Goal: Task Accomplishment & Management: Manage account settings

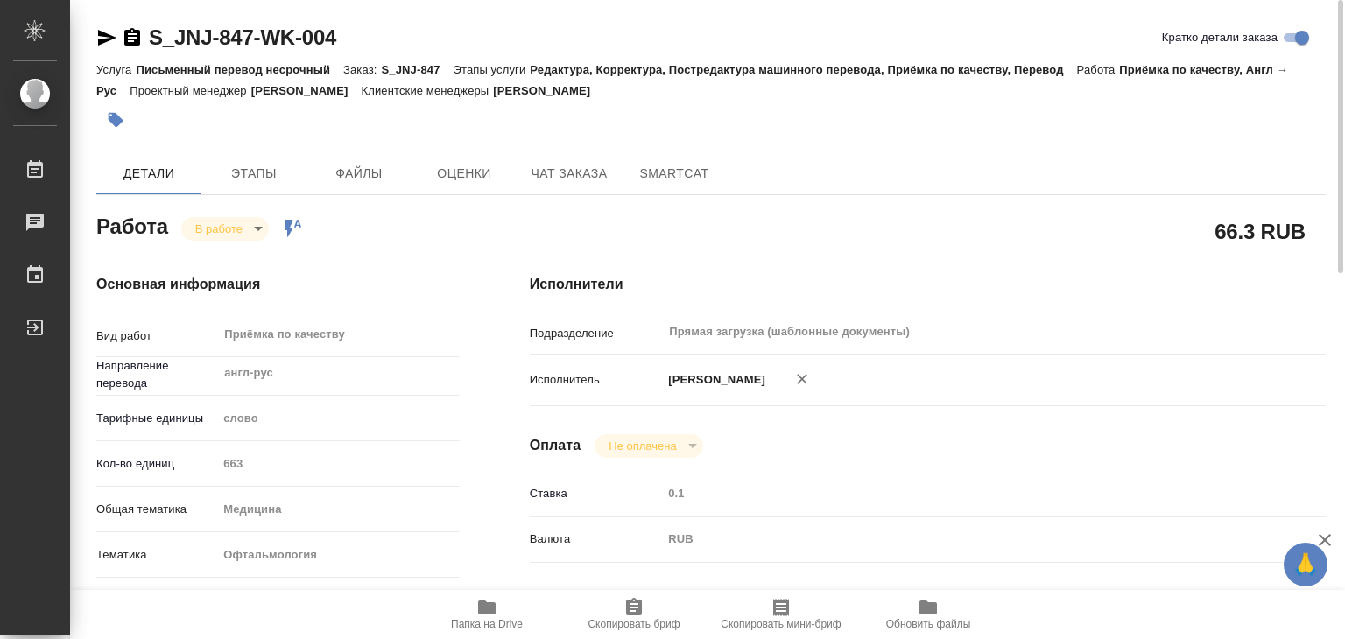
click at [110, 119] on icon "button" at bounding box center [116, 120] width 15 height 15
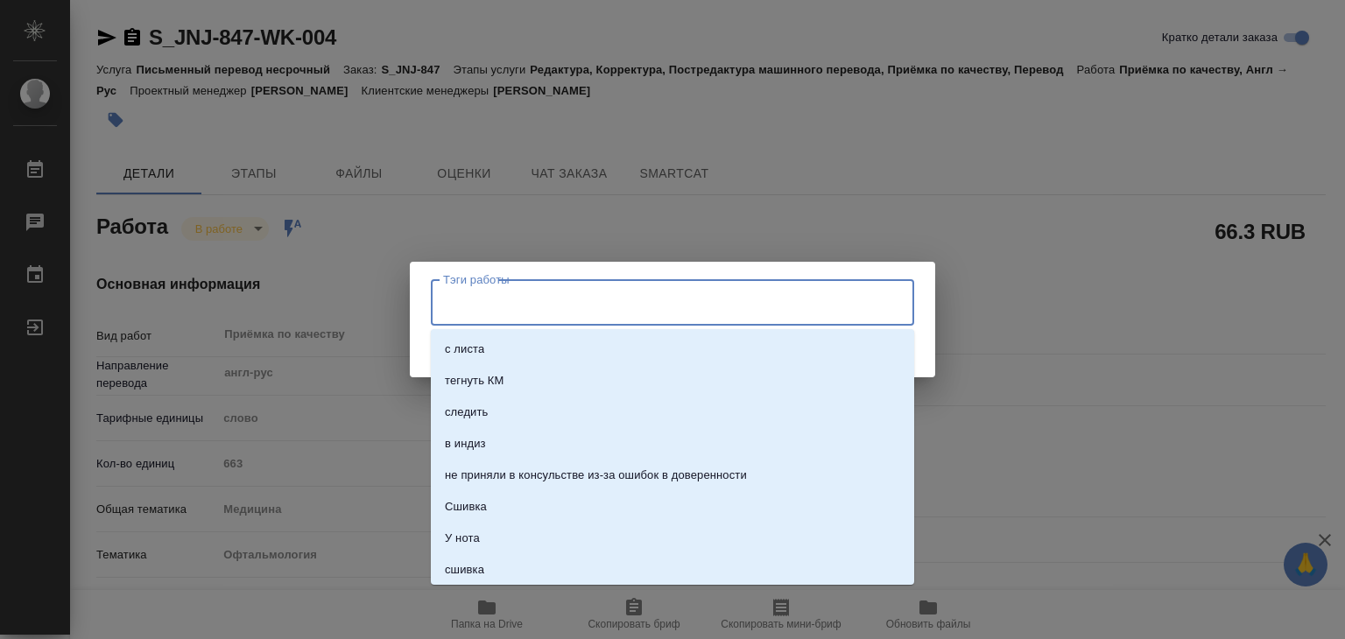
click at [509, 302] on input "Тэги работы" at bounding box center [656, 302] width 434 height 30
type input "757"
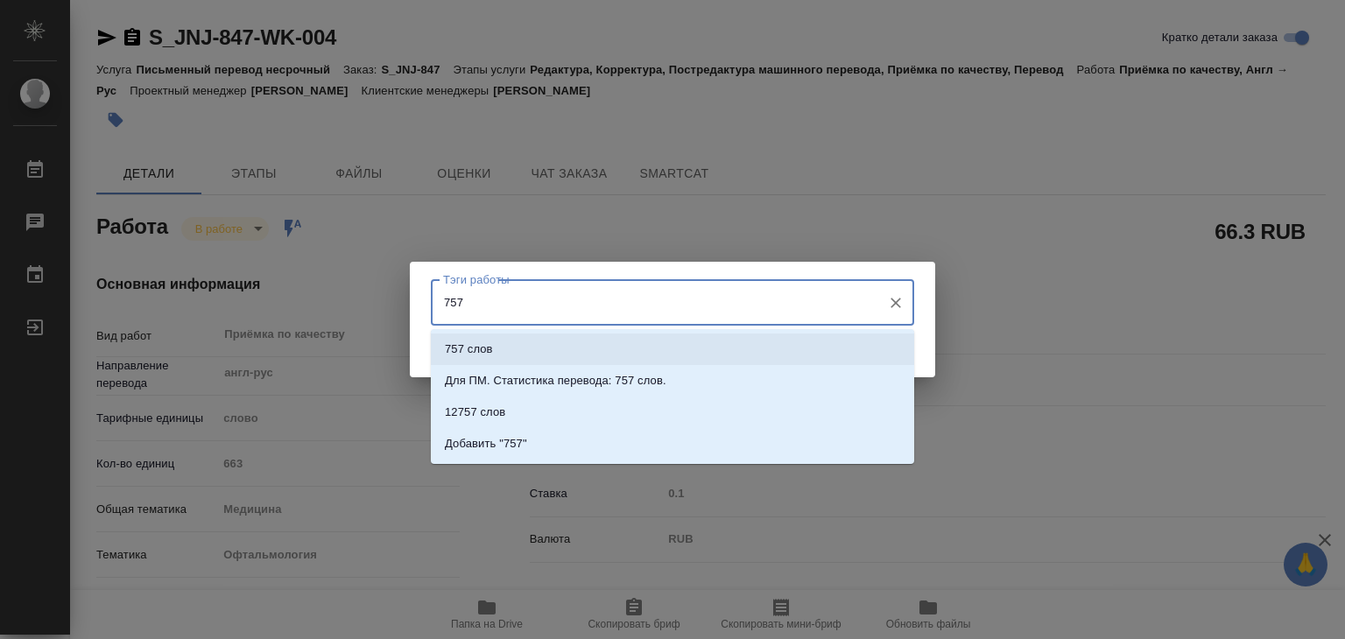
click at [605, 341] on li "757 слов" at bounding box center [672, 350] width 483 height 32
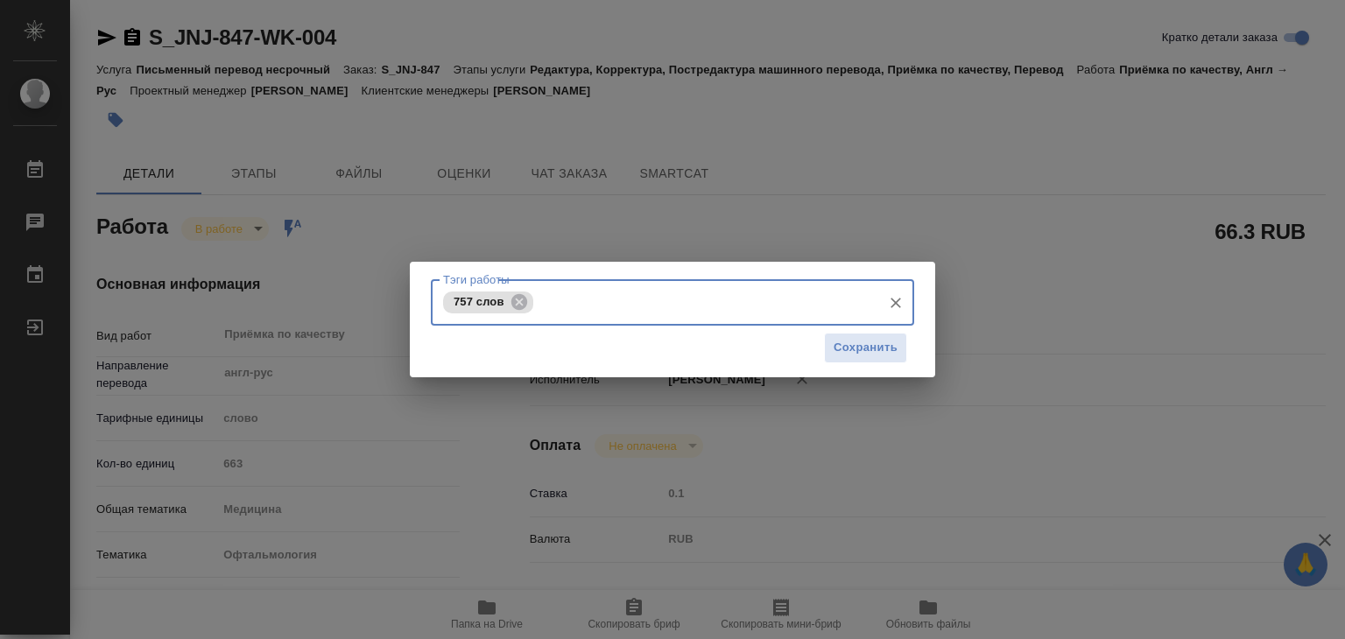
click at [862, 330] on div "Сохранить" at bounding box center [672, 348] width 483 height 45
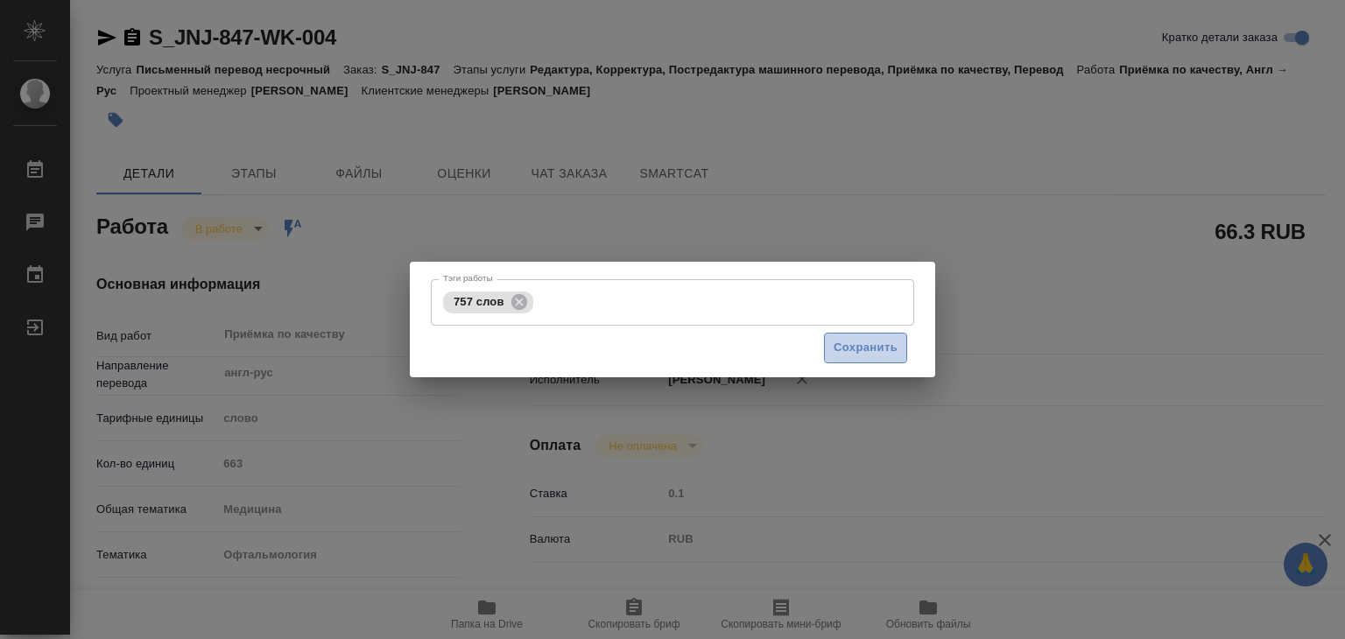
click at [867, 336] on button "Сохранить" at bounding box center [865, 348] width 83 height 31
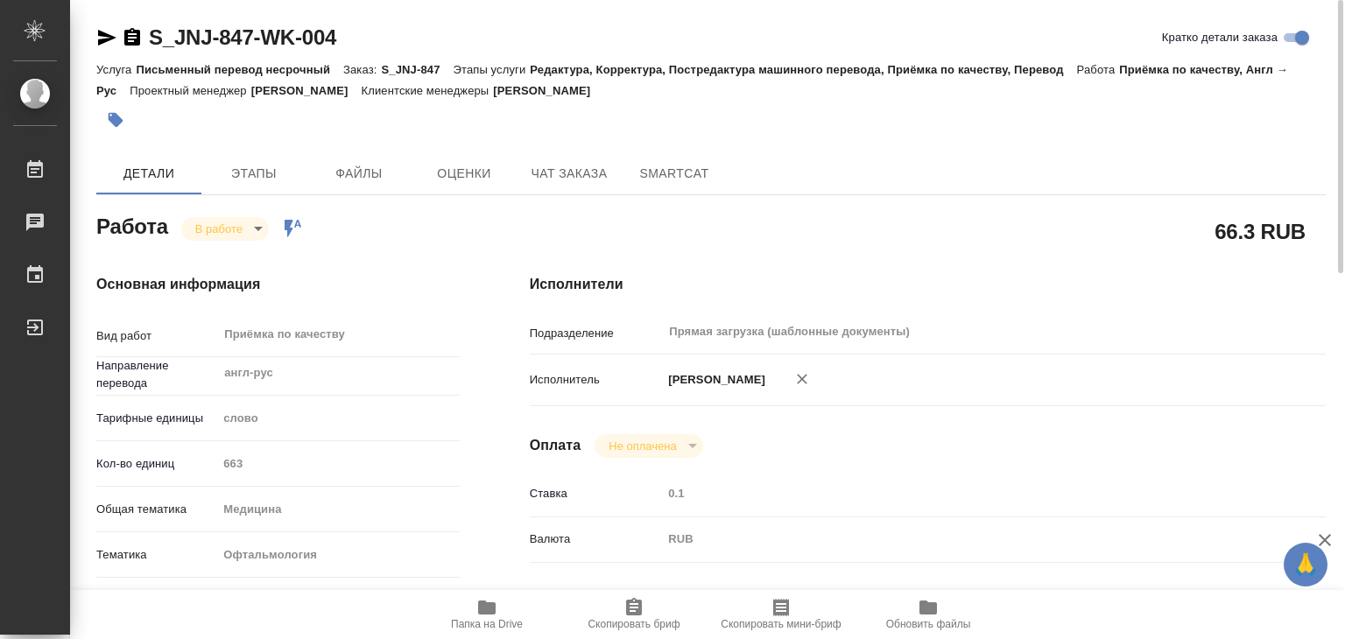
type input "inProgress"
type input "англ-рус"
type input "5a8b1489cc6b4906c91bfd90"
type input "663"
type input "med"
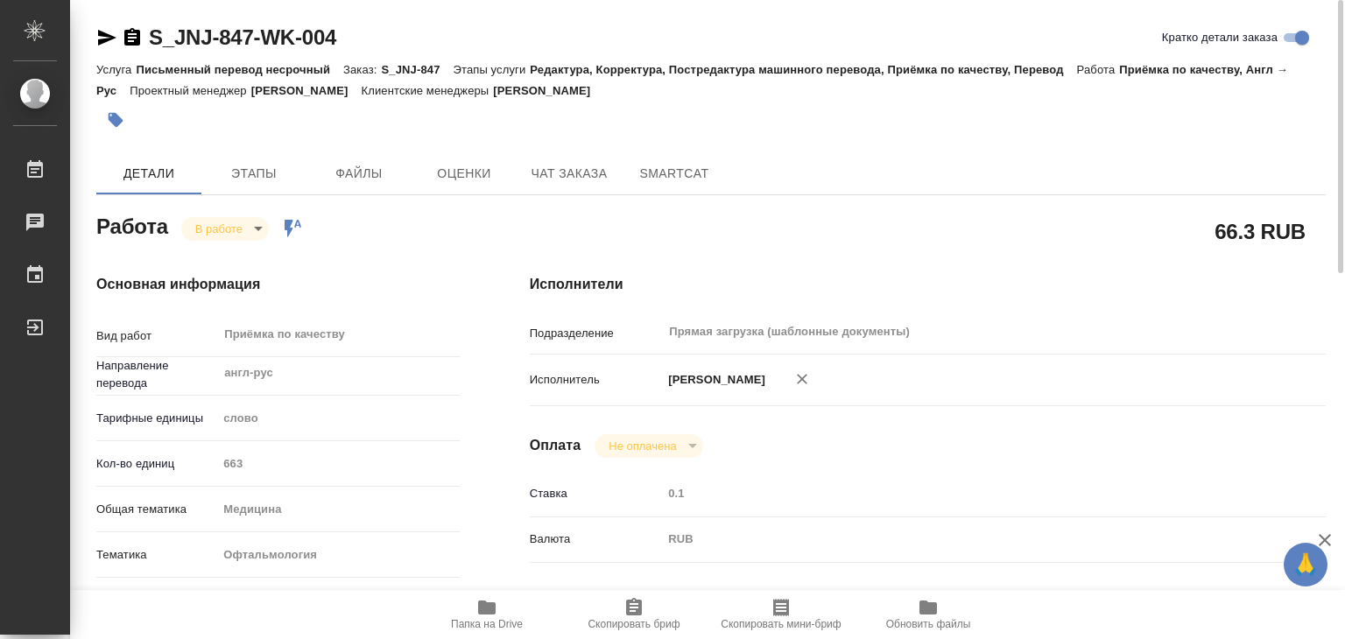
type input "5a8b8b956a9677013d343e20"
checkbox input "true"
type input "09.09.2025 17:00"
type input "09.09.2025 15:50"
type input "09.09.2025 18:00"
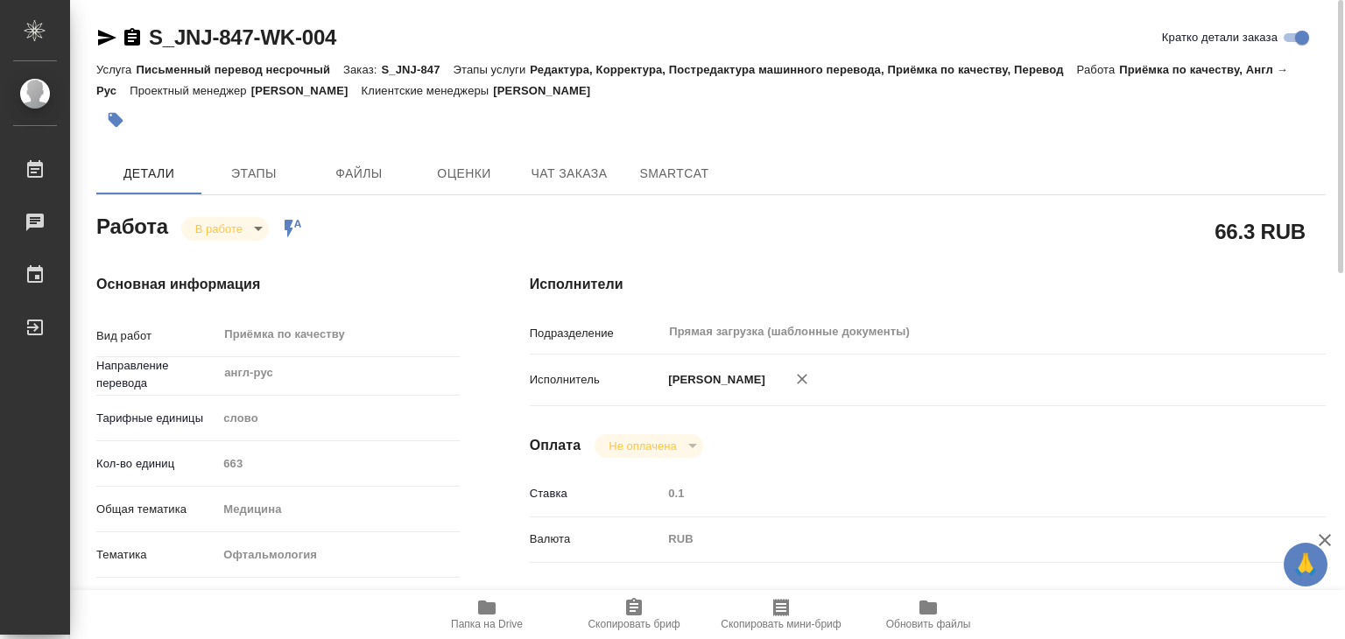
type input "09.09.2025 21:00"
type input "Прямая загрузка (шаблонные документы)"
type input "notPayed"
type input "0.1"
type input "RUB"
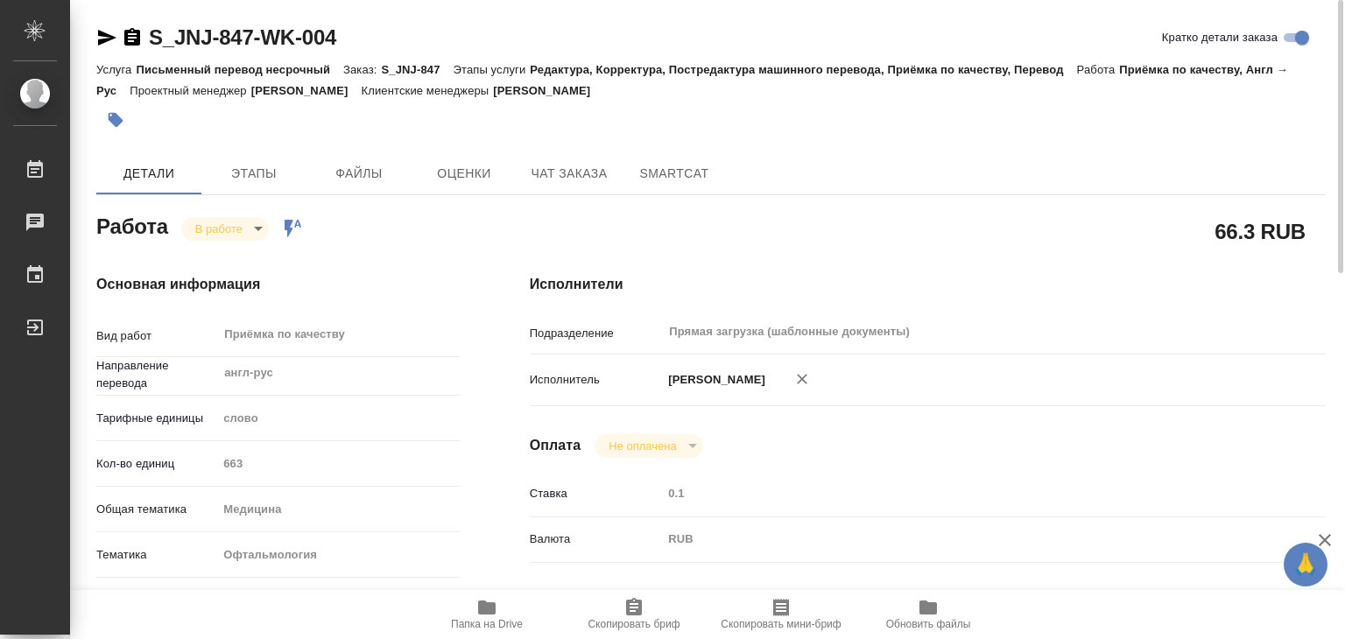
type input "Алилекова Валерия"
type input "S_JNJ-847"
type input "P26124942R"
type input "Письменный перевод несрочный"
type input "Редактура, Корректура, Постредактура машинного перевода, Приёмка по качеству, П…"
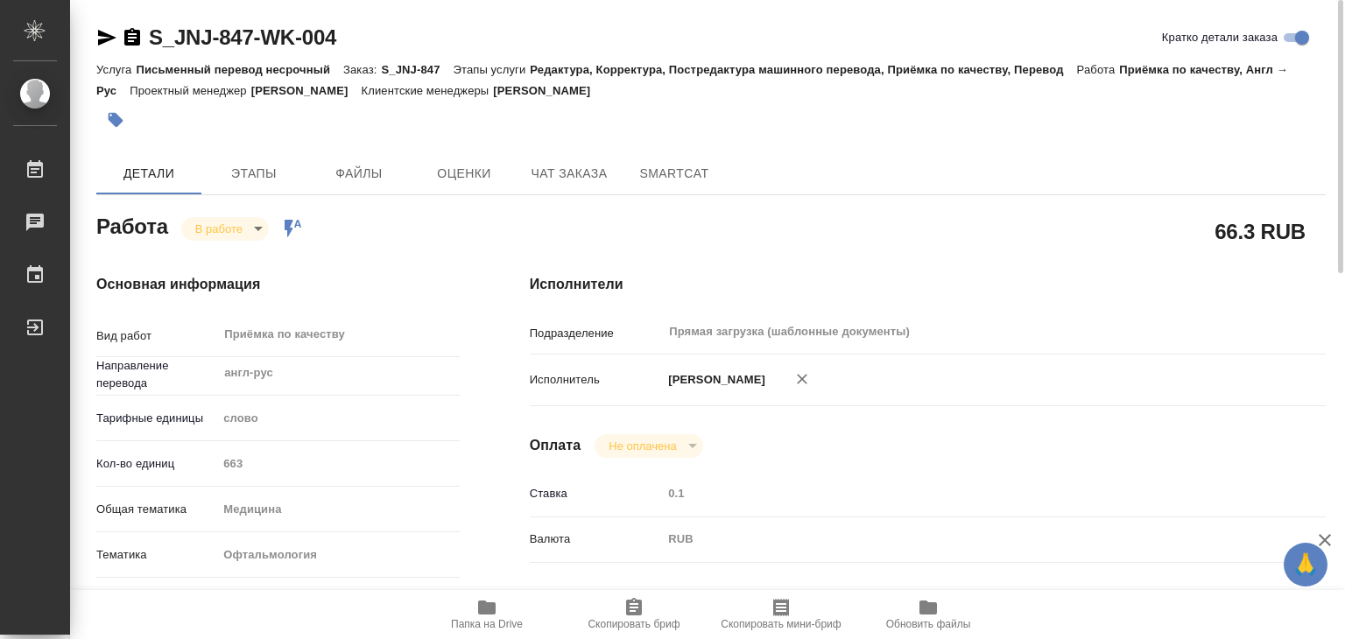
type input "Усманова Ольга"
type input "Малофеева Екатерина"
type input "/Clients/Johnson and Johnson Medical/Orders/S_JNJ-847"
drag, startPoint x: 643, startPoint y: 92, endPoint x: 532, endPoint y: 92, distance: 111.2
click at [532, 92] on div "Услуга Письменный перевод несрочный Заказ: S_JNJ-847 Этапы услуги Редактура, Ко…" at bounding box center [710, 80] width 1229 height 42
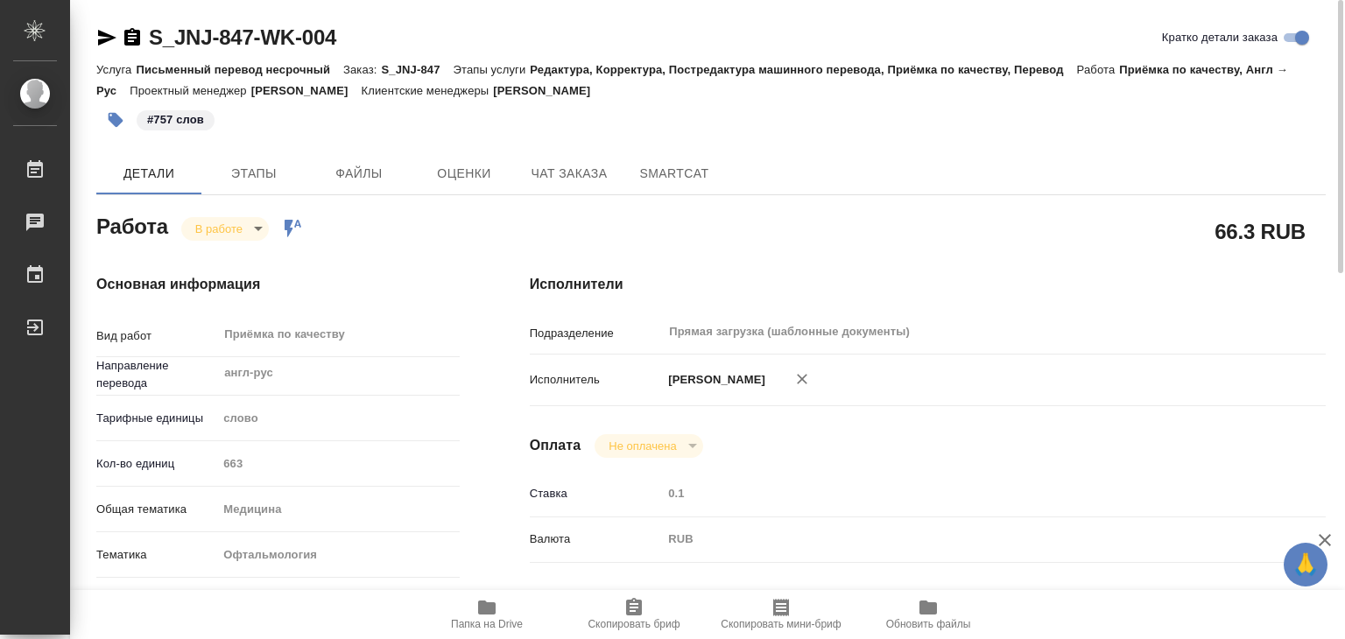
copy p "[PERSON_NAME]"
drag, startPoint x: 137, startPoint y: 20, endPoint x: 253, endPoint y: 40, distance: 117.3
copy link "S_JNJ-847"
click at [256, 228] on body "🙏 .cls-1 fill:#fff; AWATERA Alilekova Valeriya Работы 0 Чаты График Выйти S_JNJ…" at bounding box center [672, 319] width 1345 height 639
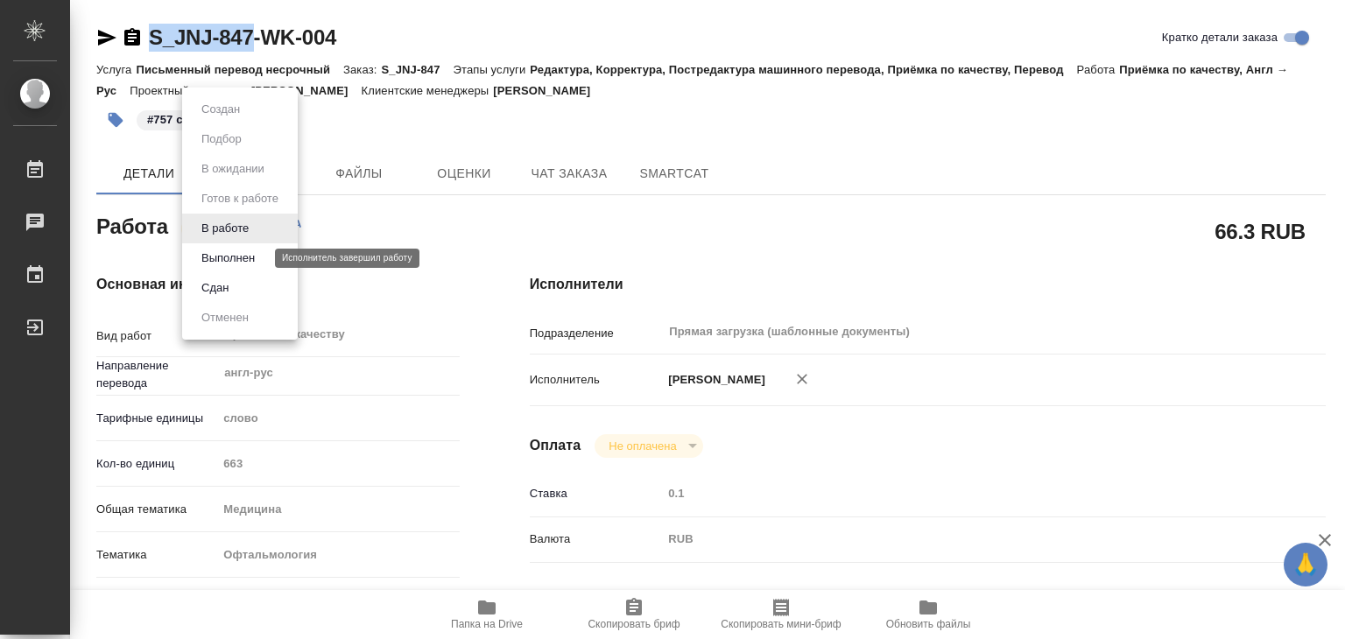
click at [256, 263] on button "Выполнен" at bounding box center [228, 258] width 64 height 19
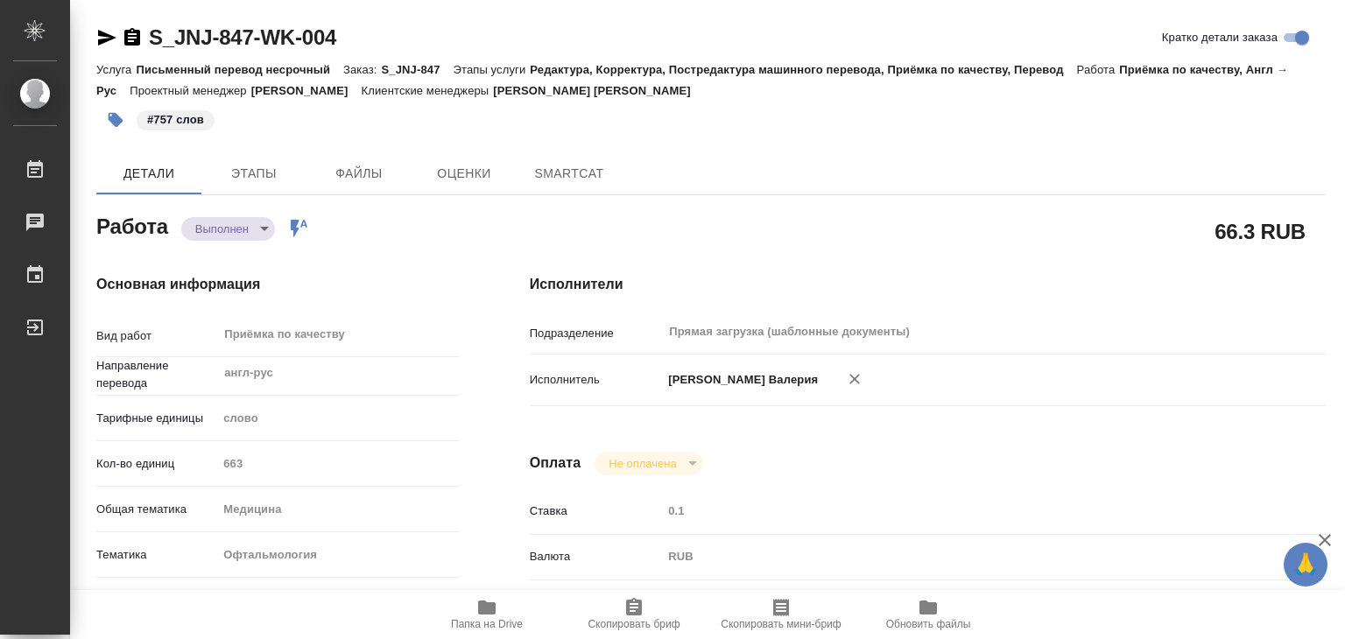
type textarea "x"
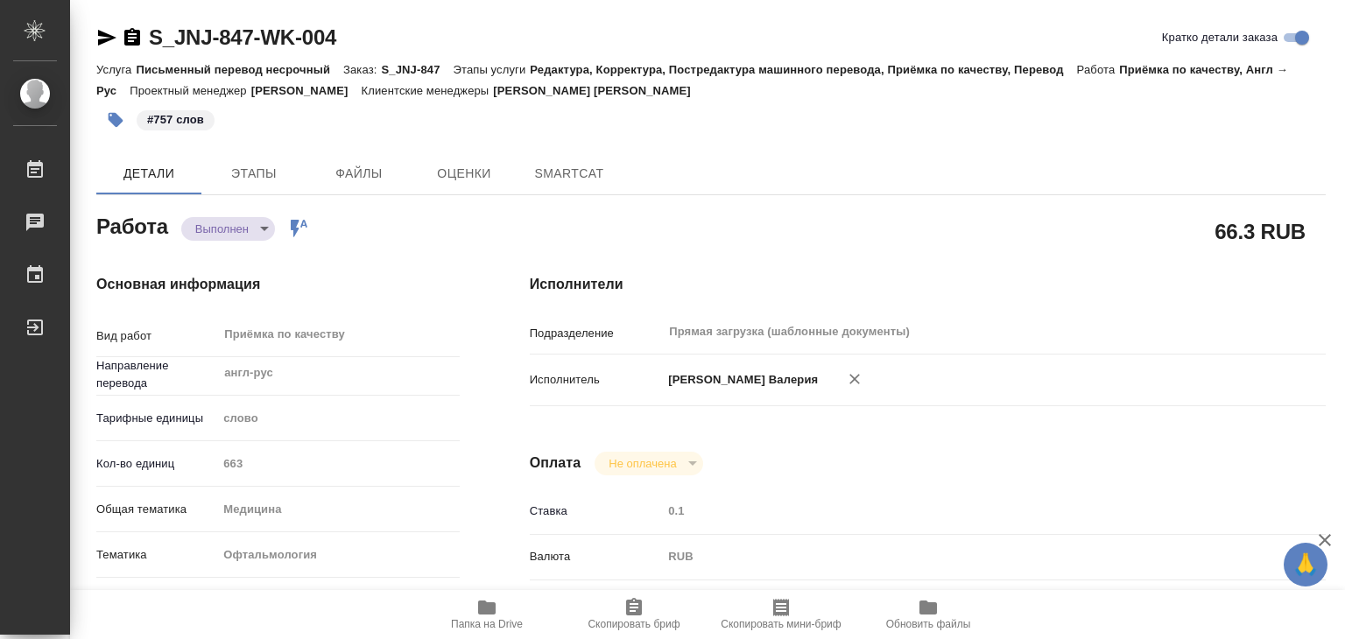
type textarea "x"
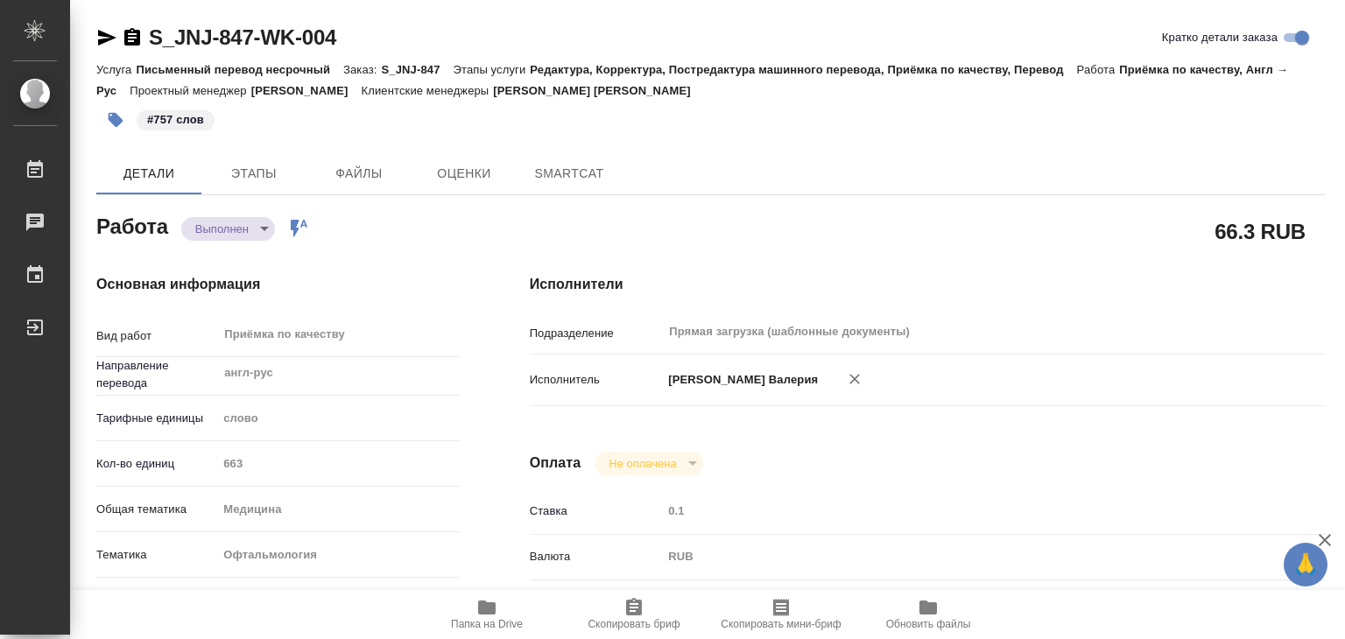
type textarea "x"
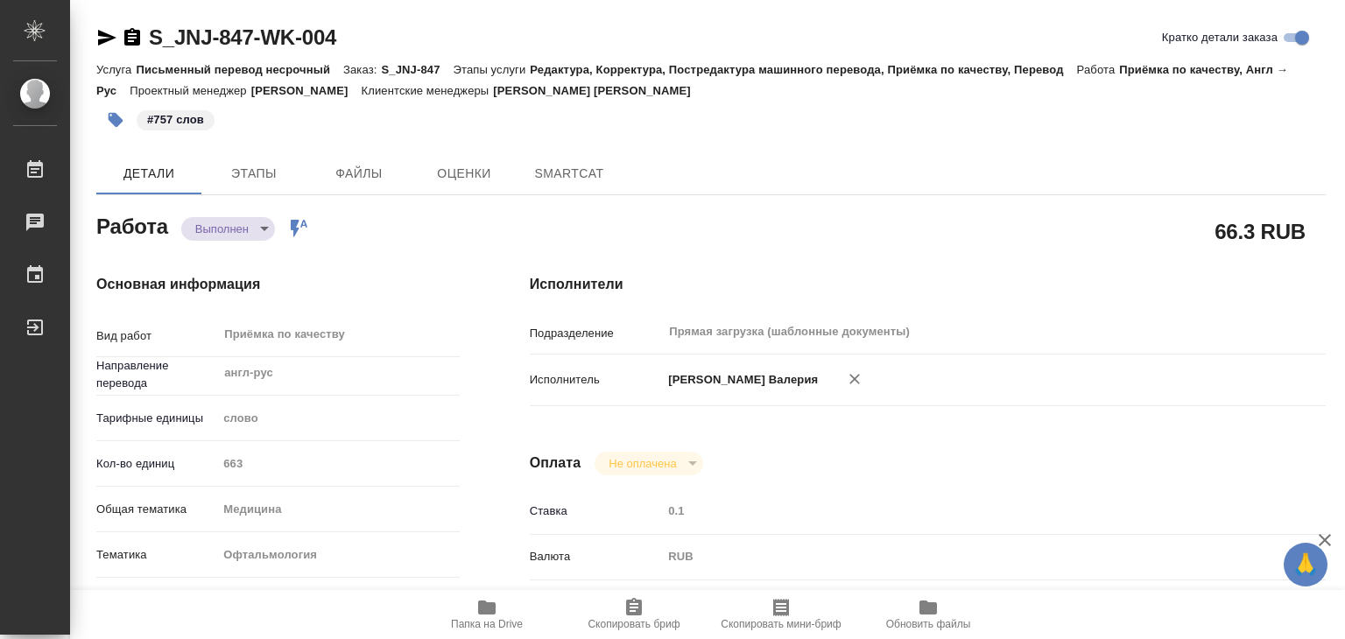
type textarea "x"
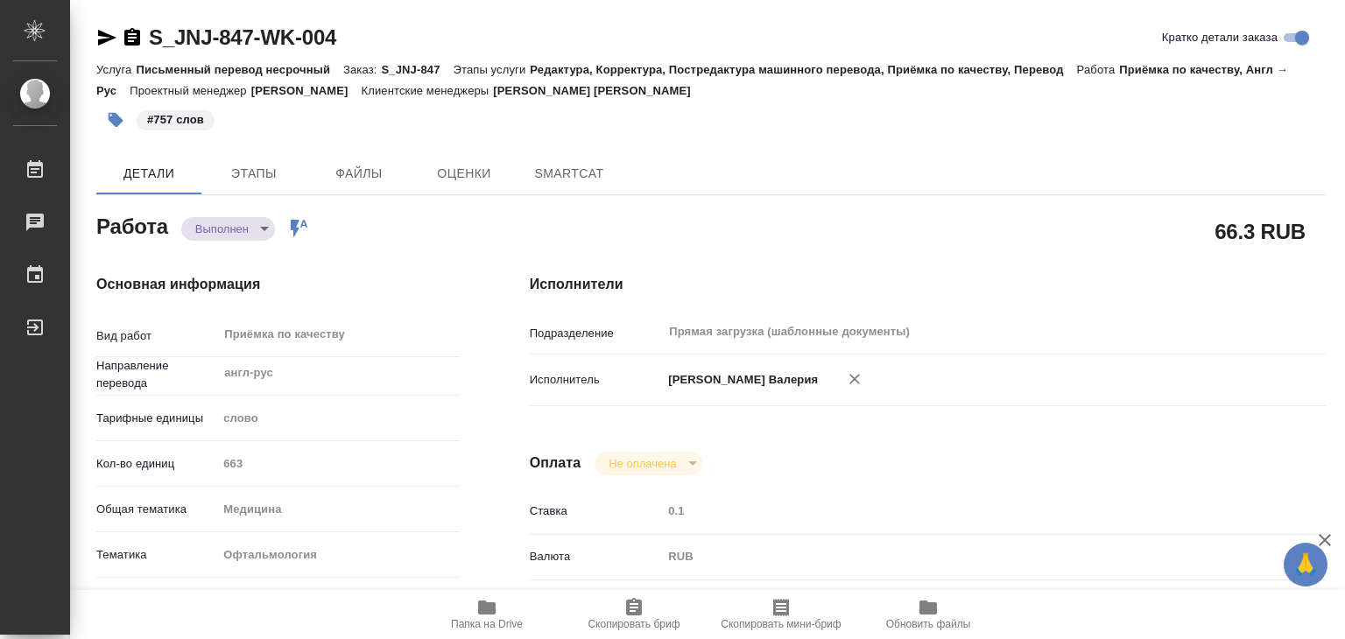
type textarea "x"
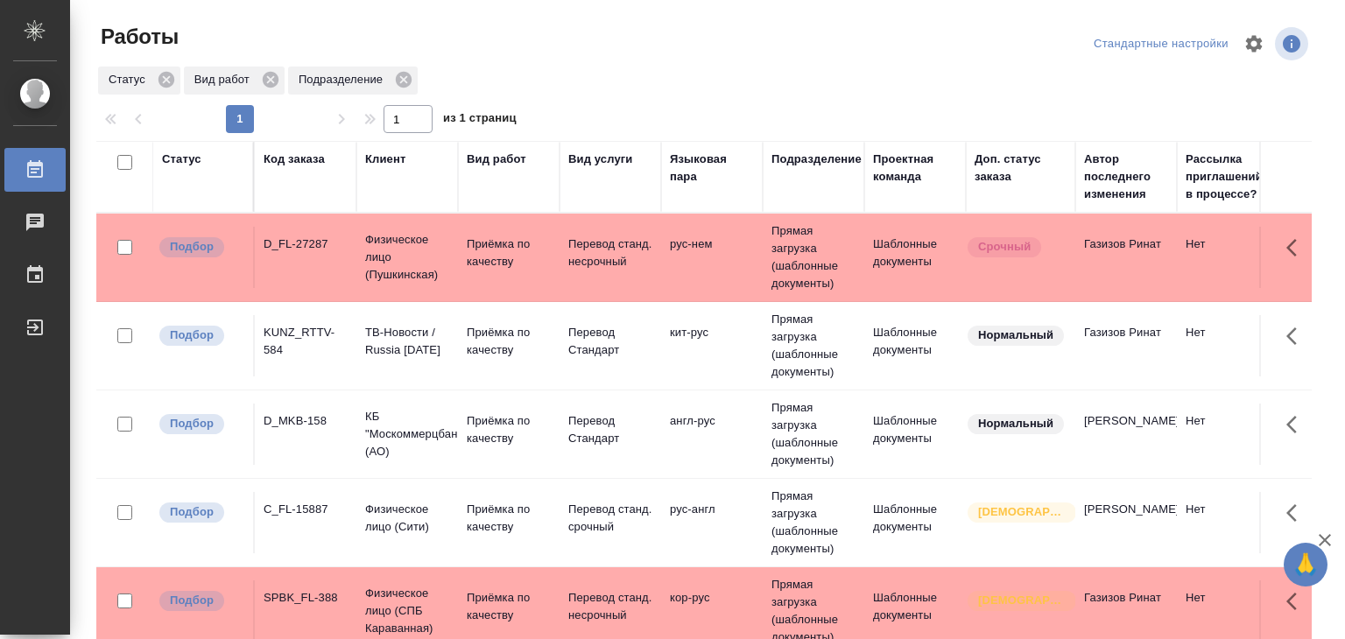
scroll to position [142, 0]
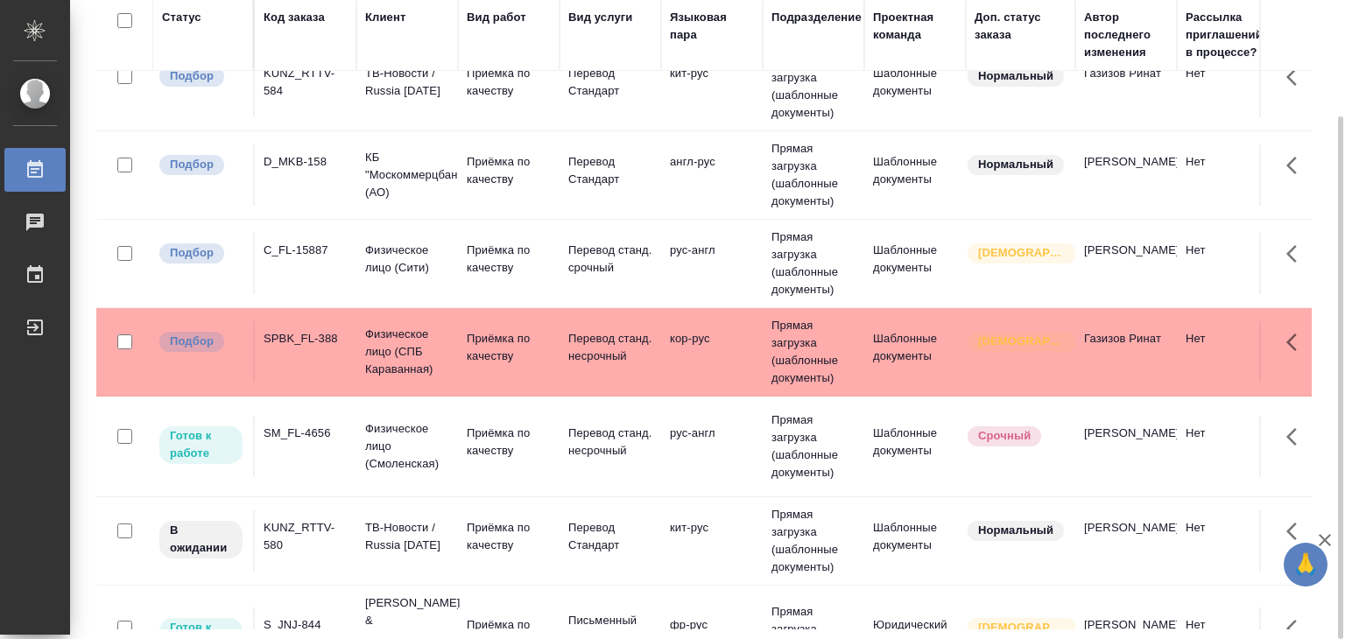
scroll to position [175, 0]
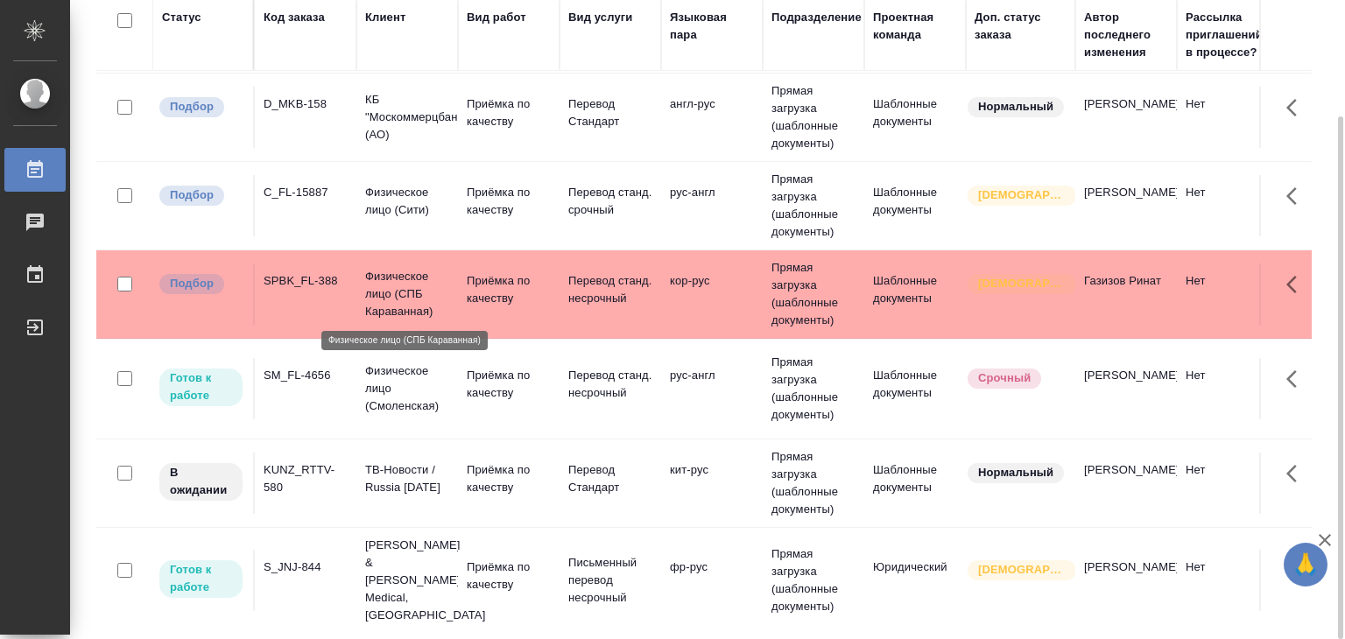
click at [439, 300] on p "Физическое лицо (СПБ Караванная)" at bounding box center [407, 294] width 84 height 53
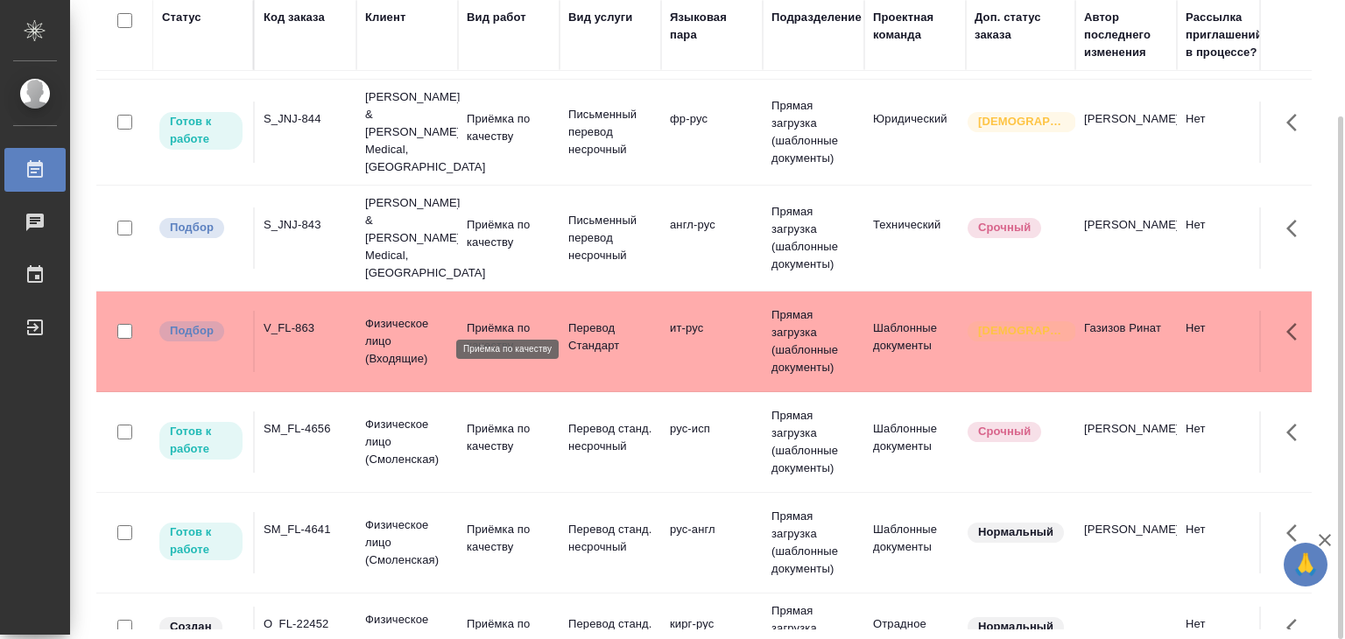
scroll to position [613, 0]
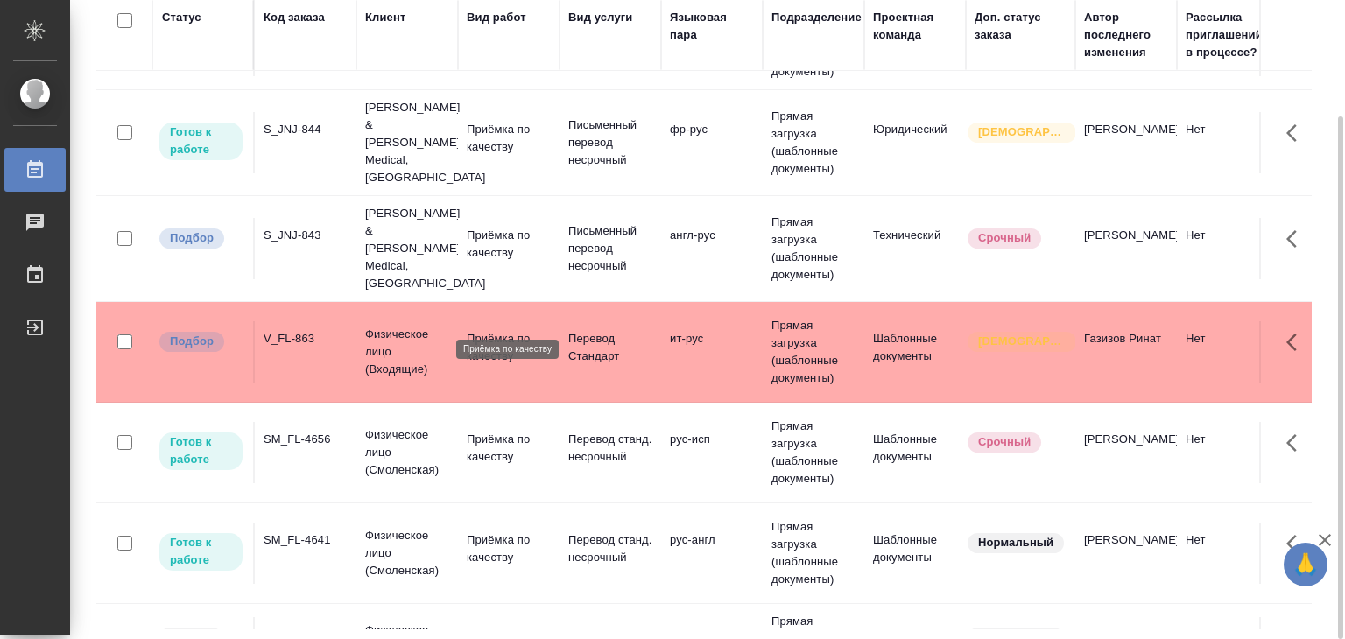
click at [478, 330] on p "Приёмка по качеству" at bounding box center [509, 347] width 84 height 35
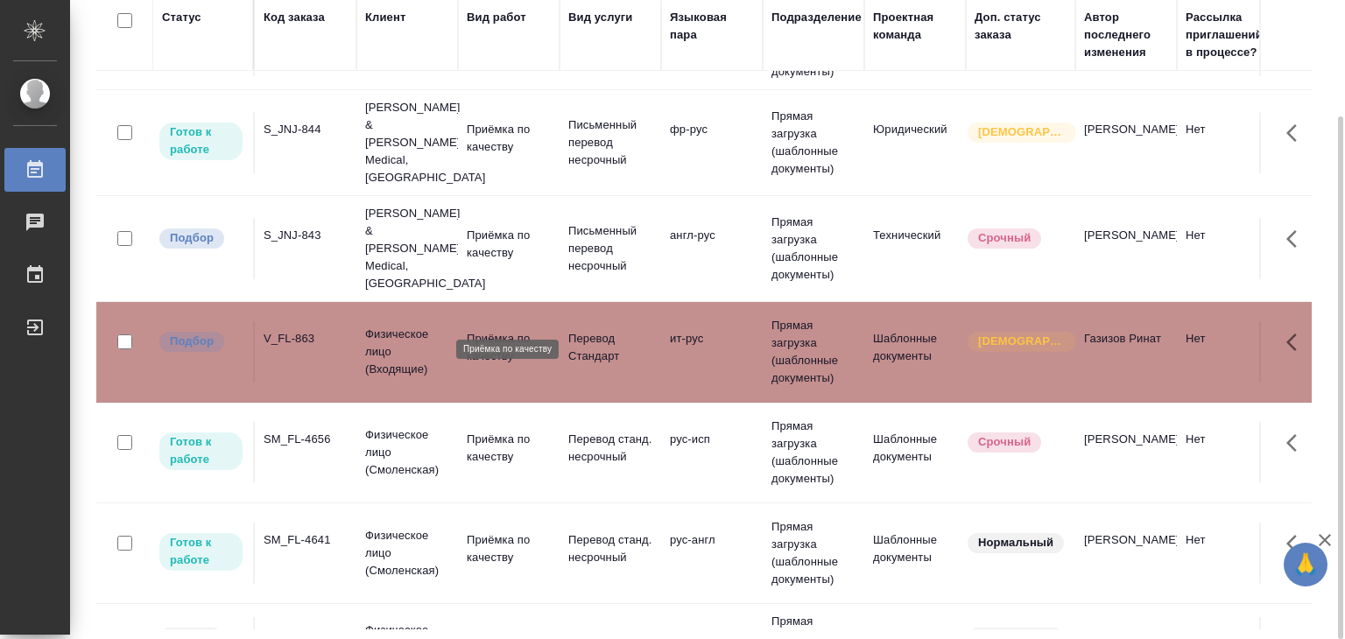
click at [393, 221] on p "Johnson & Johnson Medical, Russia" at bounding box center [407, 249] width 84 height 88
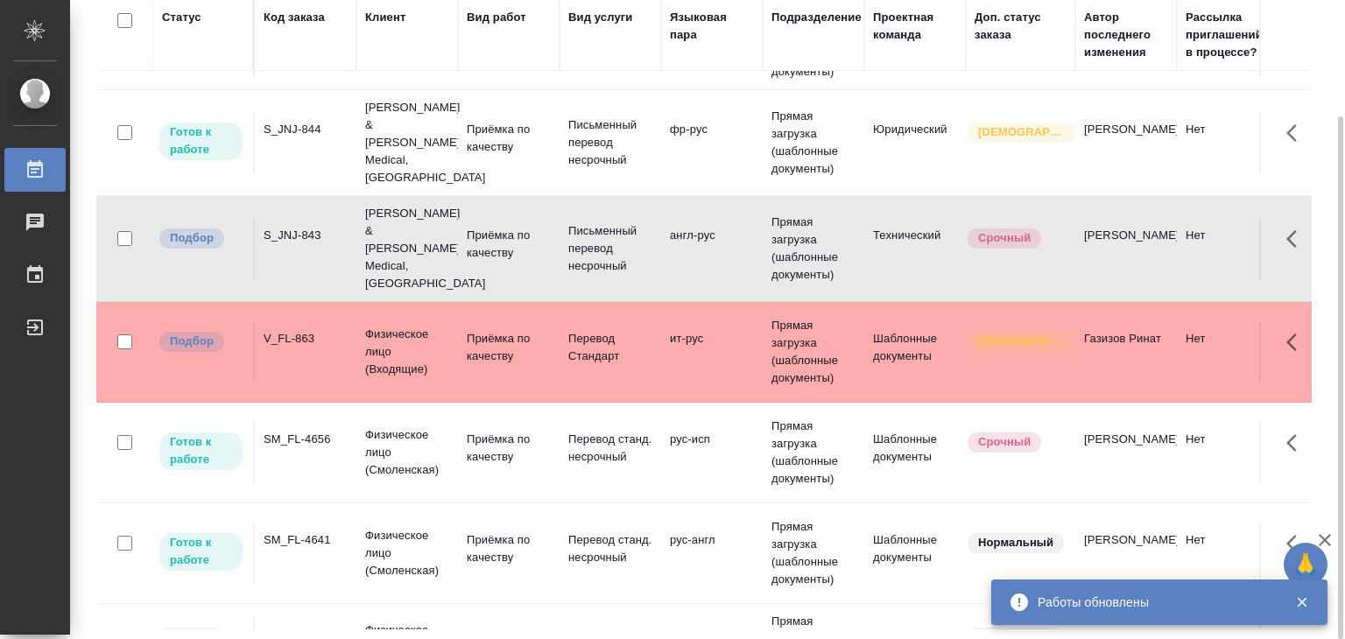
scroll to position [263, 0]
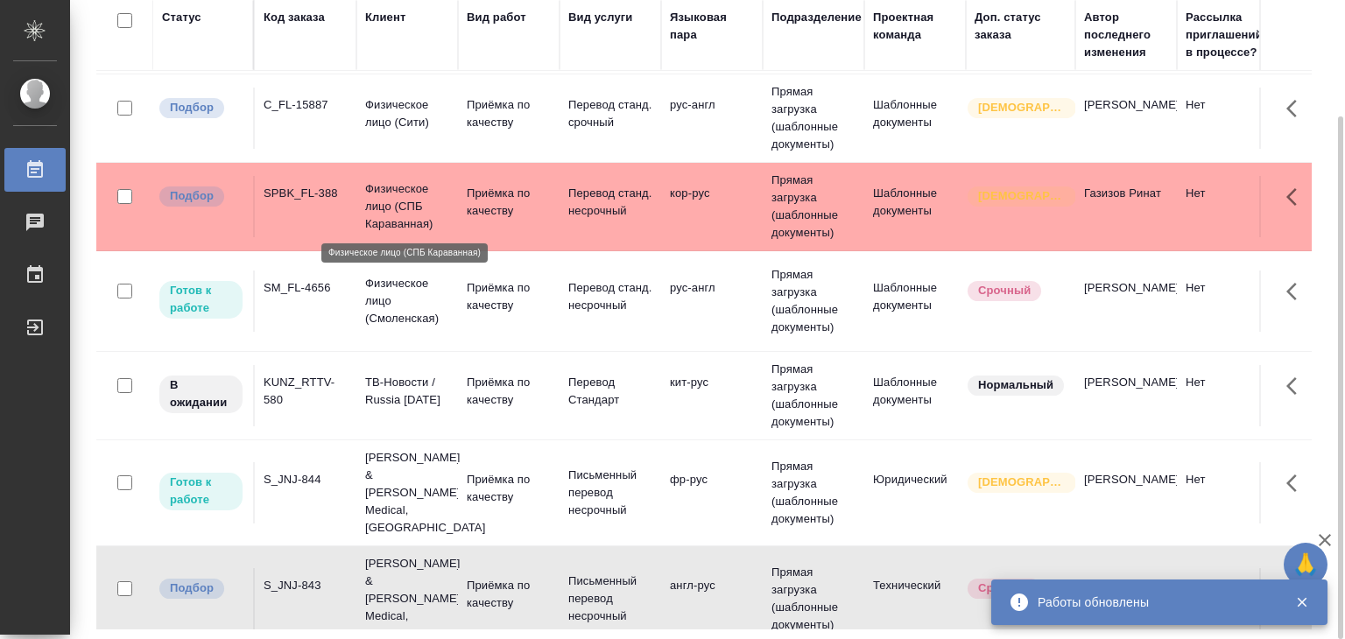
click at [380, 206] on p "Физическое лицо (СПБ Караванная)" at bounding box center [407, 206] width 84 height 53
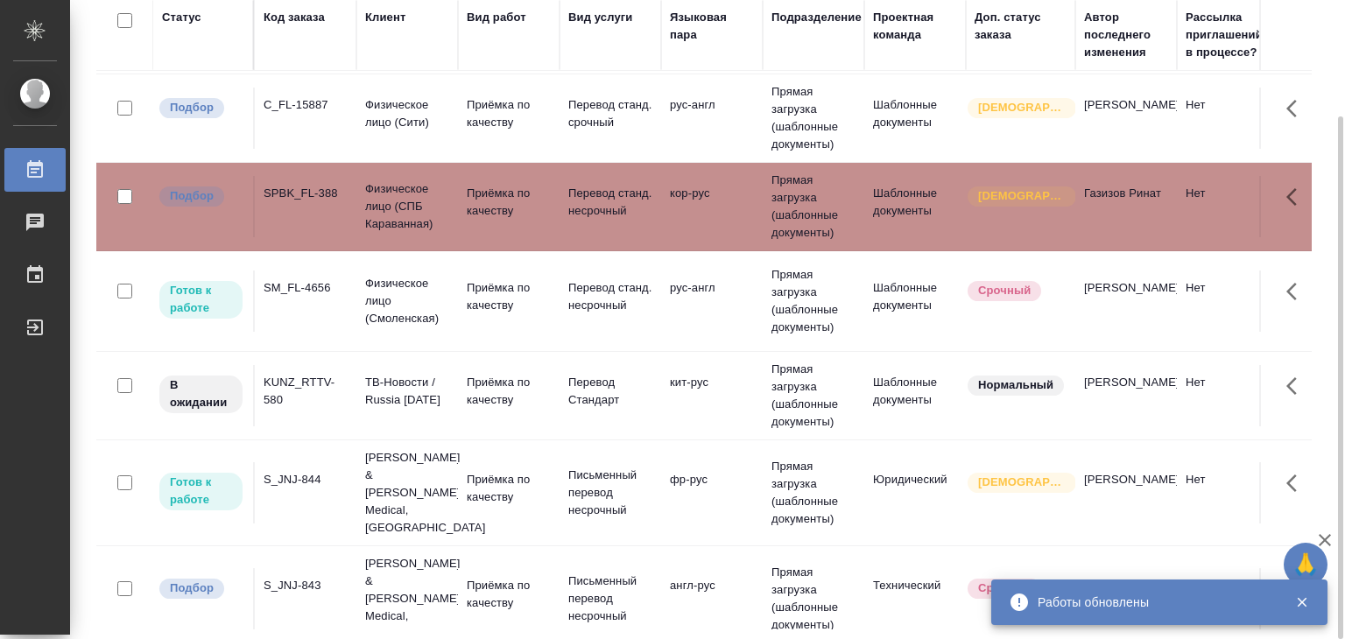
scroll to position [0, 0]
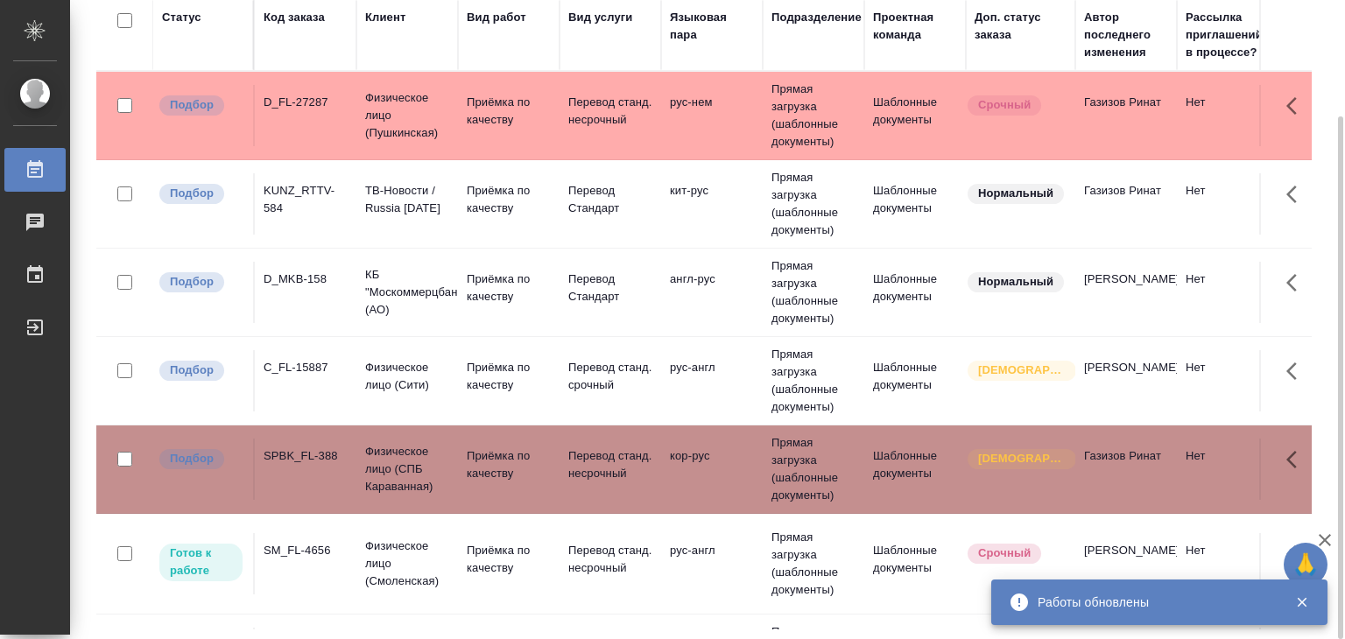
click at [394, 371] on p "Физическое лицо (Сити)" at bounding box center [407, 376] width 84 height 35
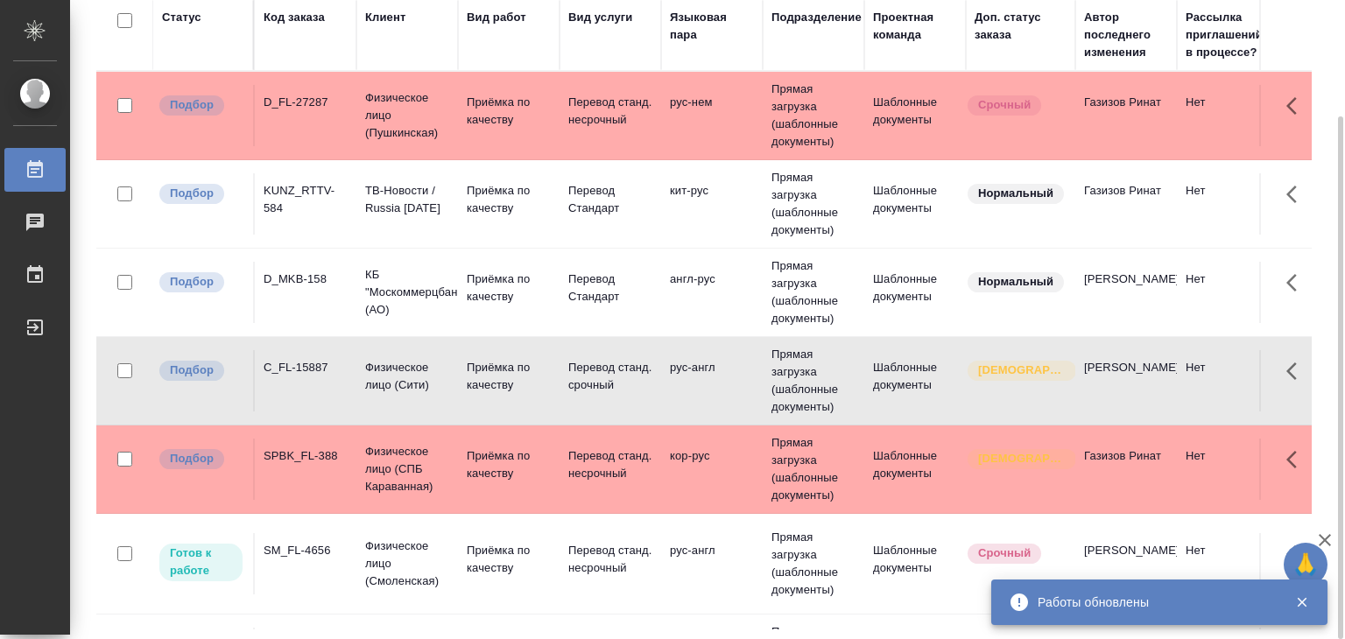
click at [360, 302] on td "КБ "Москоммерцбанк" (АО)" at bounding box center [407, 292] width 102 height 70
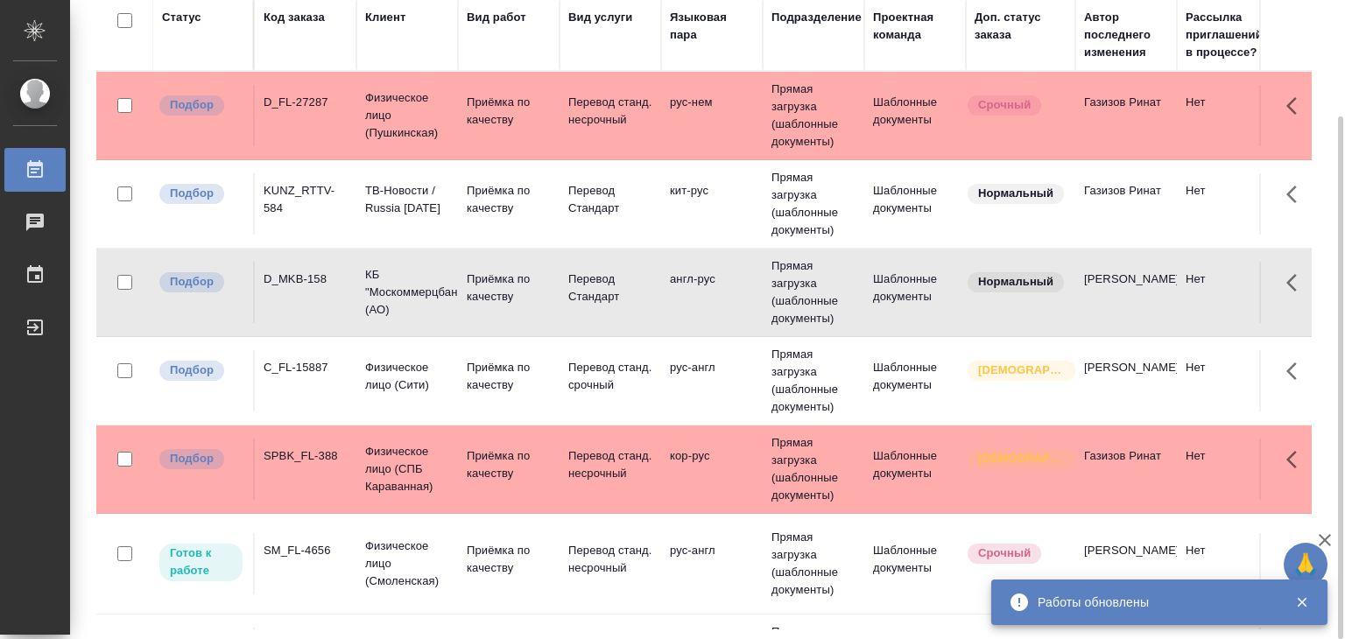
click at [312, 185] on div "KUNZ_RTTV-584" at bounding box center [305, 199] width 84 height 35
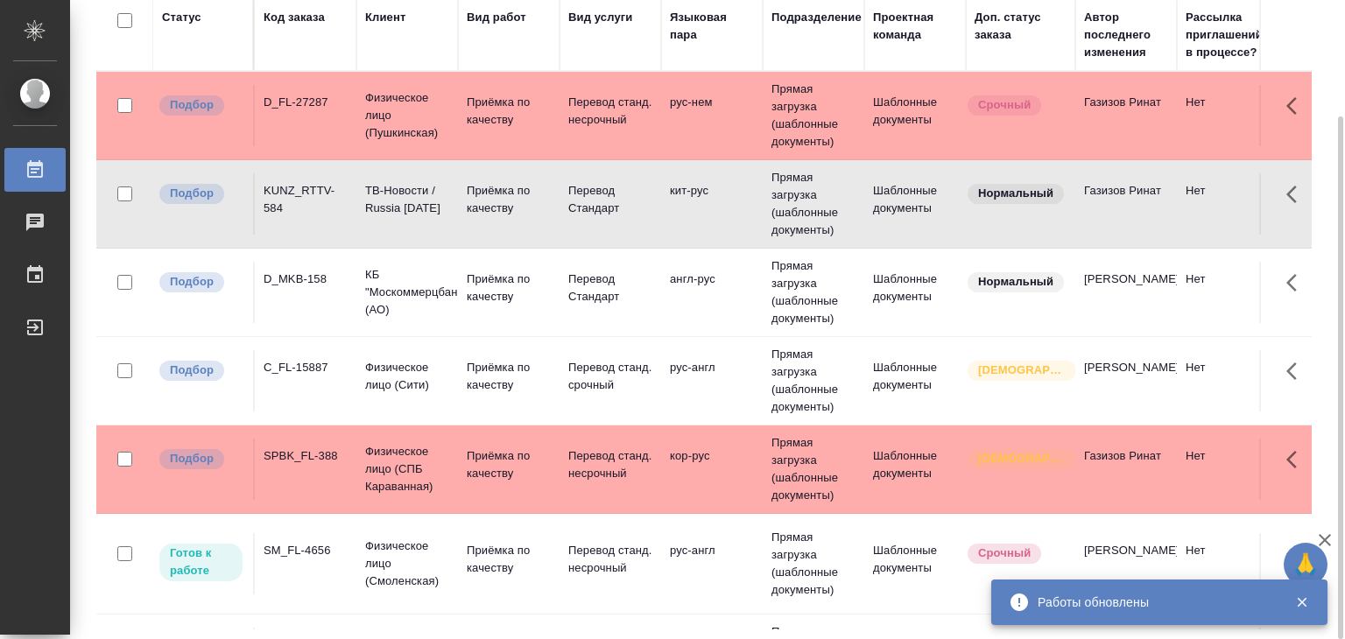
click at [305, 115] on td "D_FL-27287" at bounding box center [306, 115] width 102 height 61
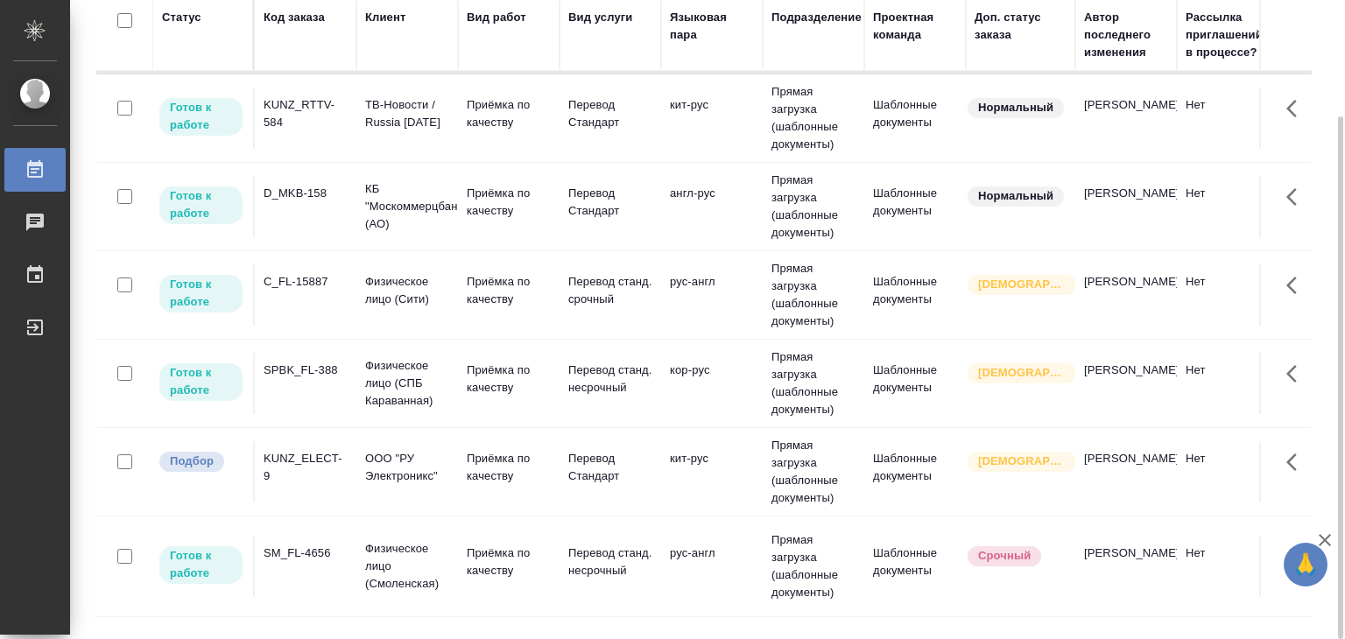
scroll to position [88, 0]
click at [475, 469] on p "Приёмка по качеству" at bounding box center [509, 465] width 84 height 35
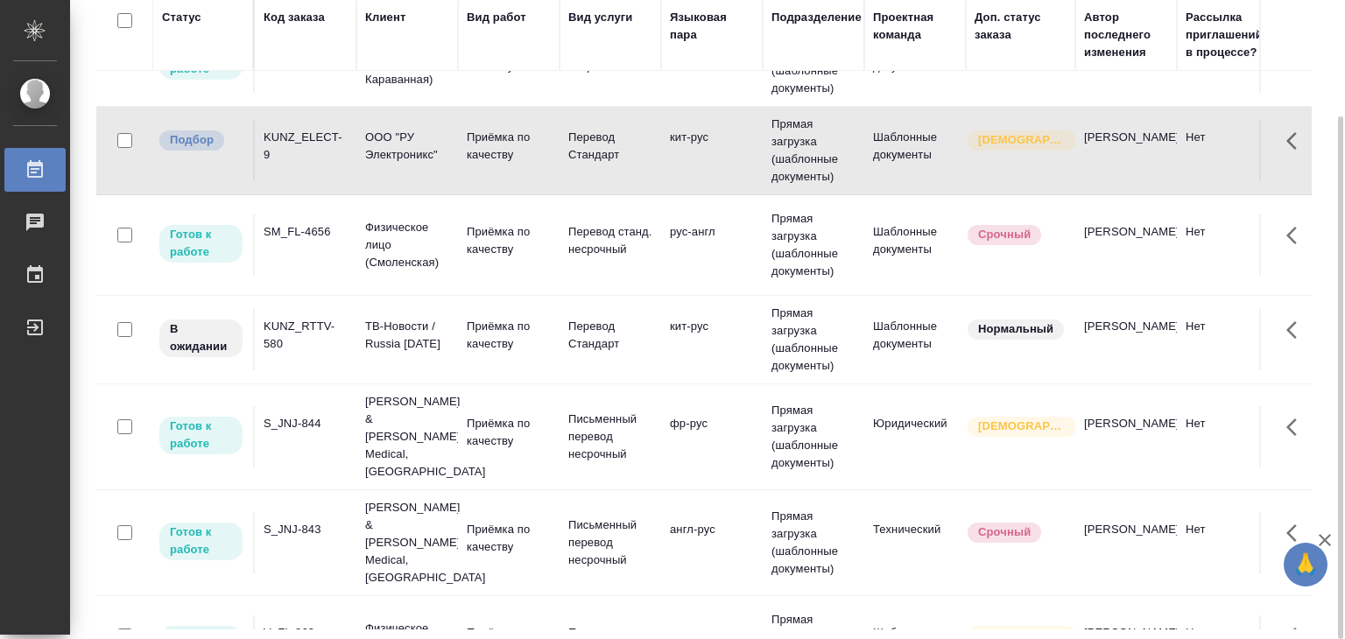
scroll to position [350, 0]
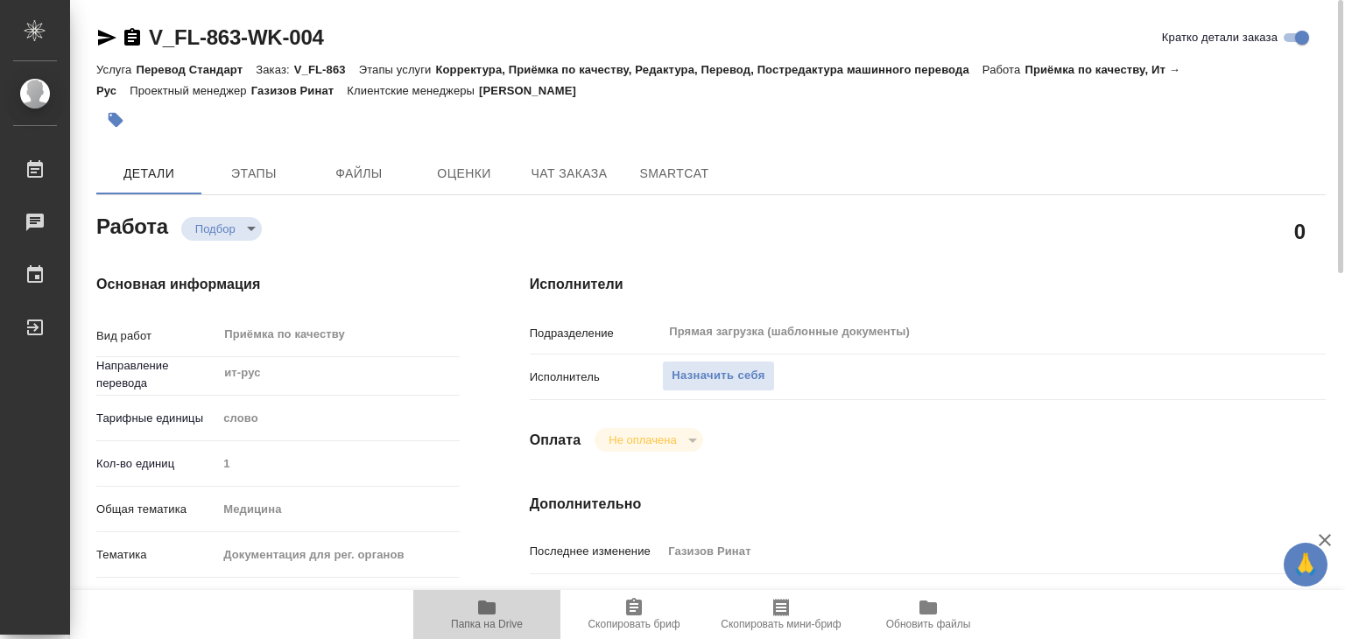
click at [468, 629] on span "Папка на Drive" at bounding box center [487, 624] width 72 height 12
click at [709, 369] on span "Назначить себя" at bounding box center [717, 376] width 93 height 20
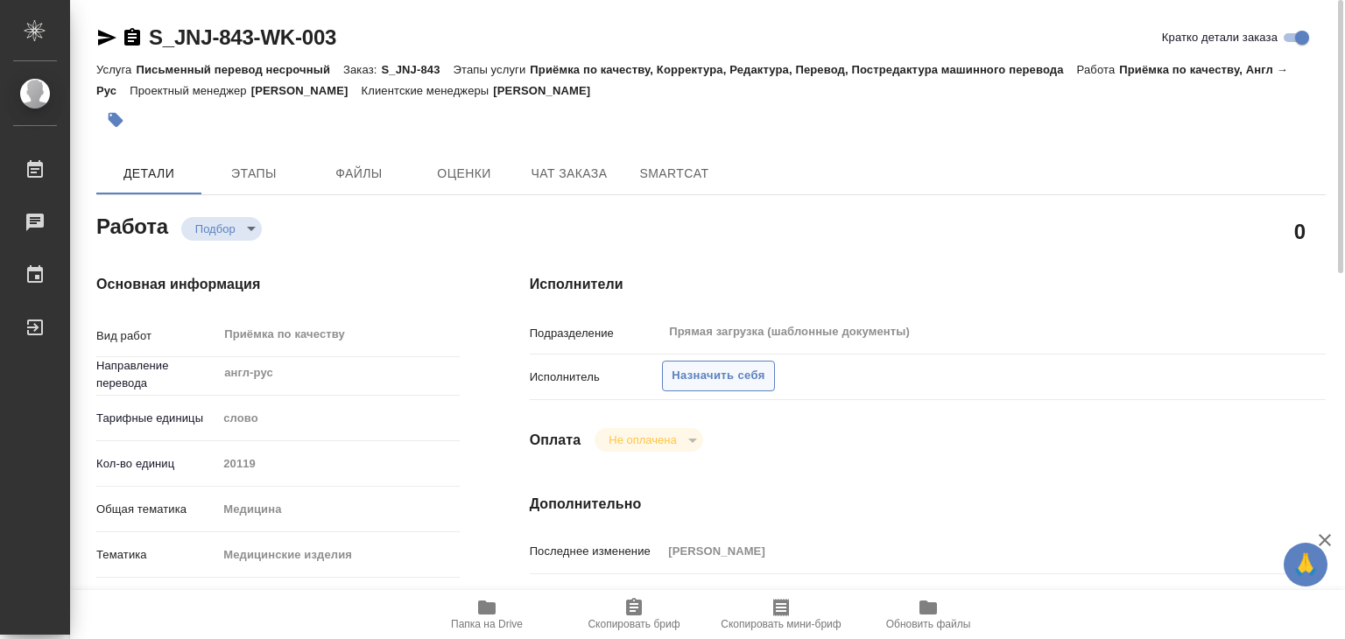
click at [690, 378] on span "Назначить себя" at bounding box center [717, 376] width 93 height 20
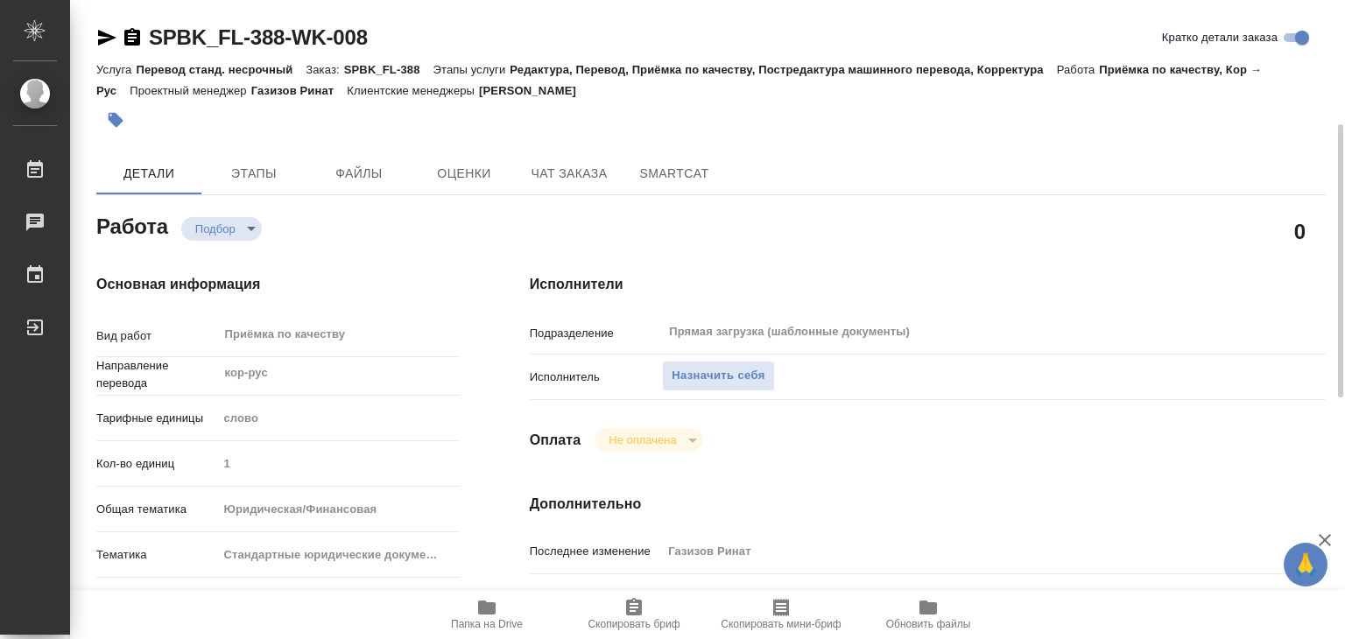
scroll to position [350, 0]
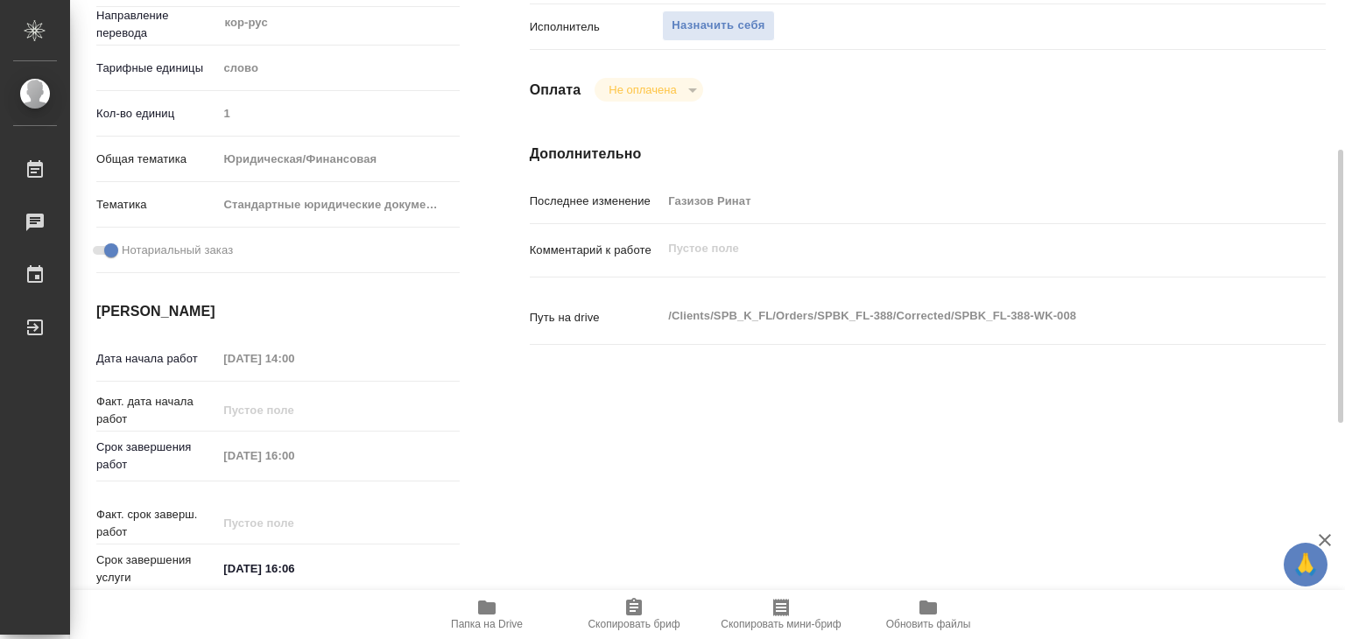
click at [498, 621] on span "Папка на Drive" at bounding box center [487, 624] width 72 height 12
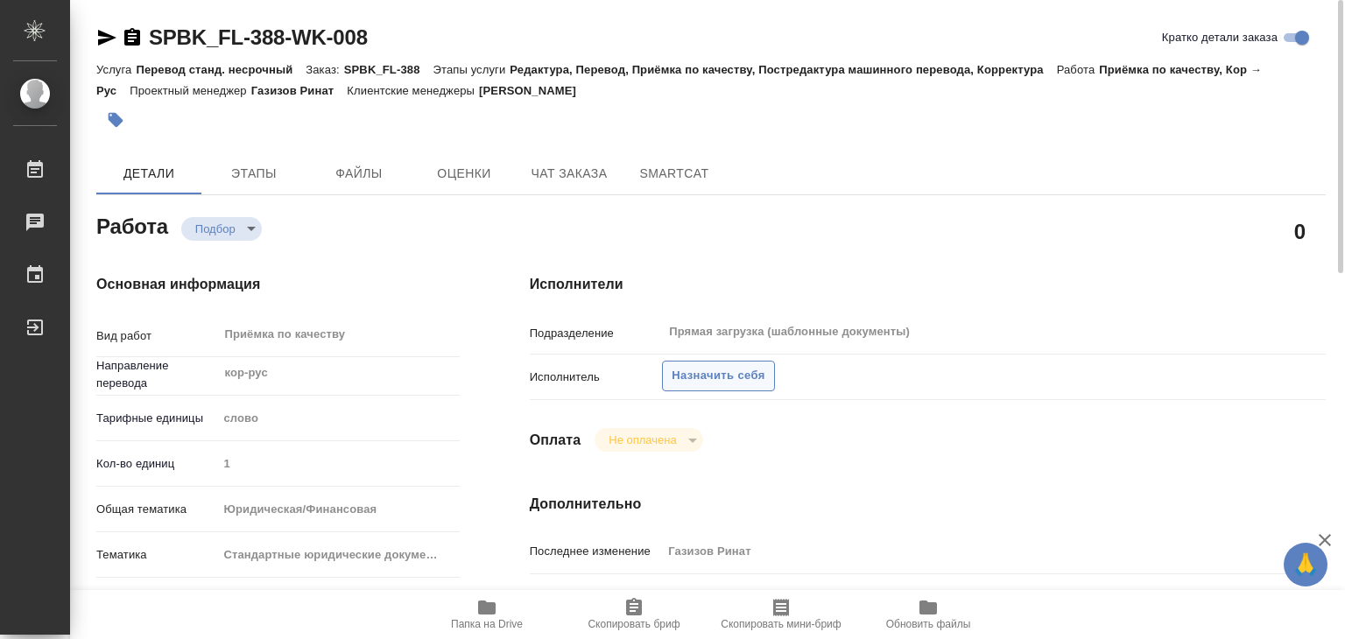
click at [685, 376] on span "Назначить себя" at bounding box center [717, 376] width 93 height 20
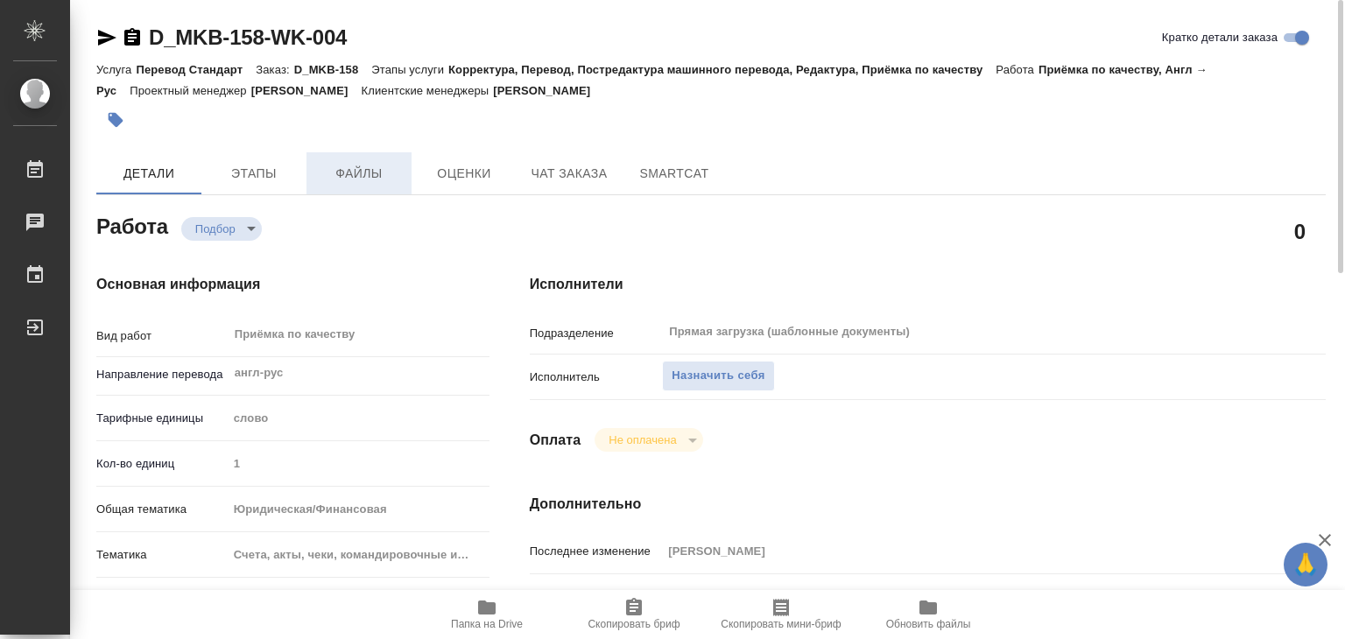
click at [346, 176] on span "Файлы" at bounding box center [359, 174] width 84 height 22
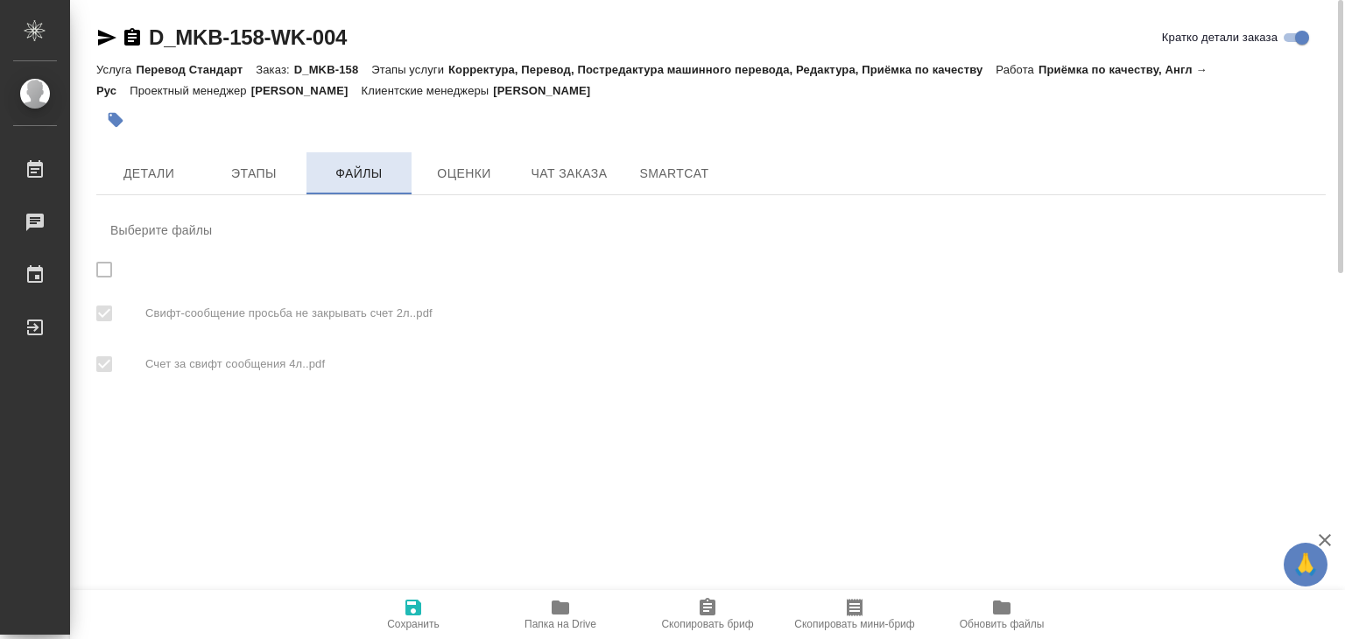
checkbox input "true"
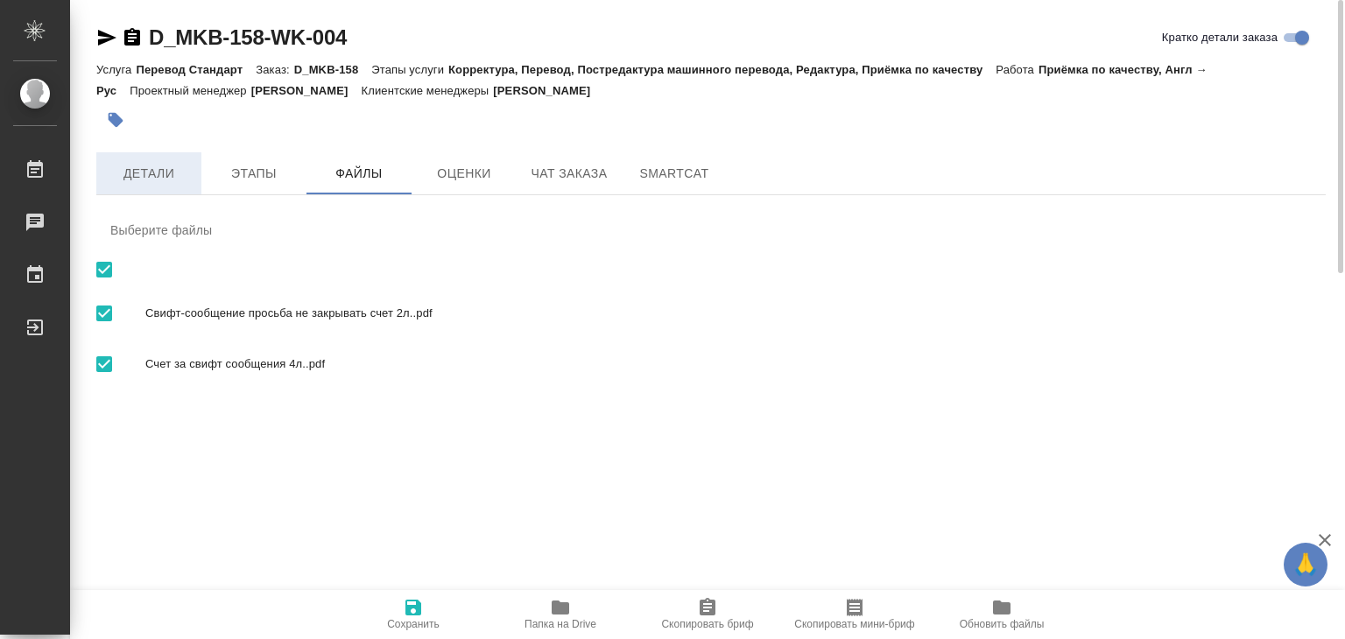
click at [158, 176] on span "Детали" at bounding box center [149, 174] width 84 height 22
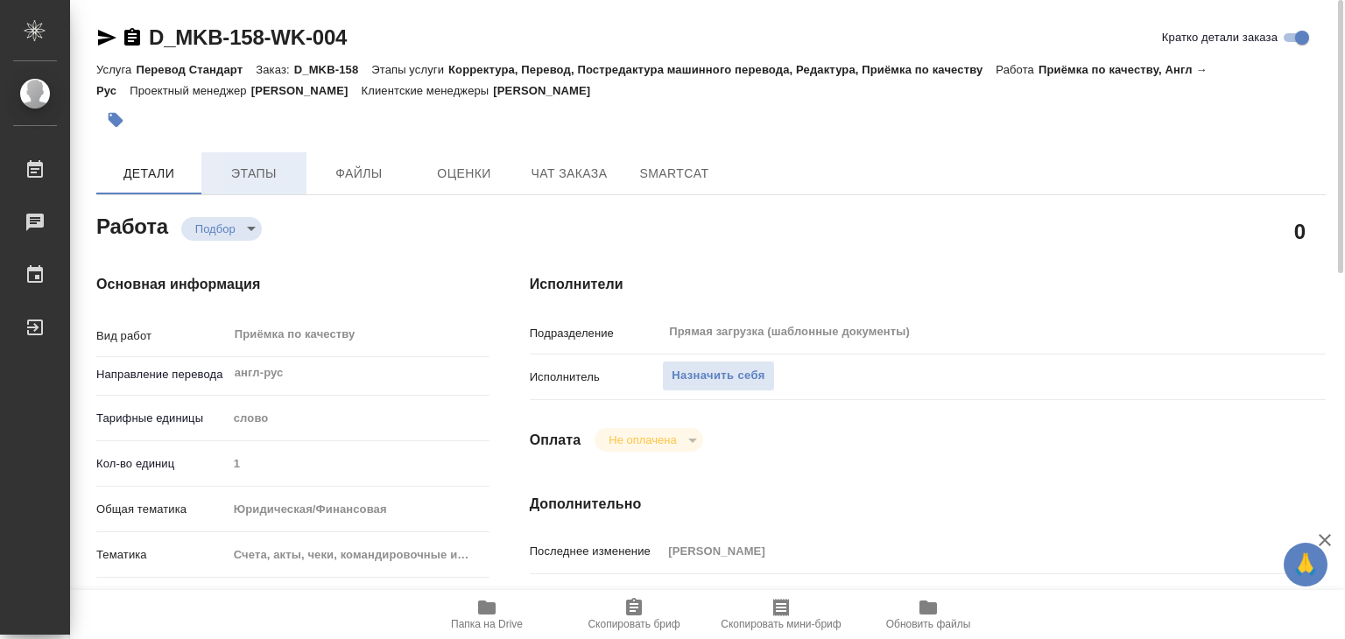
type textarea "x"
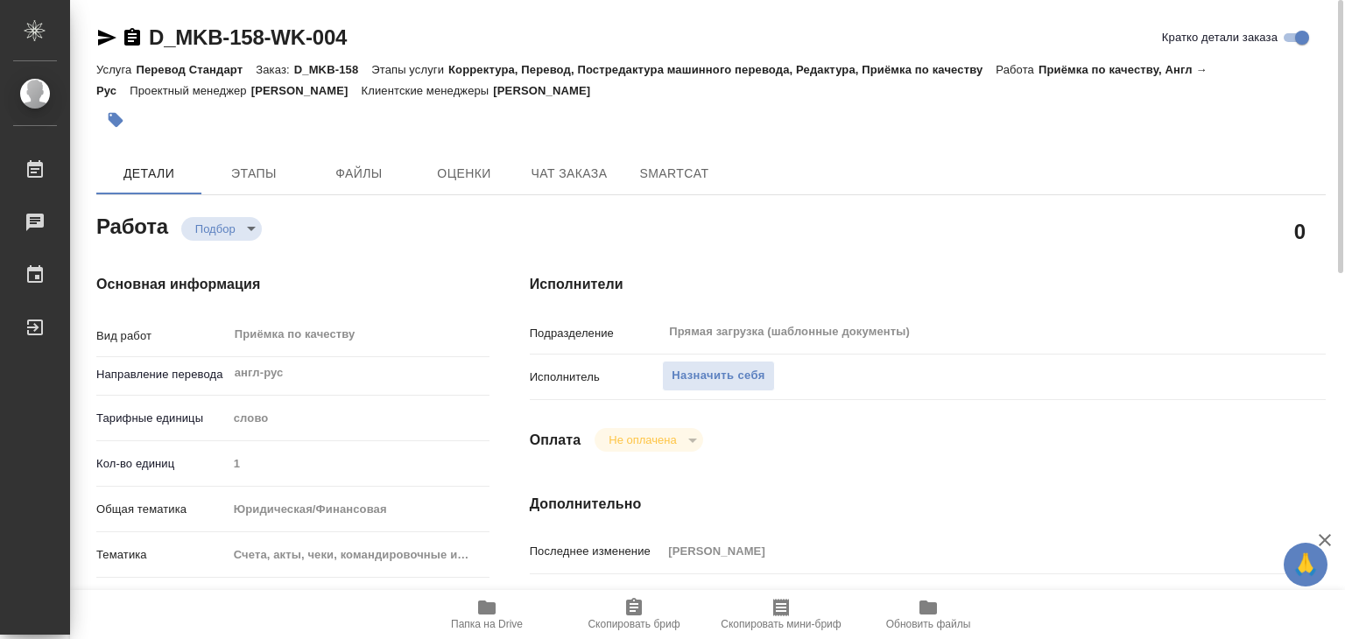
type textarea "x"
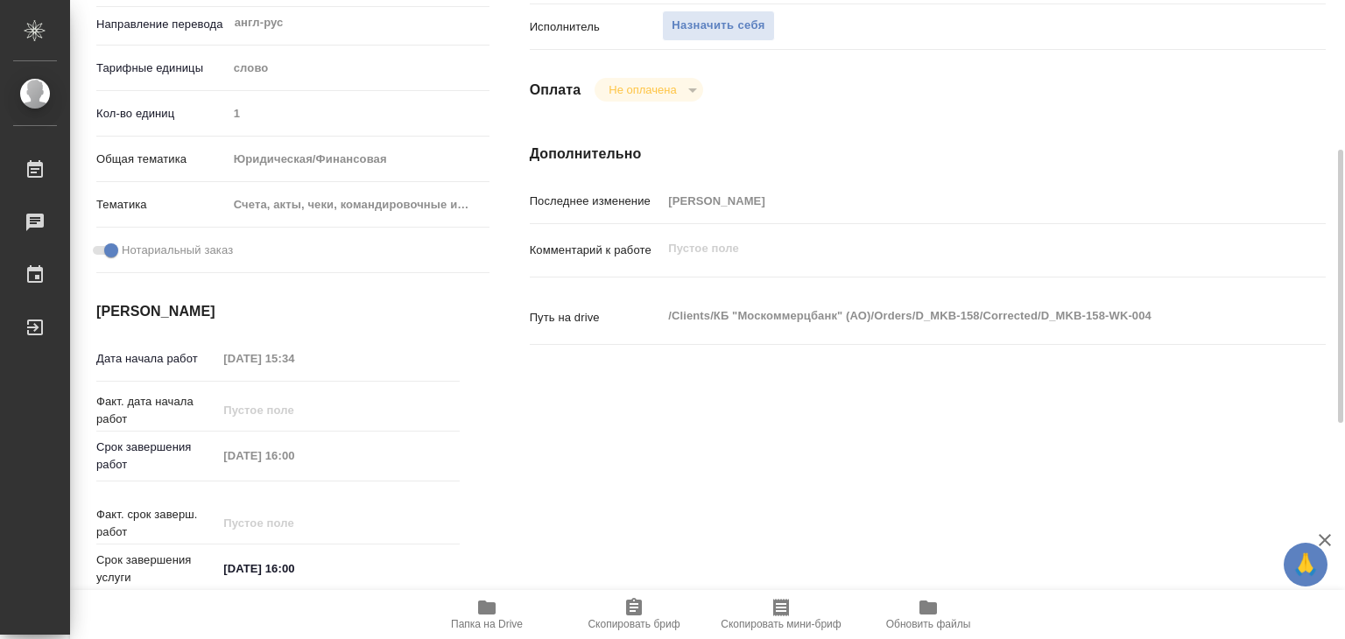
type textarea "x"
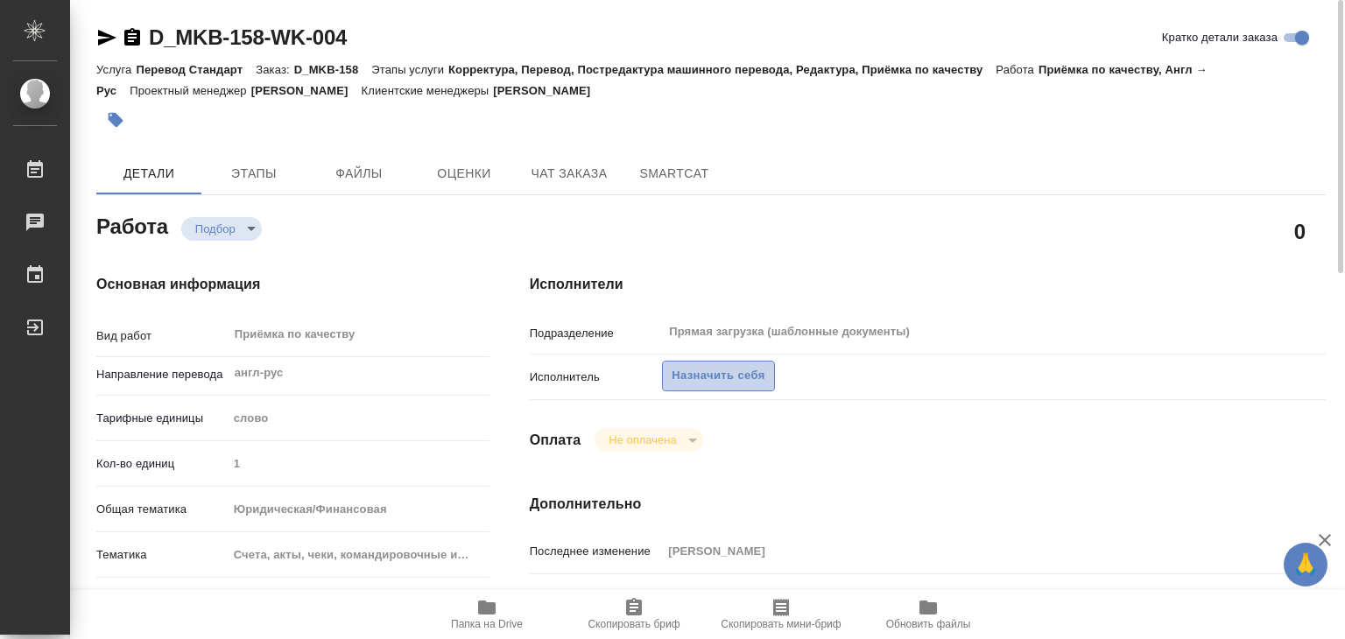
click at [702, 371] on span "Назначить себя" at bounding box center [717, 376] width 93 height 20
type textarea "x"
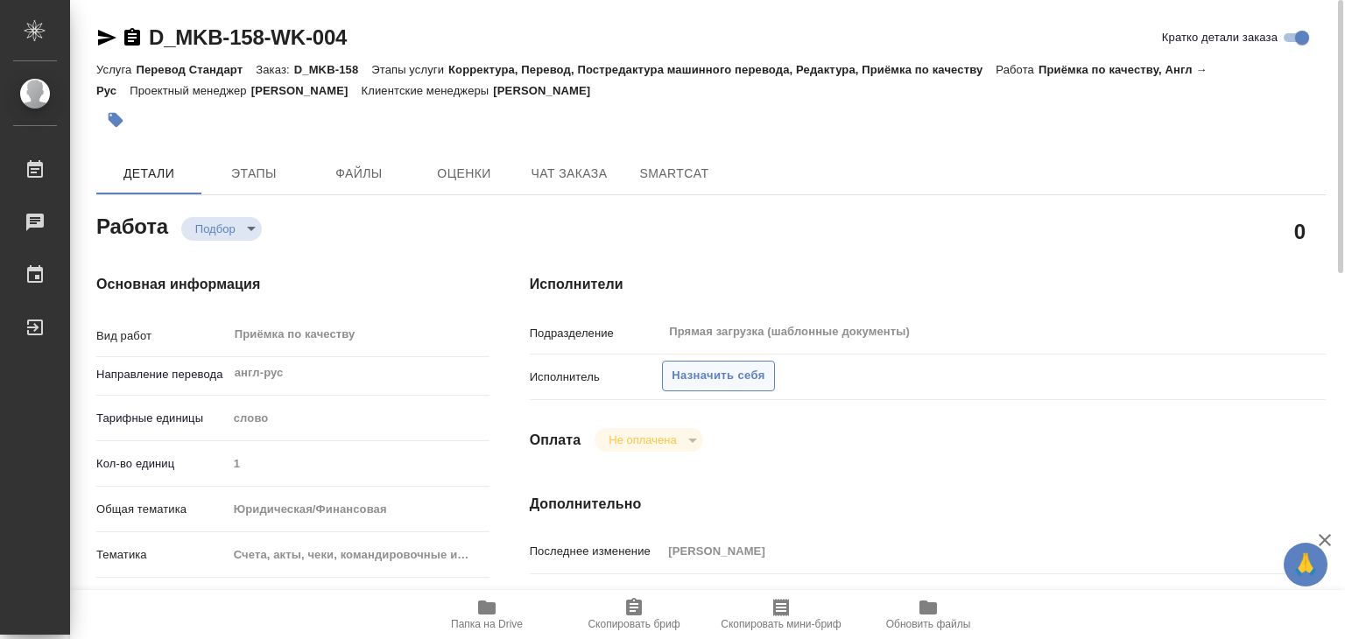
type textarea "x"
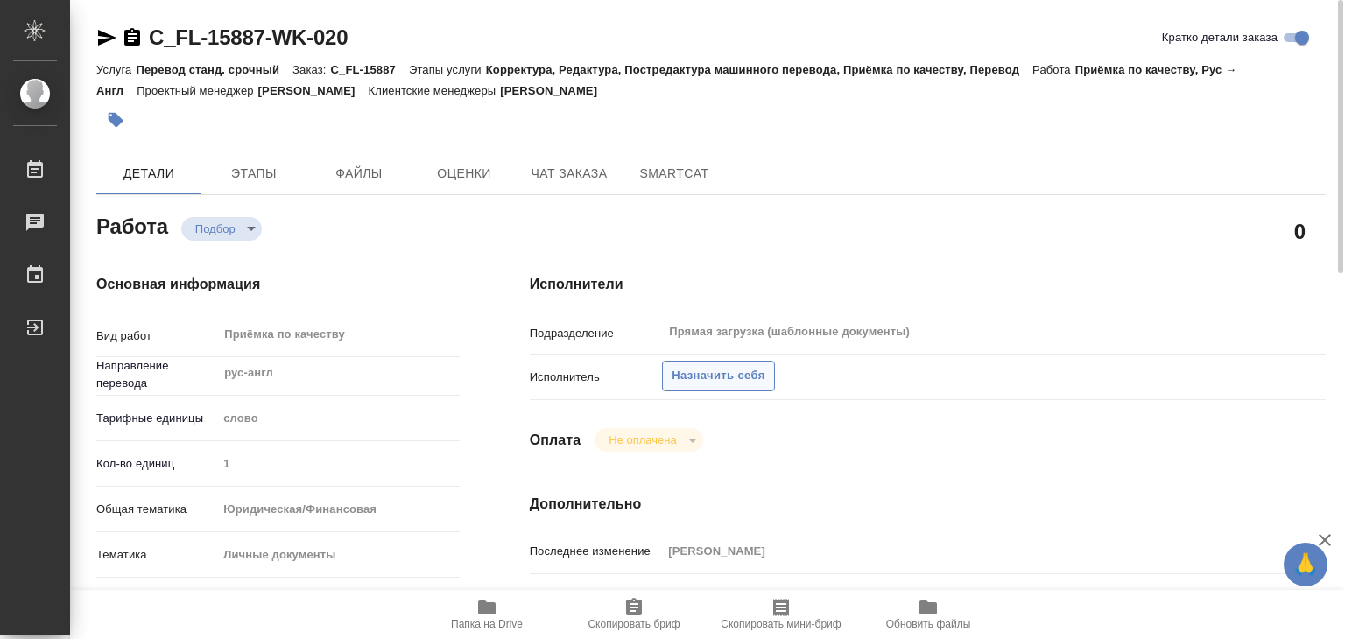
click at [714, 380] on span "Назначить себя" at bounding box center [717, 376] width 93 height 20
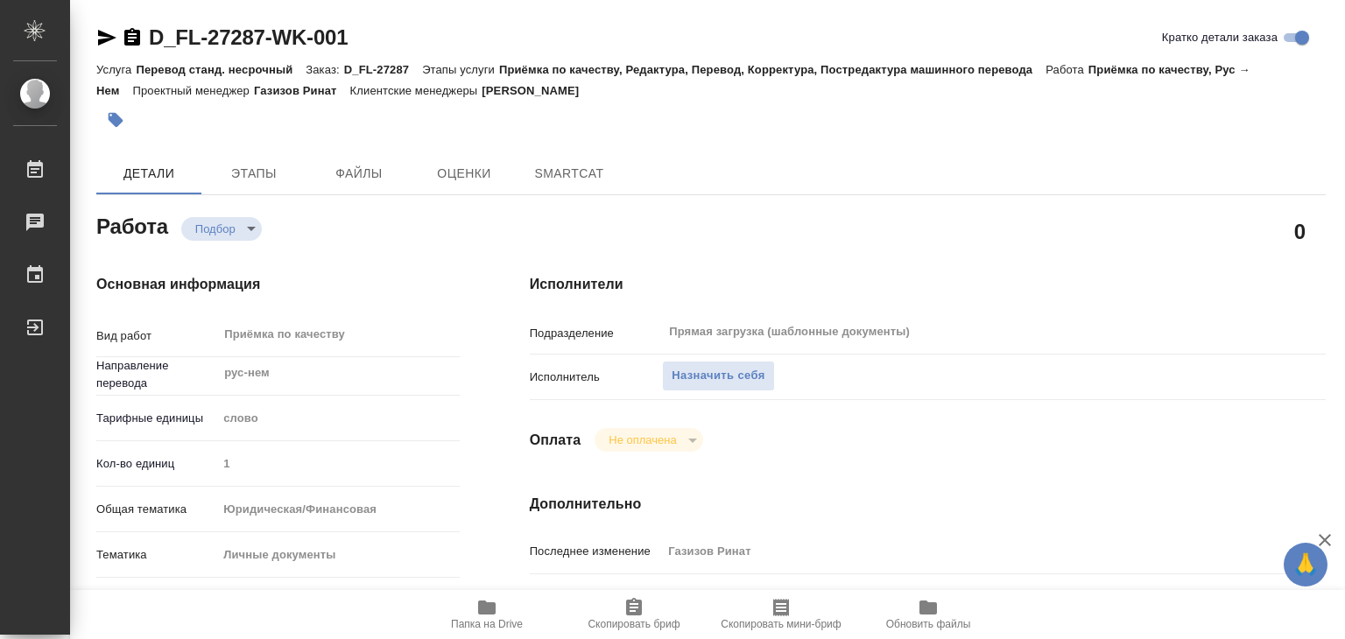
type textarea "x"
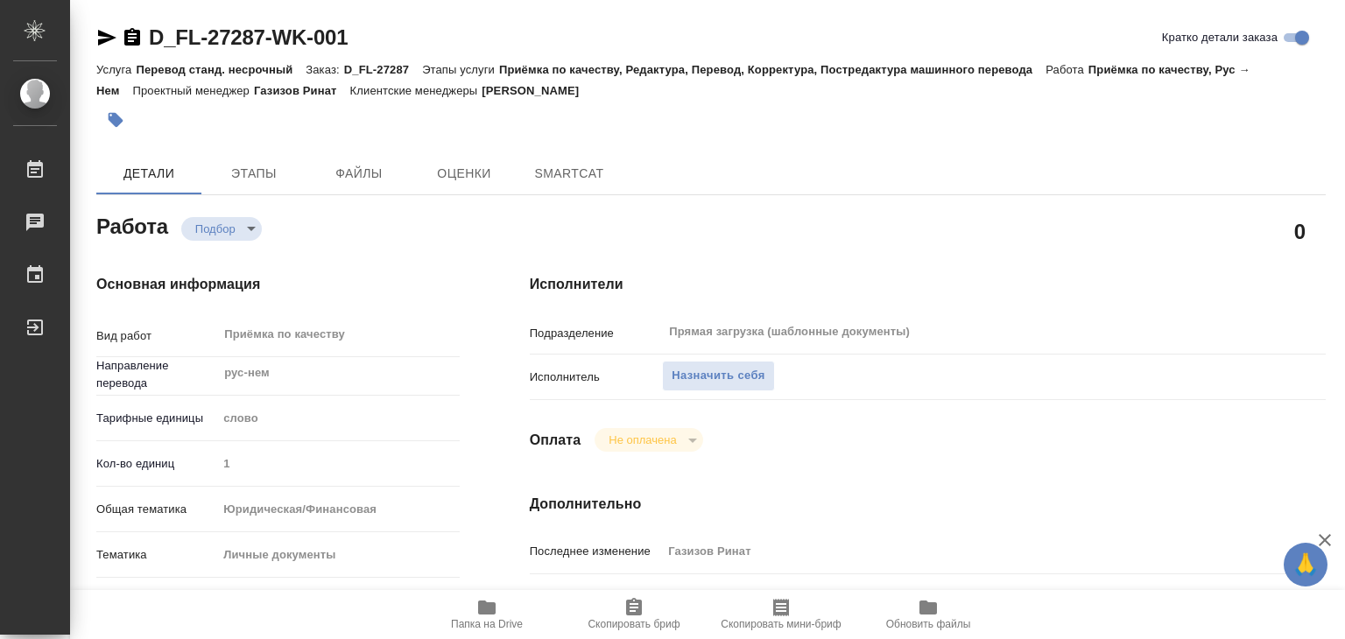
type textarea "x"
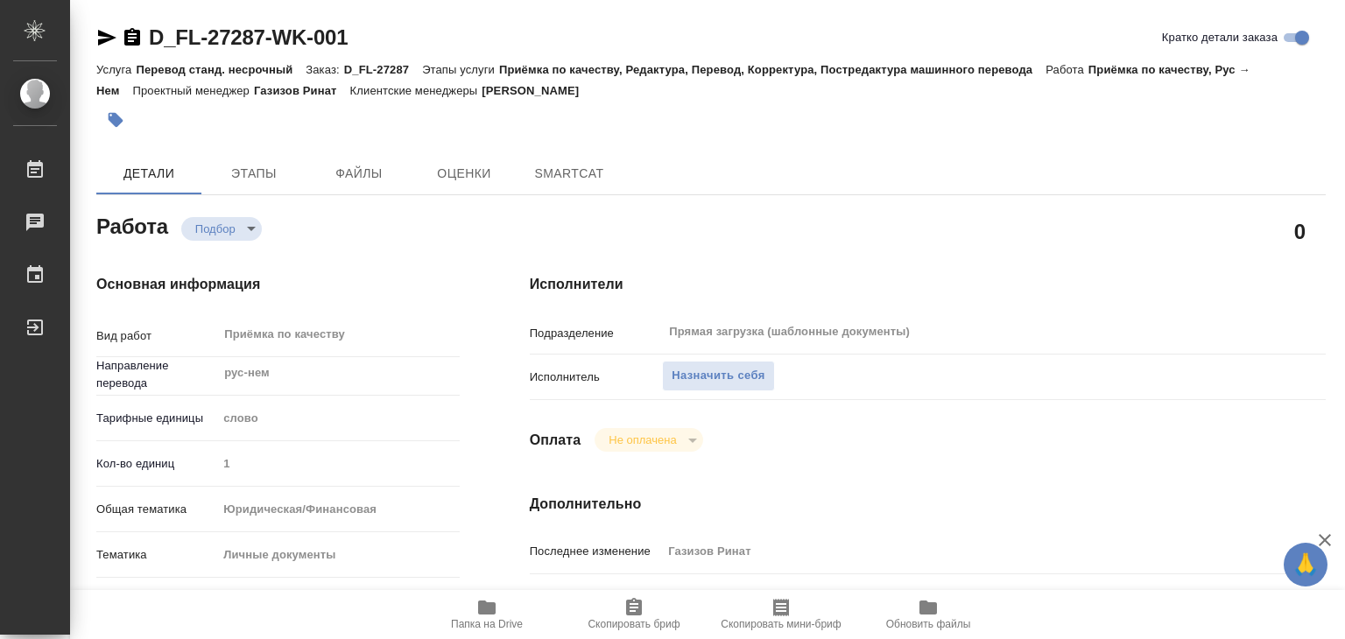
type textarea "x"
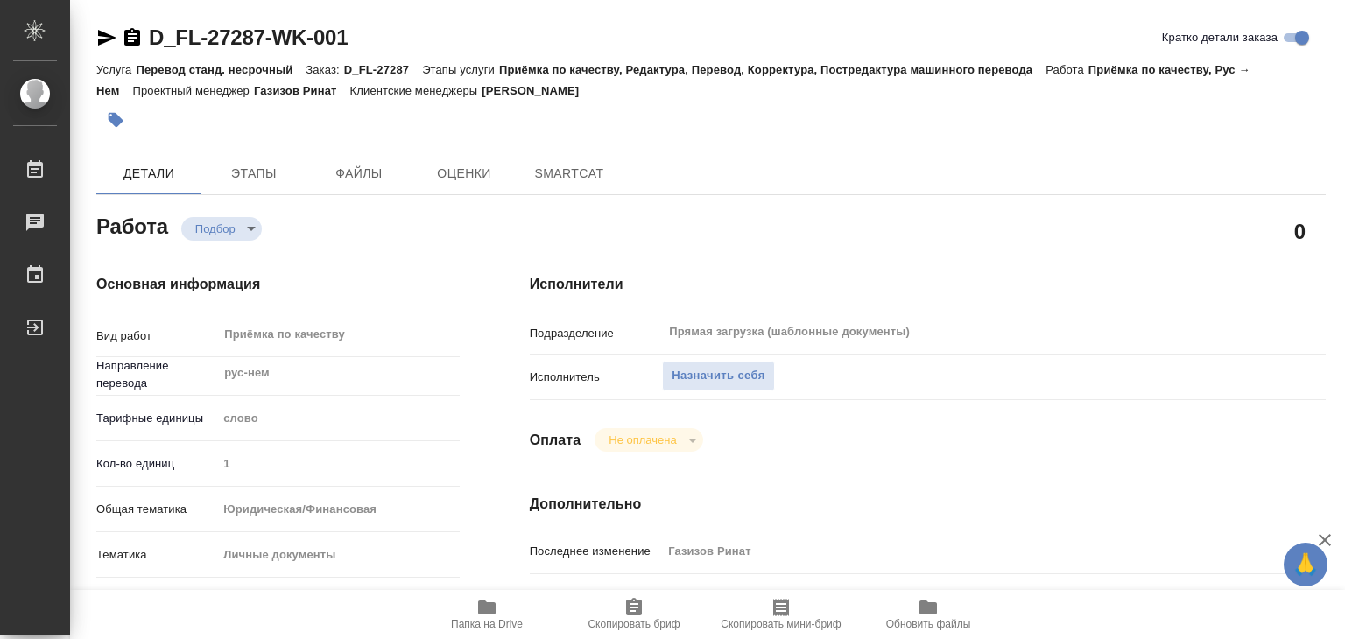
type textarea "x"
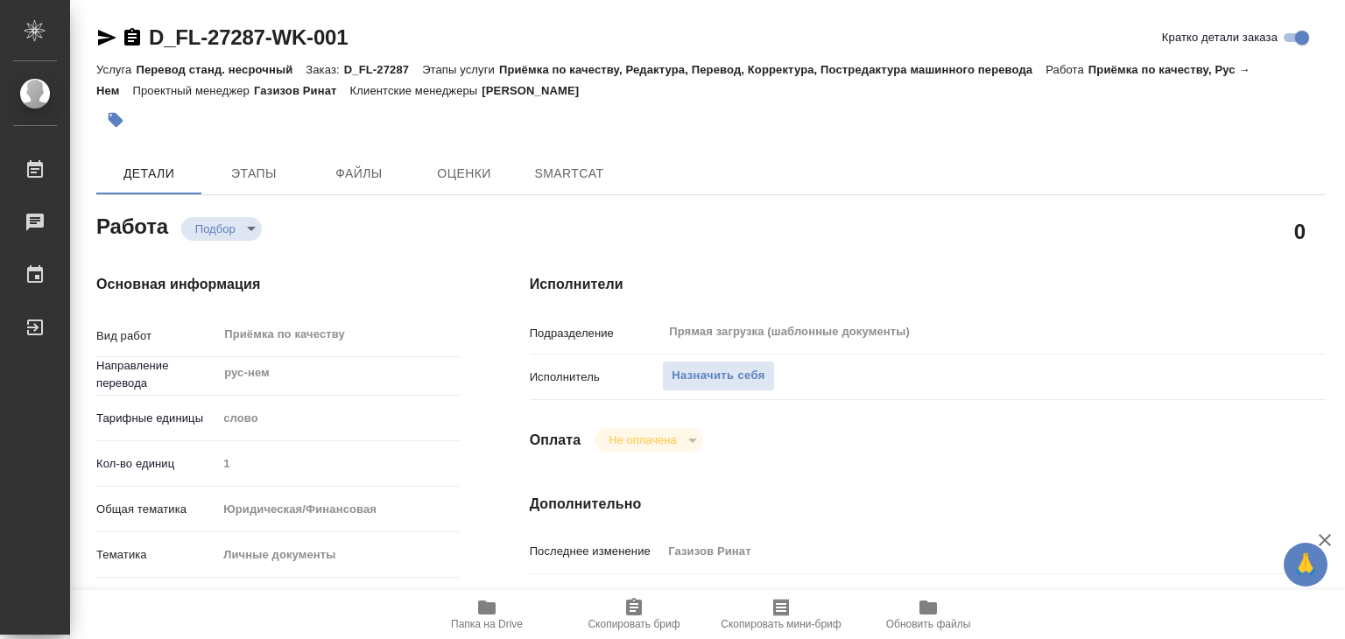
type textarea "x"
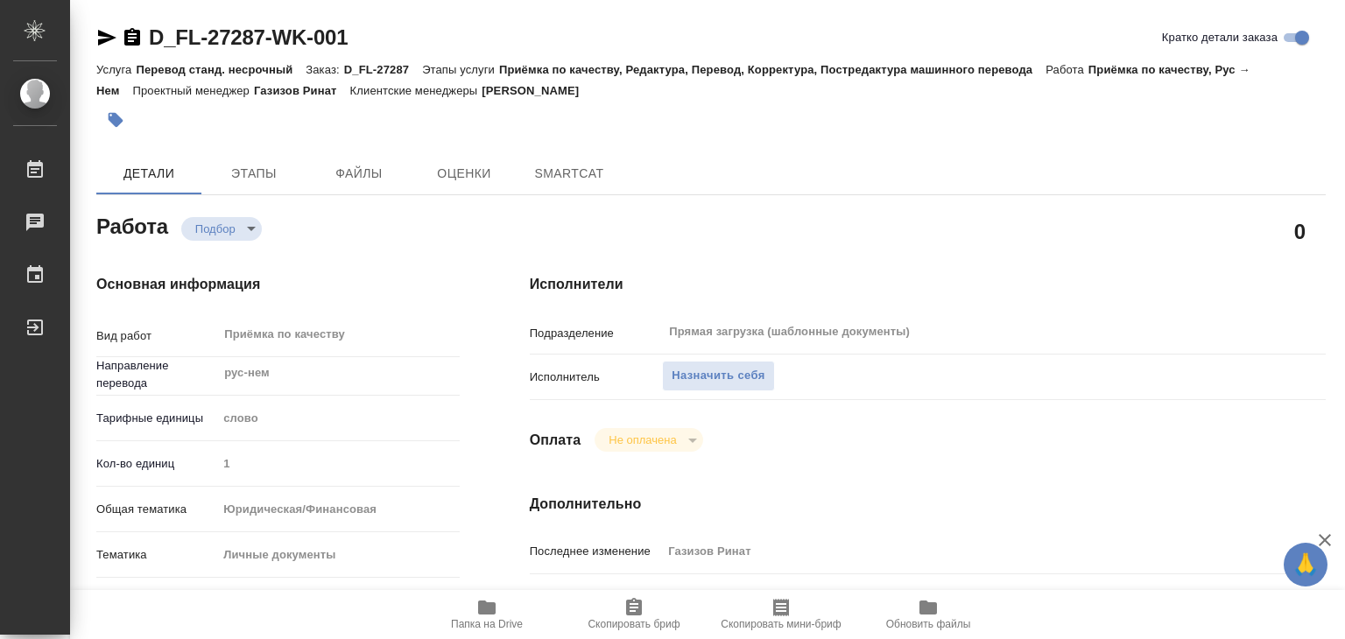
type textarea "x"
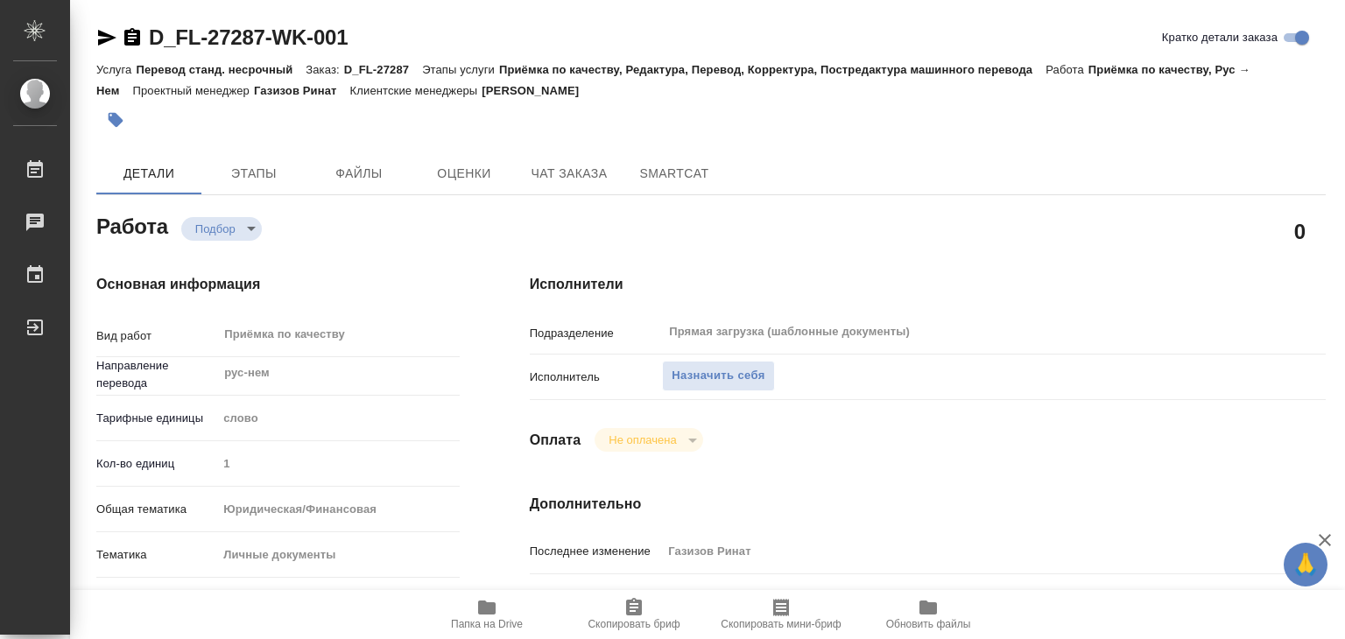
type textarea "x"
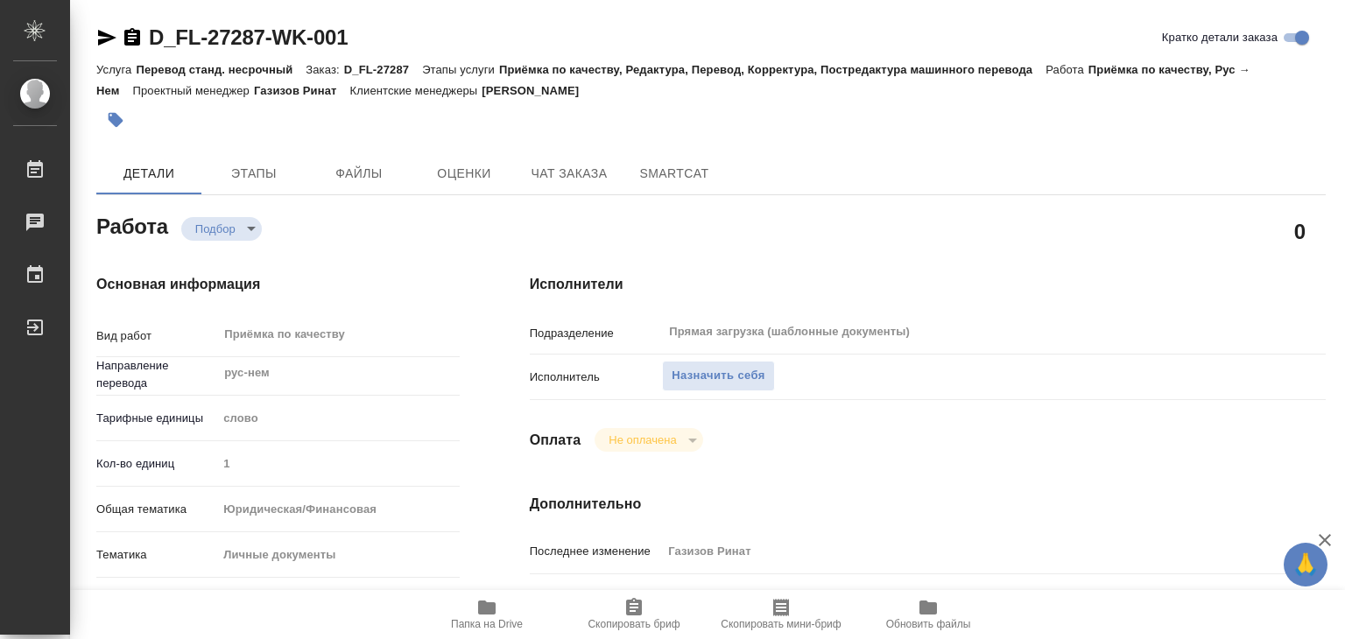
scroll to position [263, 0]
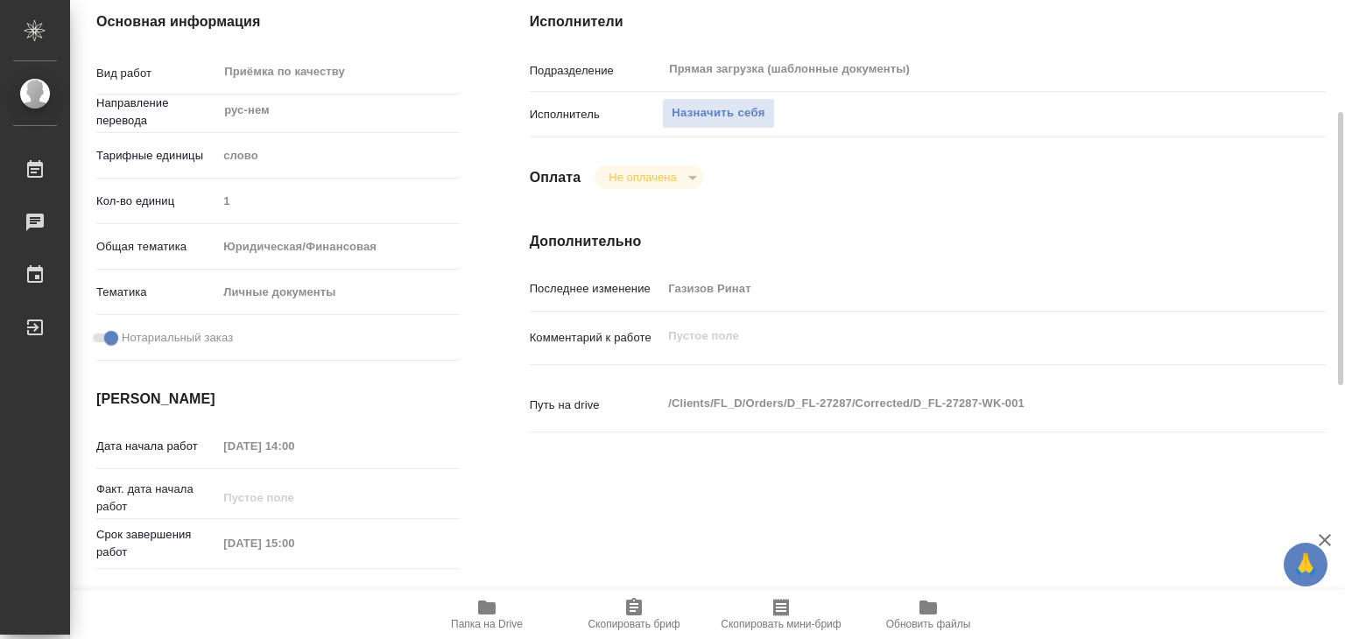
type textarea "x"
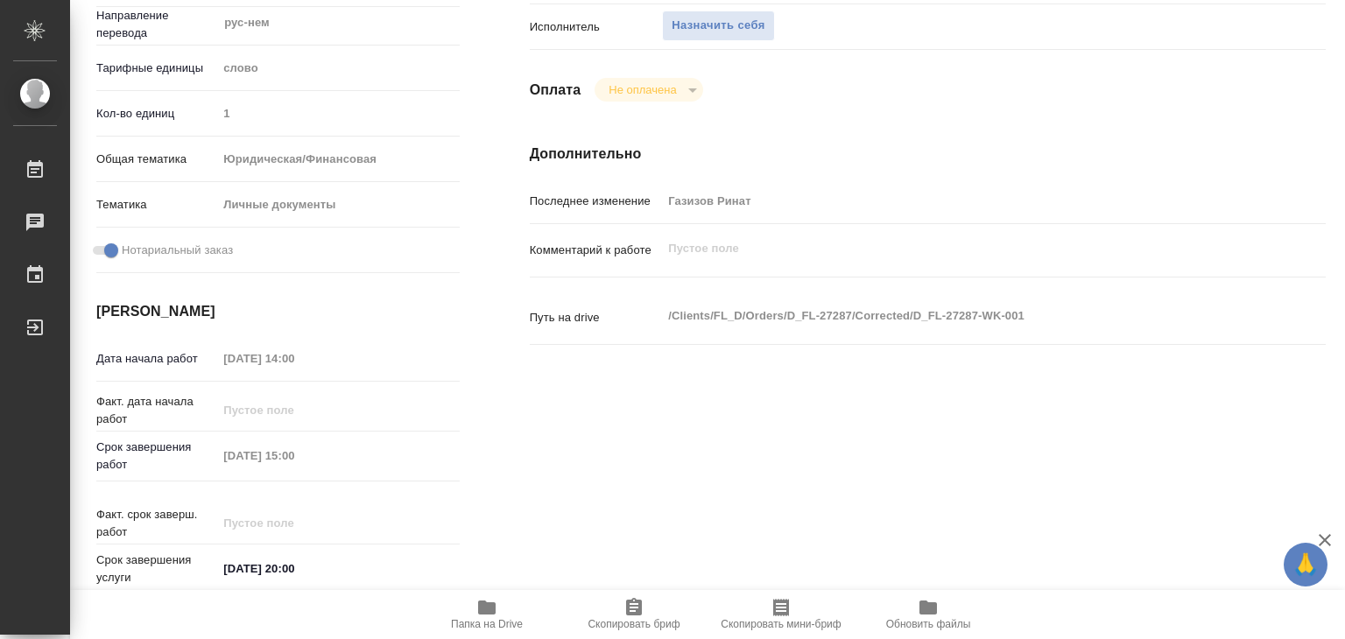
scroll to position [438, 0]
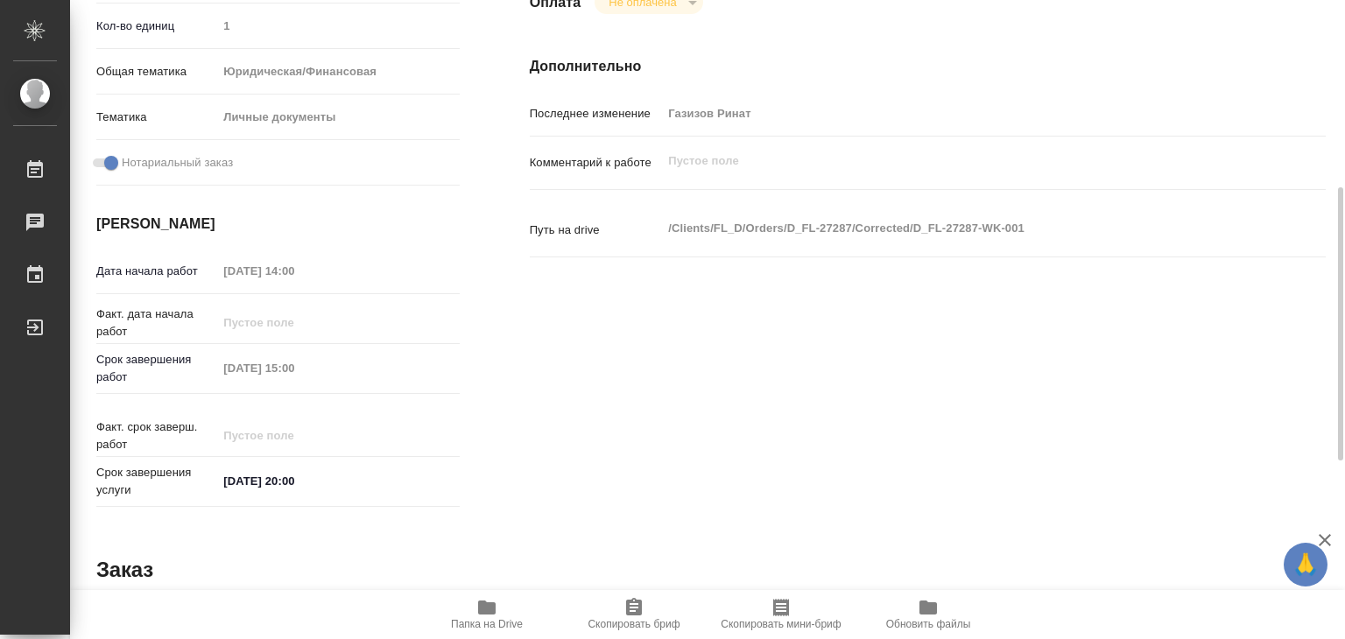
type textarea "x"
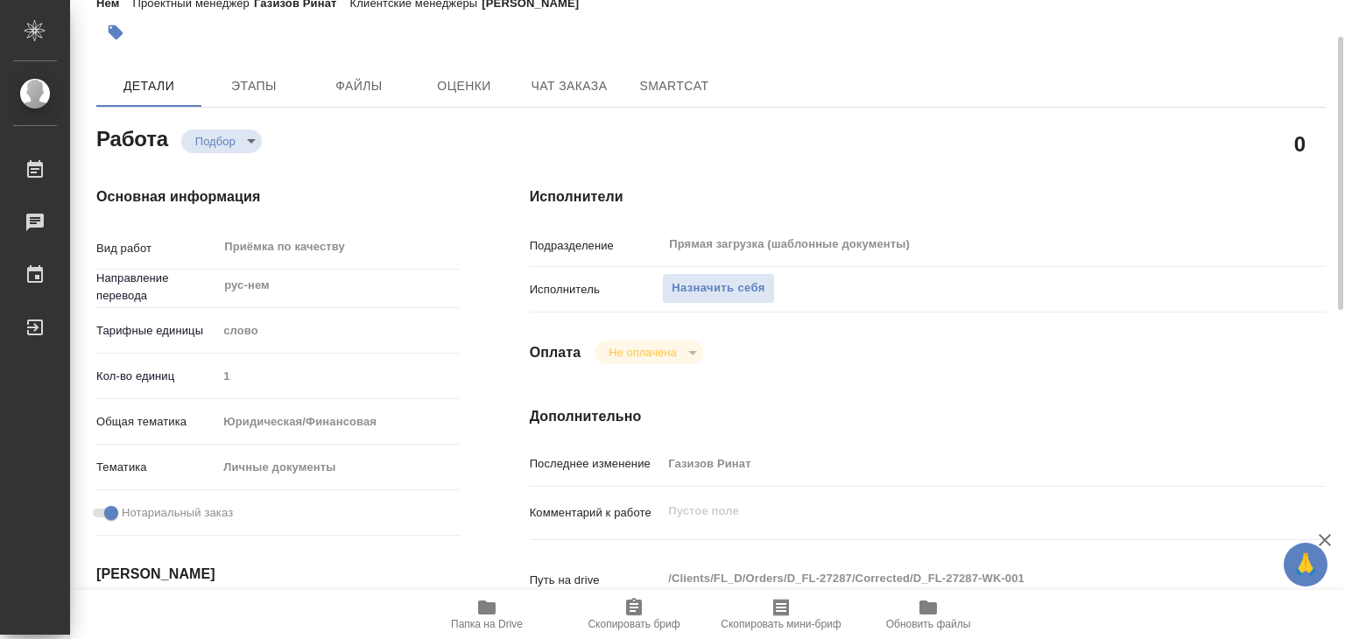
scroll to position [0, 0]
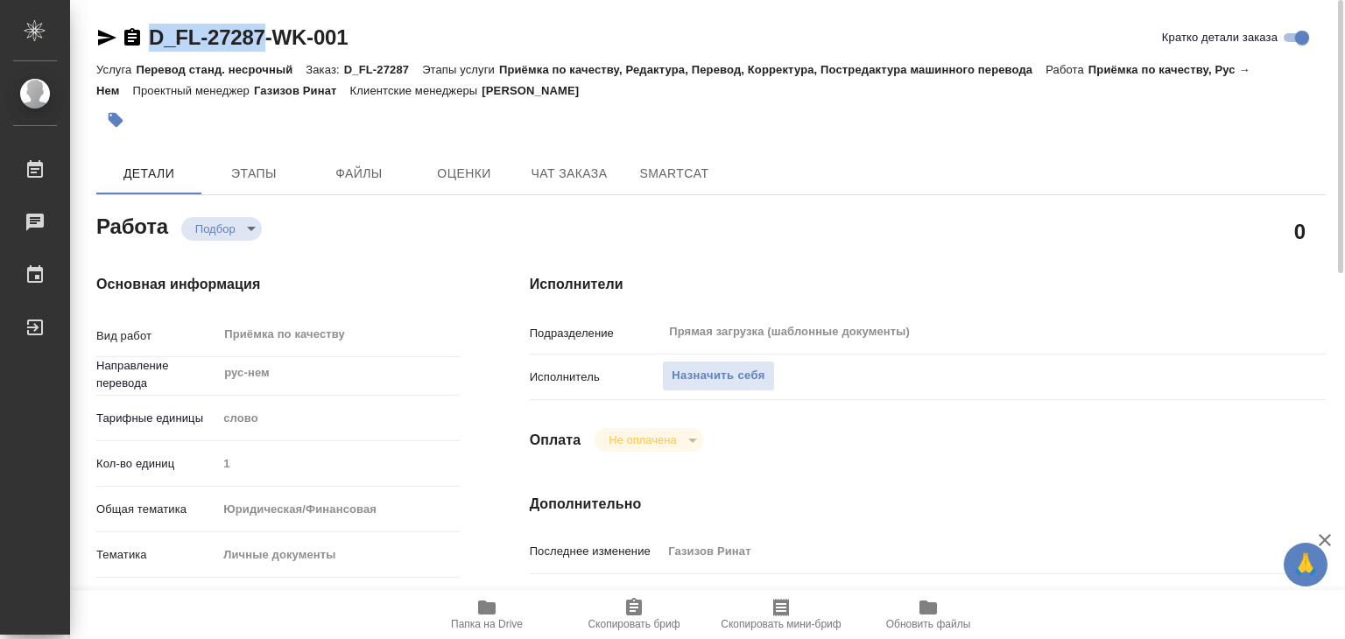
drag, startPoint x: 151, startPoint y: 18, endPoint x: 264, endPoint y: 45, distance: 117.0
copy link "D_FL-27287"
click at [690, 372] on span "Назначить себя" at bounding box center [717, 376] width 93 height 20
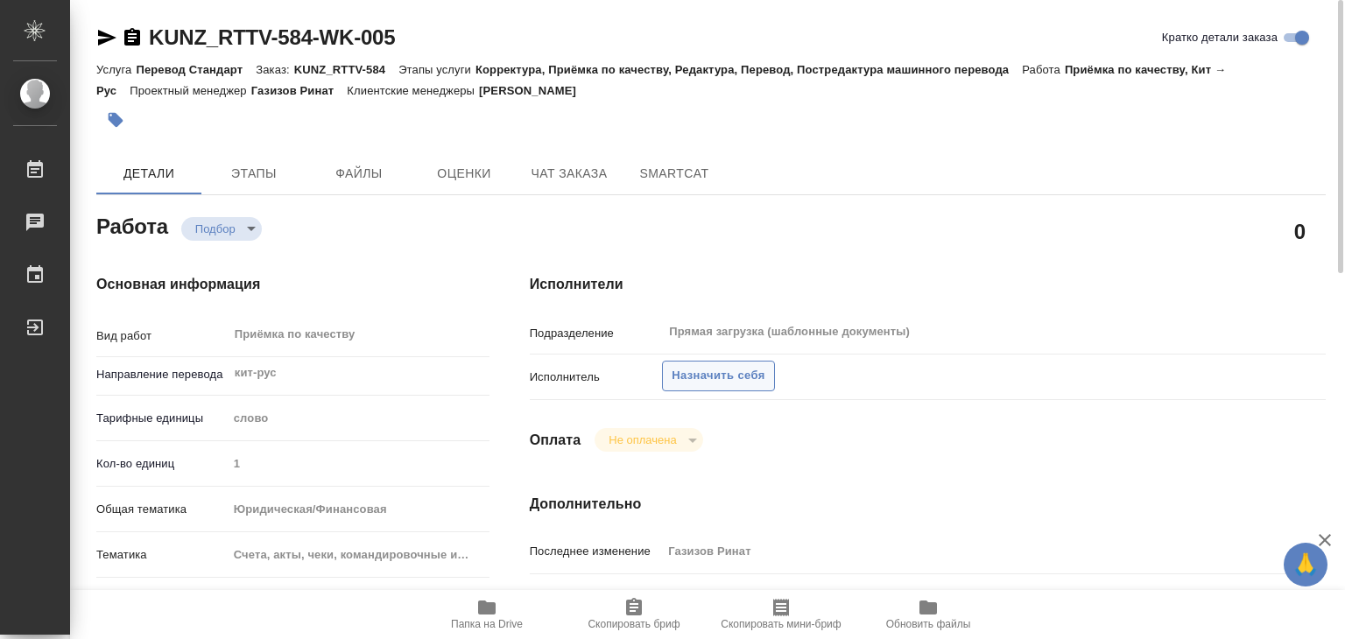
click at [720, 386] on button "Назначить себя" at bounding box center [718, 376] width 112 height 31
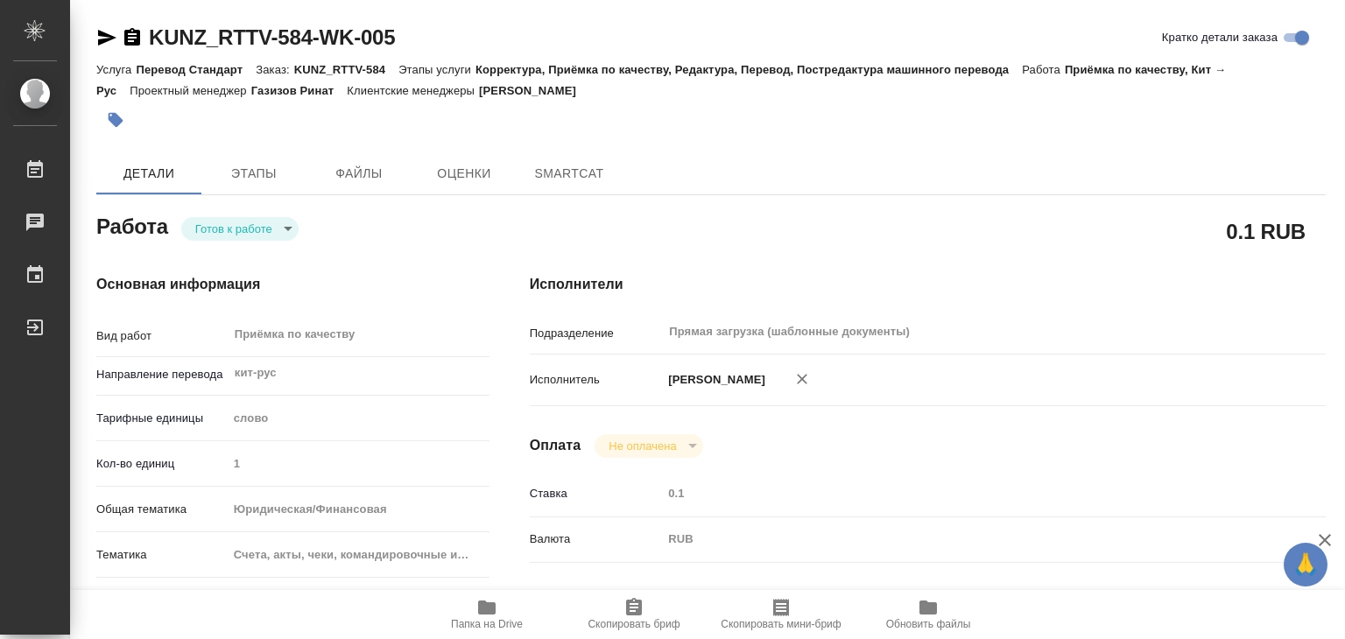
type textarea "x"
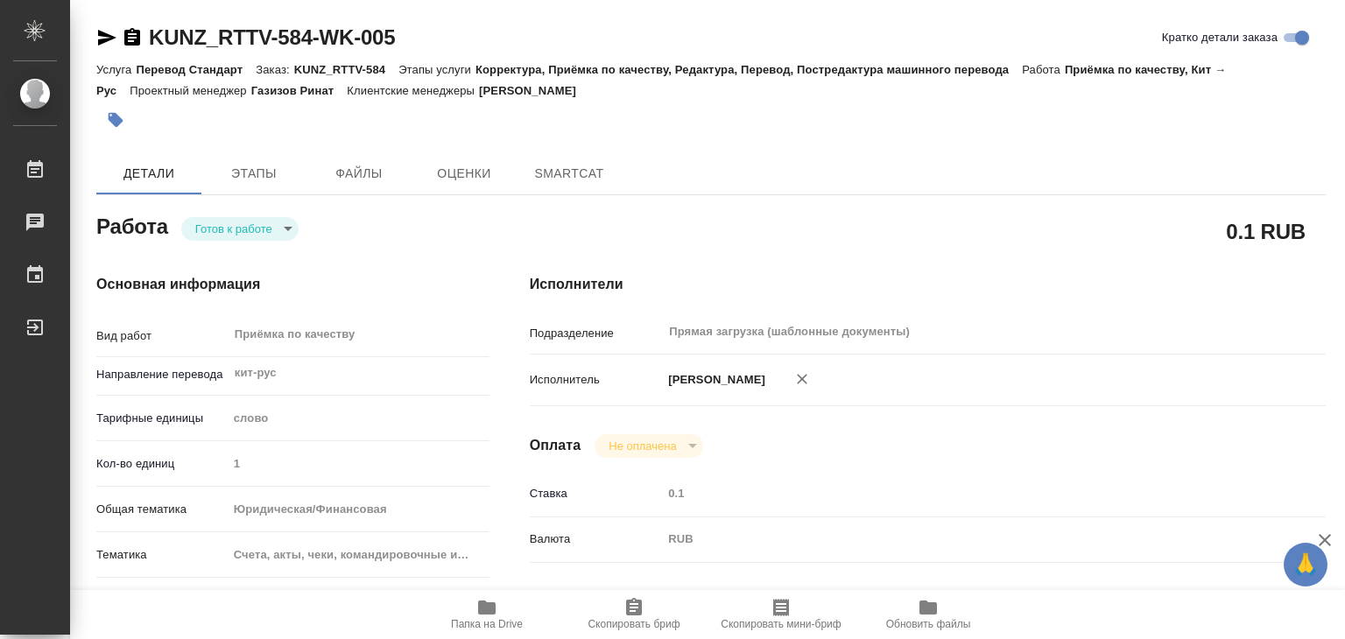
type textarea "x"
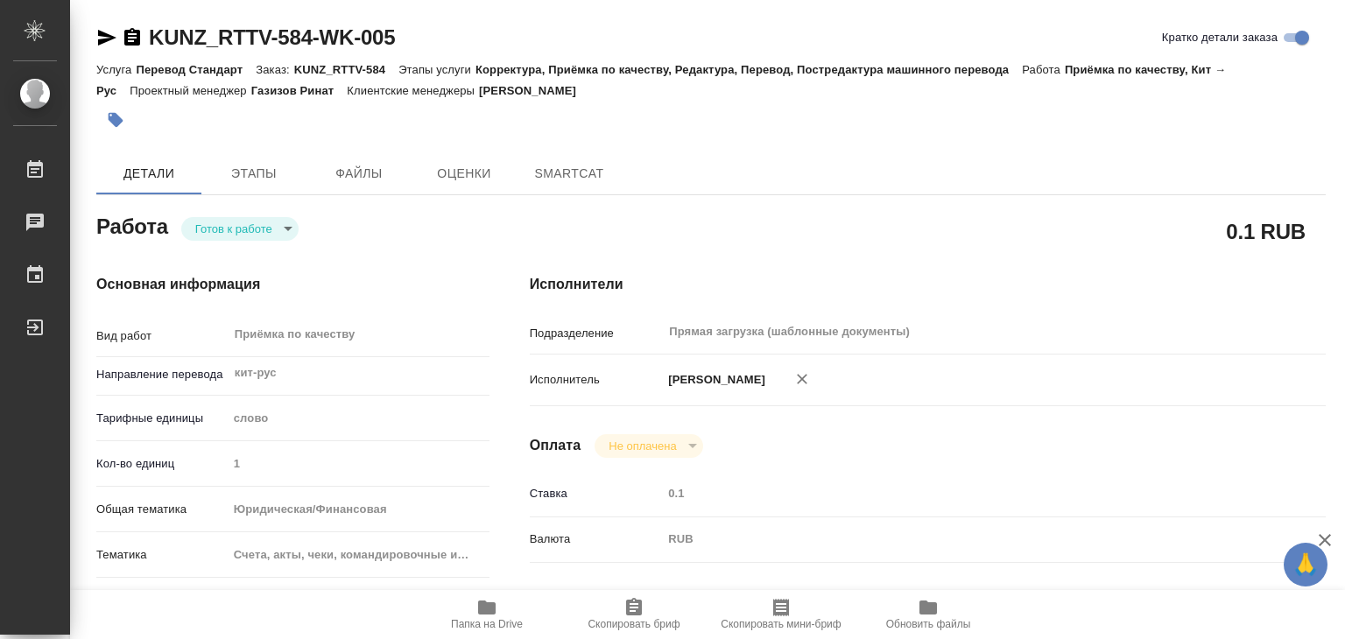
type textarea "x"
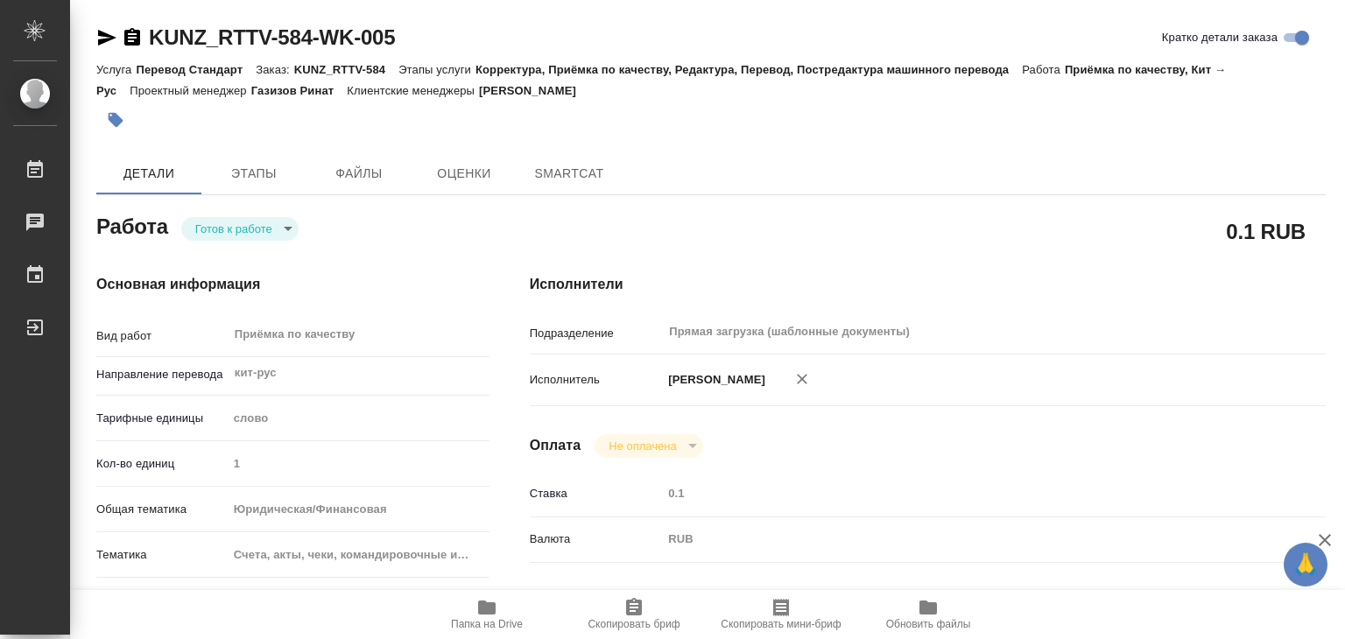
type textarea "x"
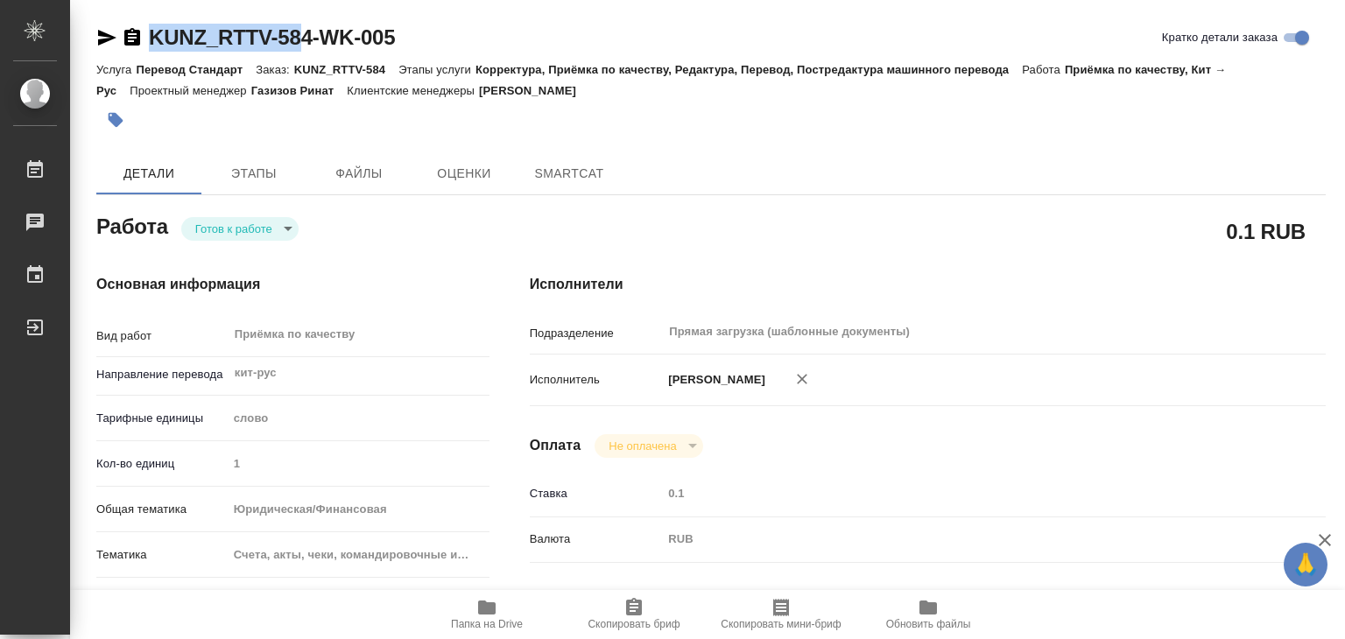
type textarea "x"
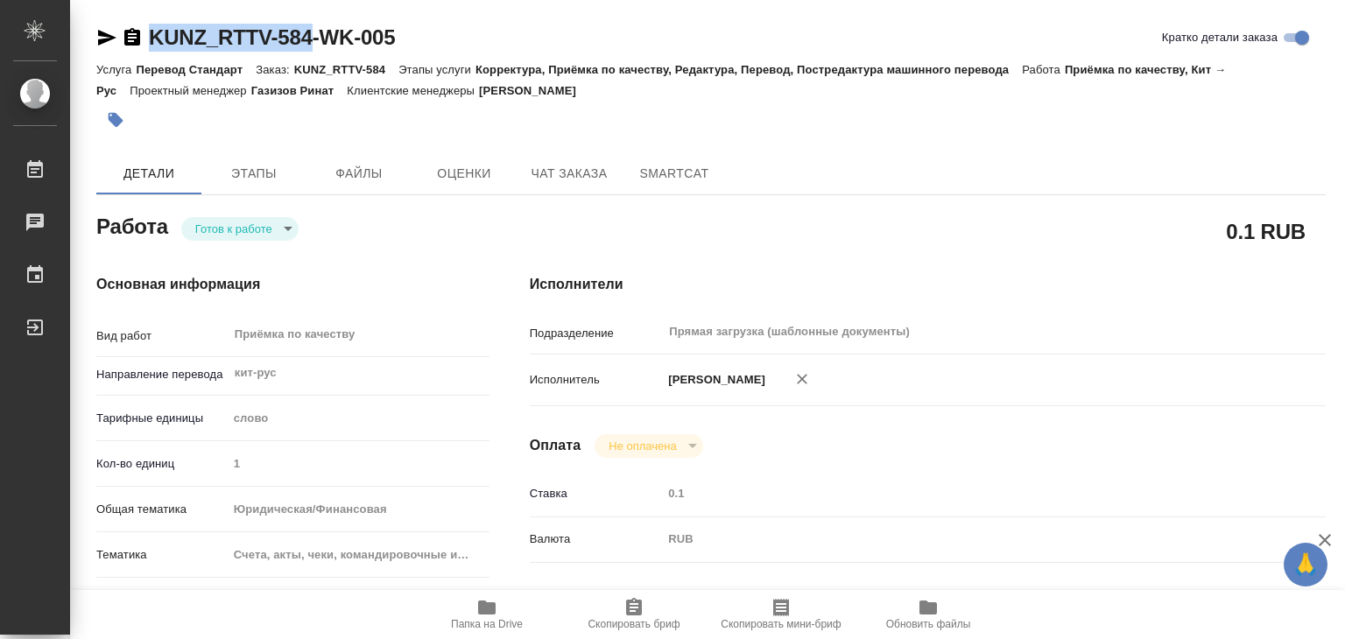
drag, startPoint x: 144, startPoint y: 18, endPoint x: 322, endPoint y: 32, distance: 179.1
copy link "KUNZ_RTTV-584"
type textarea "x"
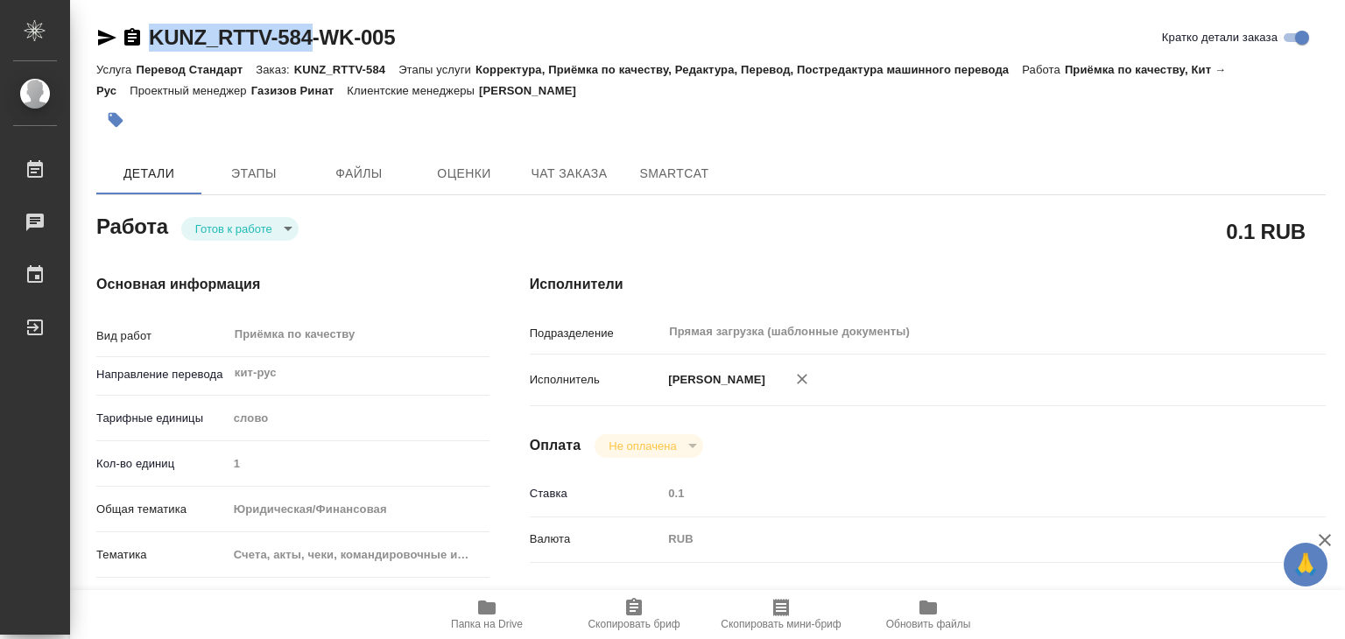
type textarea "x"
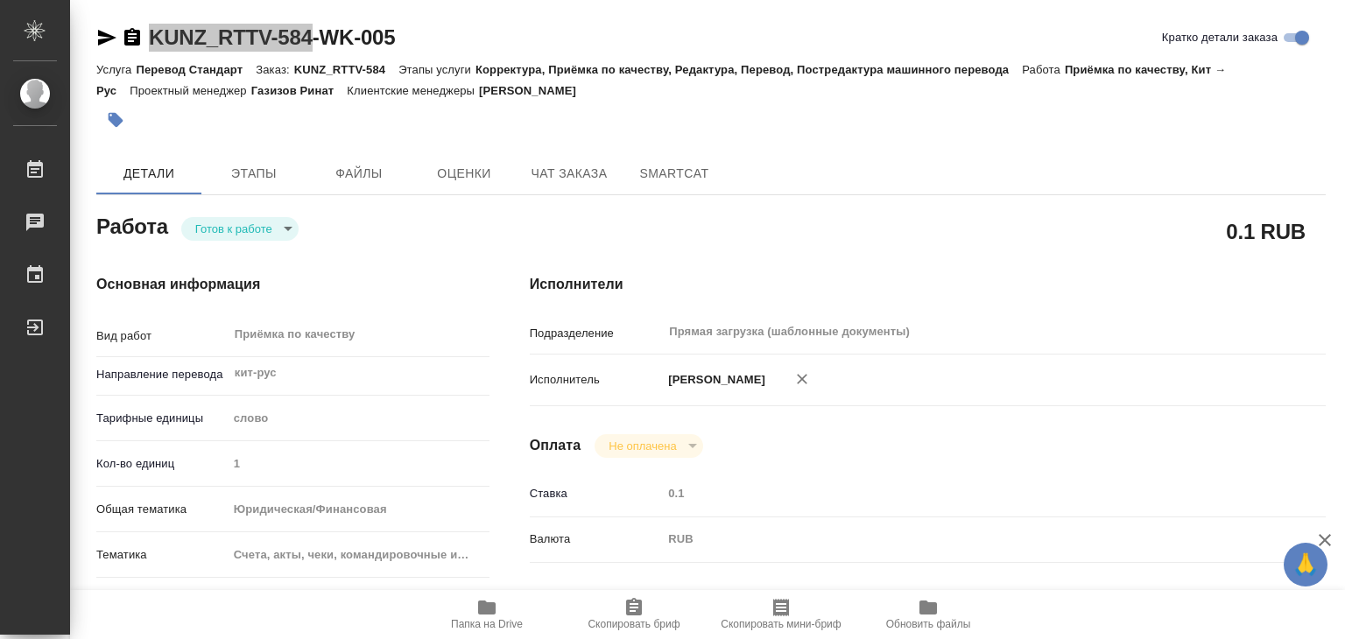
type textarea "x"
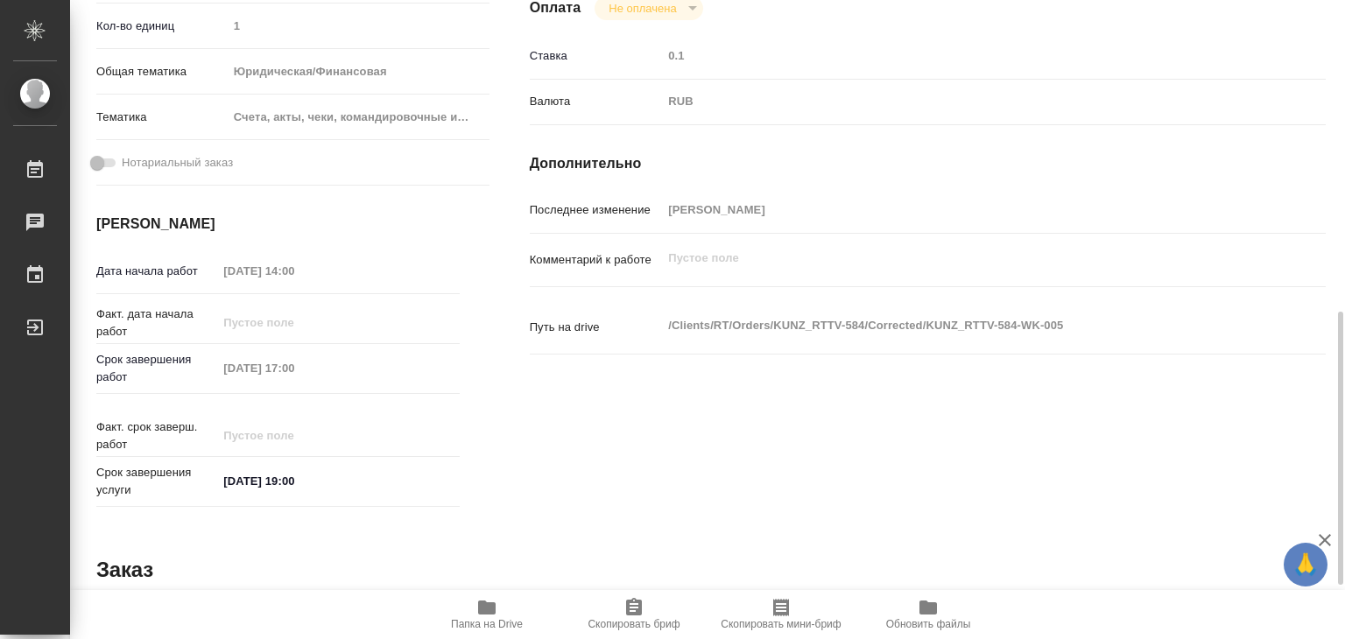
scroll to position [525, 0]
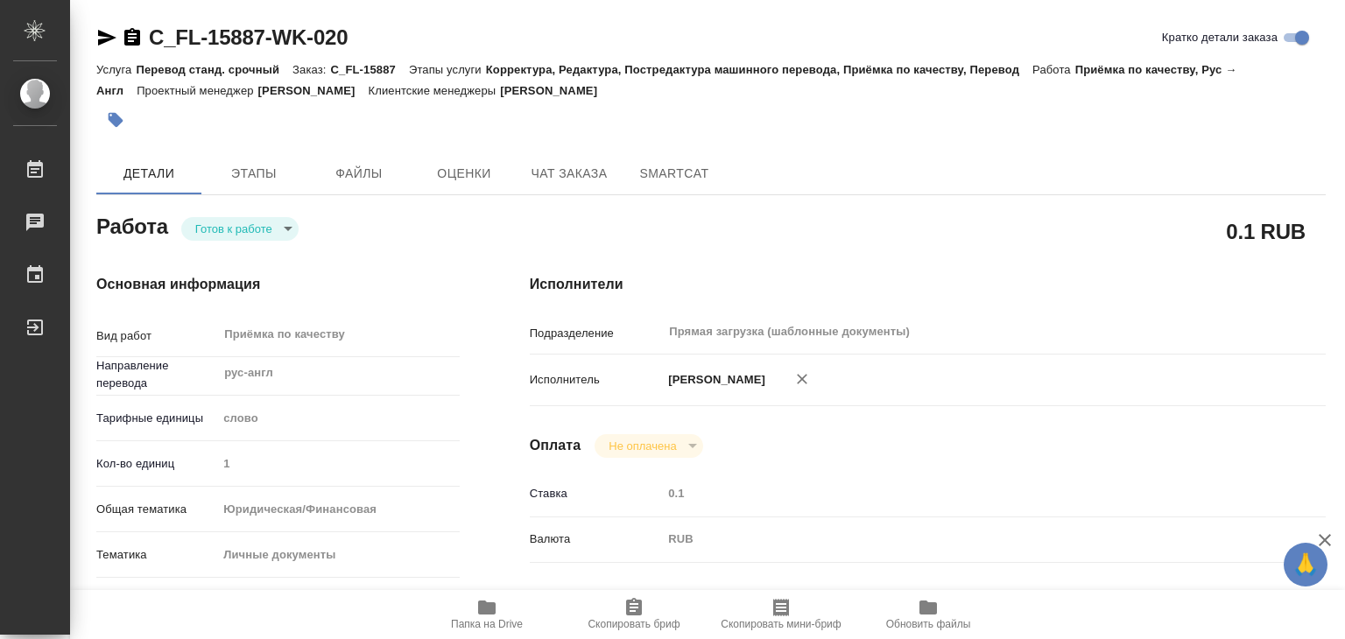
type textarea "x"
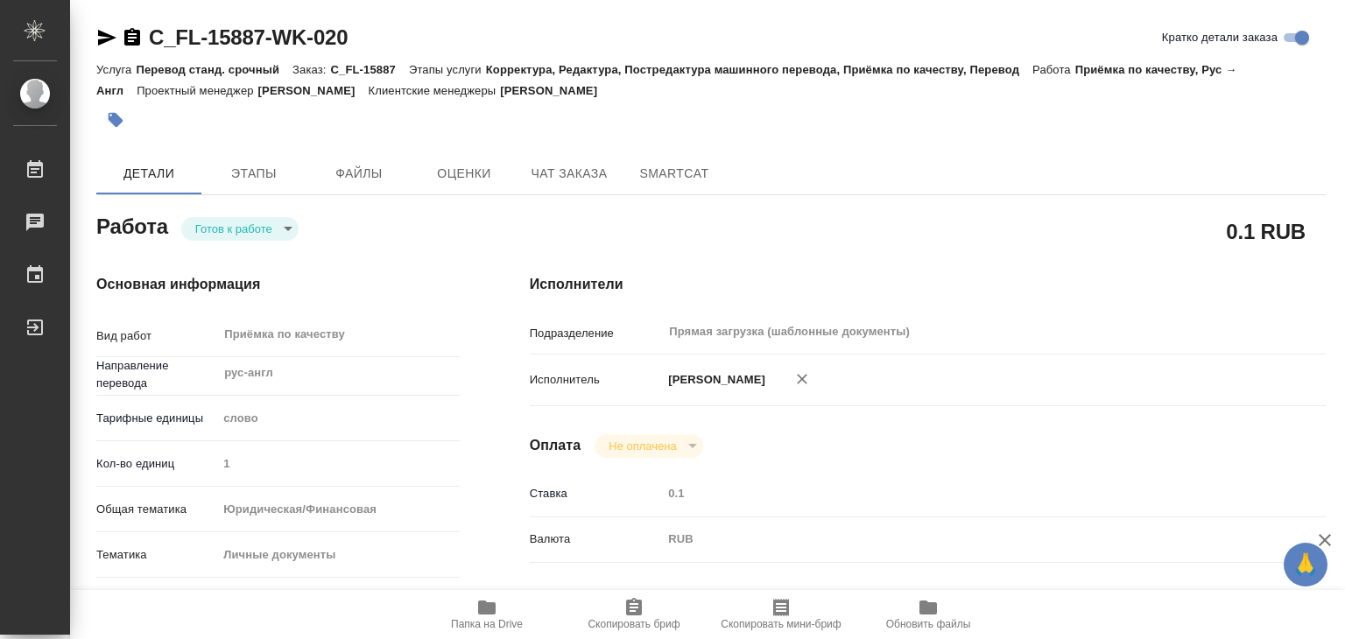
type textarea "x"
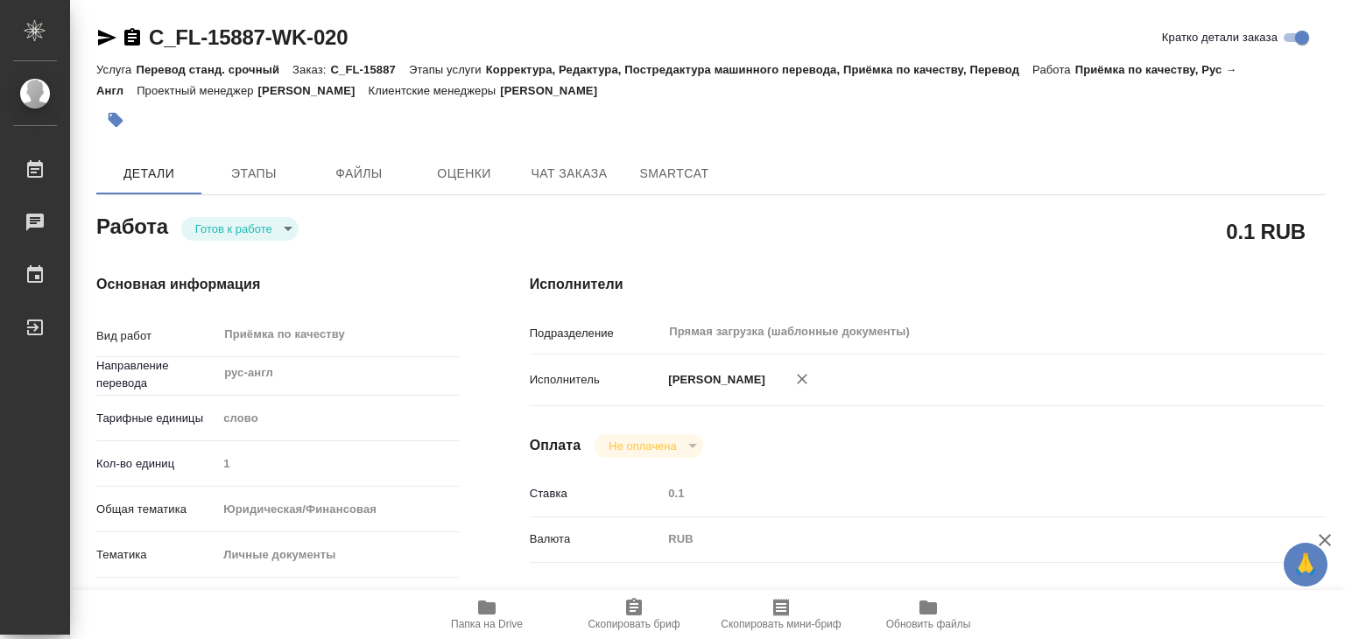
type textarea "x"
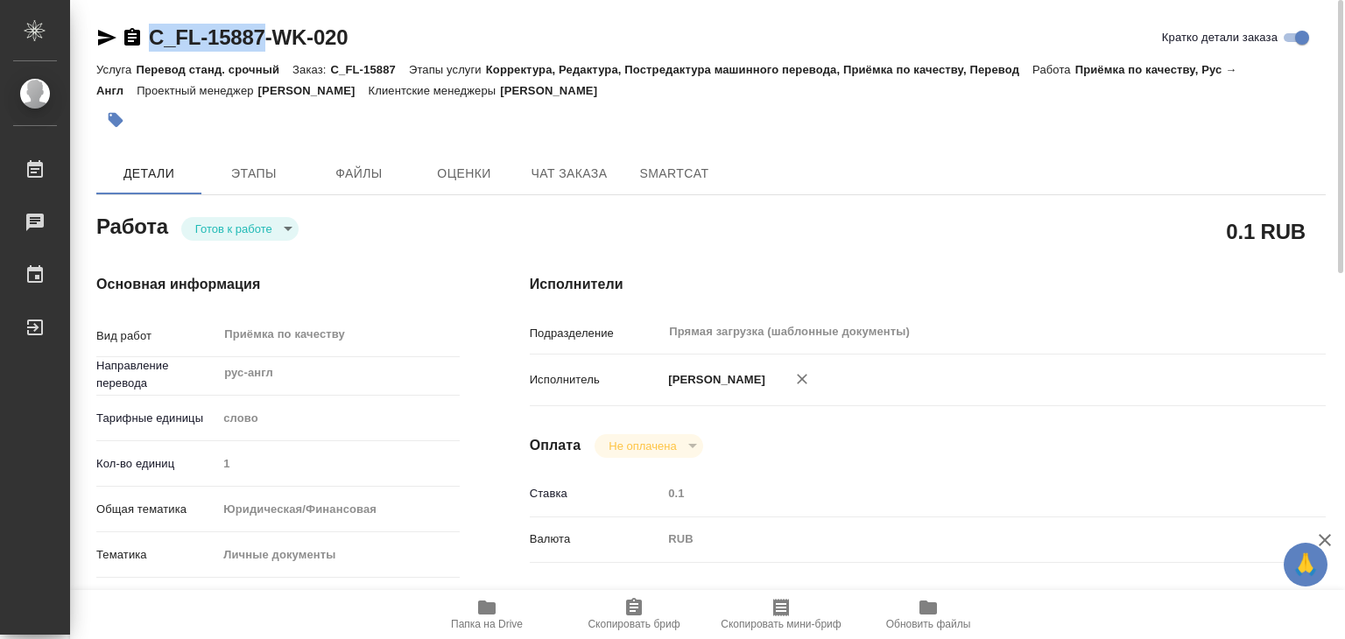
drag, startPoint x: 157, startPoint y: 23, endPoint x: 269, endPoint y: 25, distance: 112.1
click at [269, 25] on div "C_FL-15887-WK-020" at bounding box center [221, 38] width 251 height 28
copy link "C_FL-15887"
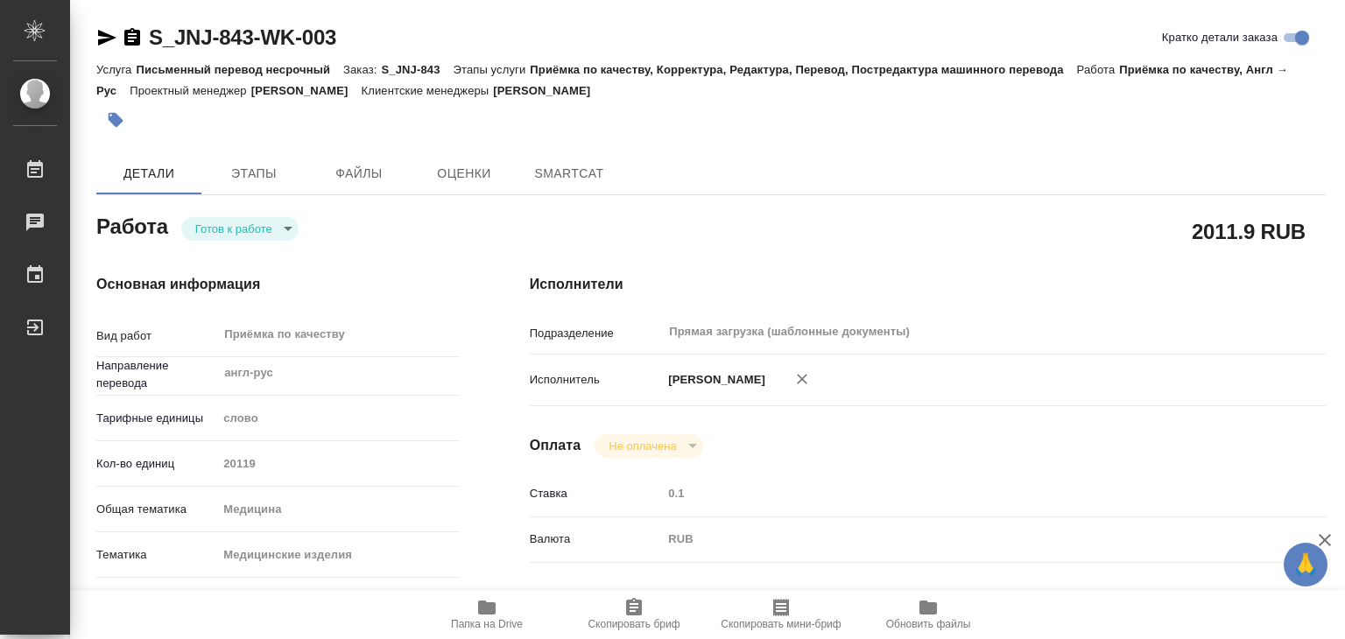
type textarea "x"
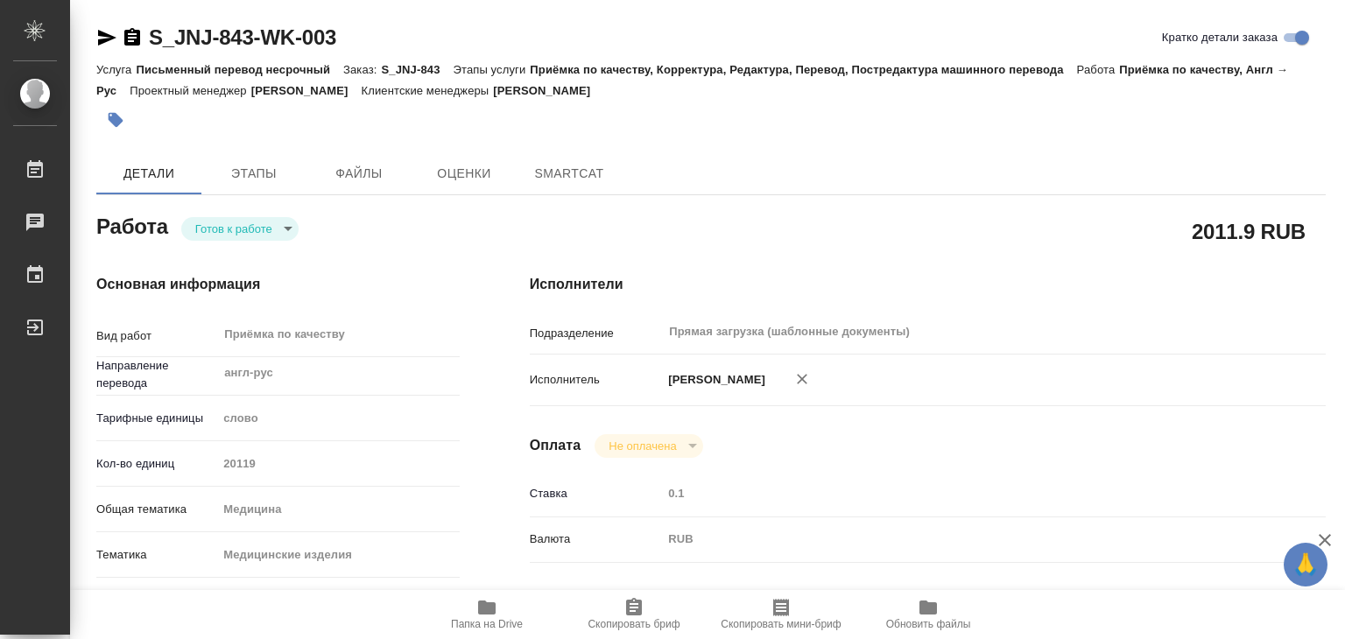
type textarea "x"
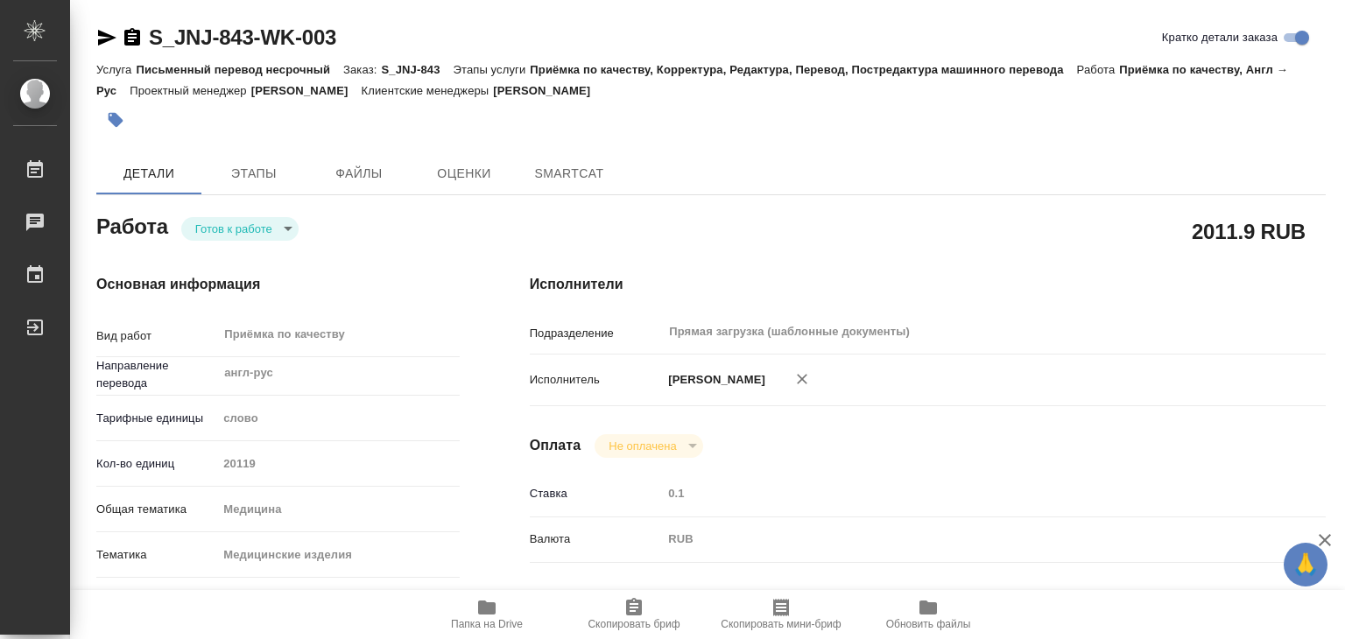
type textarea "x"
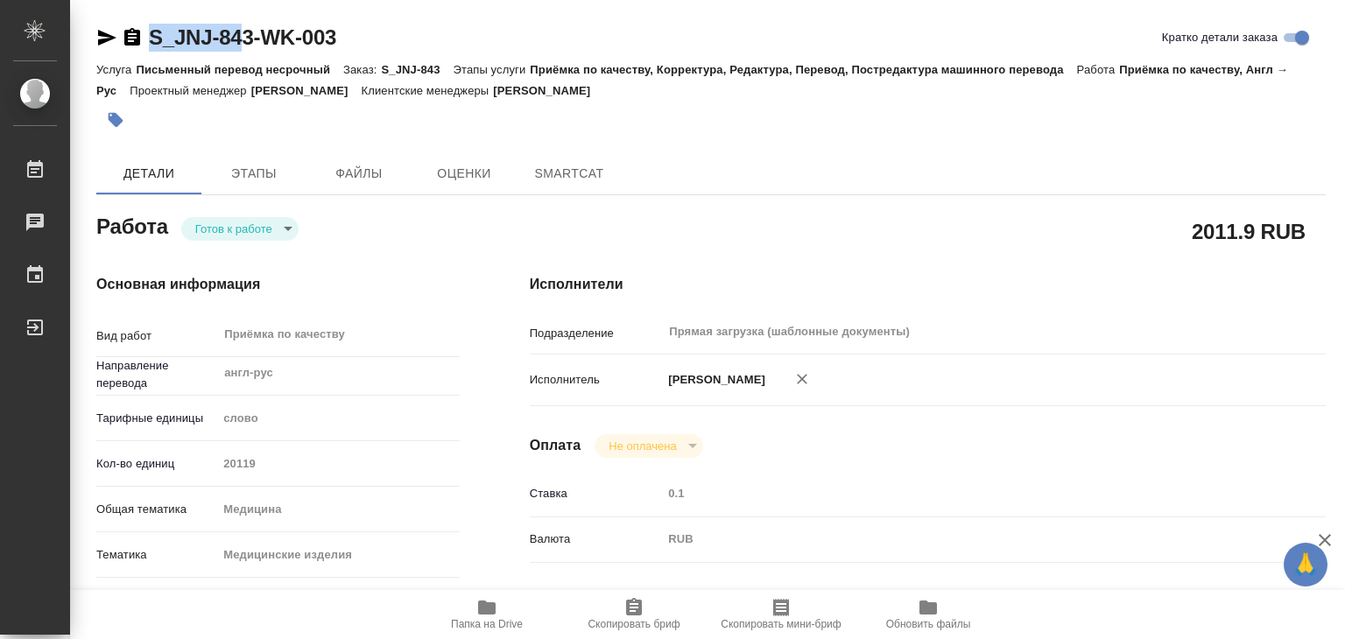
type textarea "x"
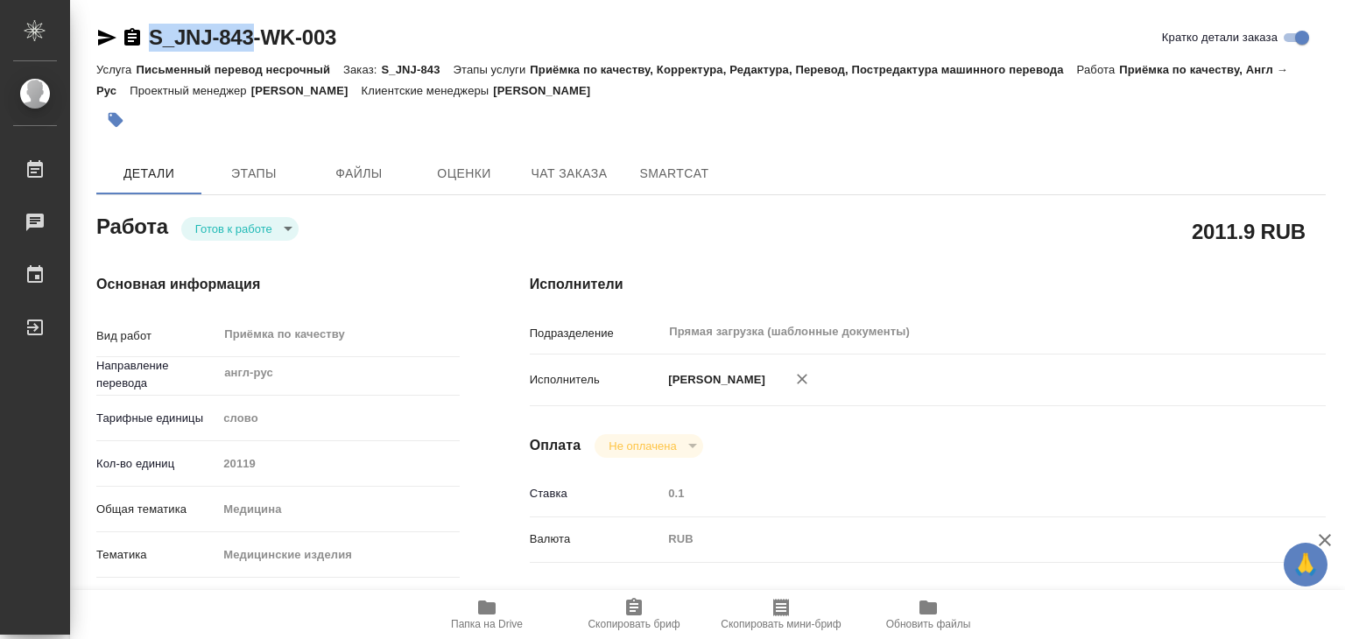
drag, startPoint x: 143, startPoint y: 18, endPoint x: 261, endPoint y: 39, distance: 120.2
copy link "S_JNJ-843"
type textarea "x"
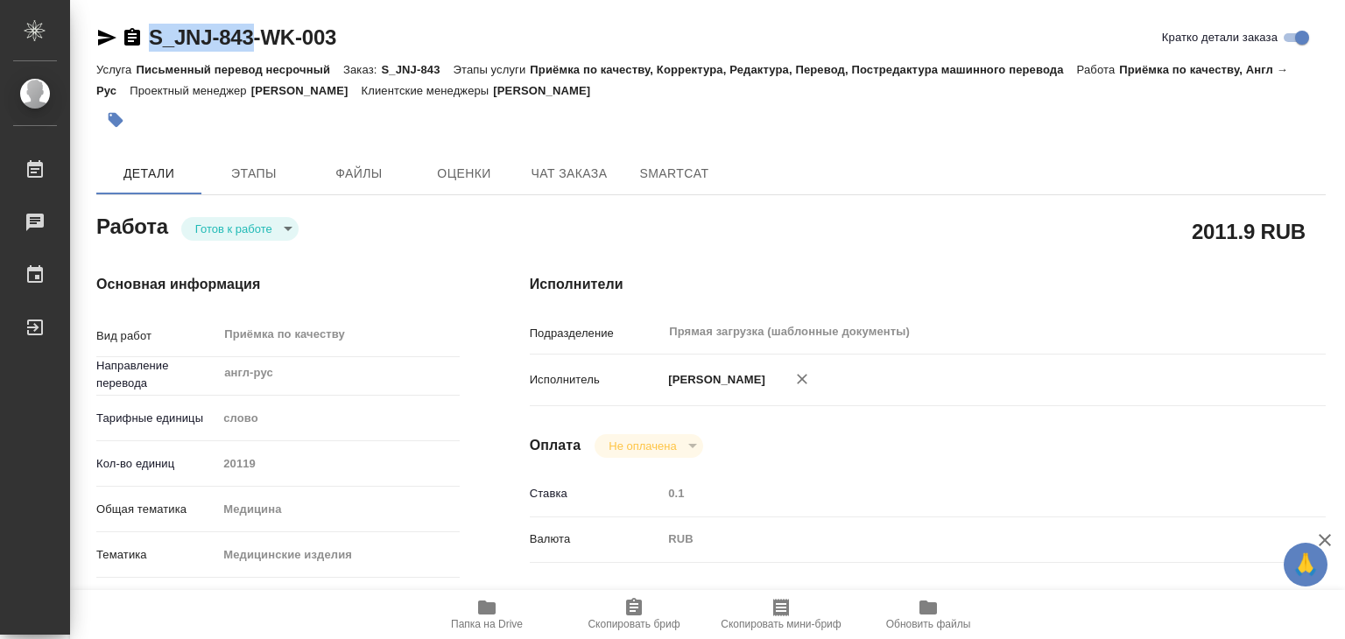
type textarea "x"
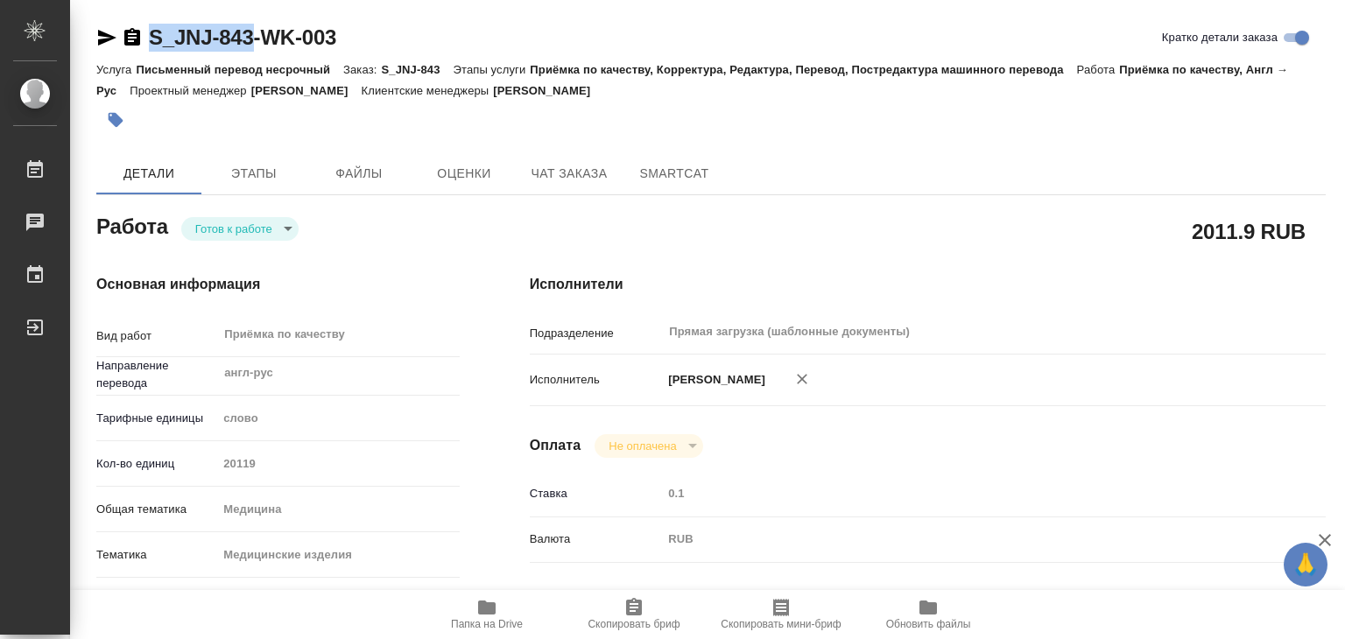
type textarea "x"
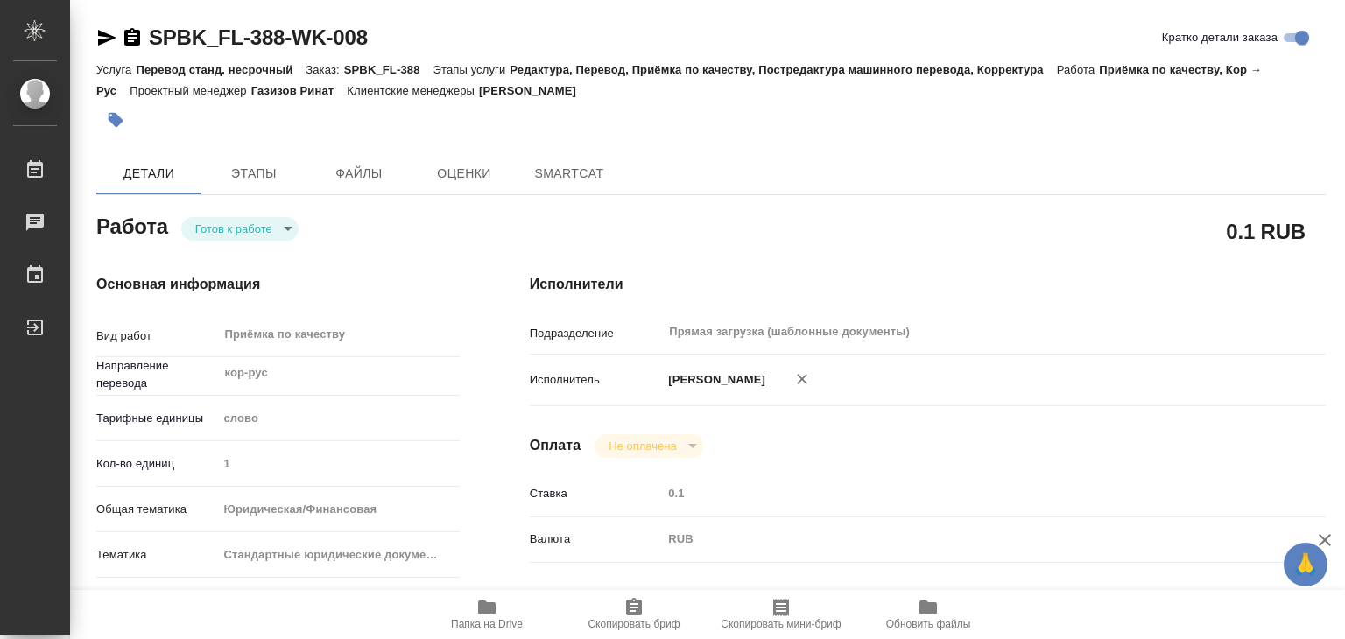
type textarea "x"
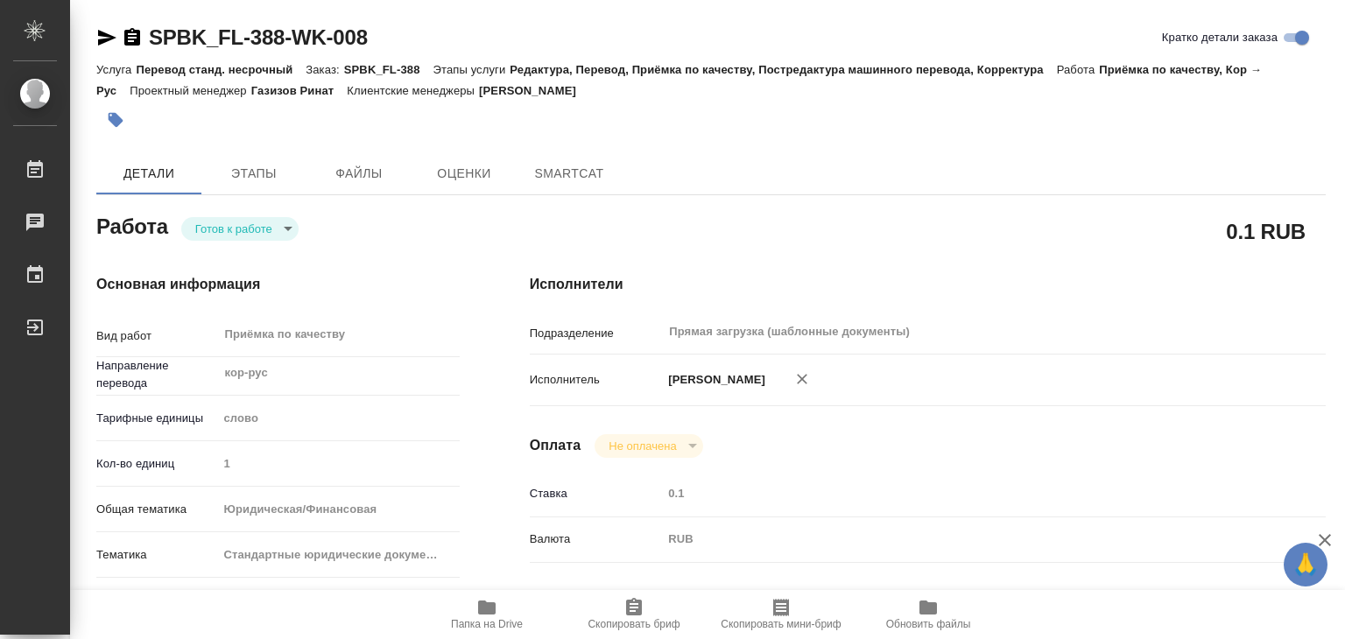
type textarea "x"
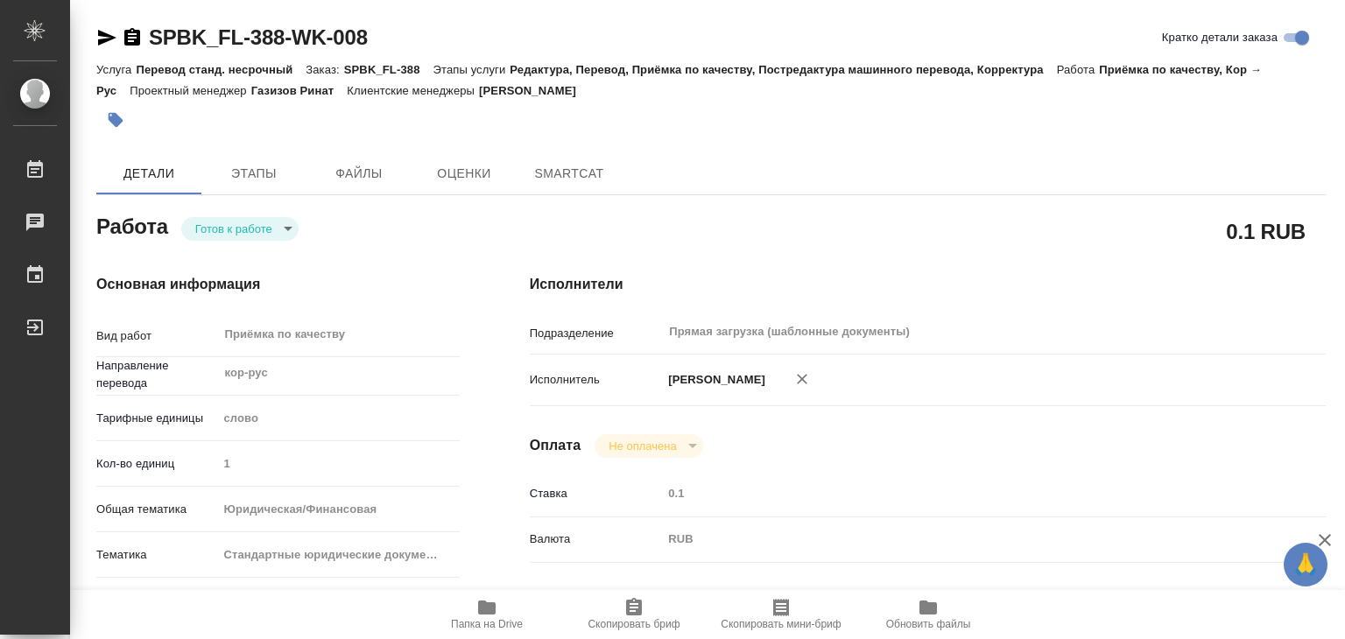
type textarea "x"
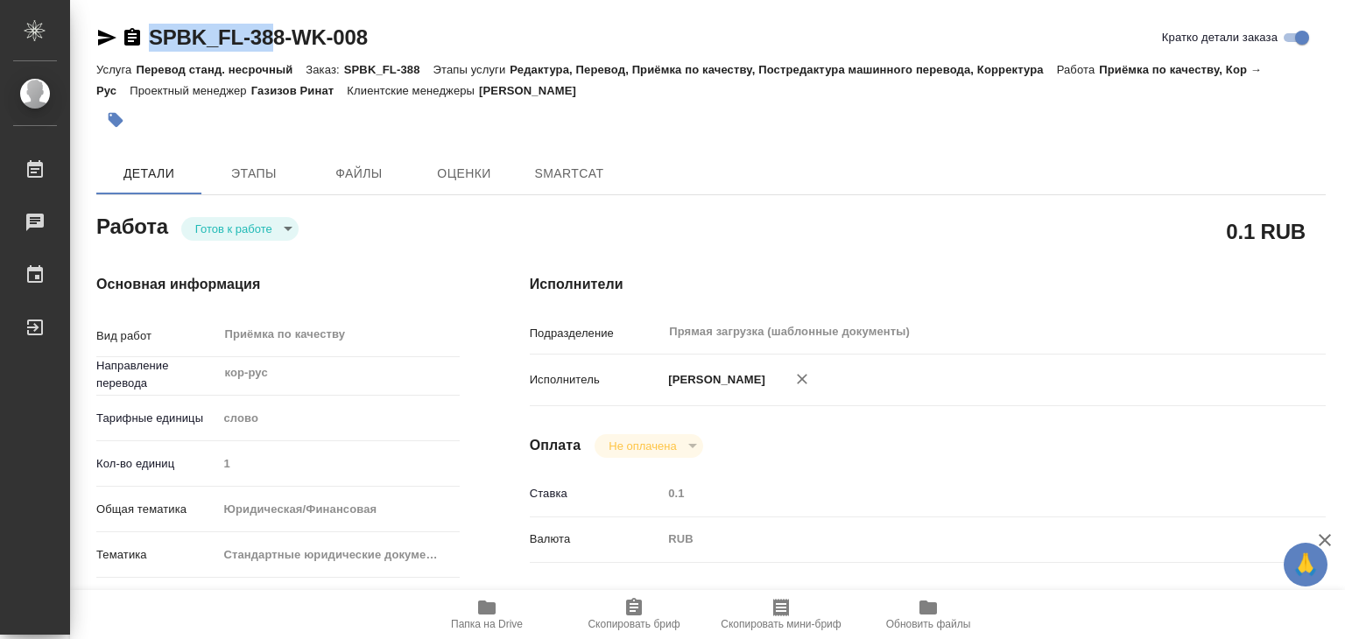
type textarea "x"
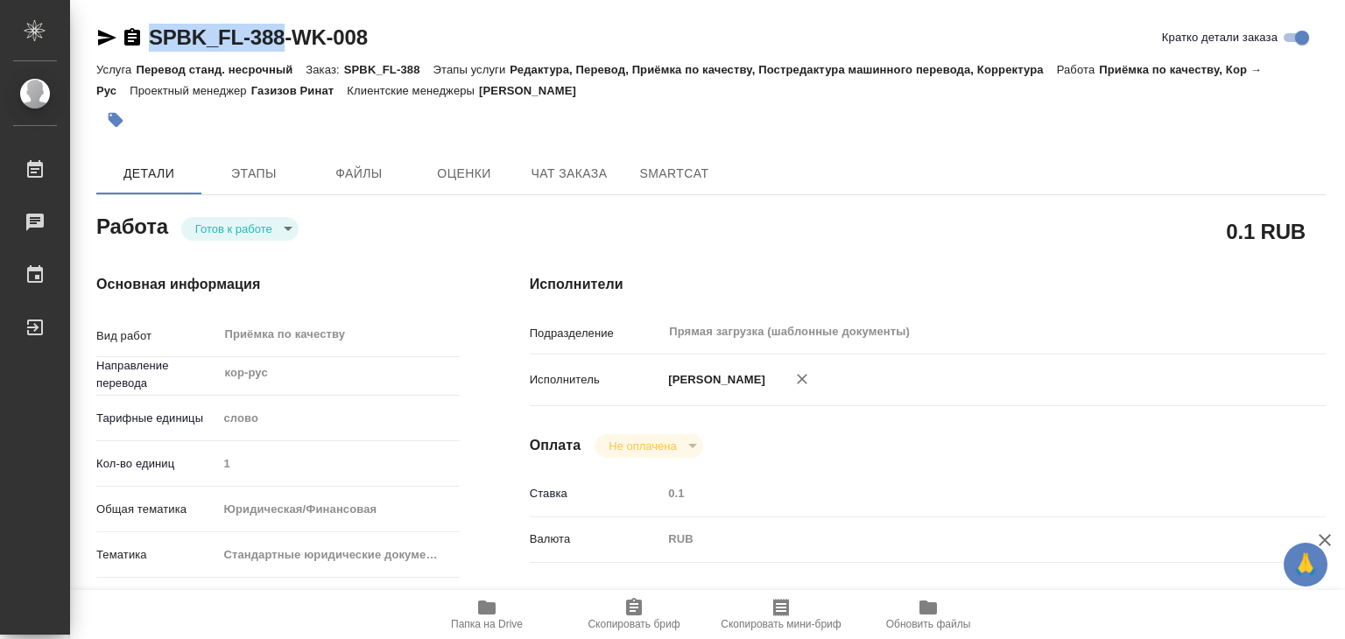
drag, startPoint x: 145, startPoint y: 21, endPoint x: 284, endPoint y: 30, distance: 138.6
type textarea "x"
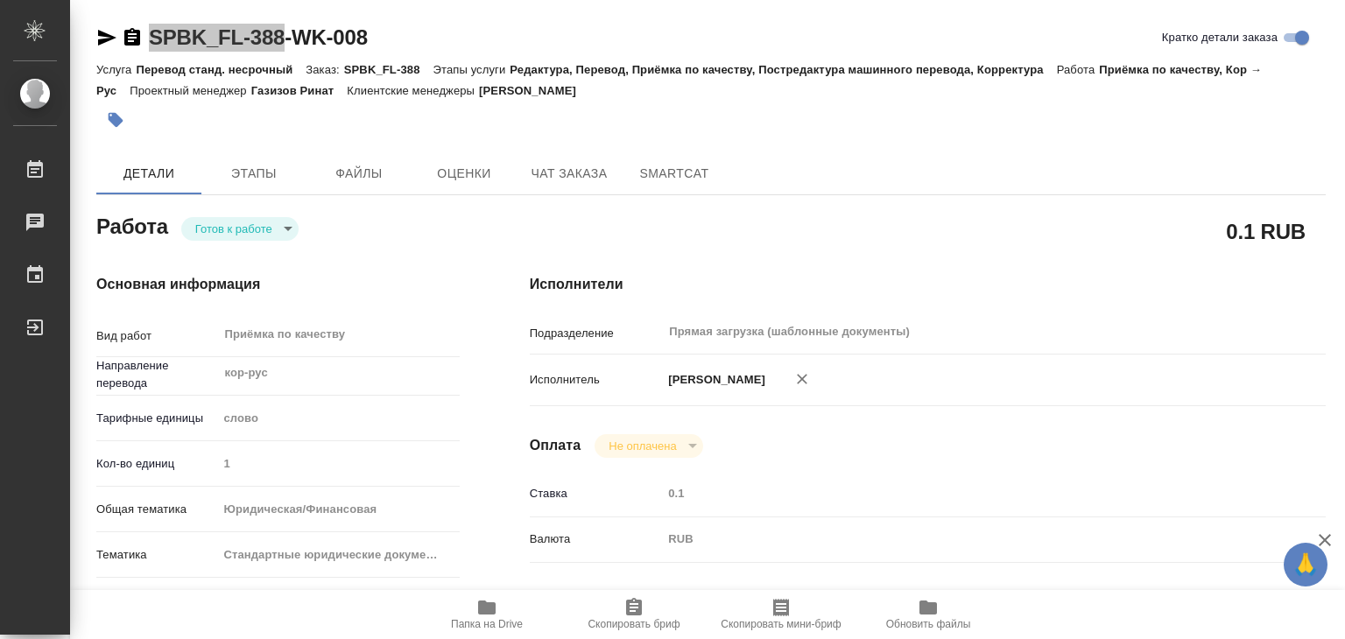
type textarea "x"
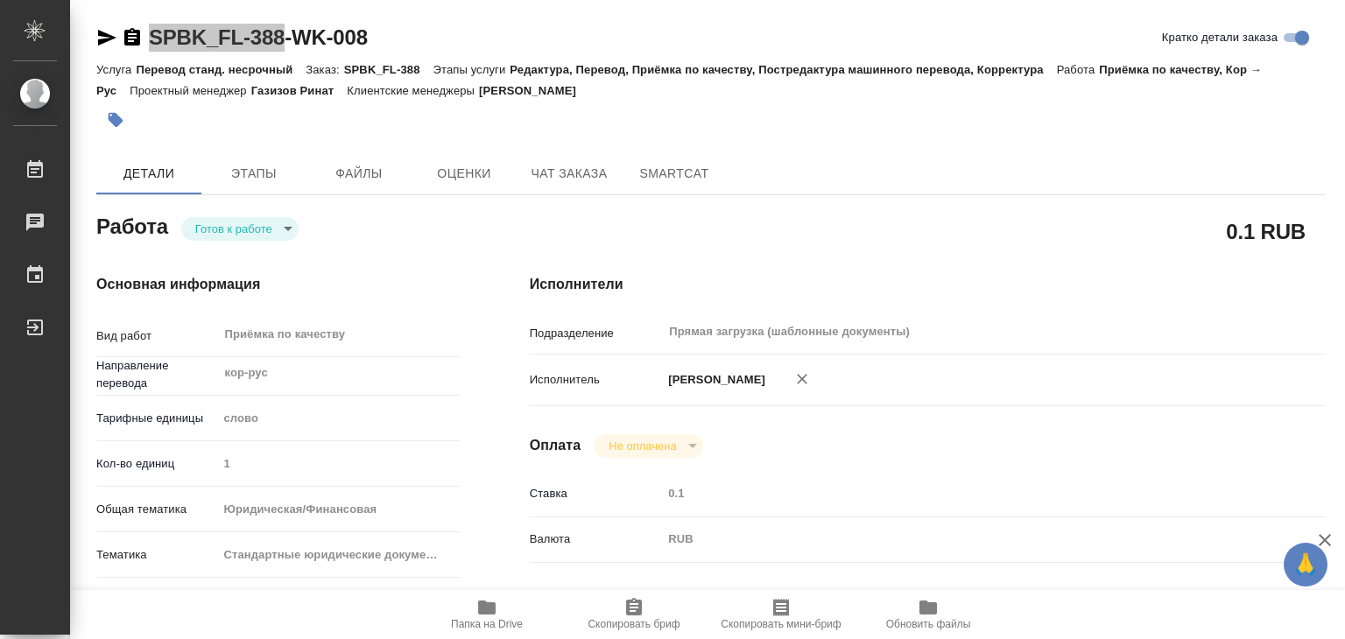
type textarea "x"
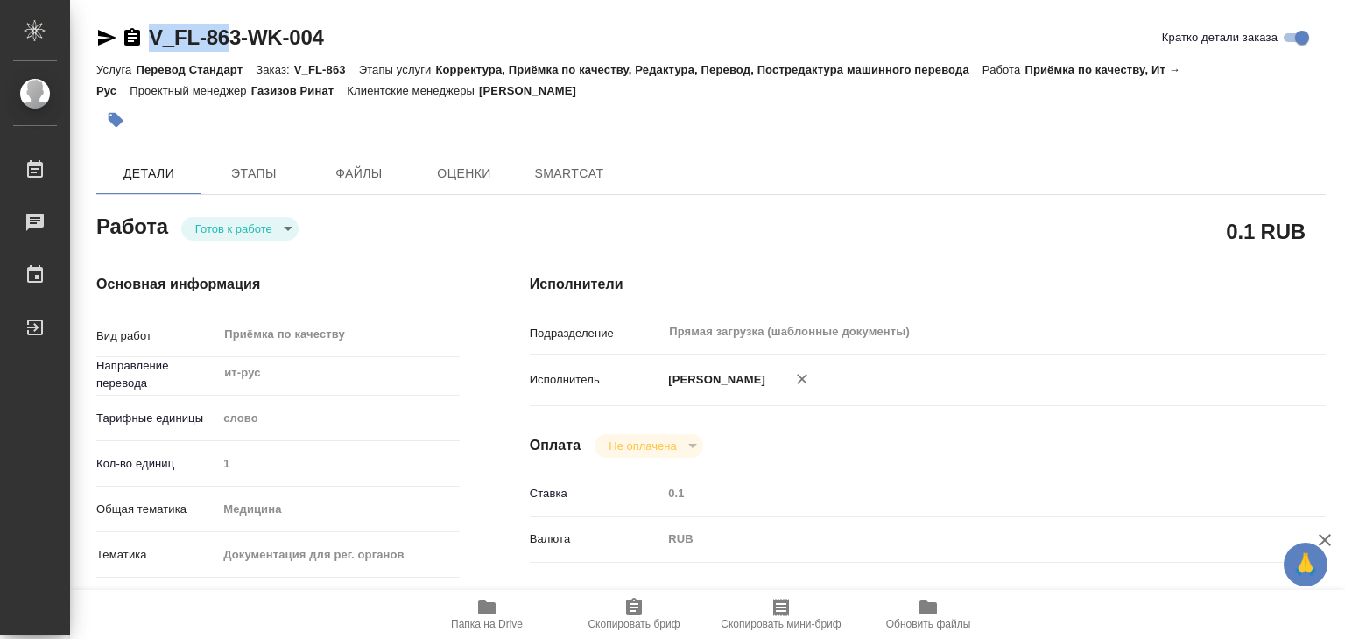
type textarea "x"
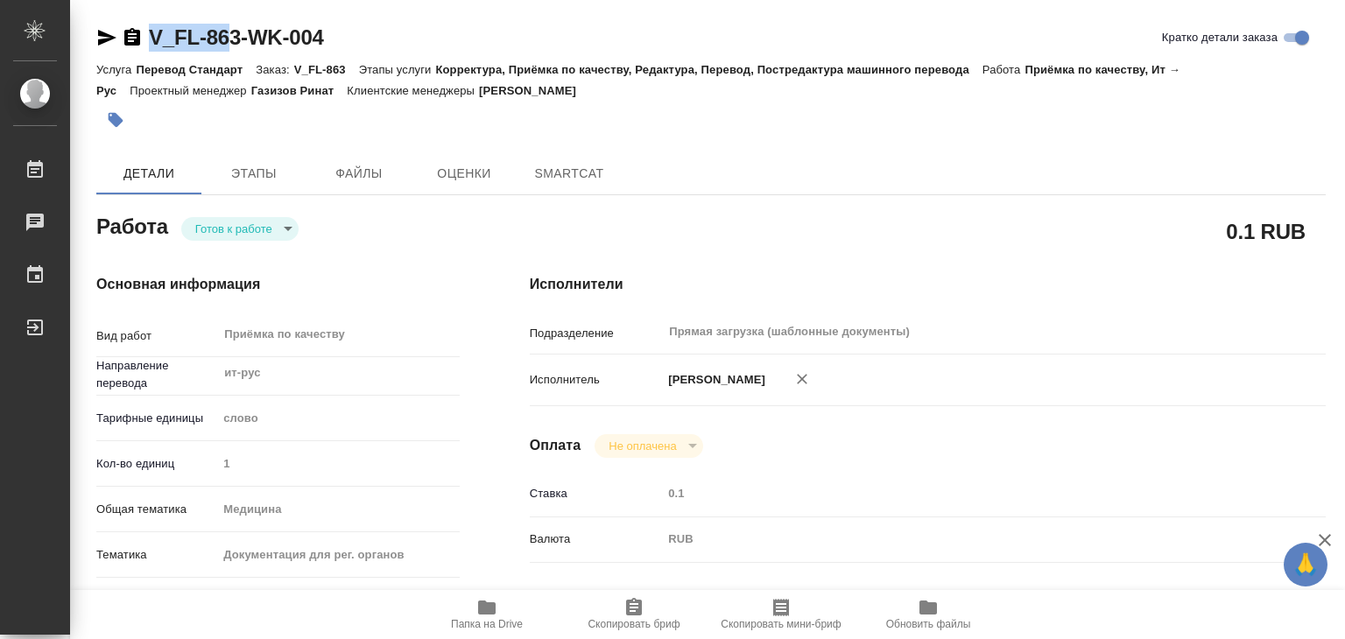
type textarea "x"
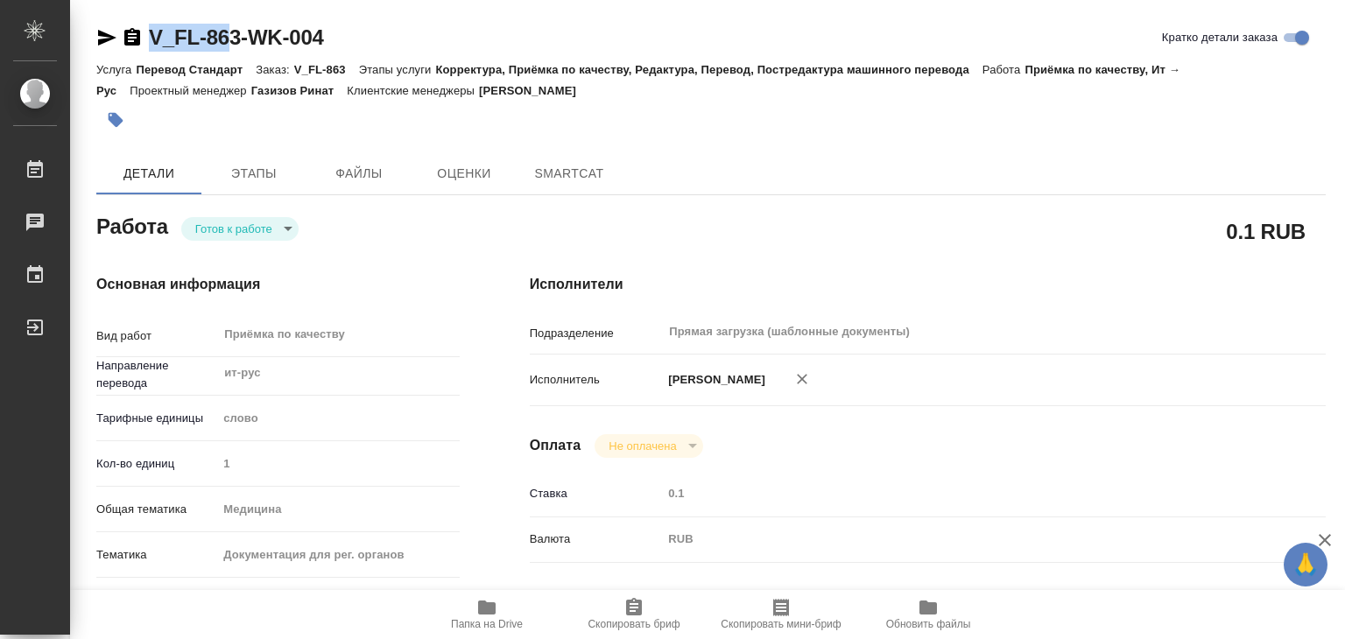
type textarea "x"
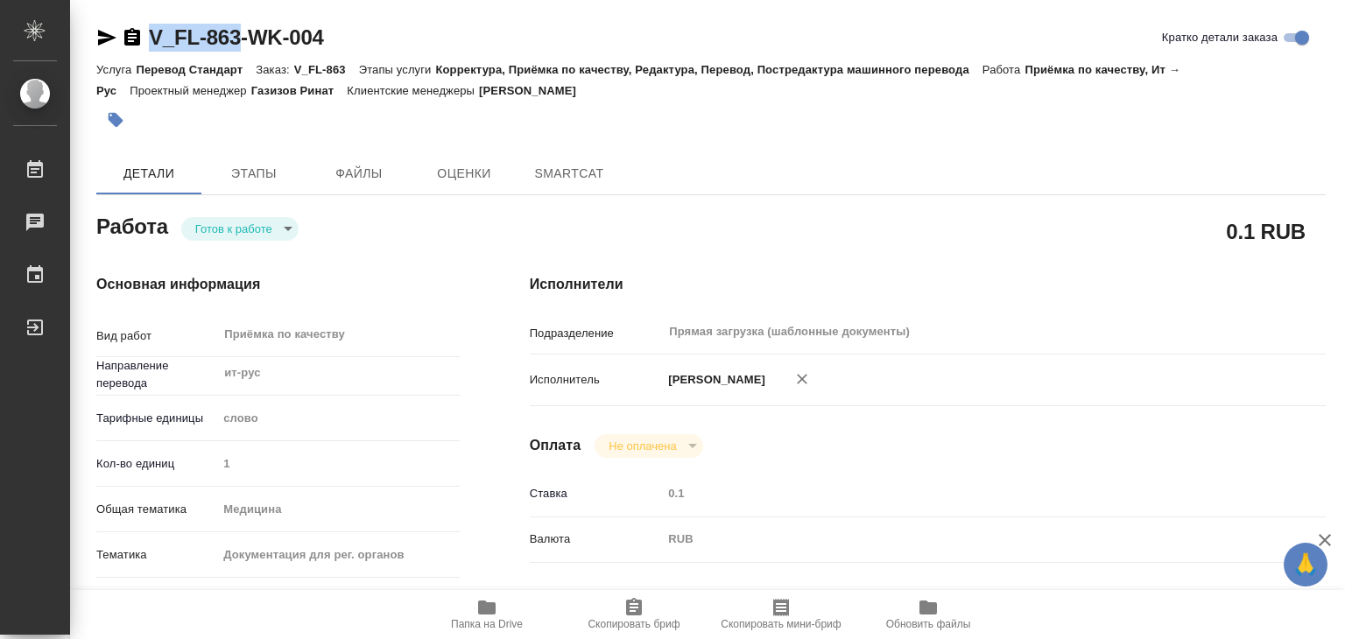
drag, startPoint x: 168, startPoint y: 27, endPoint x: 246, endPoint y: 46, distance: 80.0
type textarea "x"
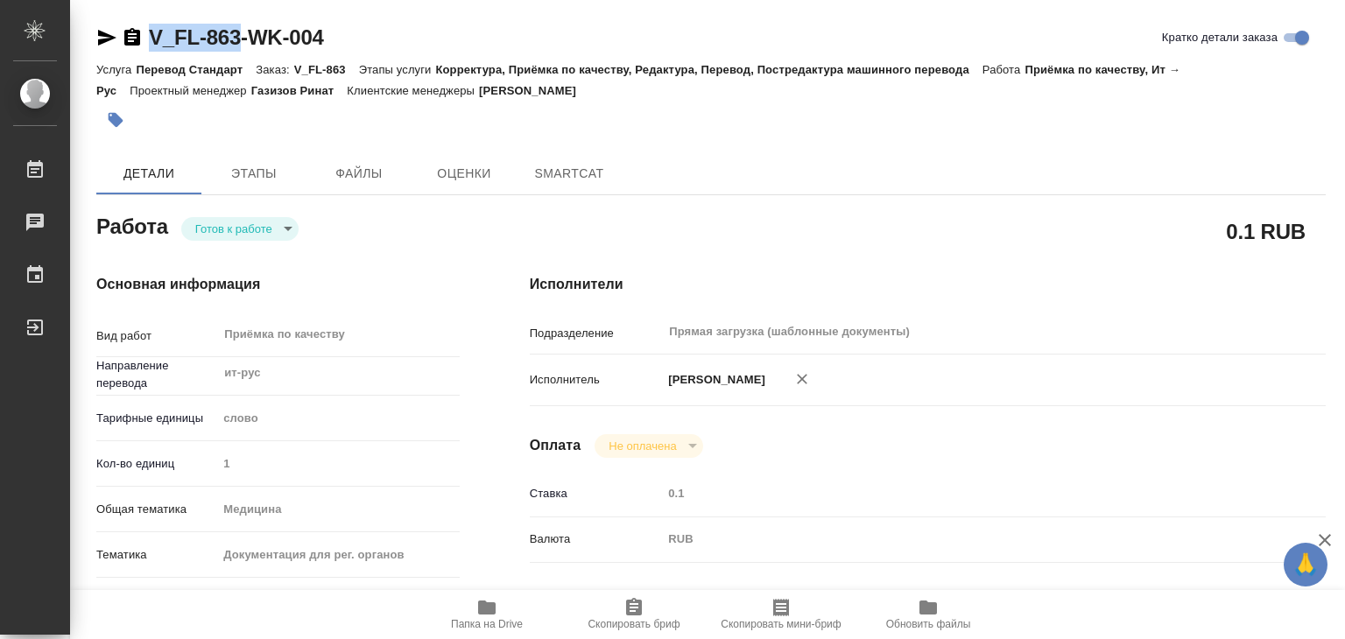
type textarea "x"
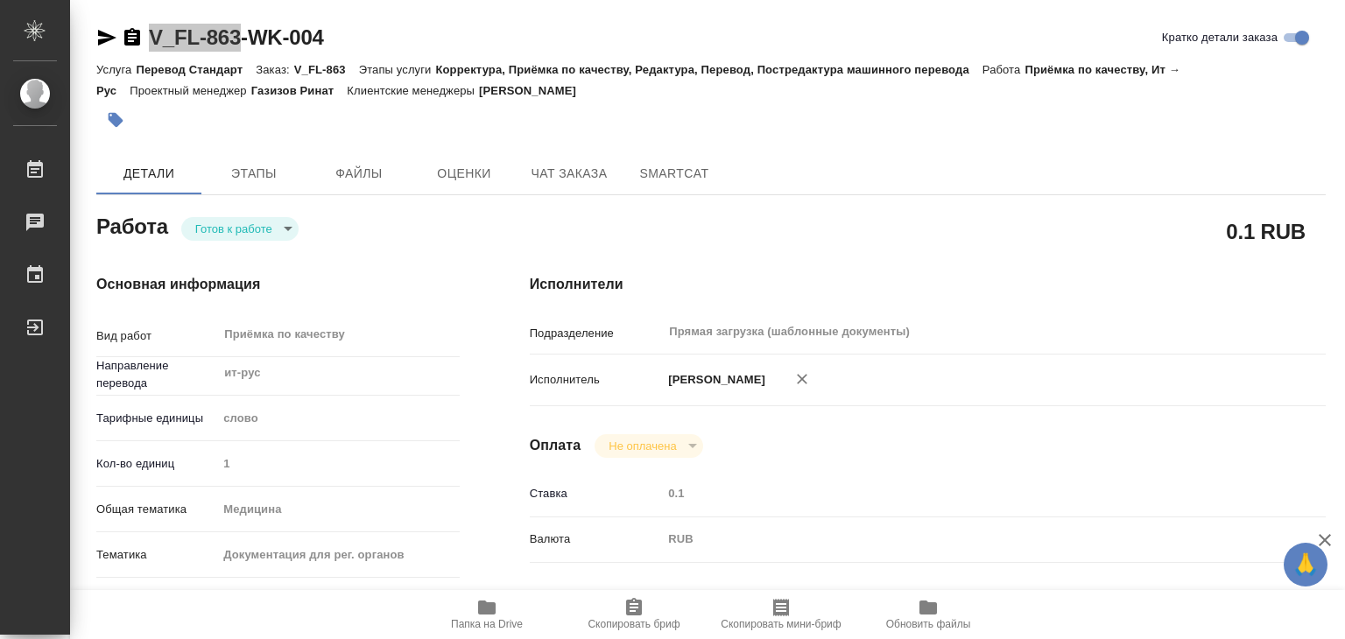
type textarea "x"
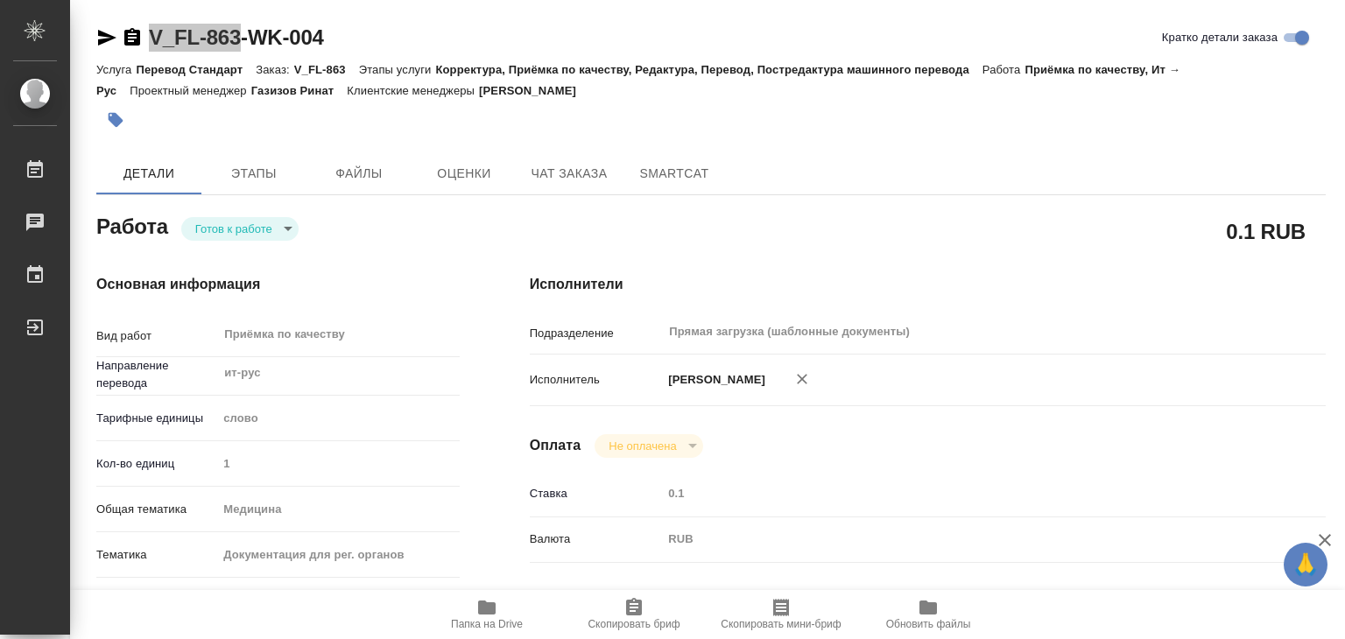
type textarea "x"
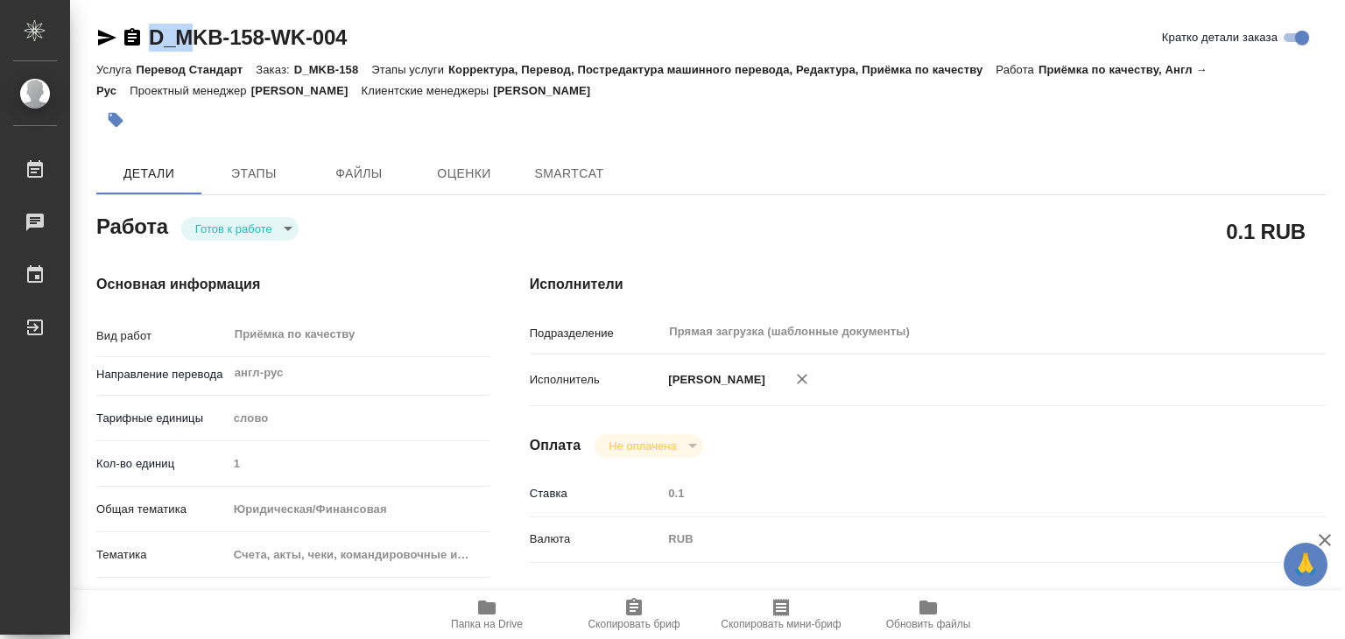
type textarea "x"
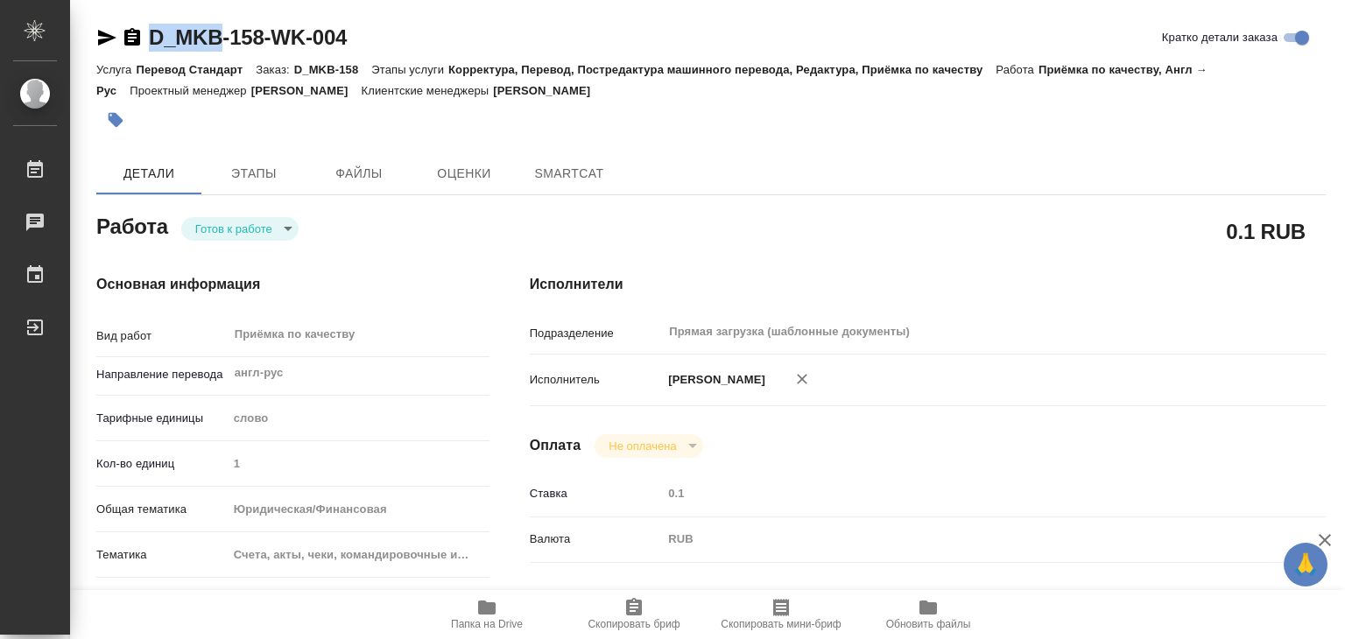
type textarea "x"
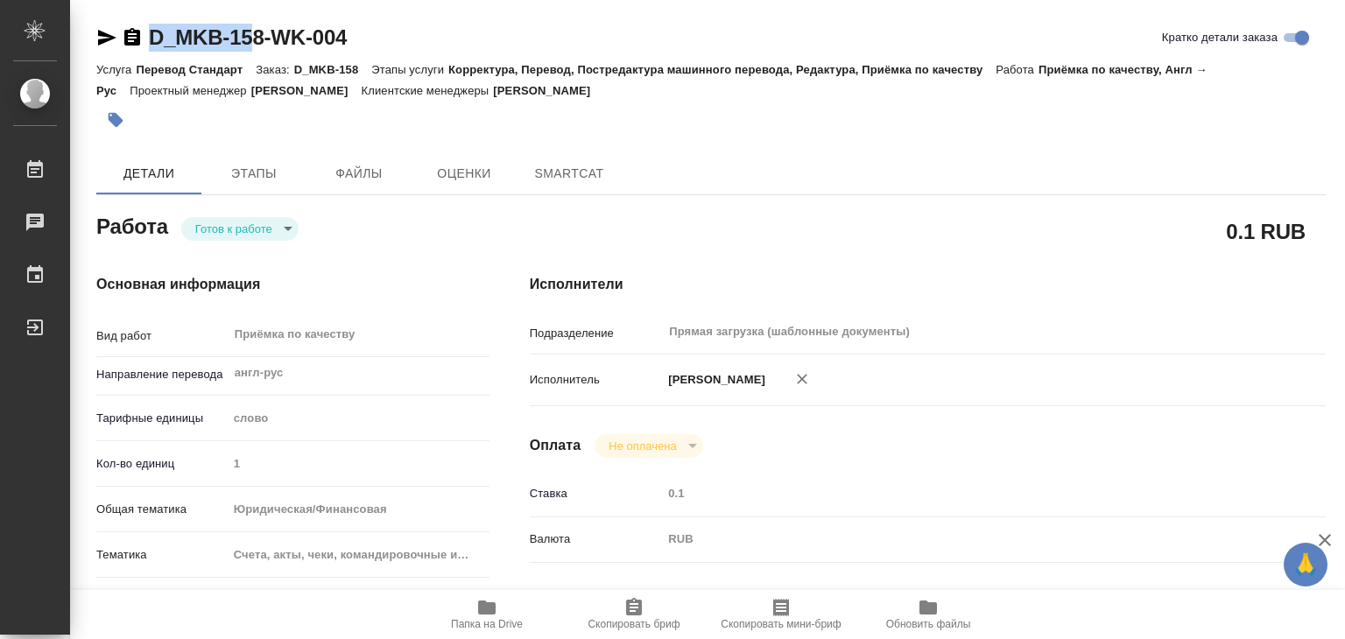
type textarea "x"
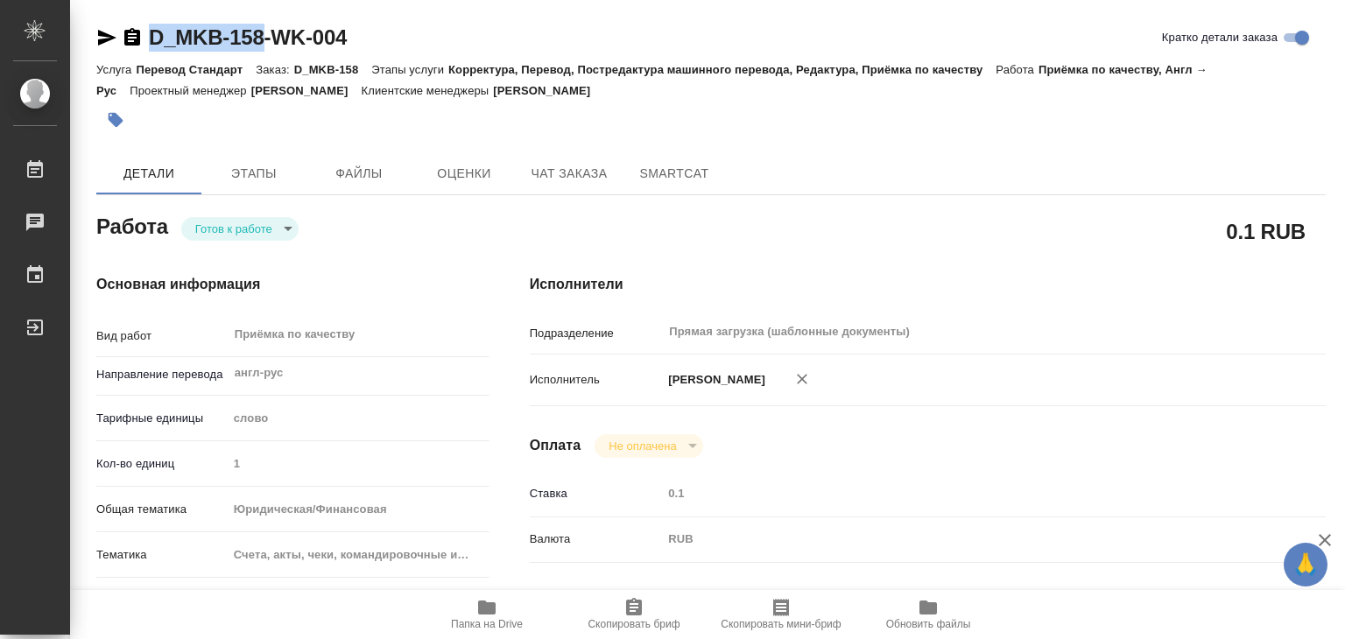
drag, startPoint x: 144, startPoint y: 15, endPoint x: 263, endPoint y: 52, distance: 124.6
type textarea "x"
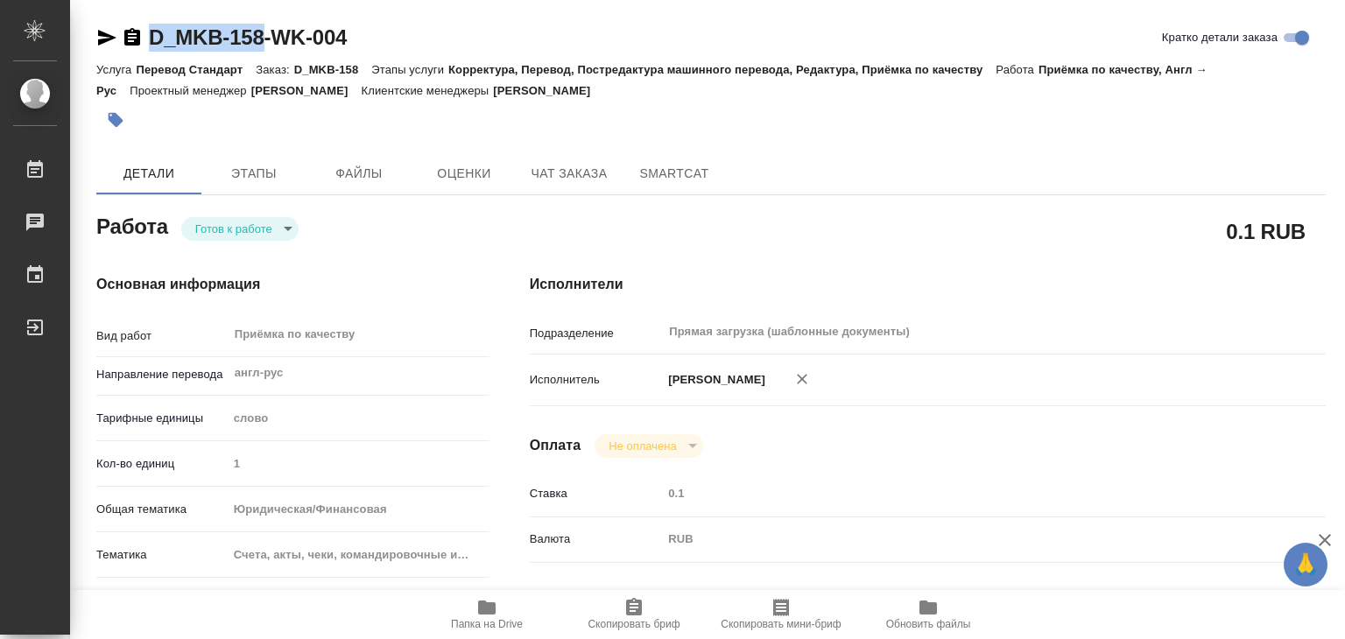
type textarea "x"
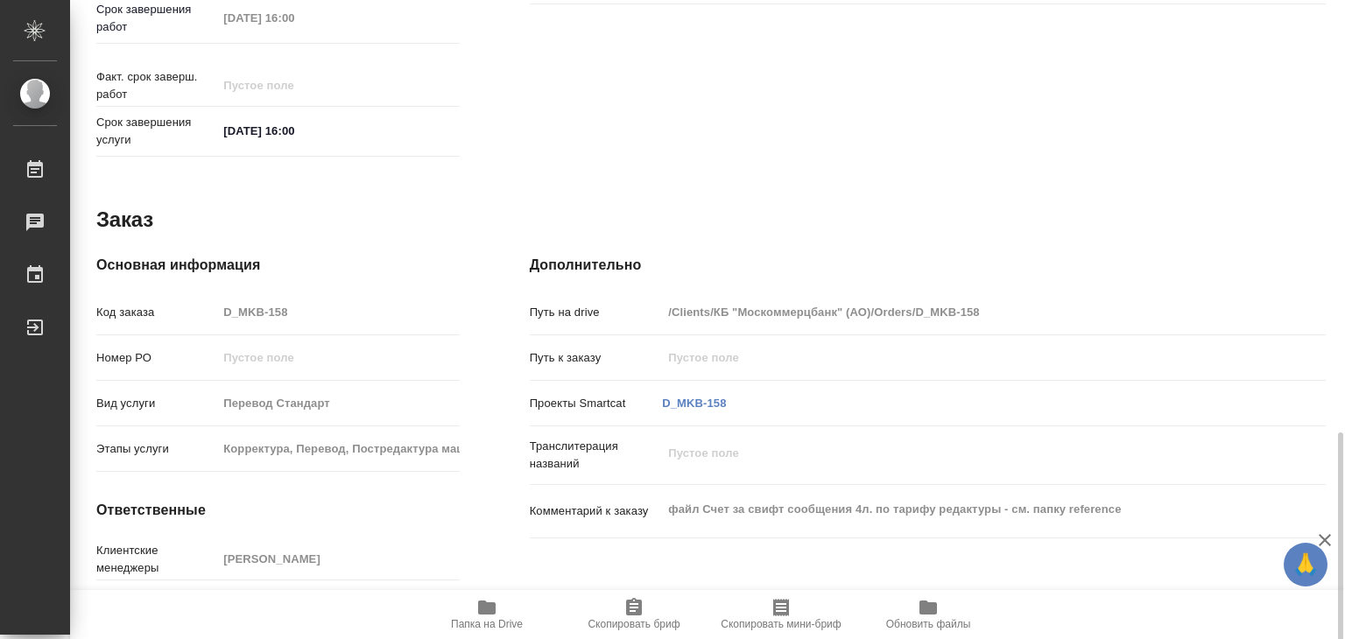
scroll to position [854, 0]
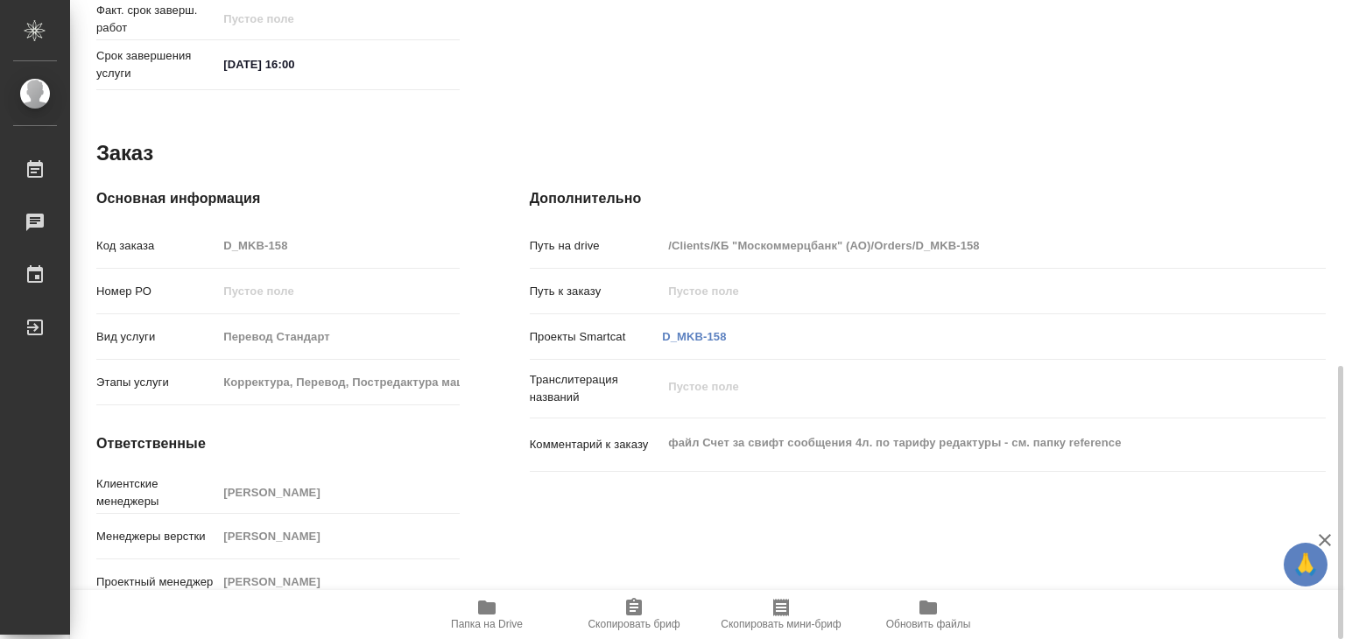
type textarea "x"
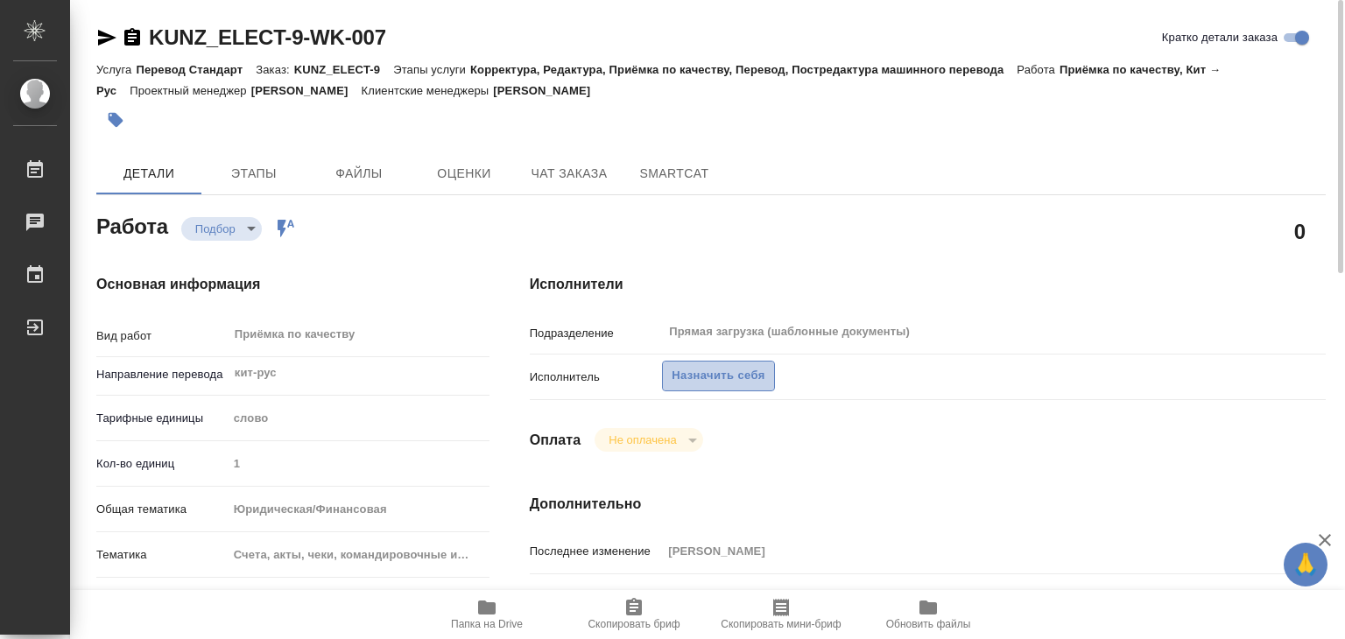
click at [713, 375] on span "Назначить себя" at bounding box center [717, 376] width 93 height 20
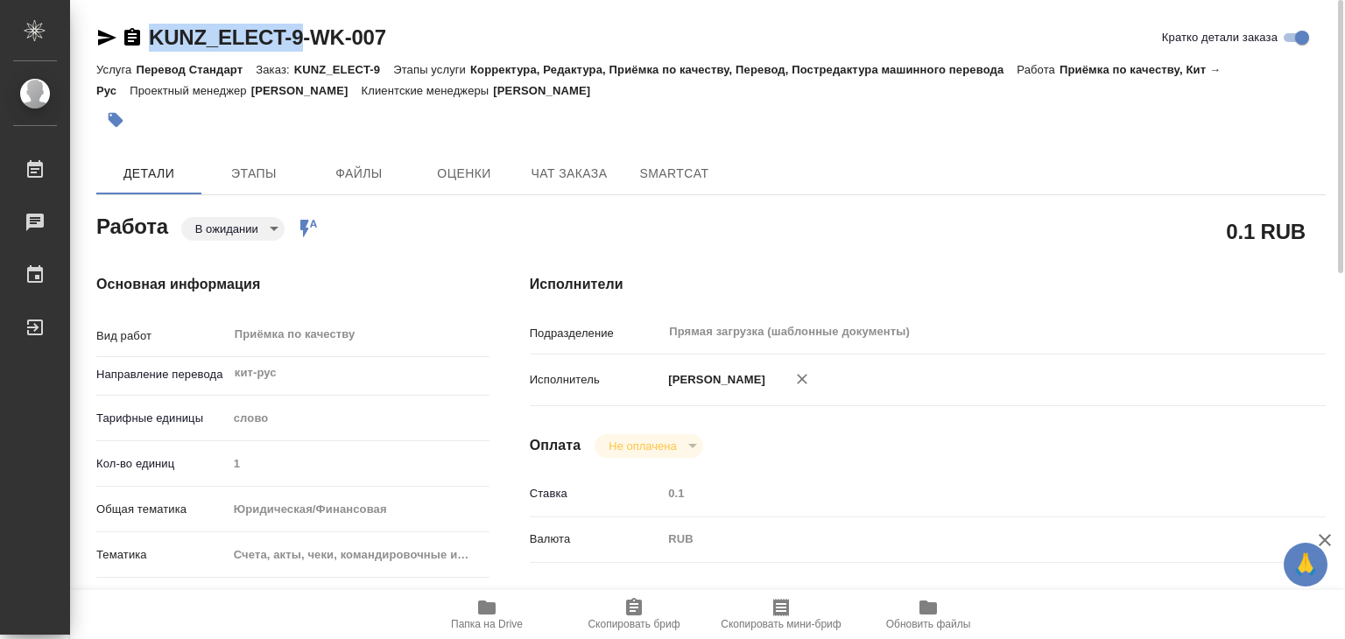
drag, startPoint x: 144, startPoint y: 15, endPoint x: 300, endPoint y: 28, distance: 157.2
copy link "KUNZ_ELECT-9"
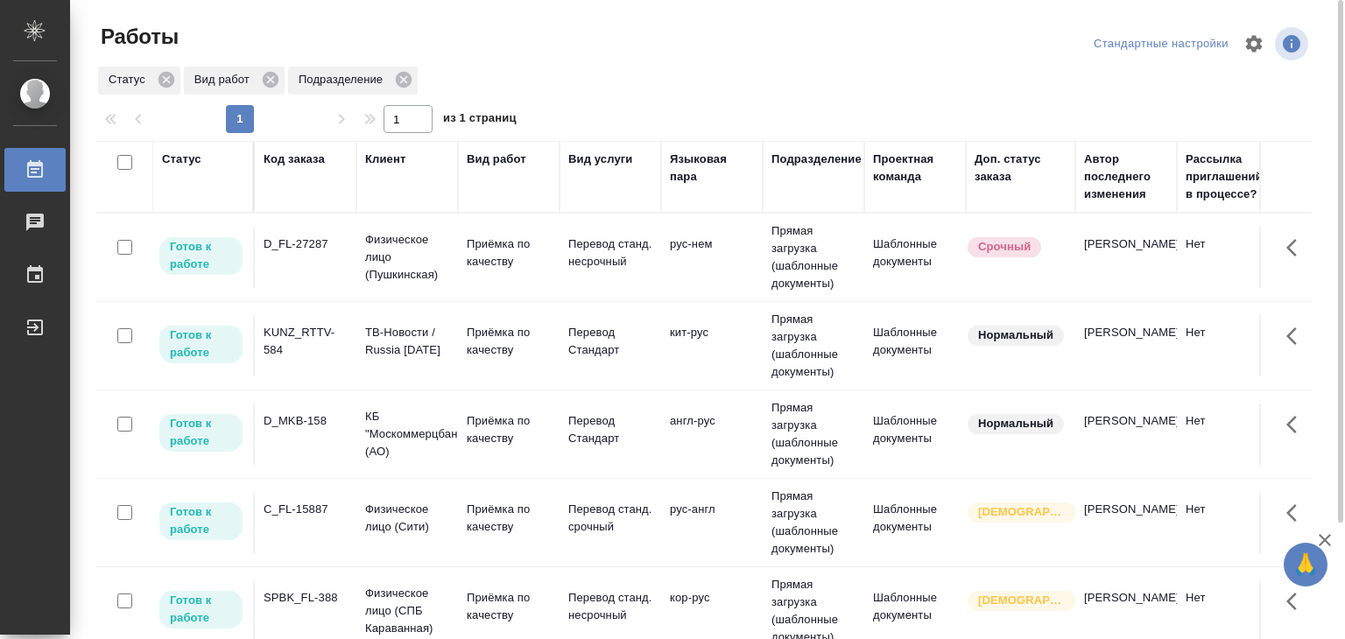
scroll to position [896, 0]
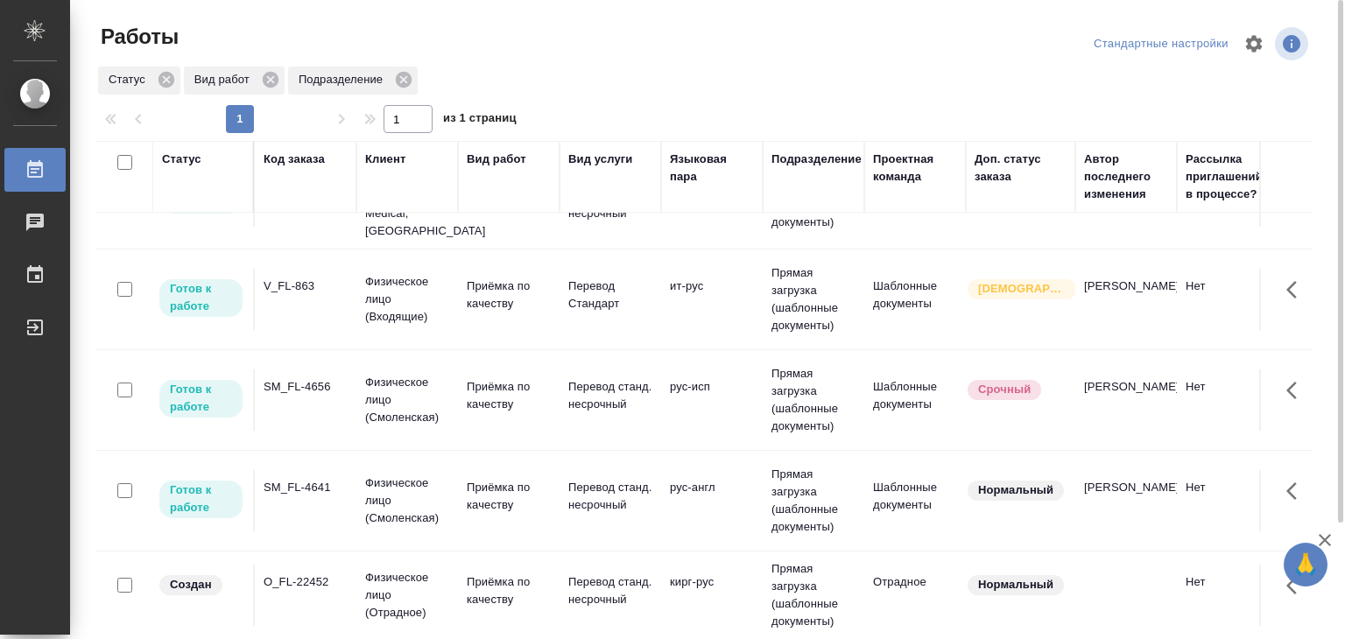
click at [337, 479] on div "SM_FL-4641" at bounding box center [305, 488] width 84 height 18
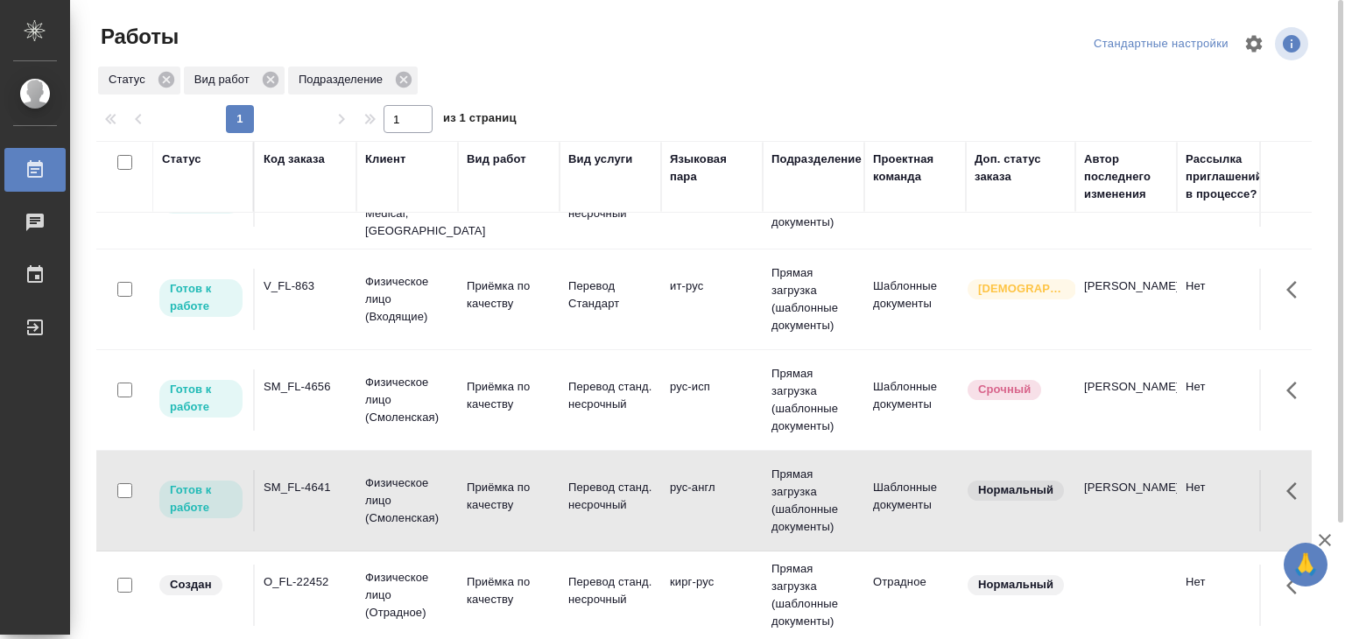
scroll to position [511, 0]
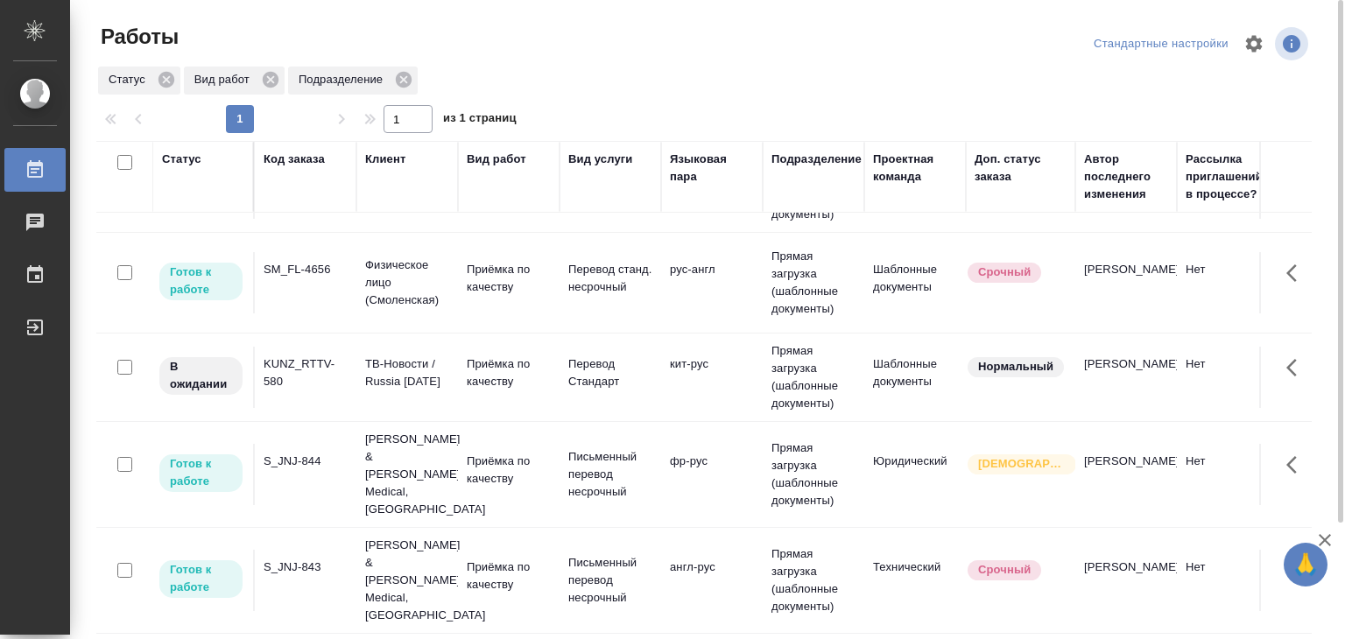
click at [334, 444] on td "S_JNJ-844" at bounding box center [306, 474] width 102 height 61
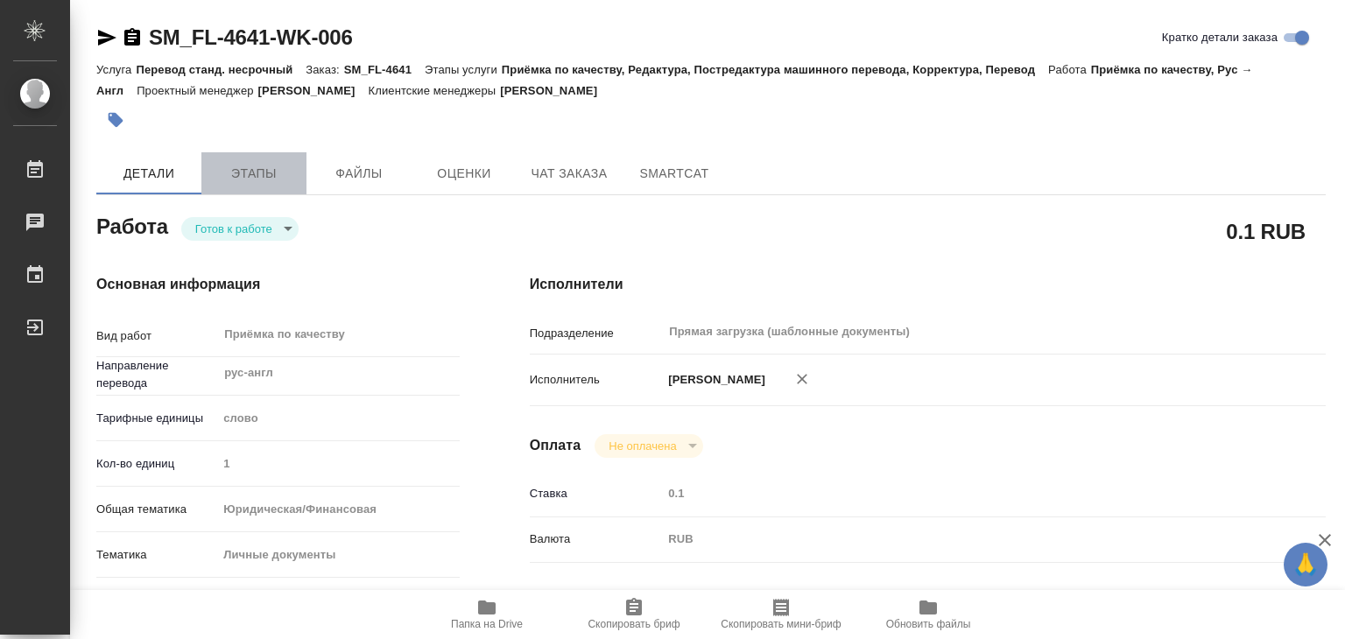
click at [267, 165] on span "Этапы" at bounding box center [254, 174] width 84 height 22
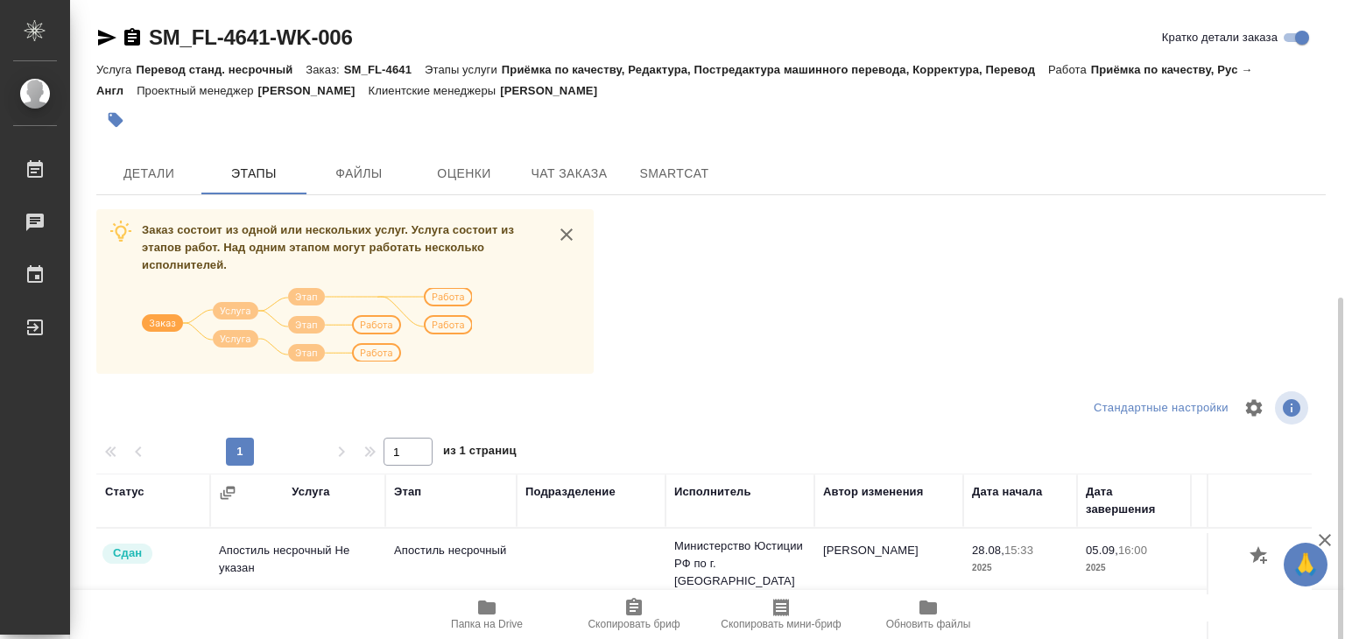
scroll to position [273, 0]
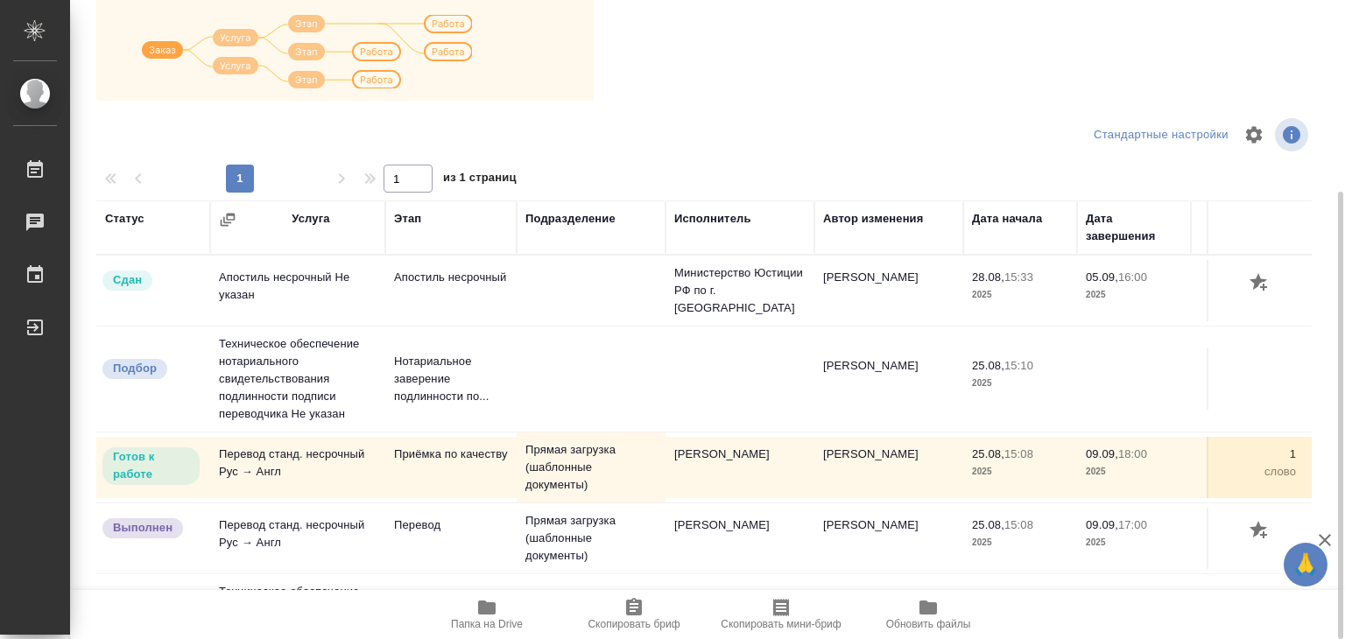
click at [480, 610] on icon "button" at bounding box center [487, 608] width 18 height 14
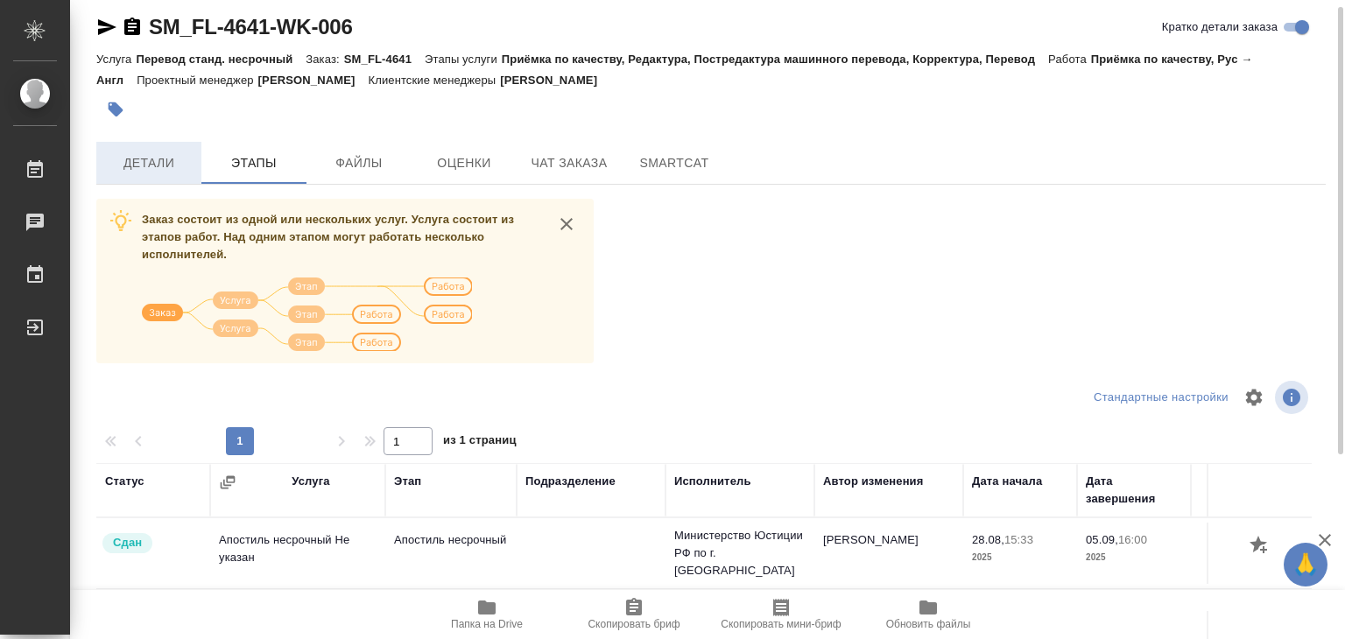
click at [158, 148] on button "Детали" at bounding box center [148, 163] width 105 height 42
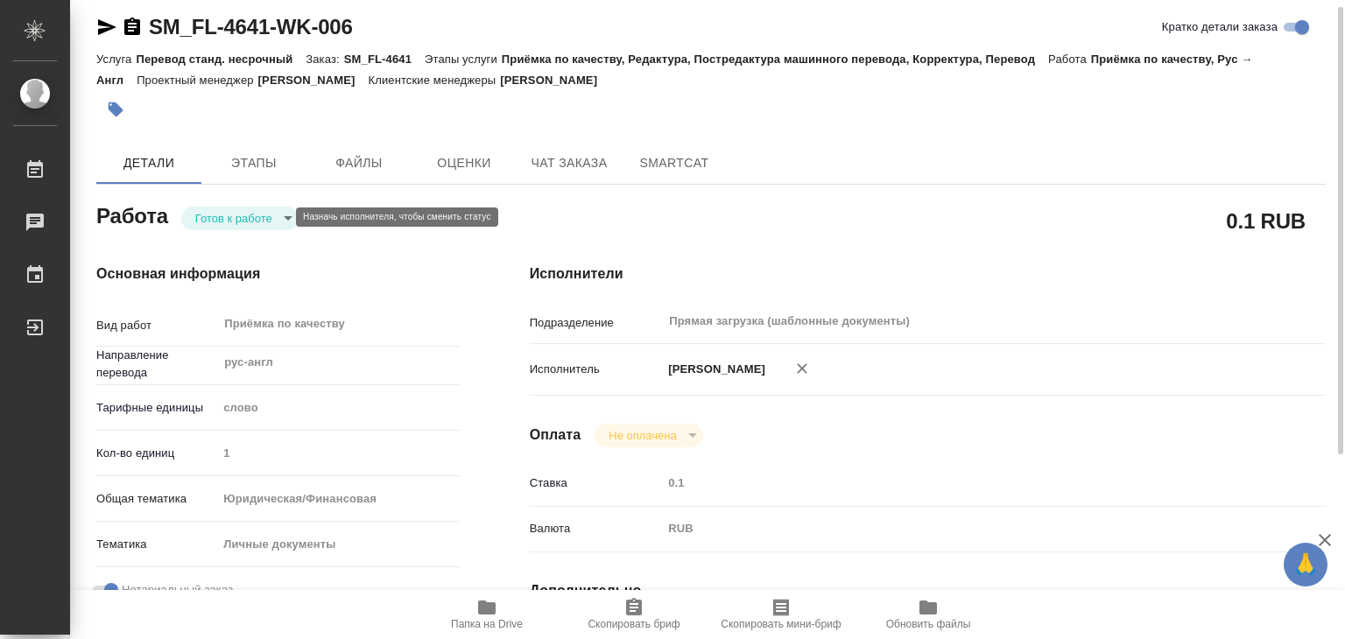
type textarea "x"
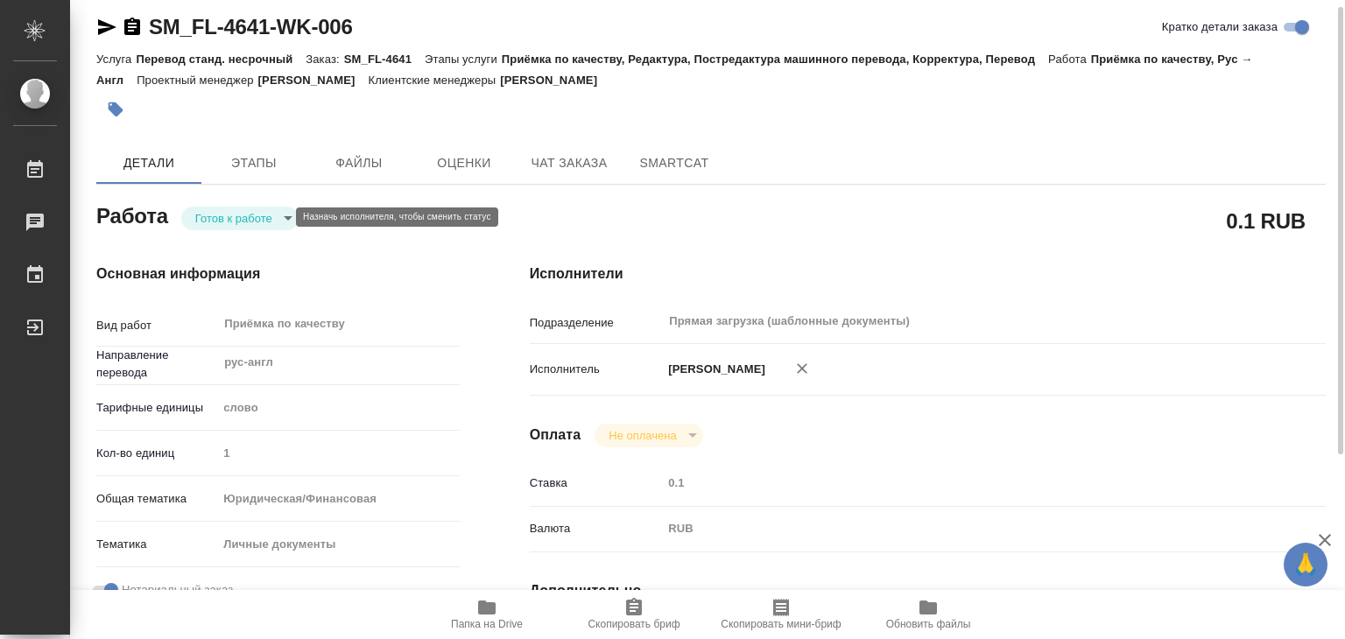
click at [235, 213] on body "🙏 .cls-1 fill:#fff; AWATERA Alilekova Valeriya Работы 0 Чаты График Выйти SM_FL…" at bounding box center [672, 319] width 1345 height 639
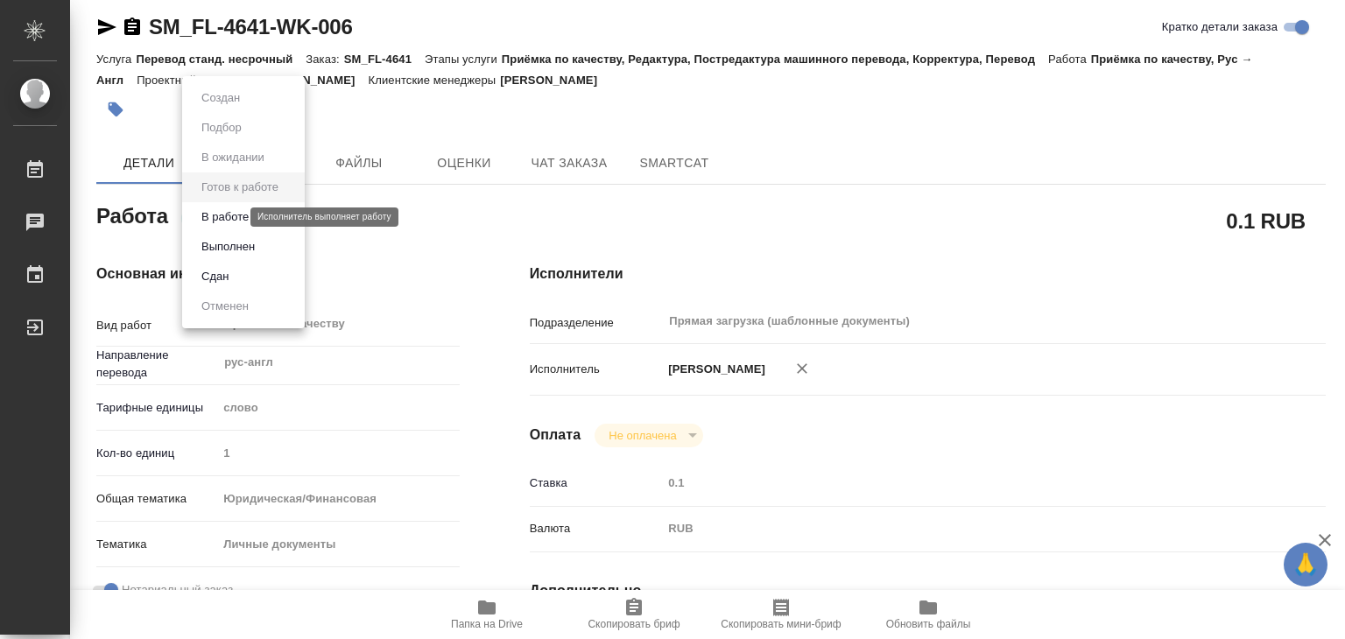
type textarea "x"
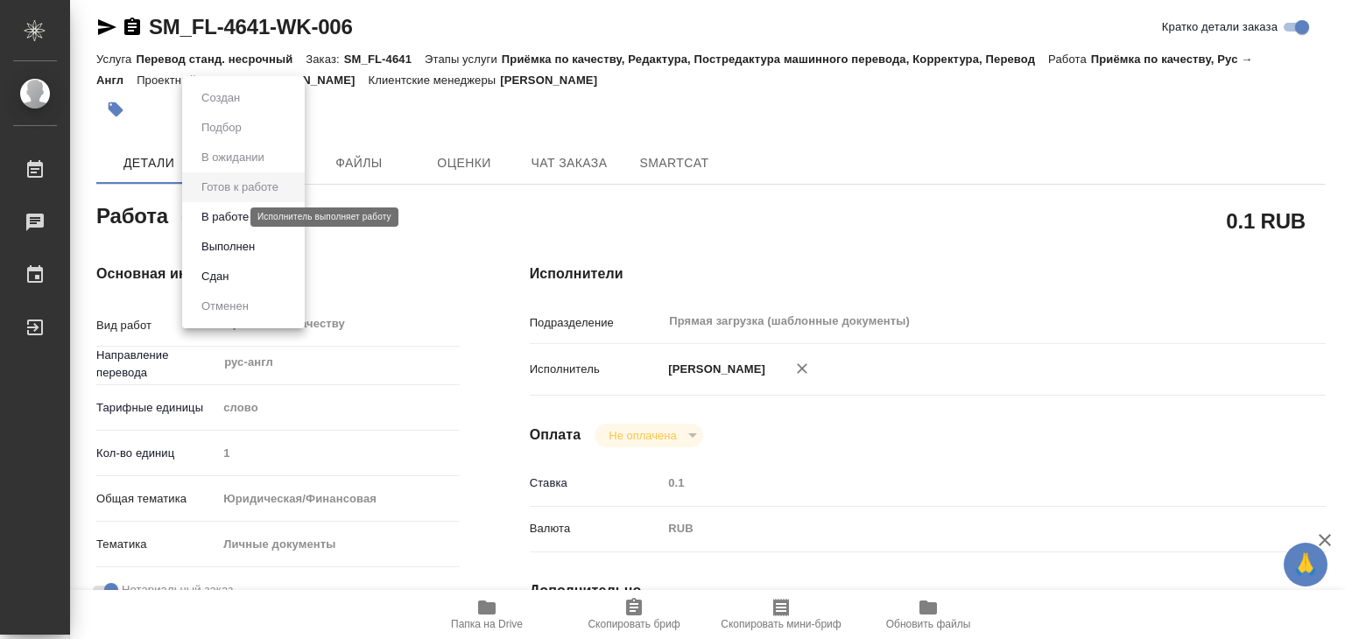
click at [250, 221] on button "В работе" at bounding box center [225, 216] width 58 height 19
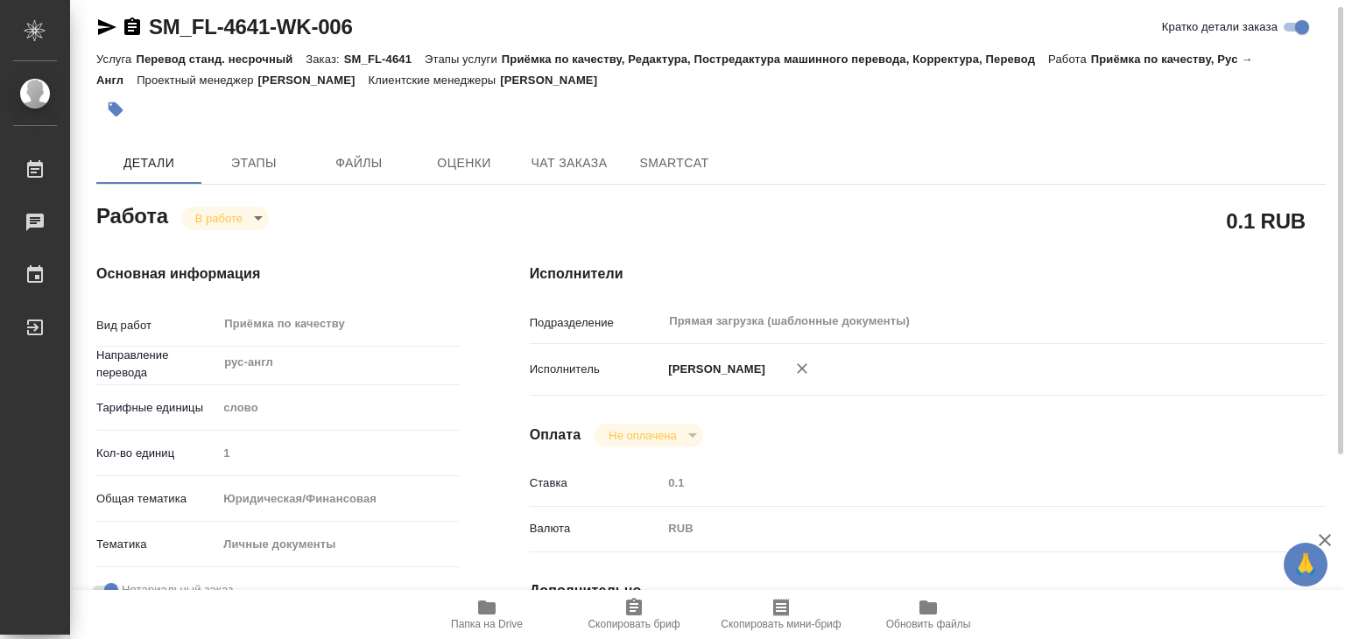
type textarea "x"
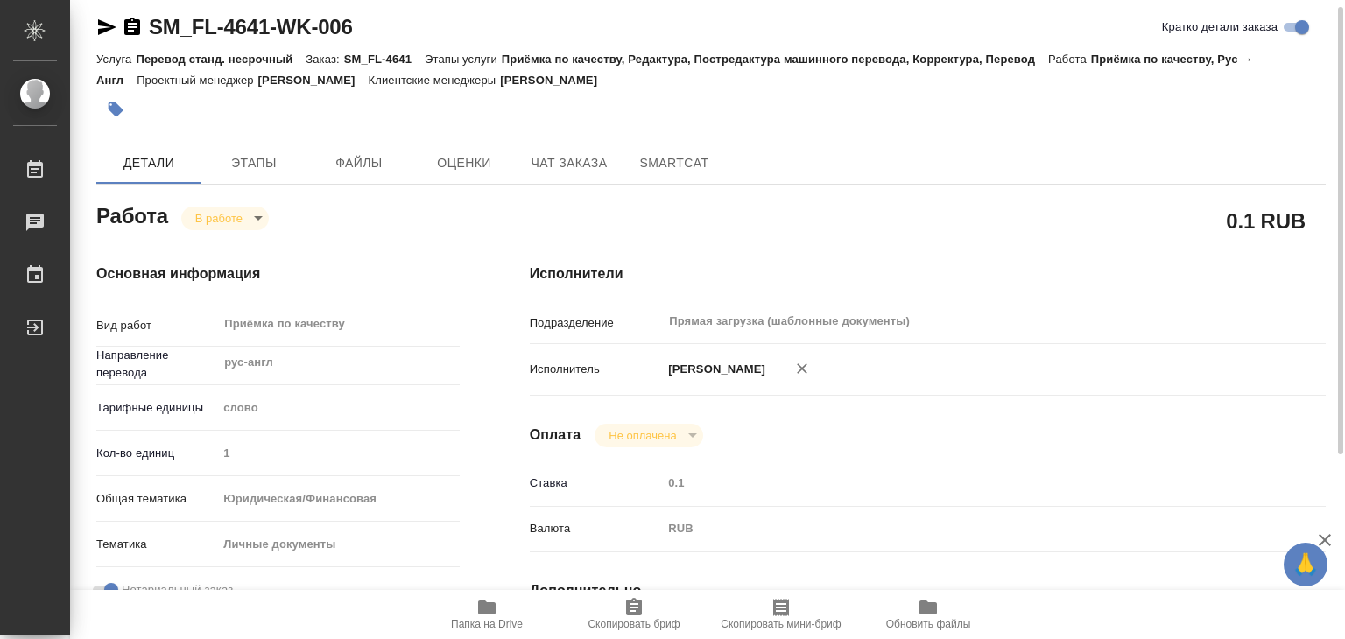
type textarea "x"
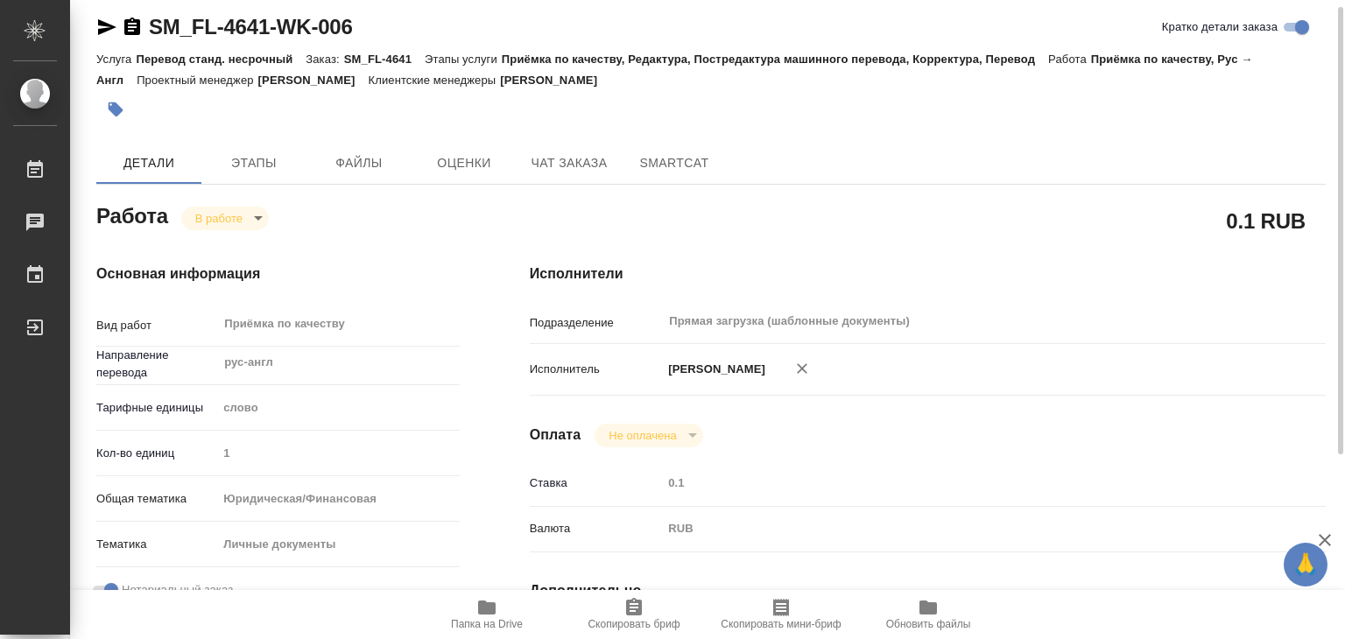
type textarea "x"
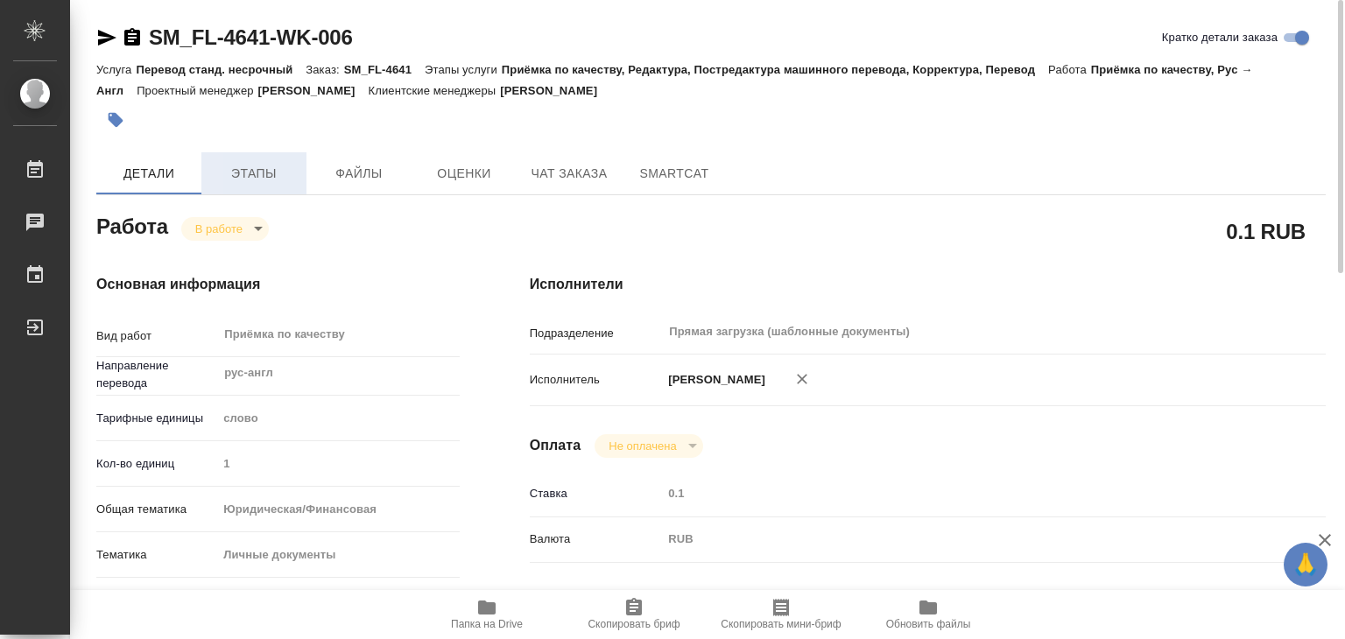
click at [270, 172] on span "Этапы" at bounding box center [254, 174] width 84 height 22
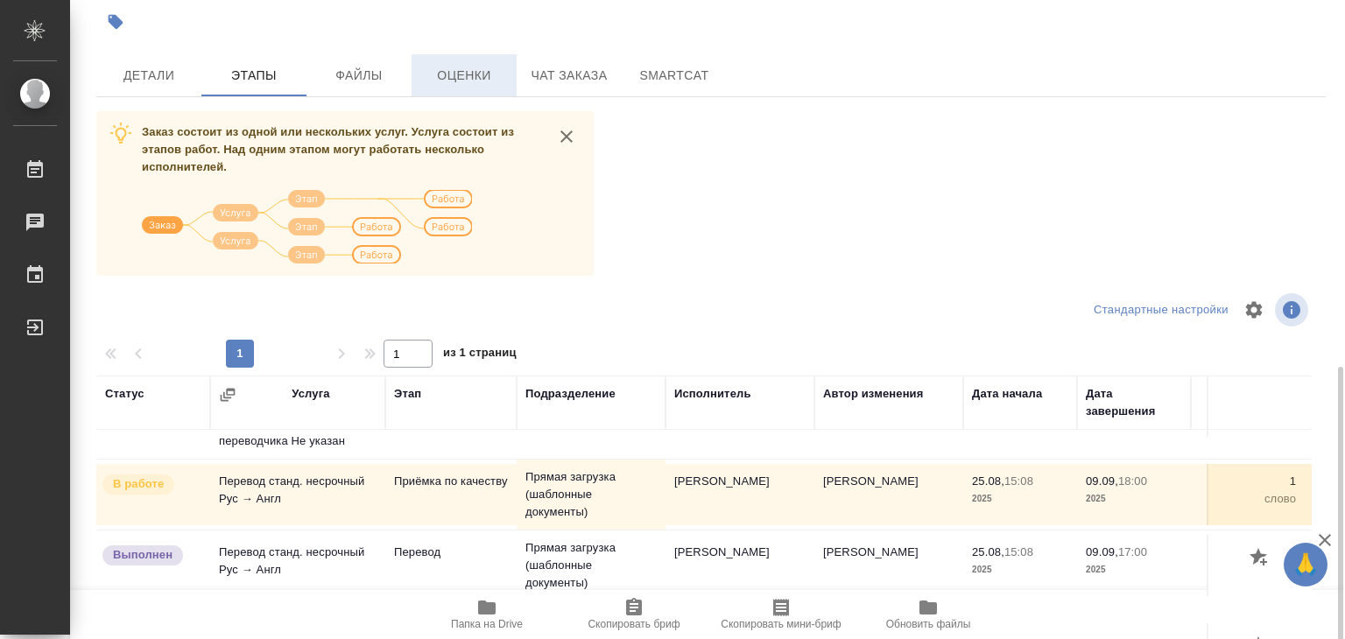
scroll to position [11, 0]
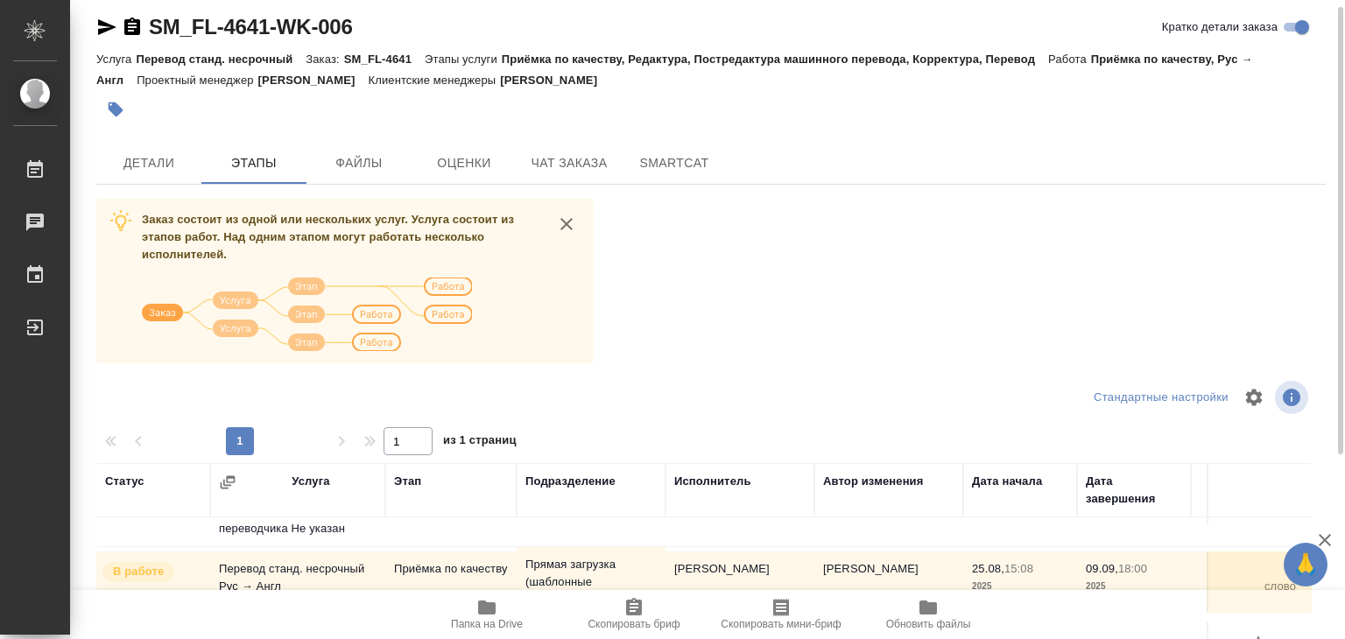
click at [161, 185] on div "SM_FL-4641-WK-006 Кратко детали заказа Услуга Перевод станд. несрочный Заказ: S…" at bounding box center [711, 445] width 1248 height 912
click at [160, 173] on button "Детали" at bounding box center [148, 163] width 105 height 42
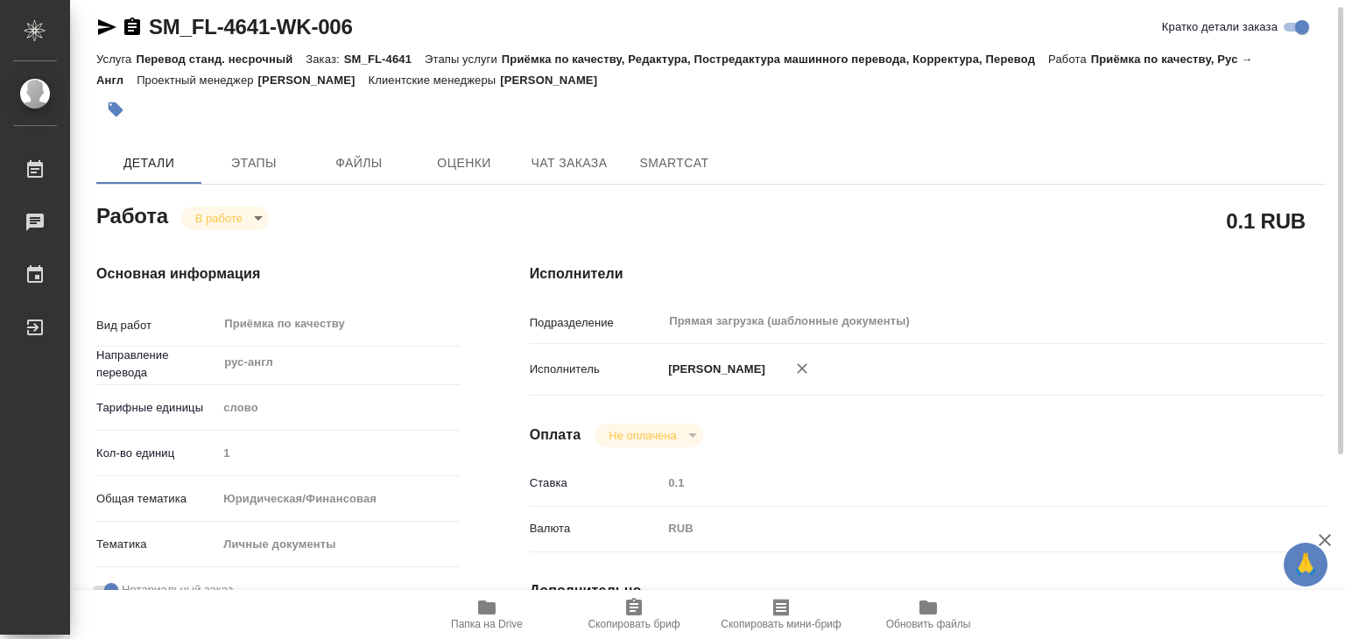
type textarea "x"
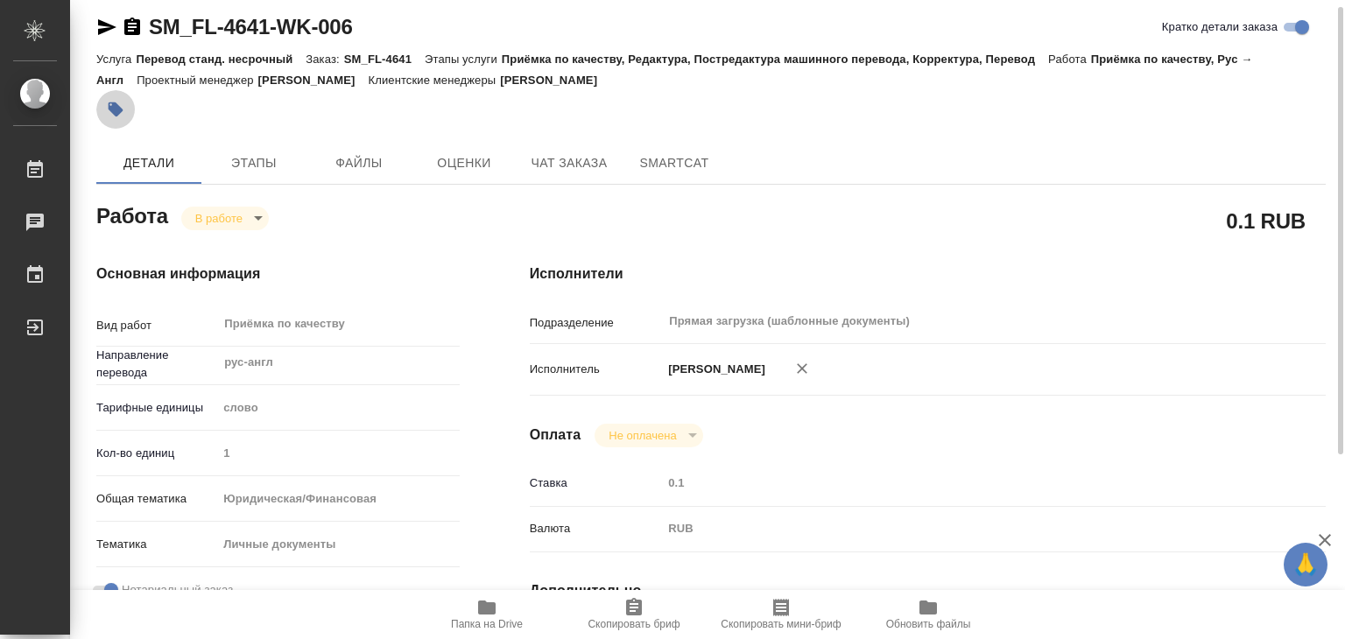
click at [120, 101] on icon "button" at bounding box center [116, 110] width 18 height 18
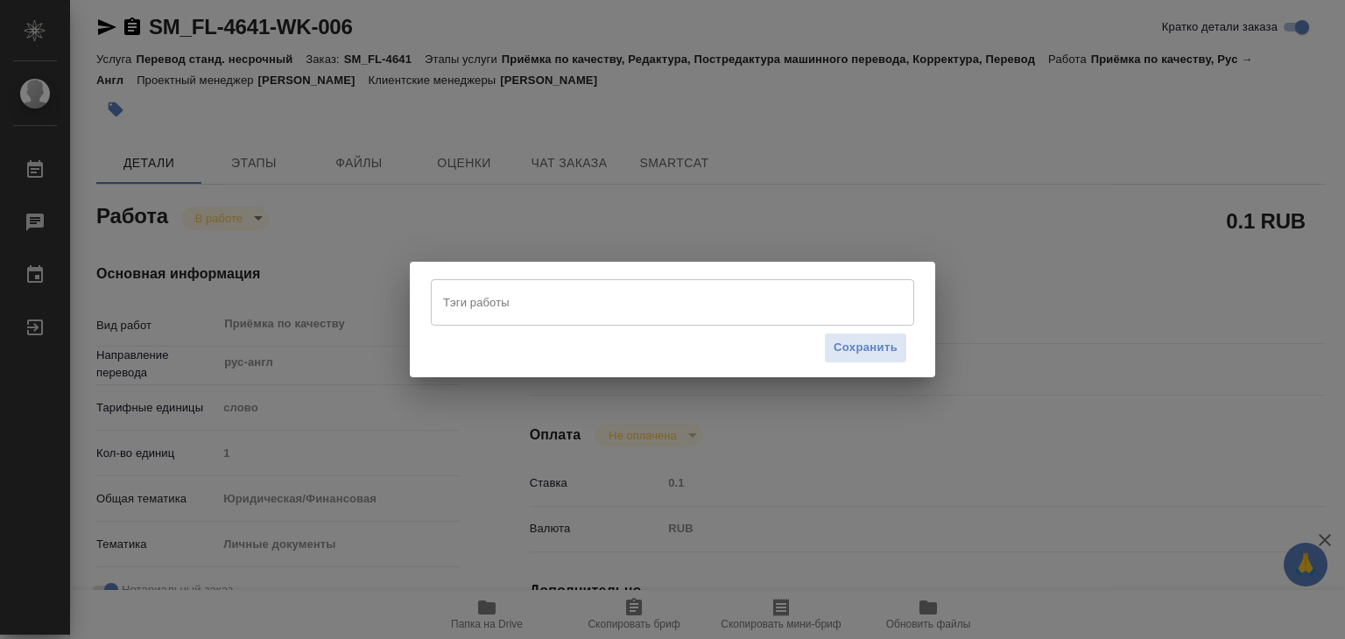
click at [606, 307] on input "Тэги работы" at bounding box center [656, 302] width 434 height 30
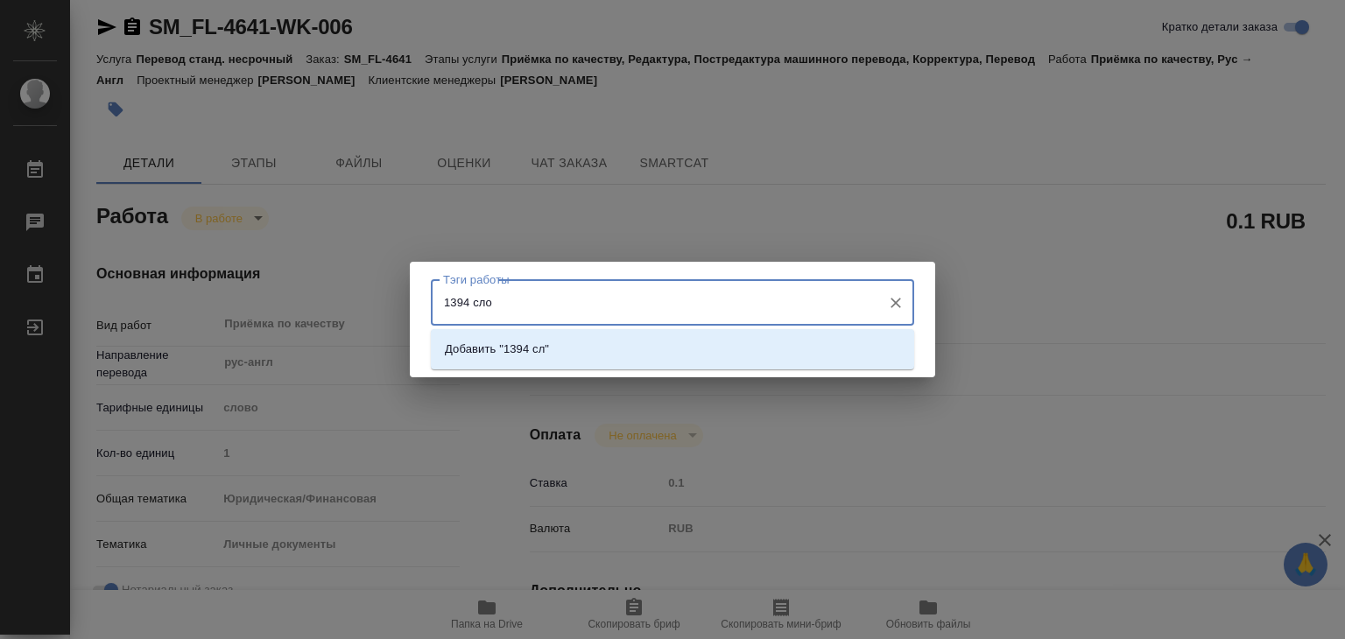
type input "1394 слов"
click at [614, 348] on li "Добавить "1394 слов"" at bounding box center [672, 350] width 483 height 32
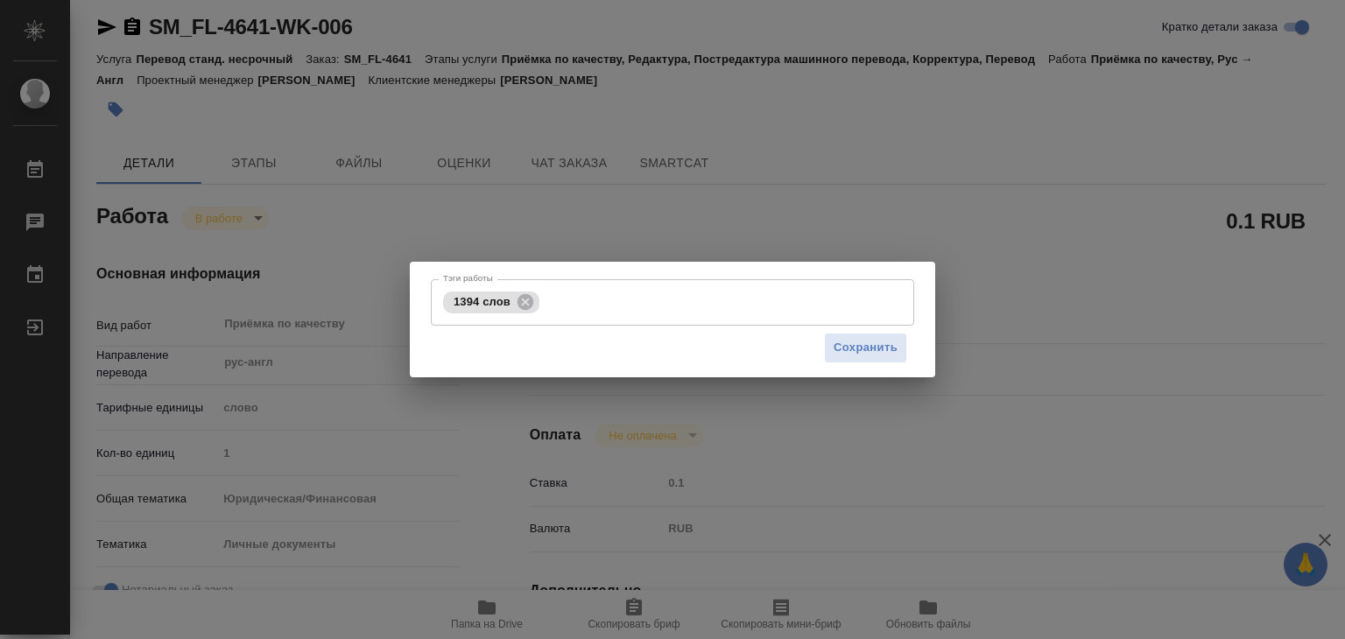
click at [764, 347] on div "Сохранить" at bounding box center [672, 348] width 483 height 45
click at [832, 345] on button "Сохранить" at bounding box center [865, 348] width 83 height 31
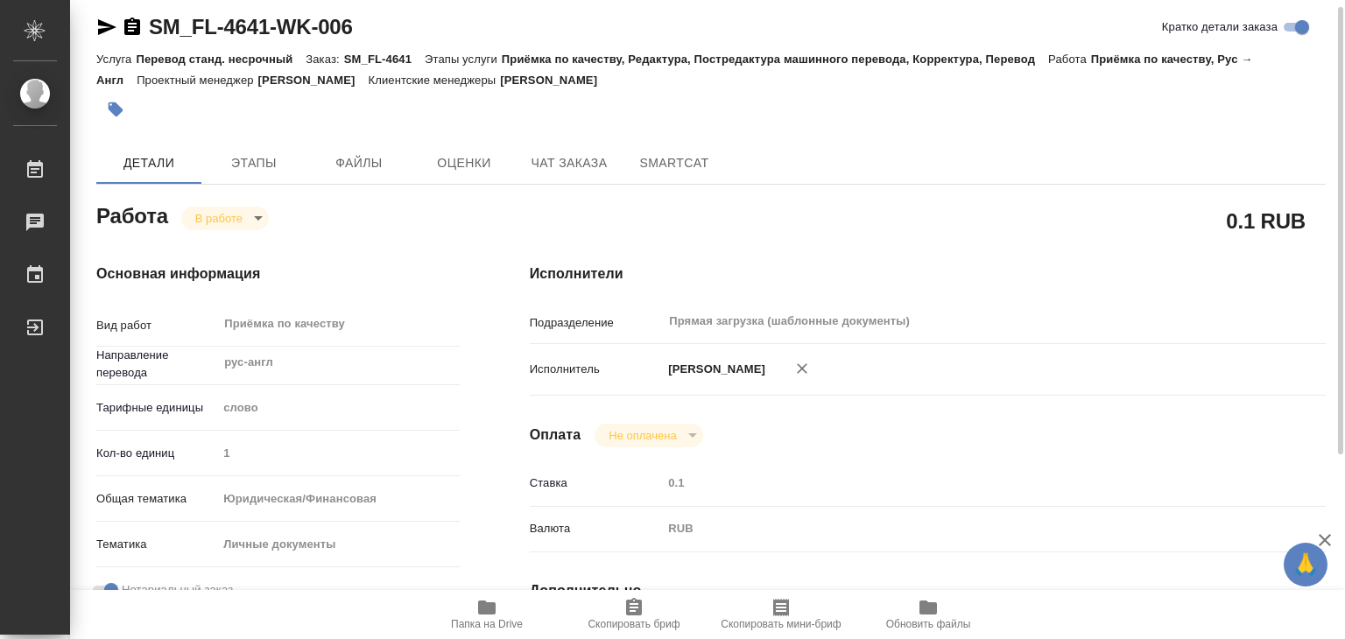
type input "inProgress"
type textarea "Приёмка по качеству"
type textarea "x"
type input "рус-англ"
type input "5a8b1489cc6b4906c91bfd90"
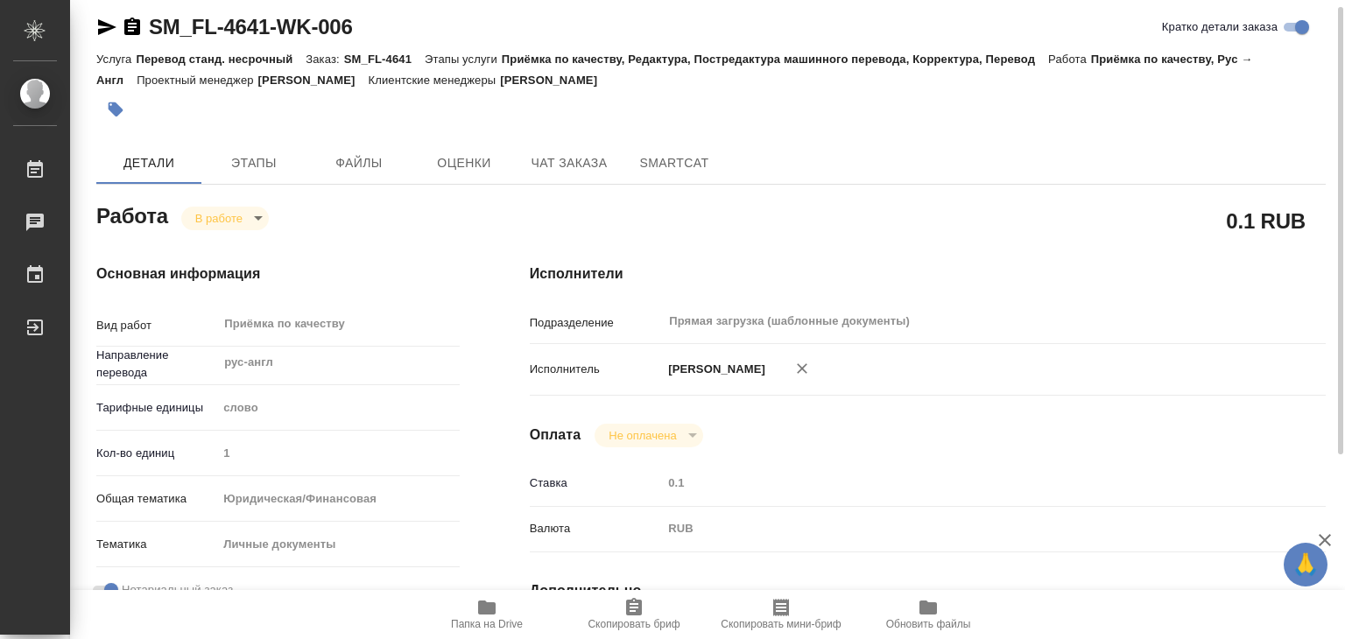
type input "1"
type input "yr-fn"
type input "5a8b8b956a9677013d343cfe"
checkbox input "true"
type input "25.08.2025 15:08"
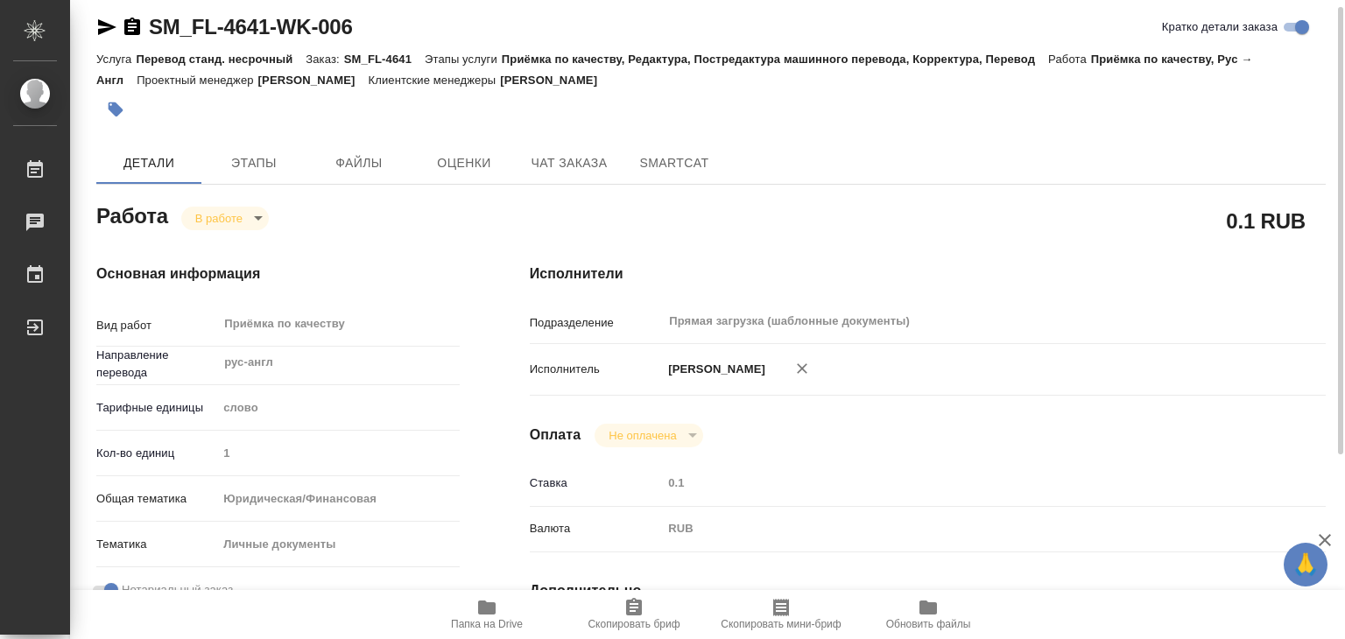
type input "09.09.2025 17:35"
type input "09.09.2025 18:00"
type input "Прямая загрузка (шаблонные документы)"
type input "notPayed"
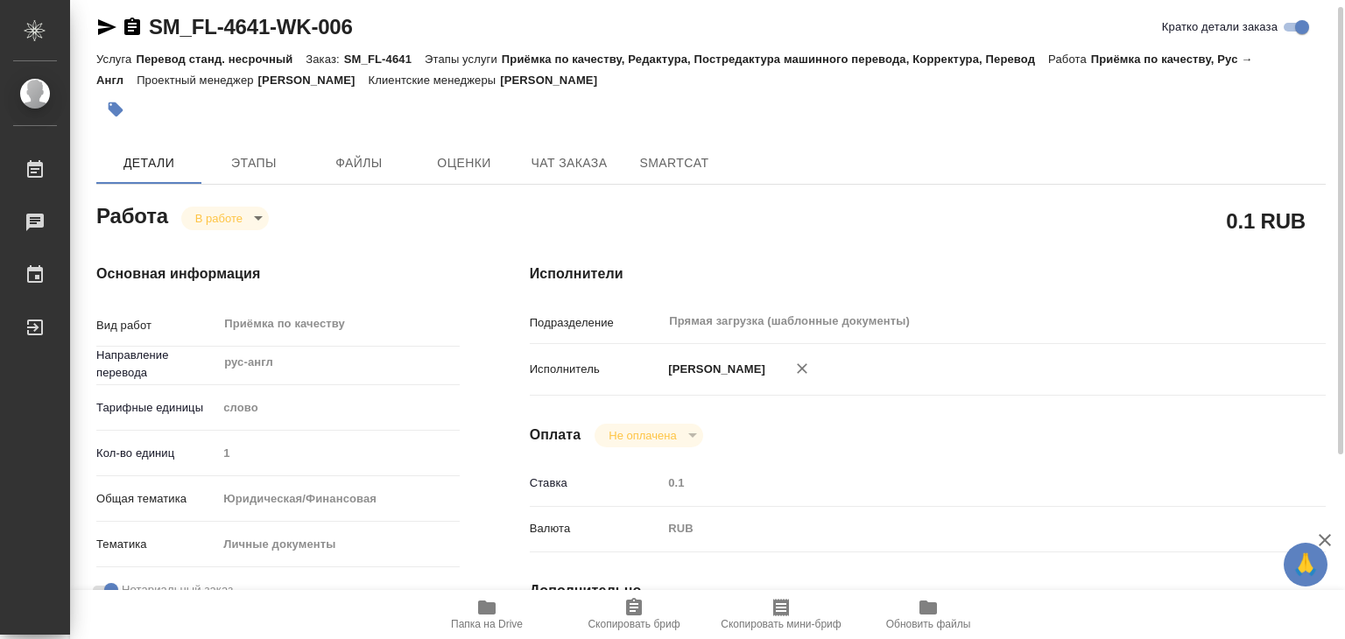
type input "0.1"
type input "RUB"
type input "[PERSON_NAME]"
type textarea "x"
type textarea "/Clients/FL_SM/Orders/SM_FL-4641/Corrected/SM_FL-4641-WK-006"
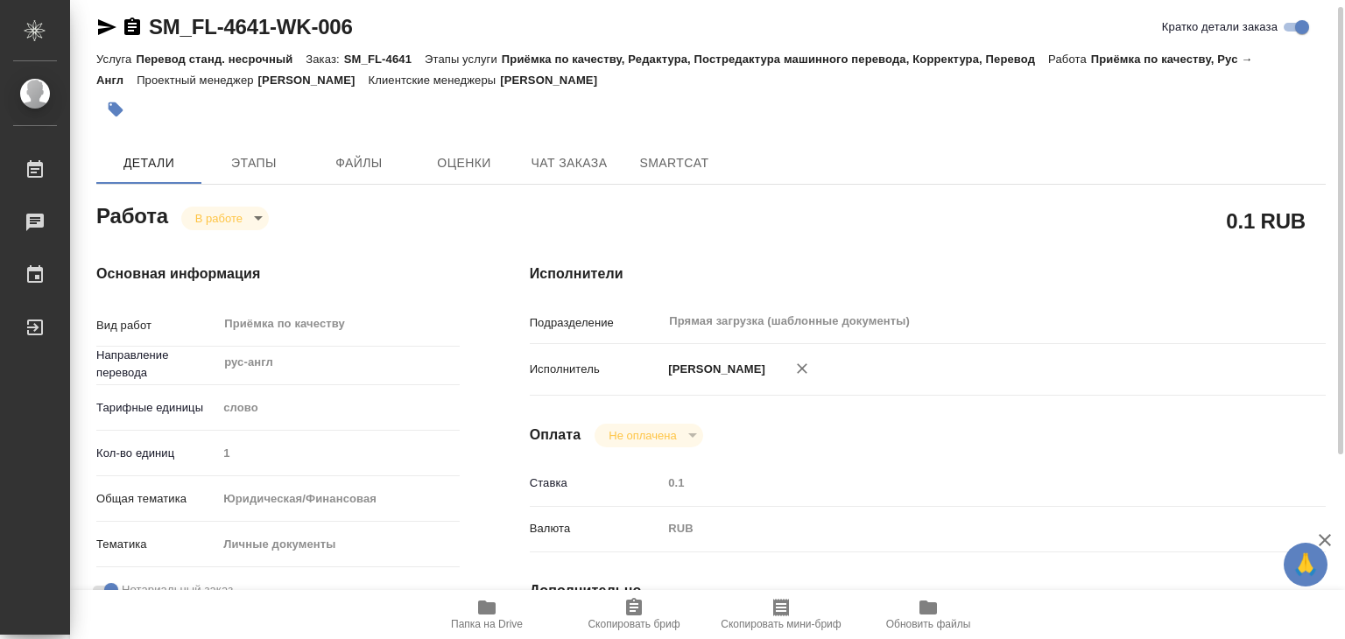
type textarea "x"
type input "SM_FL-4641"
type input "Перевод станд. несрочный"
type input "Приёмка по качеству, Редактура, Постредактура машинного перевода, Корректура, П…"
type input "[PERSON_NAME]"
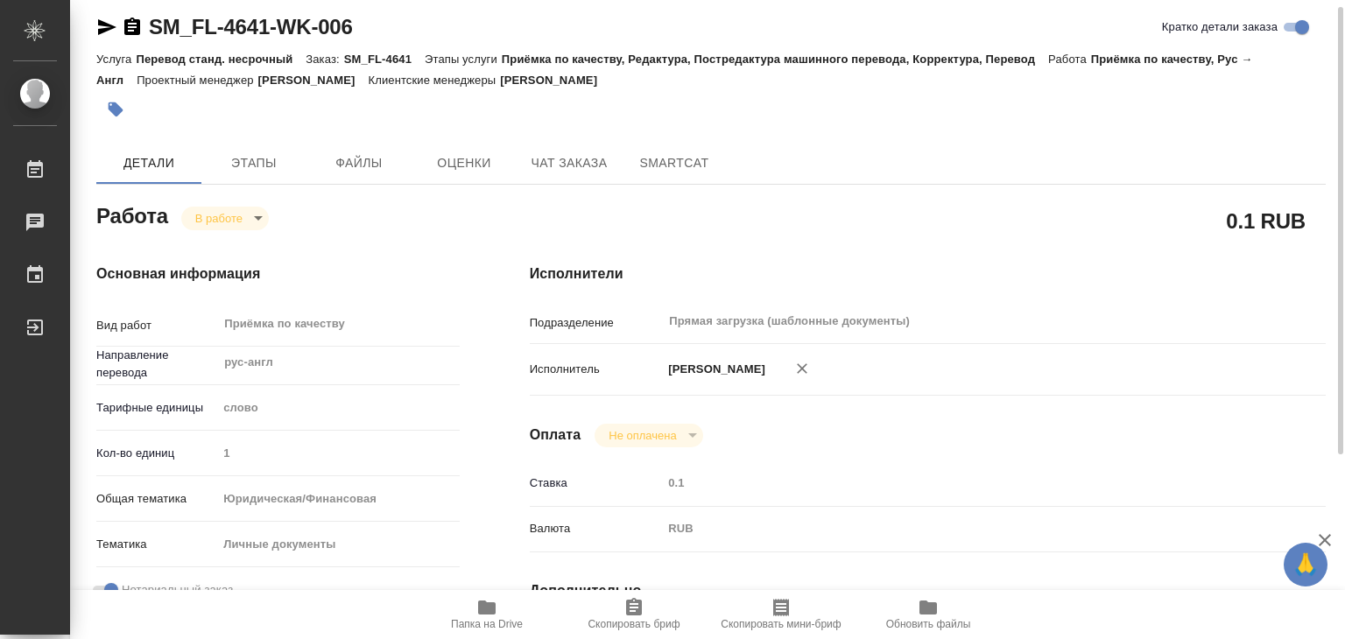
type input "/Clients/FL_SM/Orders/SM_FL-4641"
type textarea "x"
type textarea "ру-англ 2 сора+удо+апостили под нот"
type textarea "x"
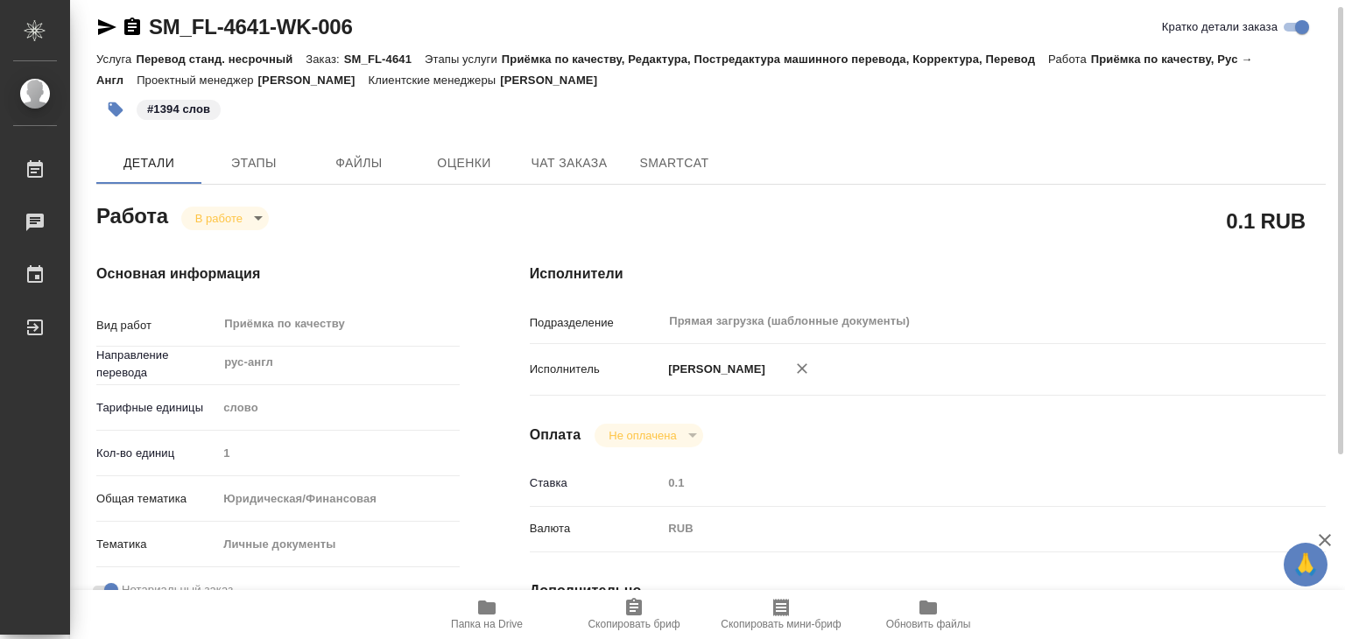
type textarea "x"
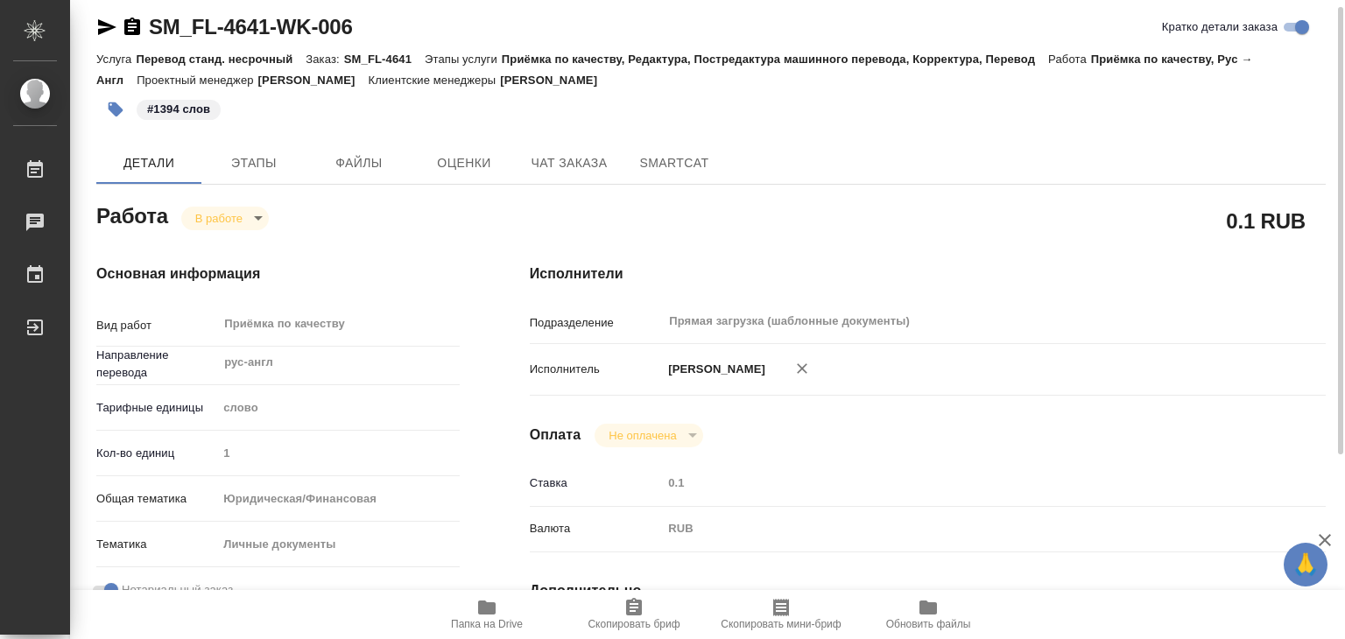
type textarea "x"
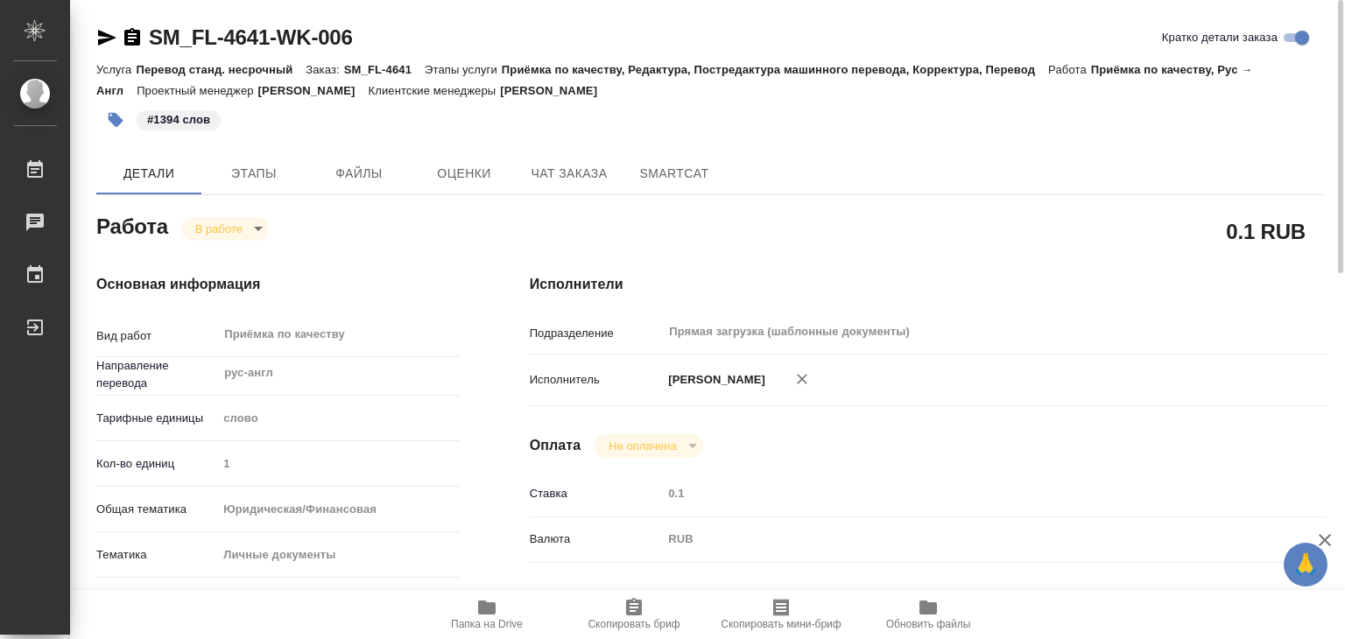
type textarea "x"
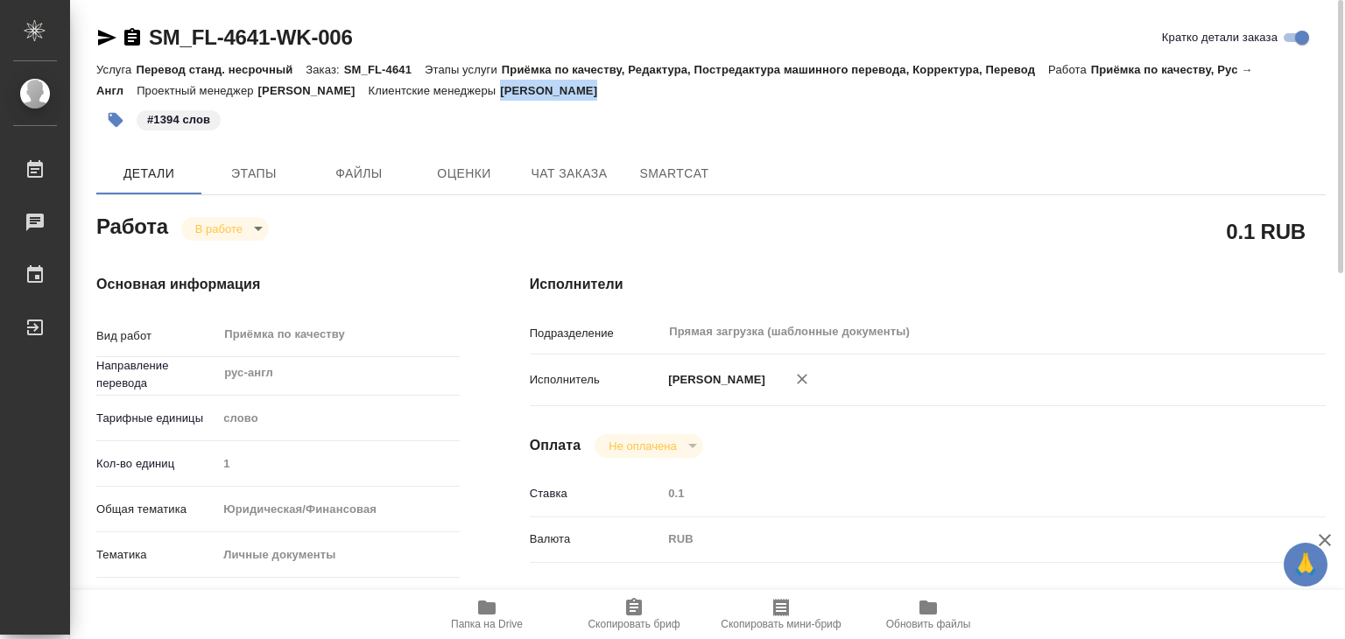
drag, startPoint x: 657, startPoint y: 89, endPoint x: 565, endPoint y: 89, distance: 91.0
click at [565, 89] on div "Услуга Перевод станд. несрочный Заказ: SM_FL-4641 Этапы услуги Приёмка по качес…" at bounding box center [710, 80] width 1229 height 42
copy p "Шульгина Анна"
drag, startPoint x: 135, startPoint y: 18, endPoint x: 273, endPoint y: 47, distance: 141.5
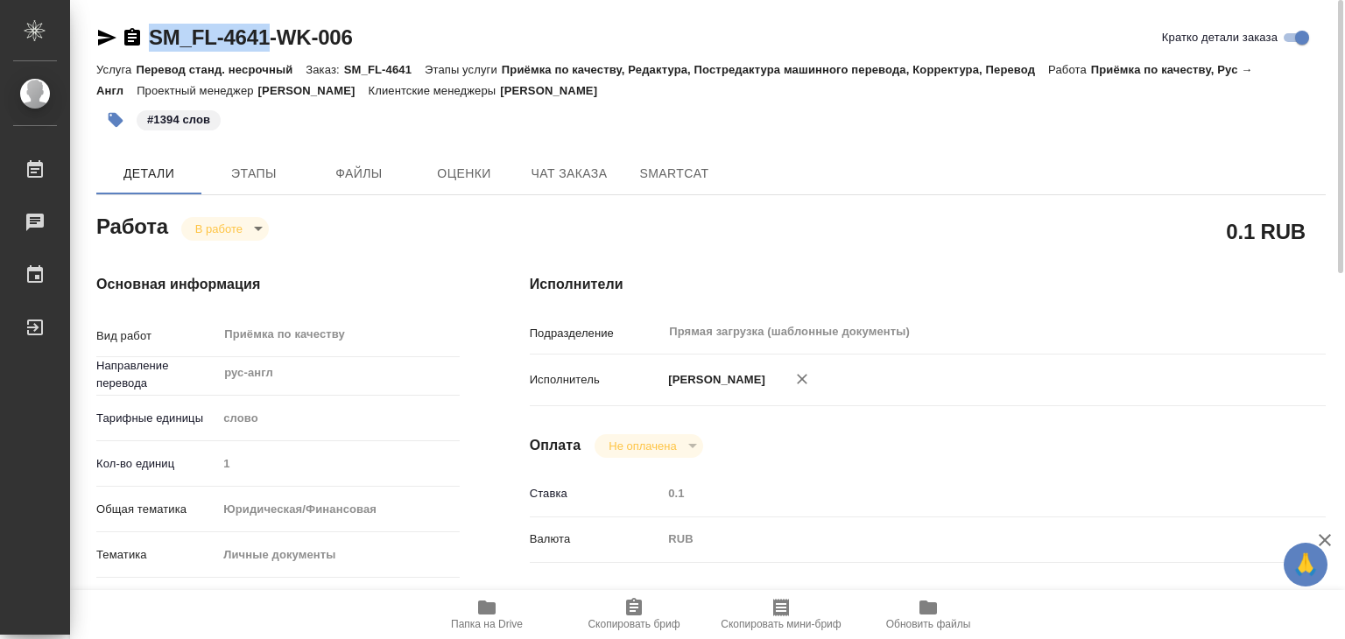
copy link "SM_FL-4641"
click at [216, 221] on body "🙏 .cls-1 fill:#fff; AWATERA Alilekova Valeriya Работы 0 Чаты График Выйти SM_FL…" at bounding box center [672, 319] width 1345 height 639
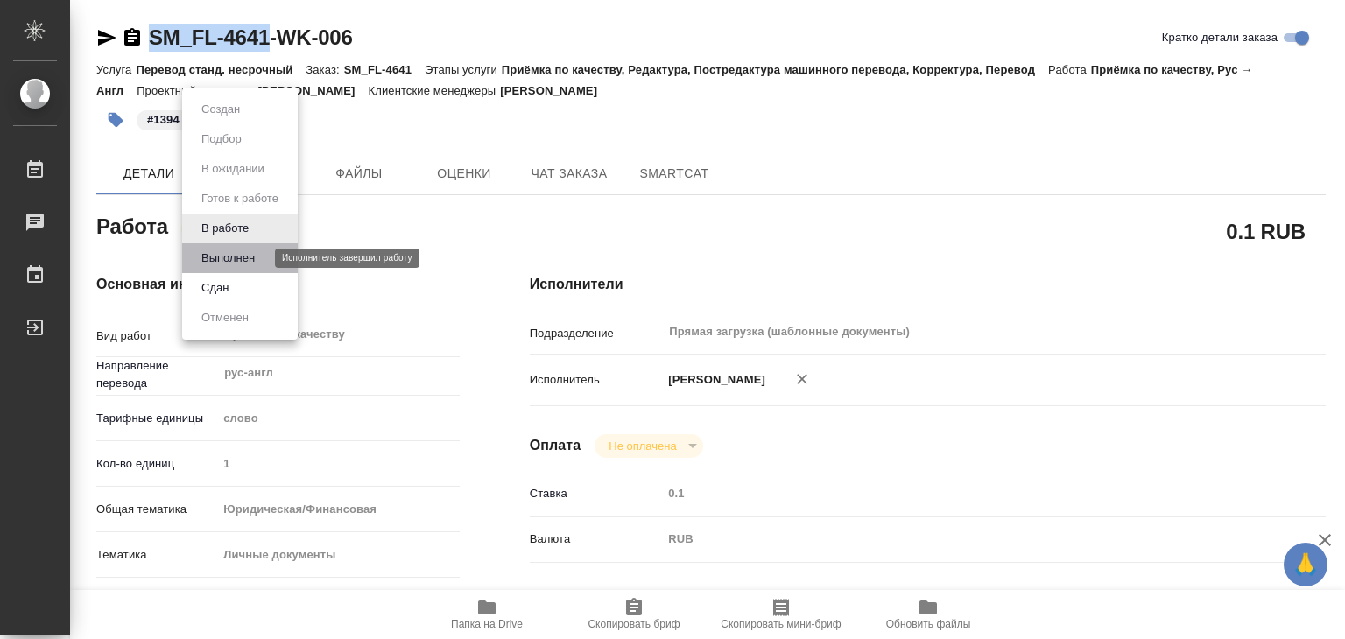
click at [249, 252] on button "Выполнен" at bounding box center [228, 258] width 64 height 19
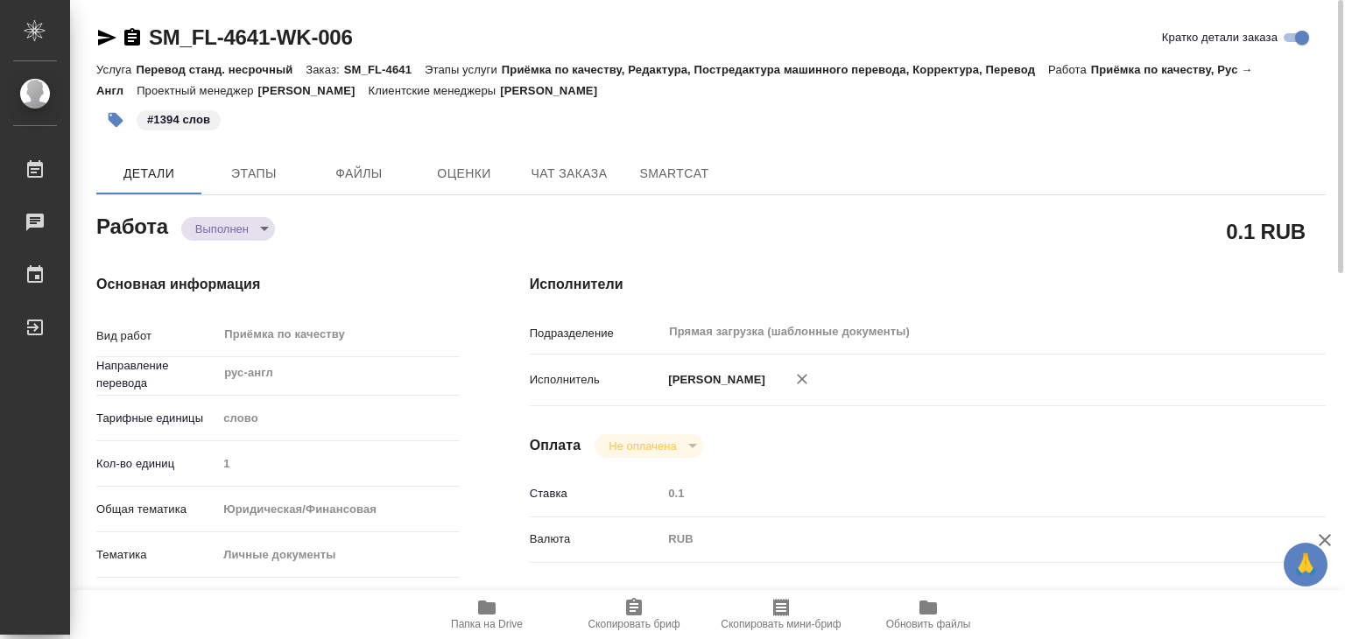
type textarea "x"
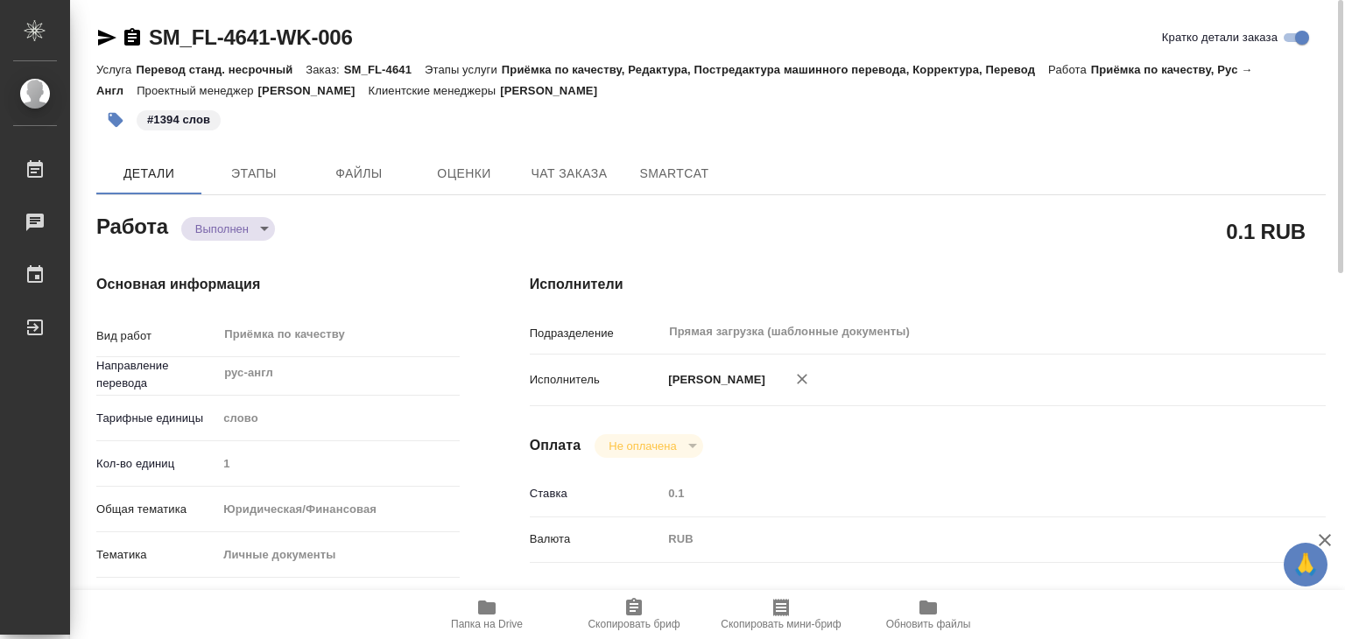
type textarea "x"
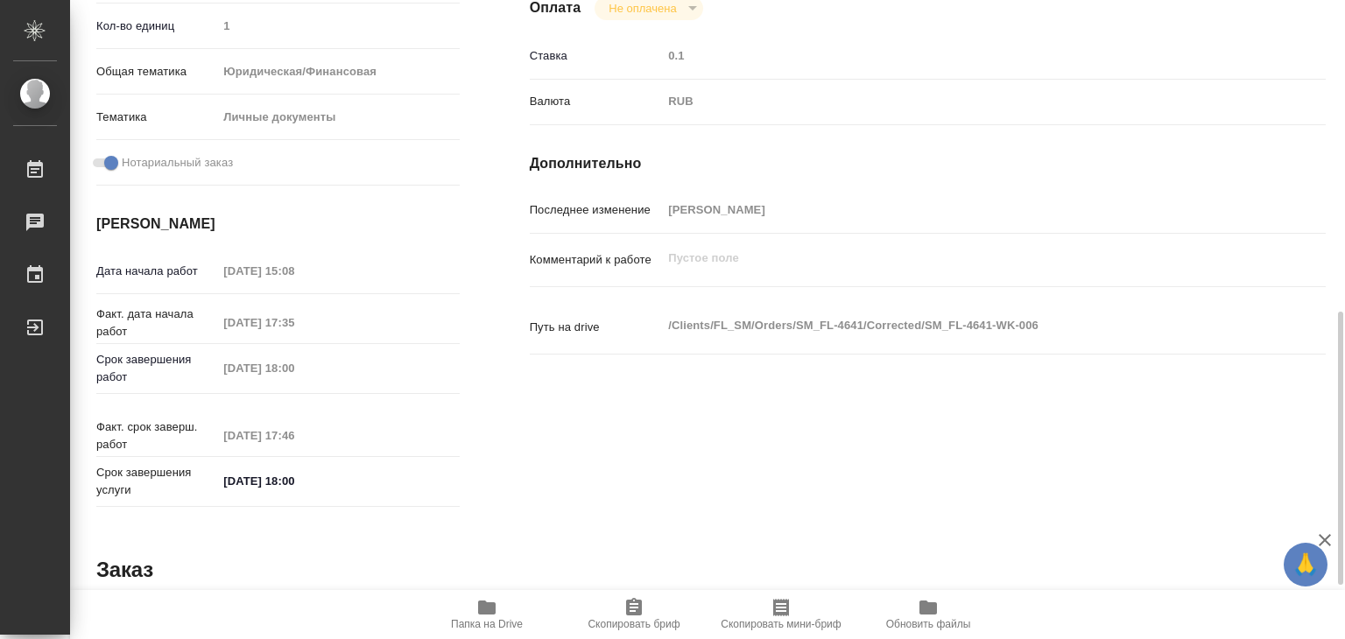
scroll to position [854, 0]
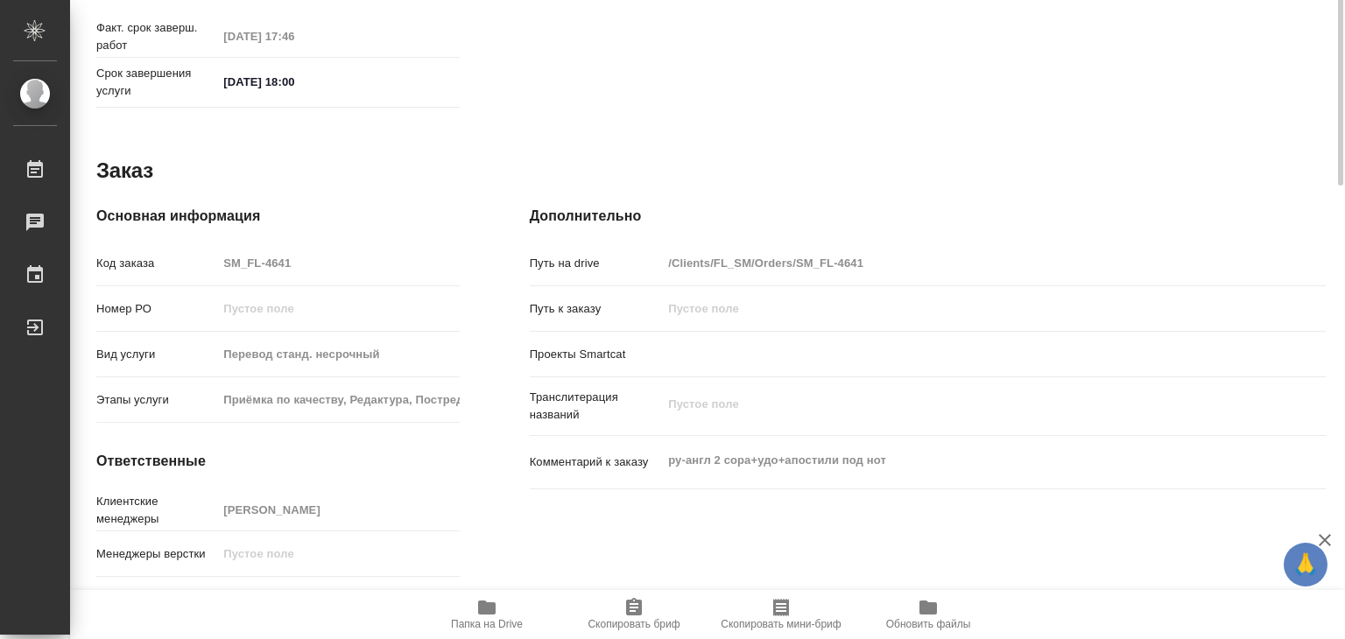
type textarea "x"
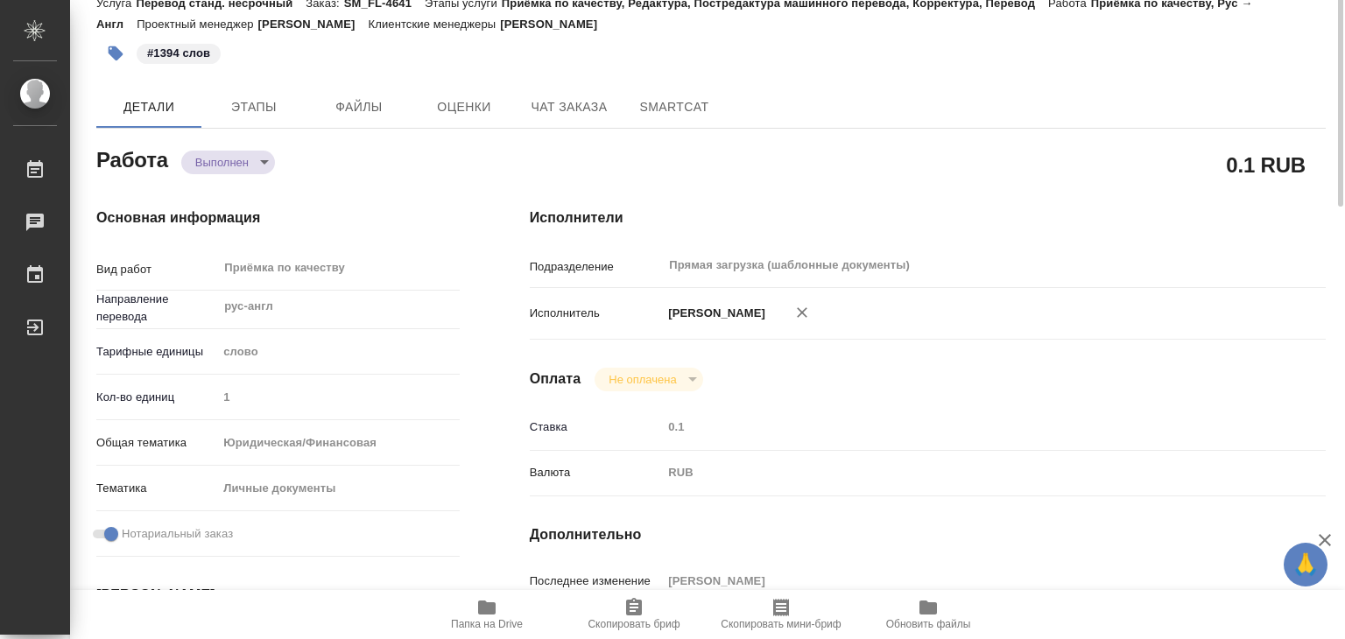
scroll to position [0, 0]
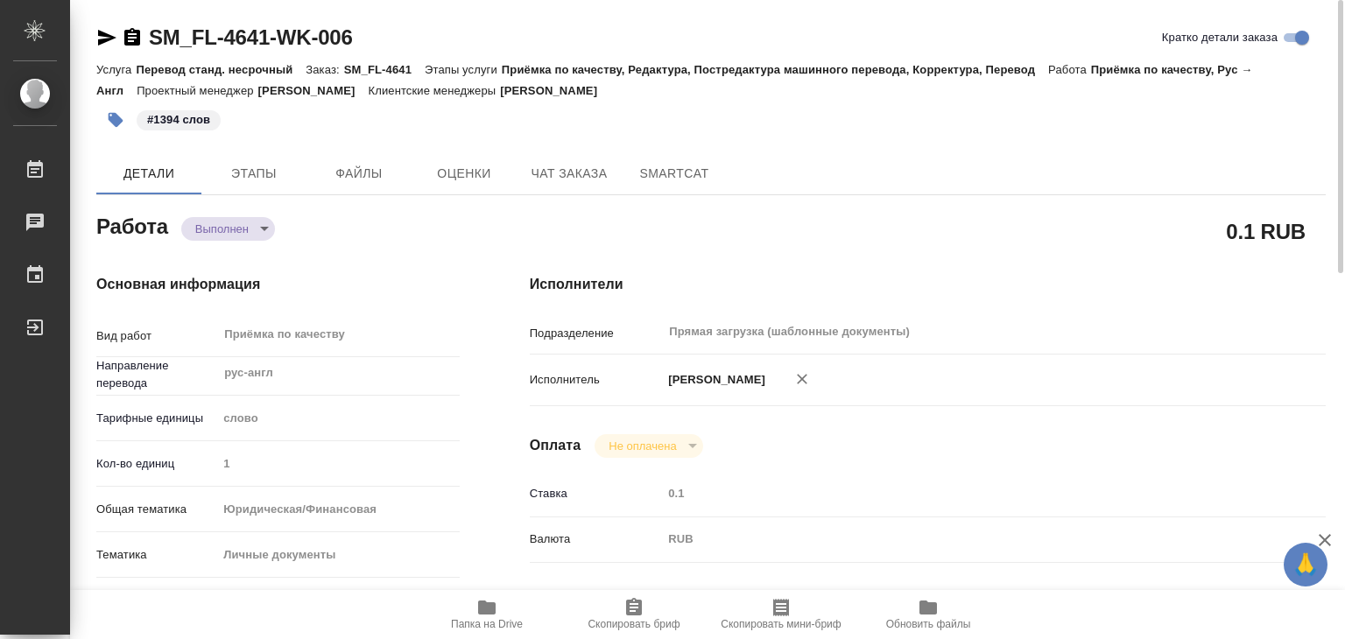
click at [557, 253] on div "Исполнители Подразделение Прямая загрузка (шаблонные документы) ​ Исполнитель А…" at bounding box center [928, 613] width 866 height 748
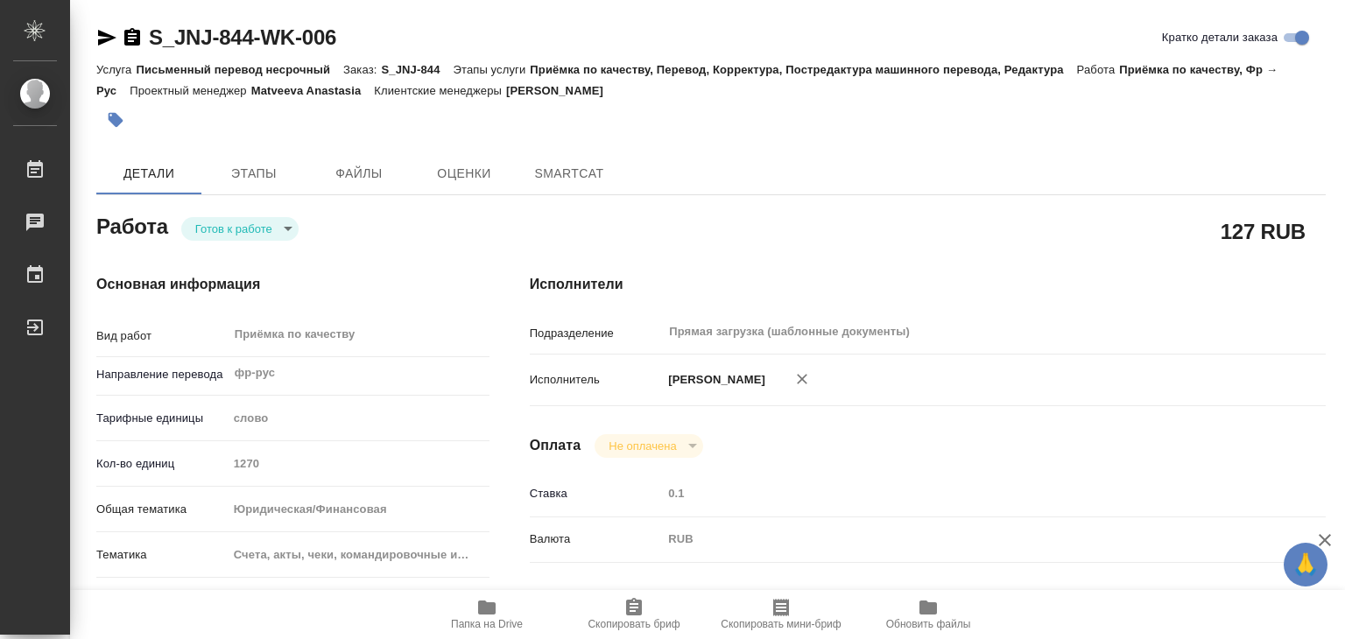
type textarea "x"
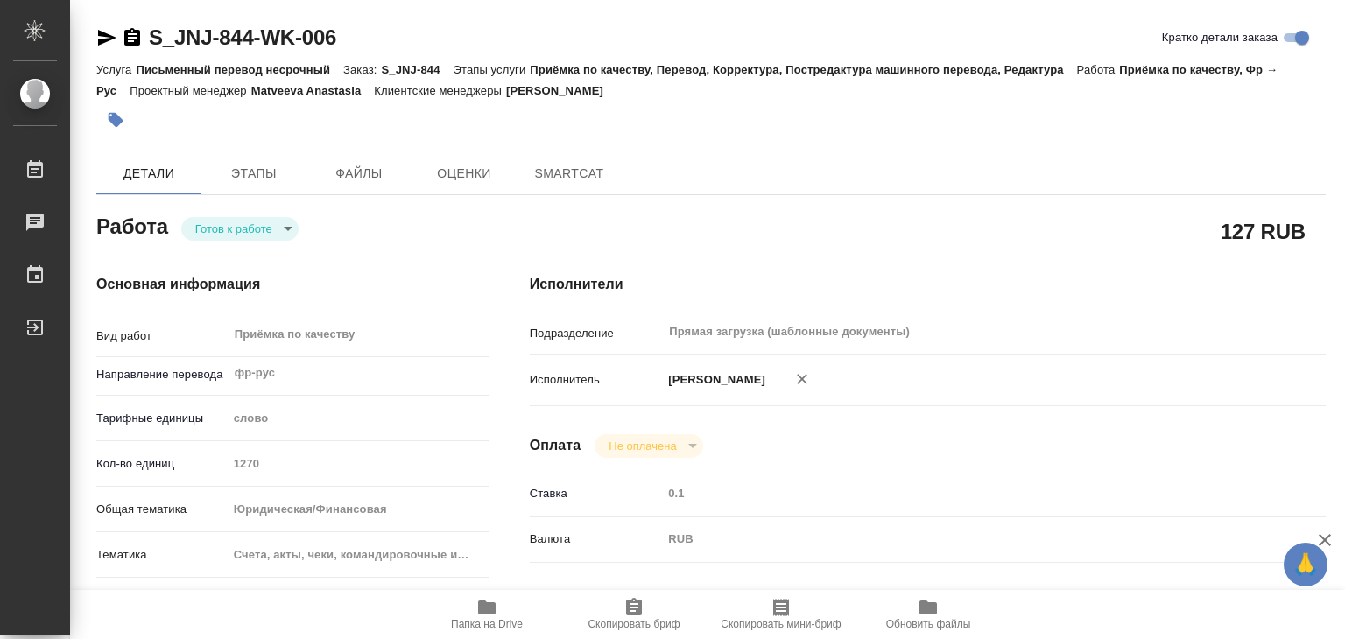
type textarea "x"
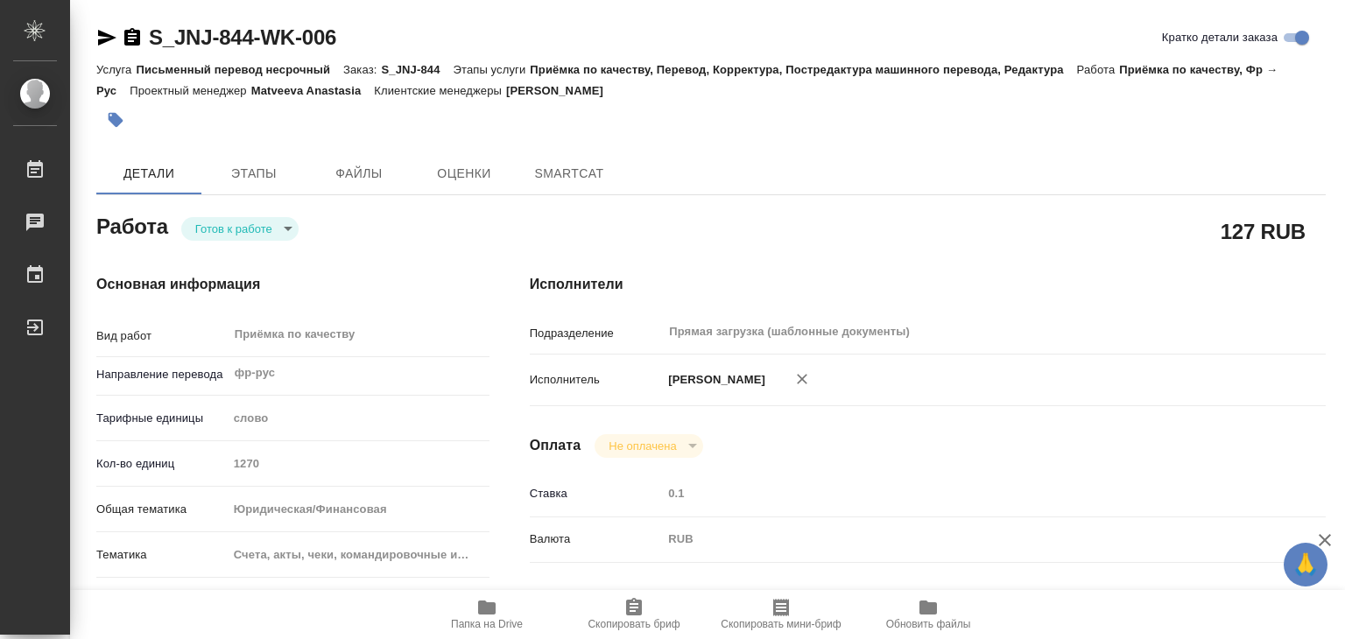
type textarea "x"
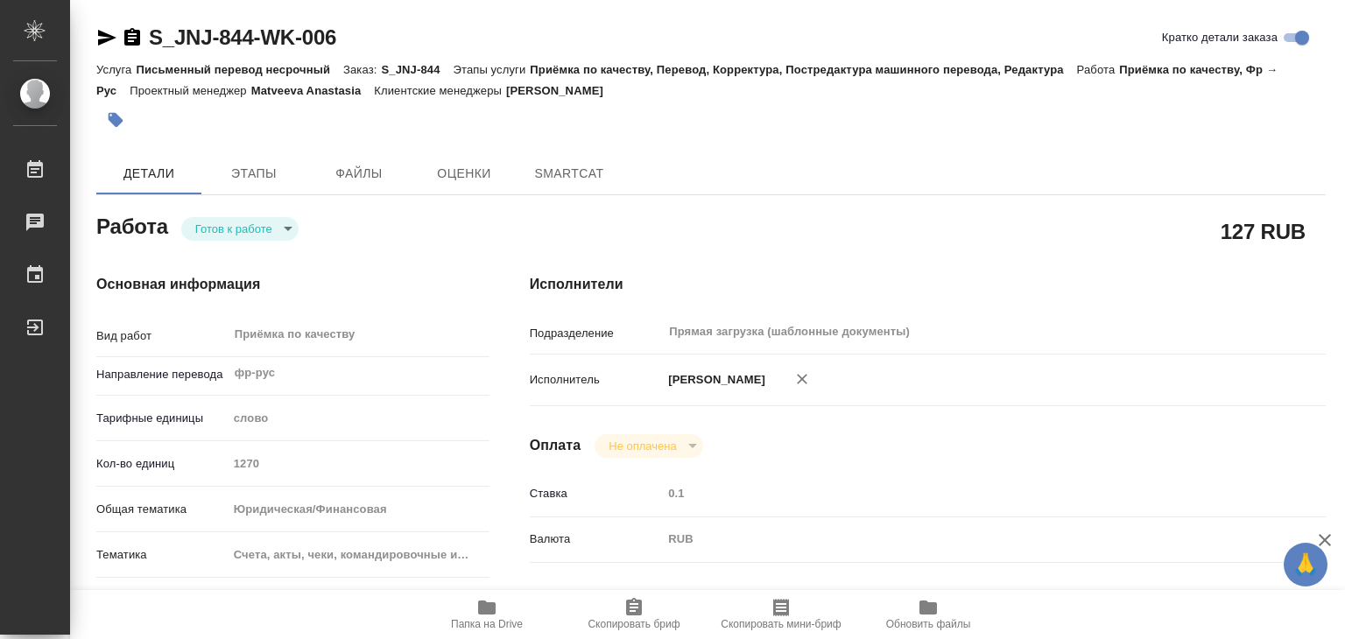
type textarea "x"
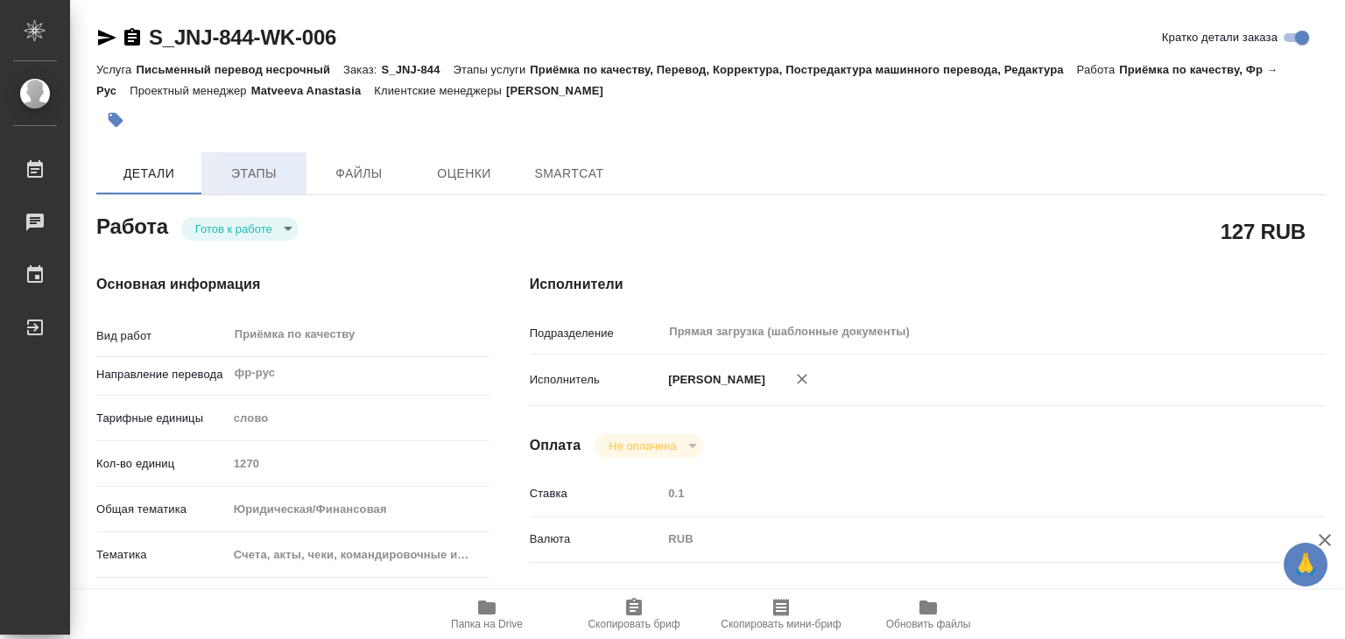
type textarea "x"
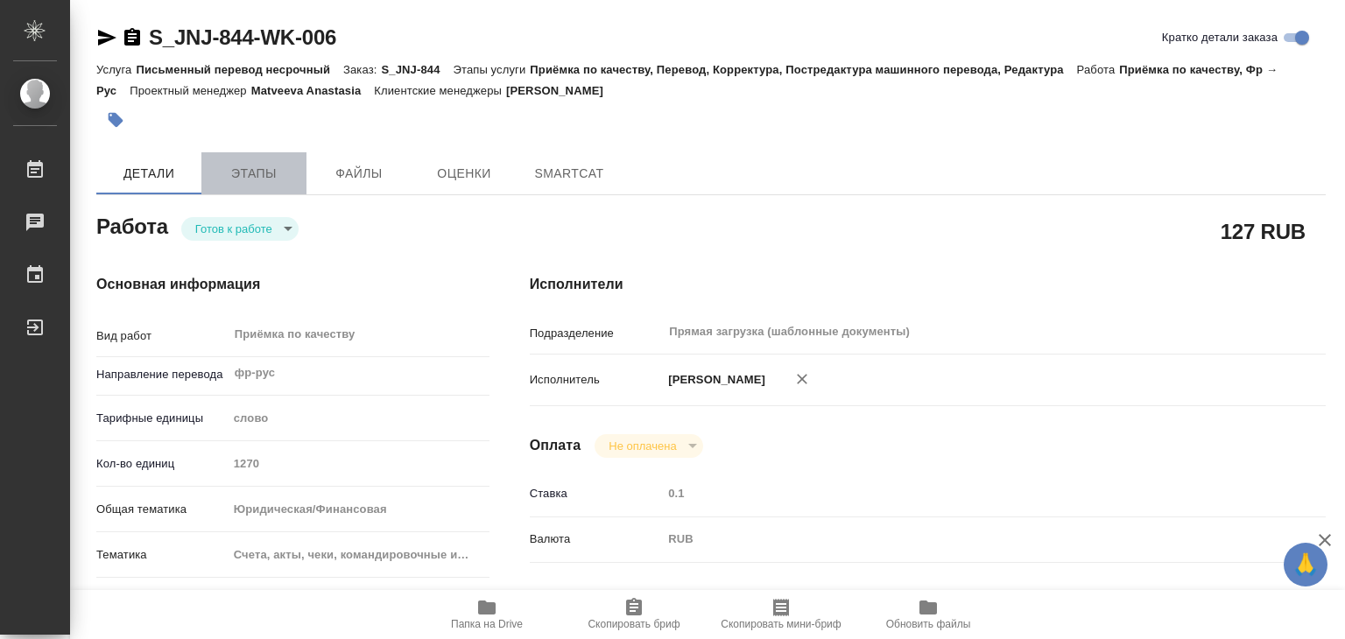
click at [235, 173] on span "Этапы" at bounding box center [254, 174] width 84 height 22
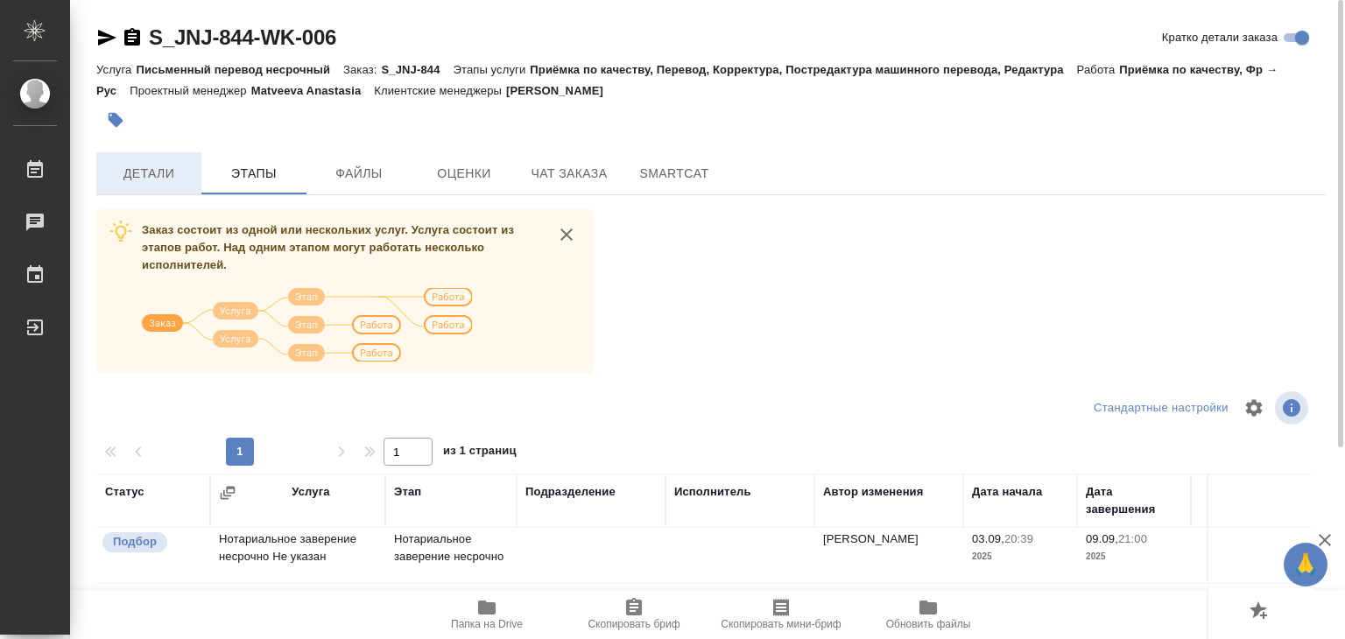
click at [186, 176] on span "Детали" at bounding box center [149, 174] width 84 height 22
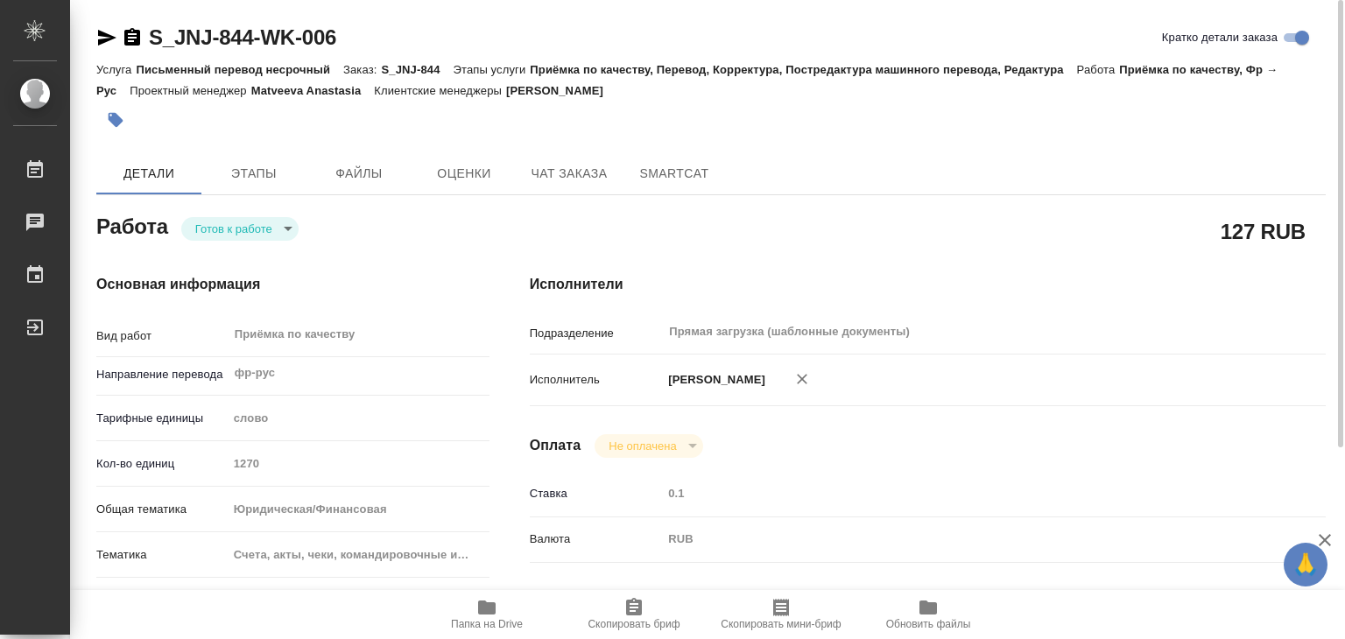
type textarea "x"
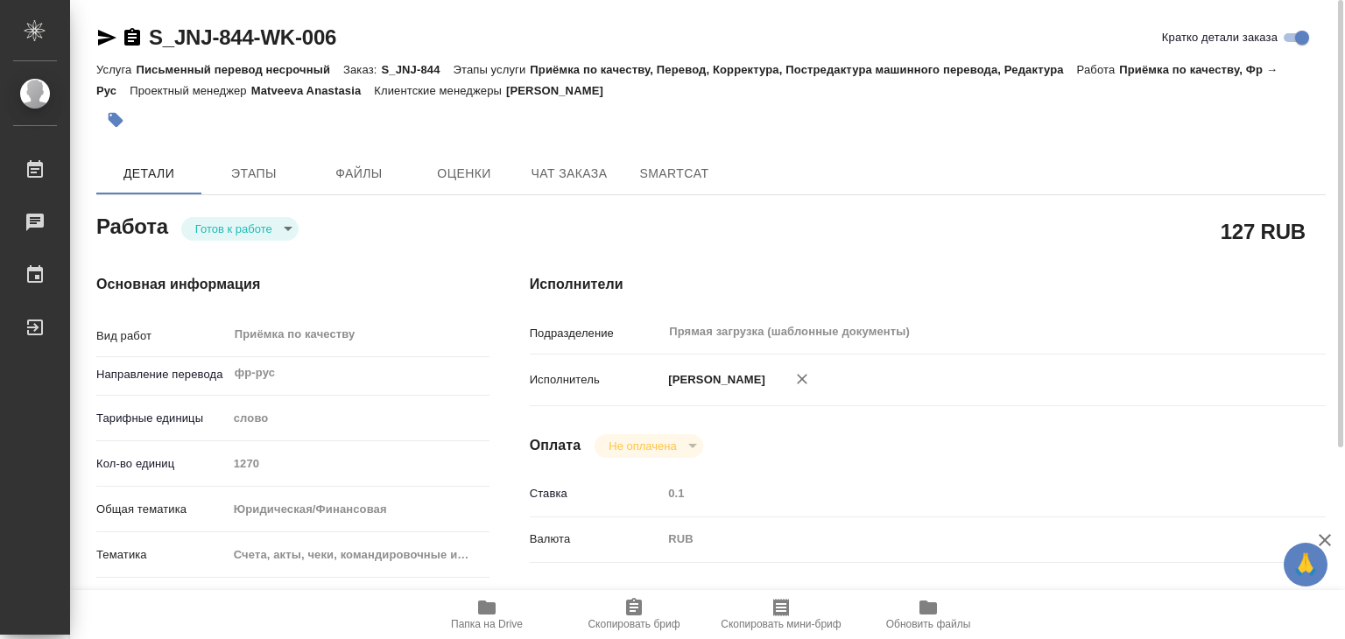
type textarea "x"
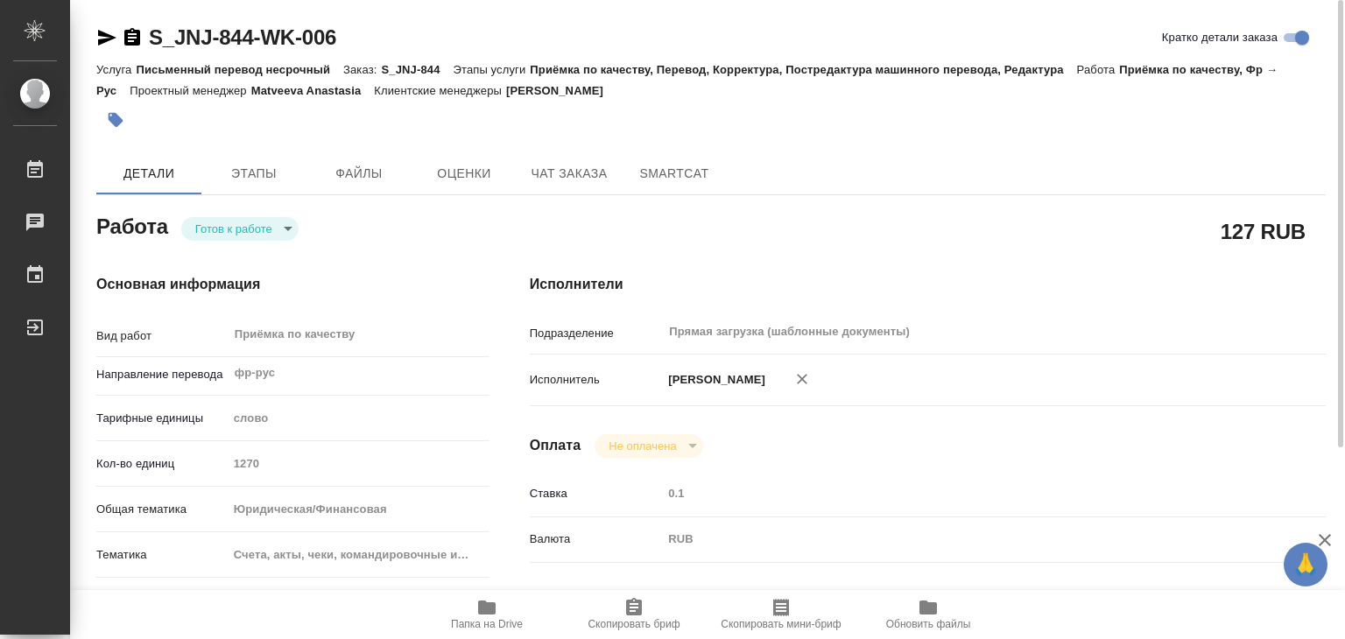
click at [482, 620] on span "Папка на Drive" at bounding box center [487, 624] width 72 height 12
type textarea "x"
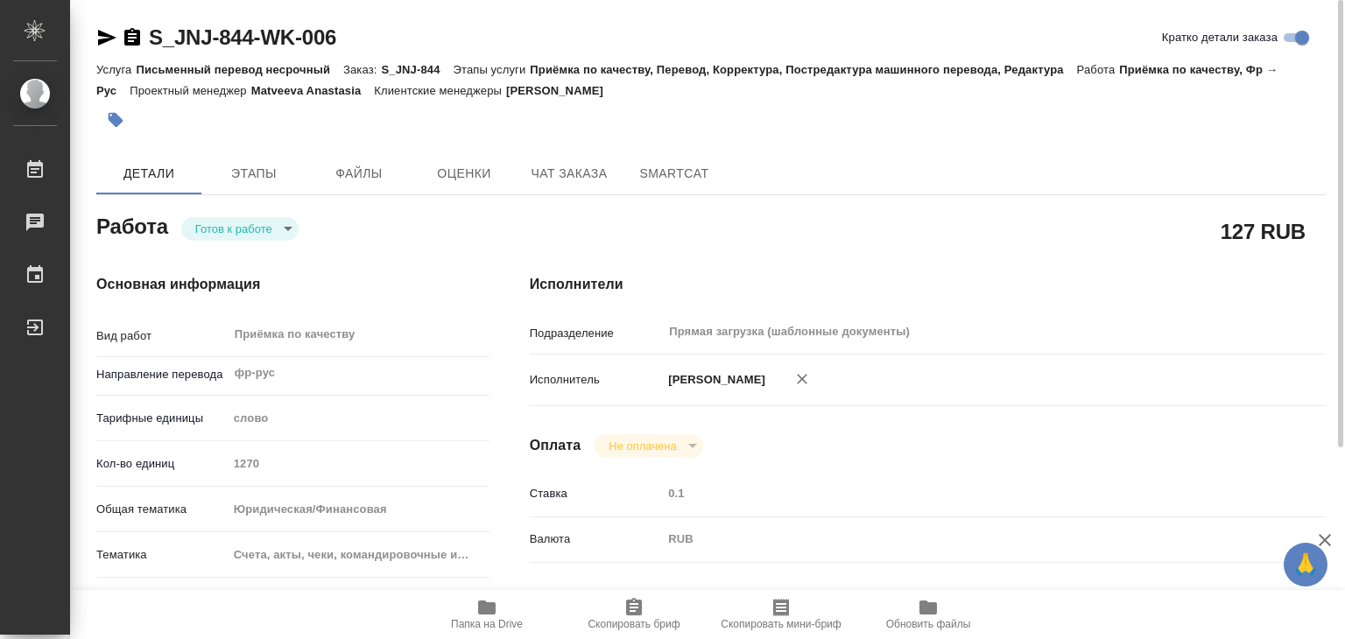
type textarea "x"
click at [370, 176] on span "Файлы" at bounding box center [359, 174] width 84 height 22
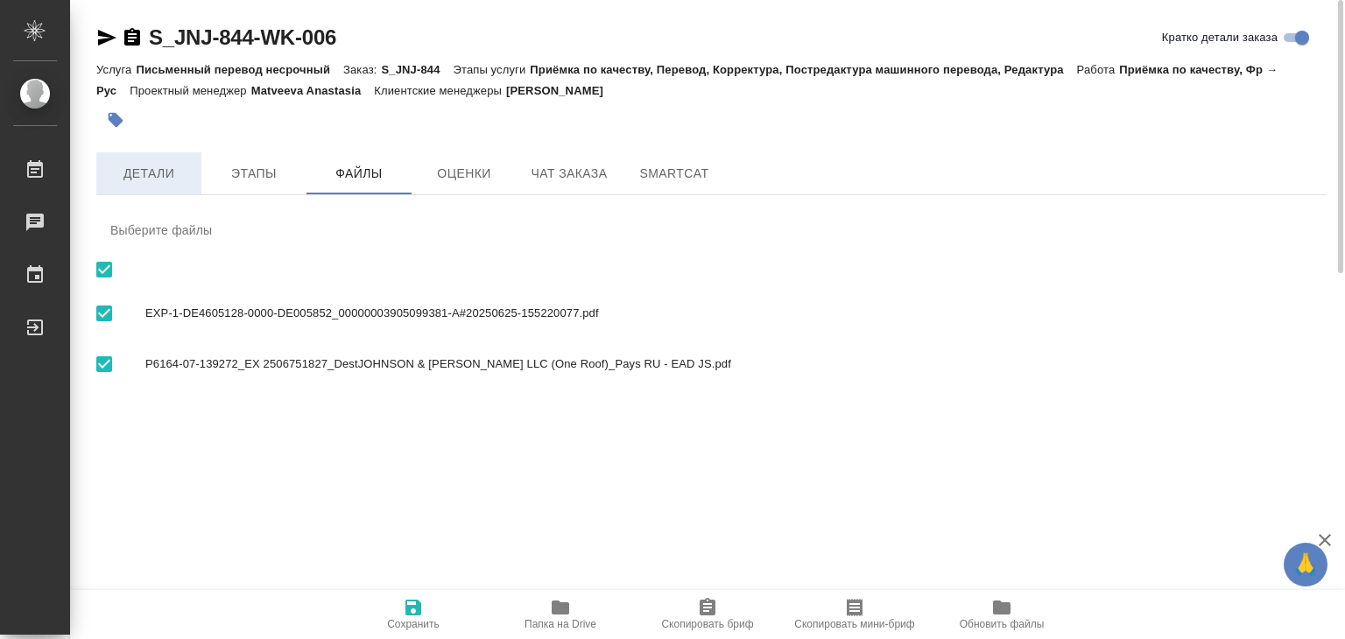
click at [156, 171] on span "Детали" at bounding box center [149, 174] width 84 height 22
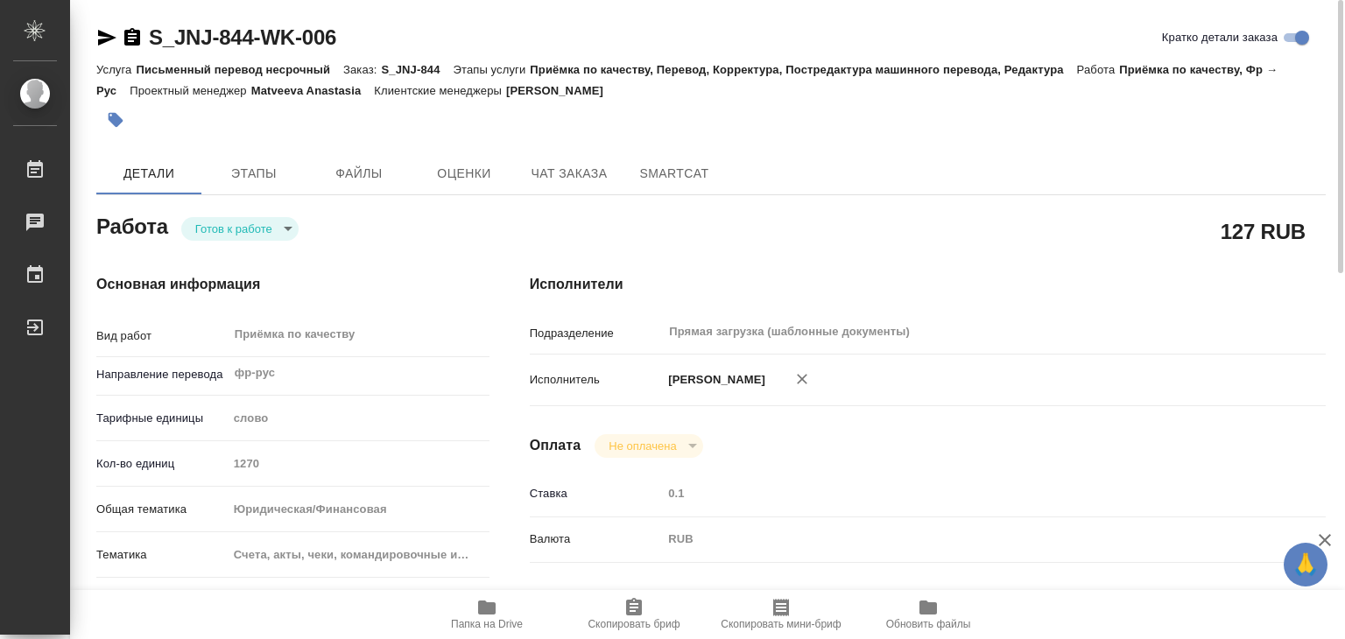
type textarea "x"
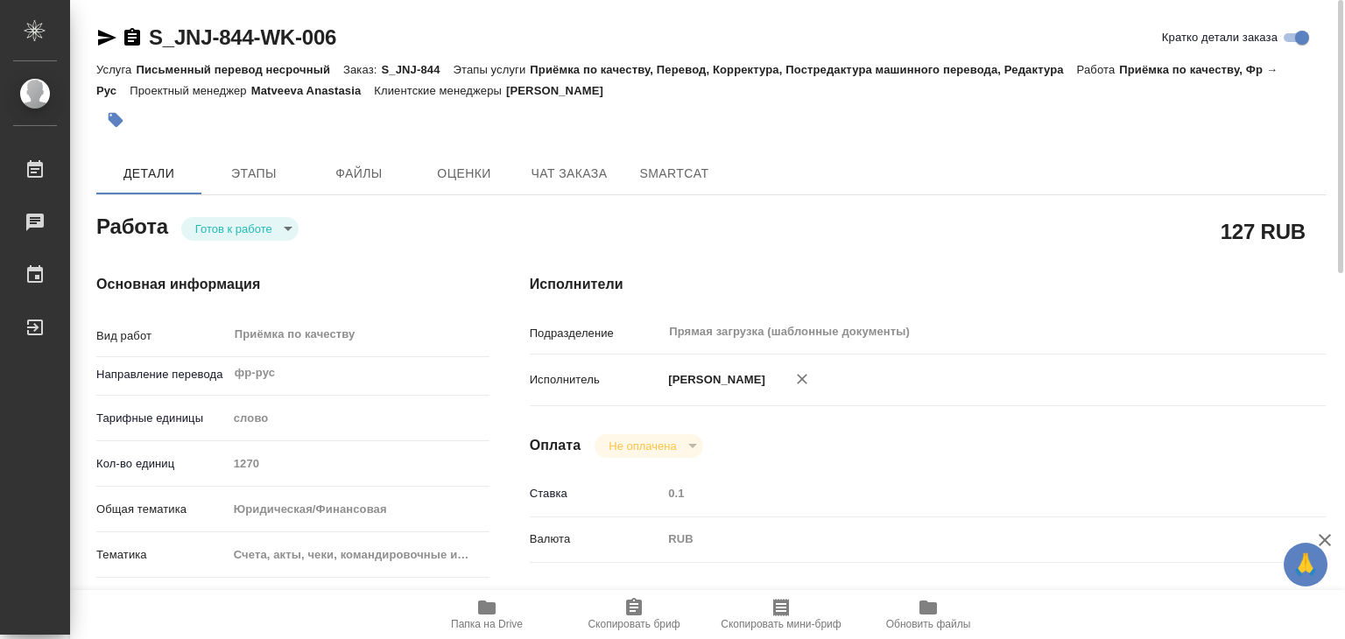
type textarea "x"
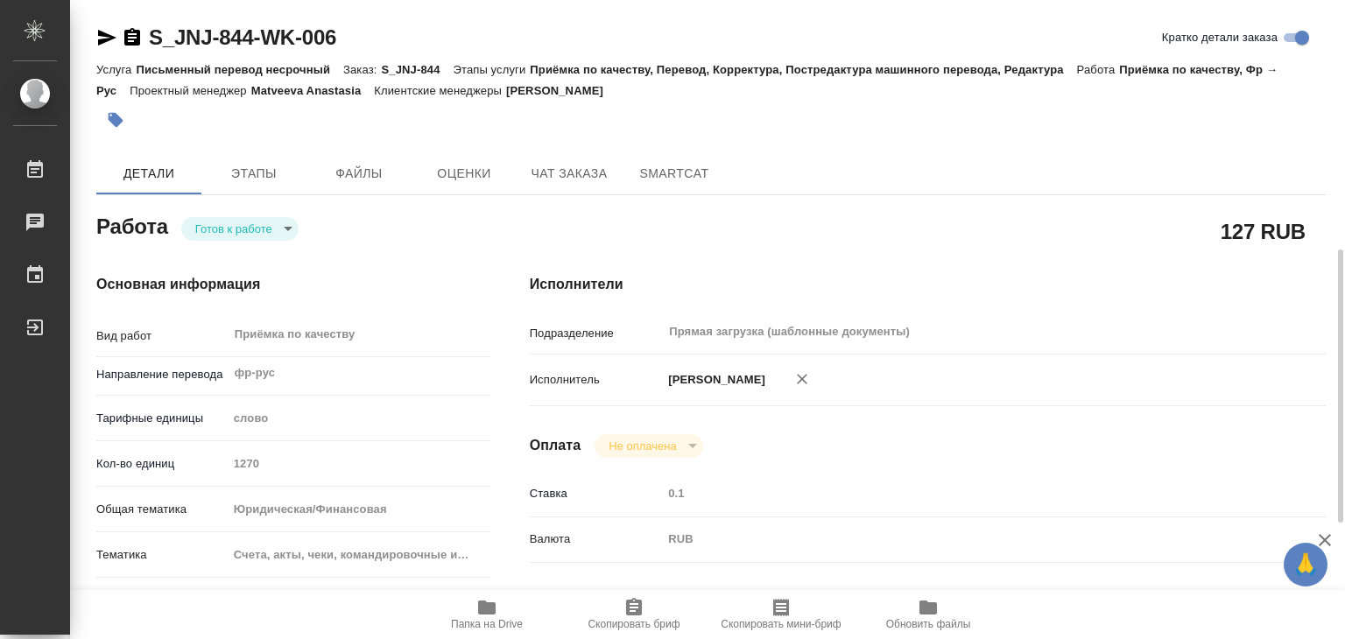
scroll to position [350, 0]
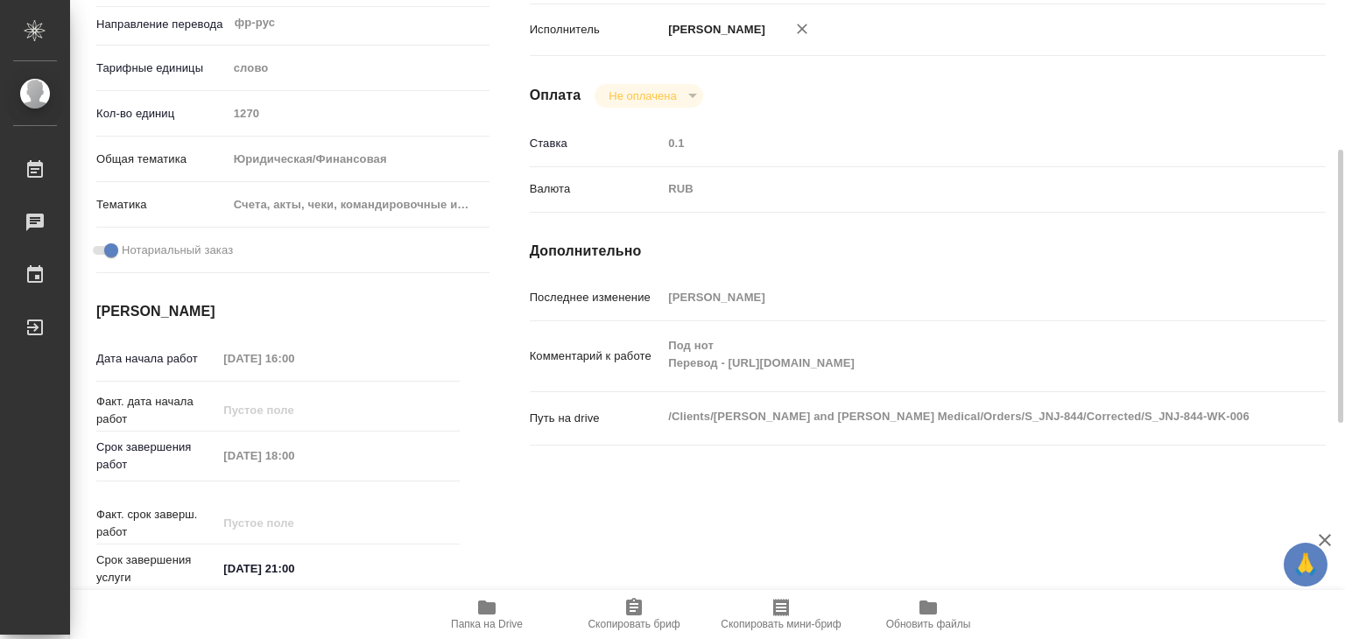
type textarea "x"
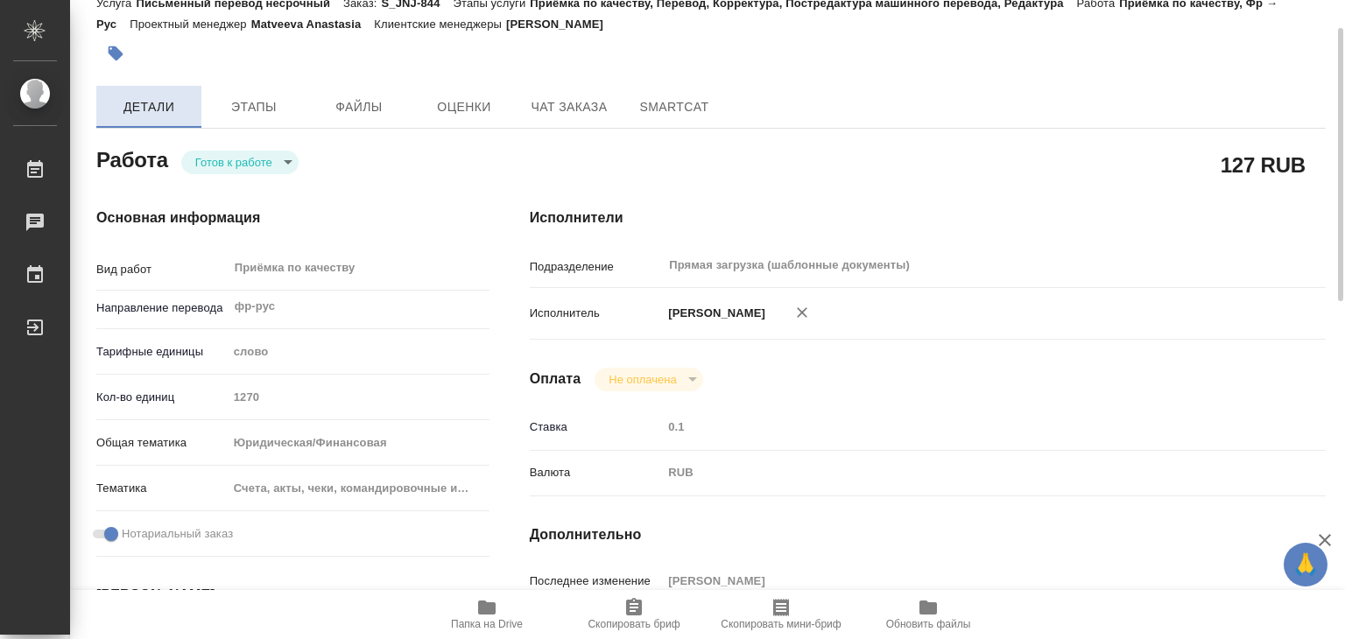
scroll to position [0, 0]
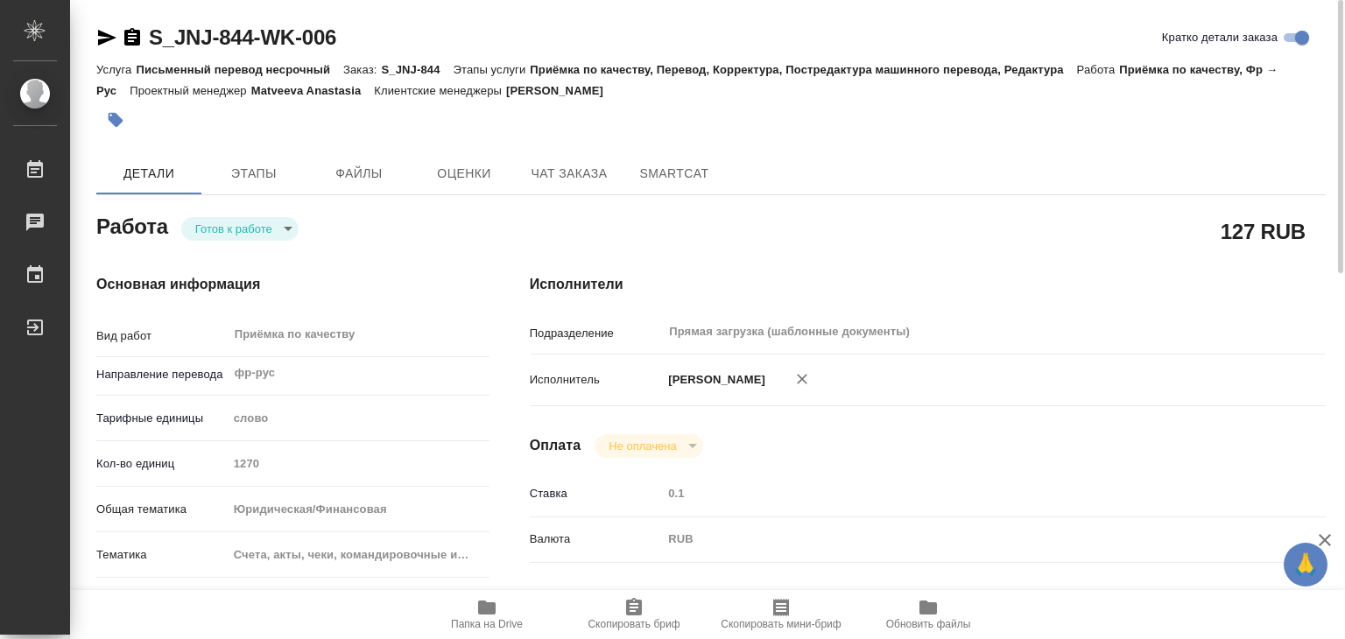
click at [126, 127] on button "button" at bounding box center [115, 120] width 39 height 39
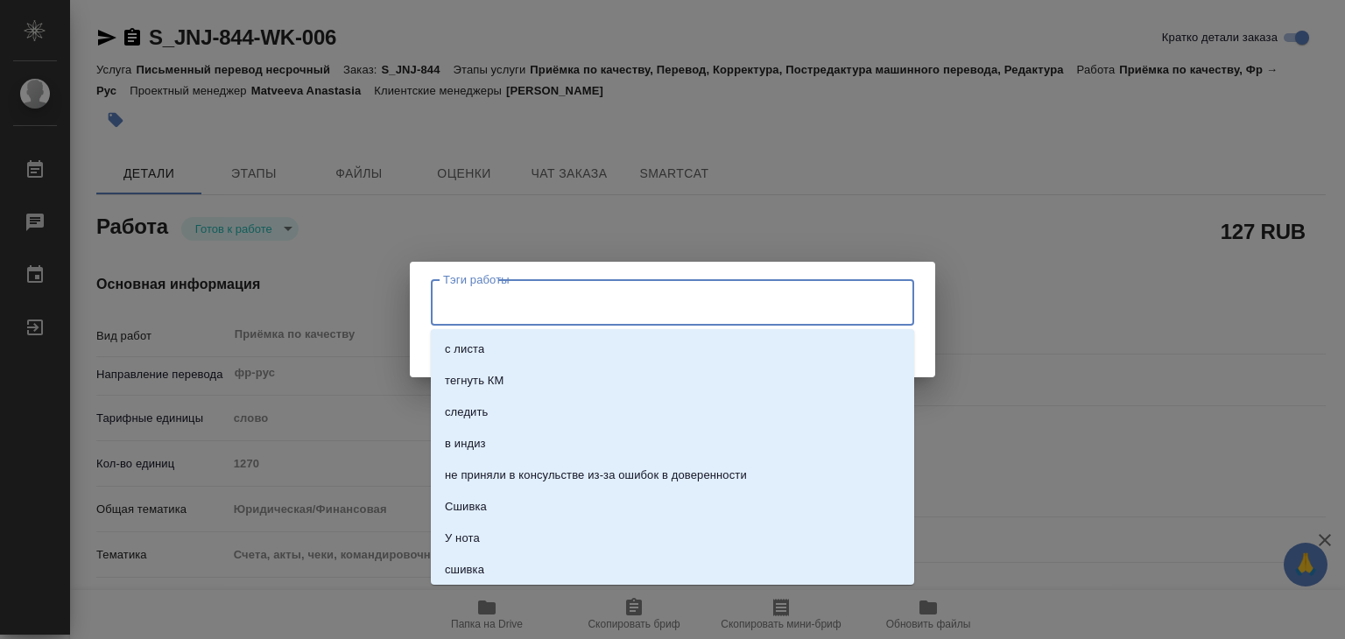
click at [571, 289] on input "Тэги работы" at bounding box center [656, 302] width 434 height 30
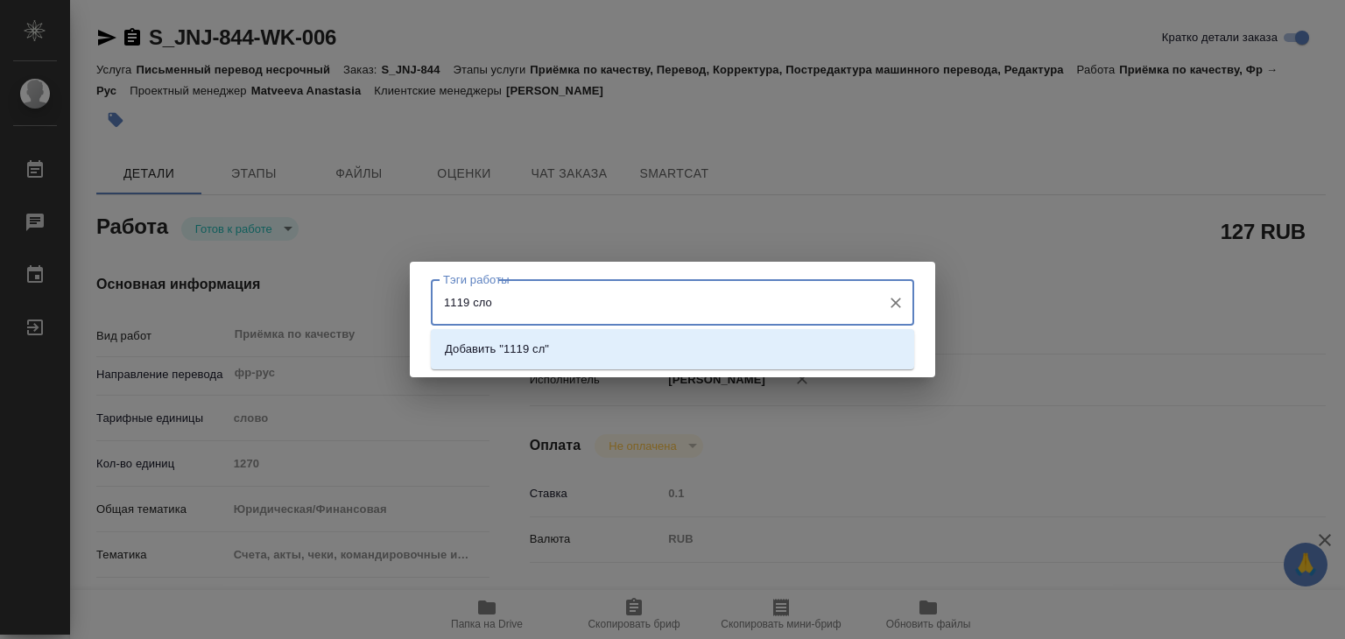
type input "1119 слов"
click at [588, 360] on li "Добавить "1119 слов"" at bounding box center [672, 350] width 483 height 32
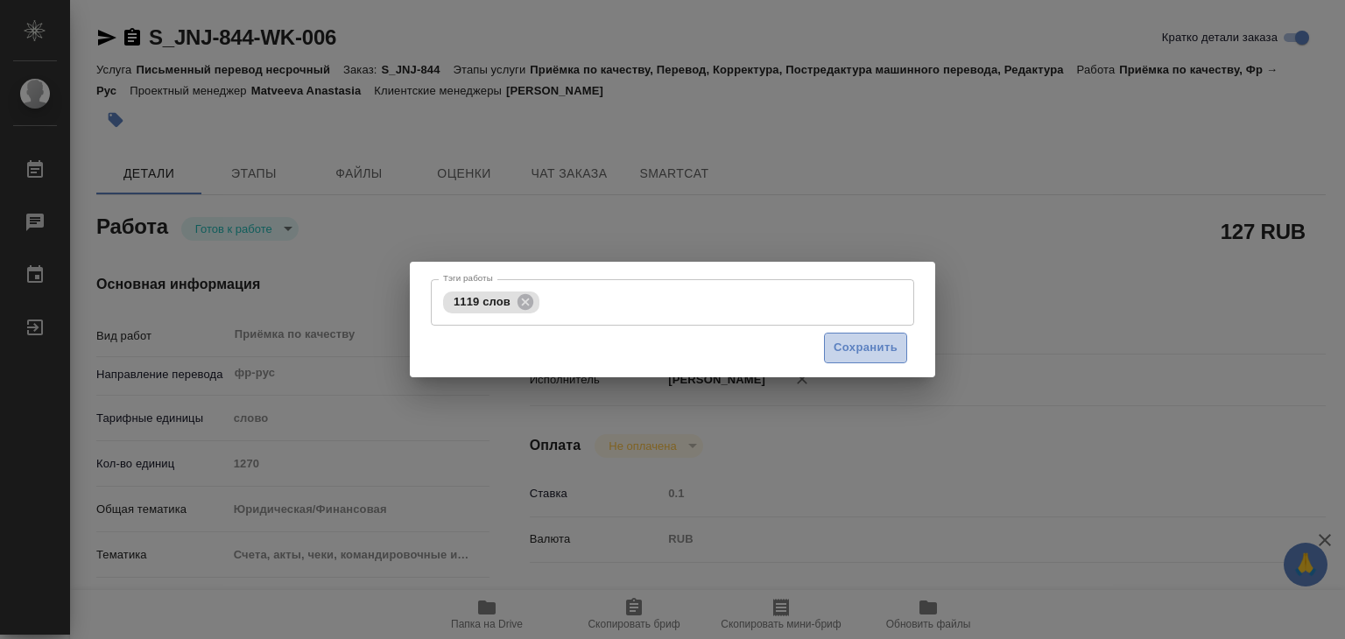
click at [860, 341] on span "Сохранить" at bounding box center [865, 348] width 64 height 20
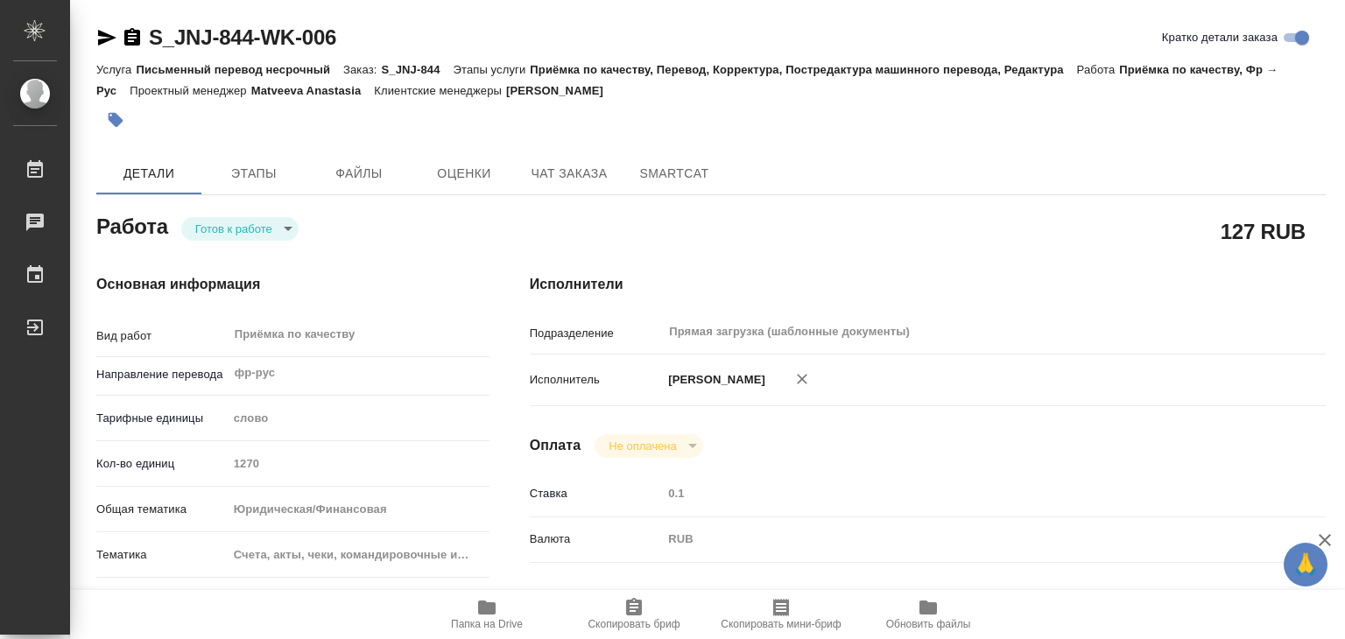
type input "readyForWork"
type textarea "Приёмка по качеству"
type textarea "x"
type input "фр-рус"
type input "5a8b1489cc6b4906c91bfd90"
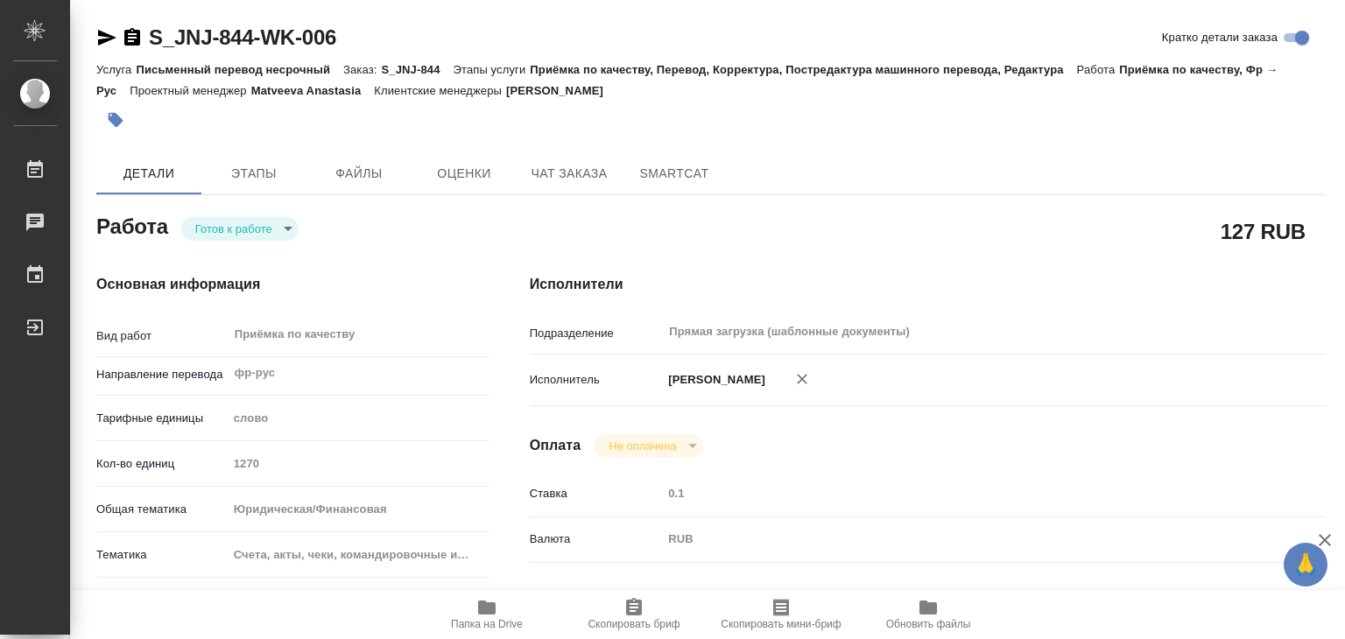
type input "1270"
type input "yr-fn"
type input "5f647205b73bc97568ca66c0"
checkbox input "true"
type input "09.09.2025 16:00"
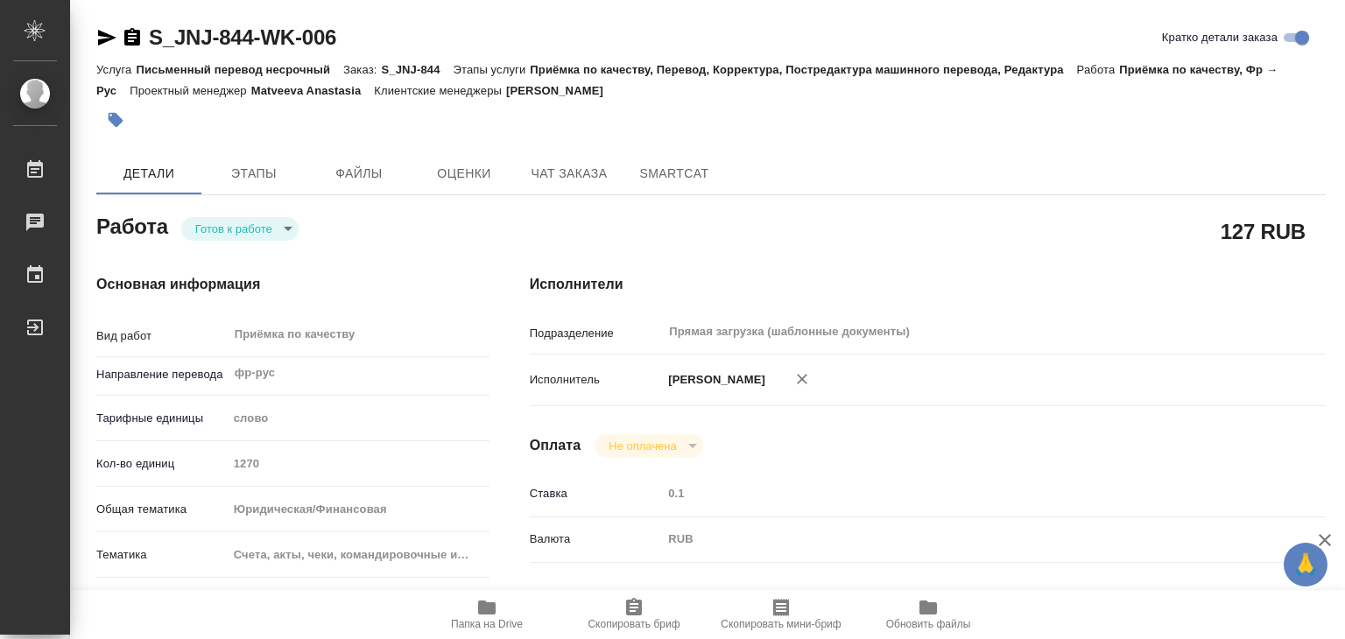
type input "09.09.2025 18:00"
type input "09.09.2025 21:00"
type input "Прямая загрузка (шаблонные документы)"
type input "notPayed"
type input "0.1"
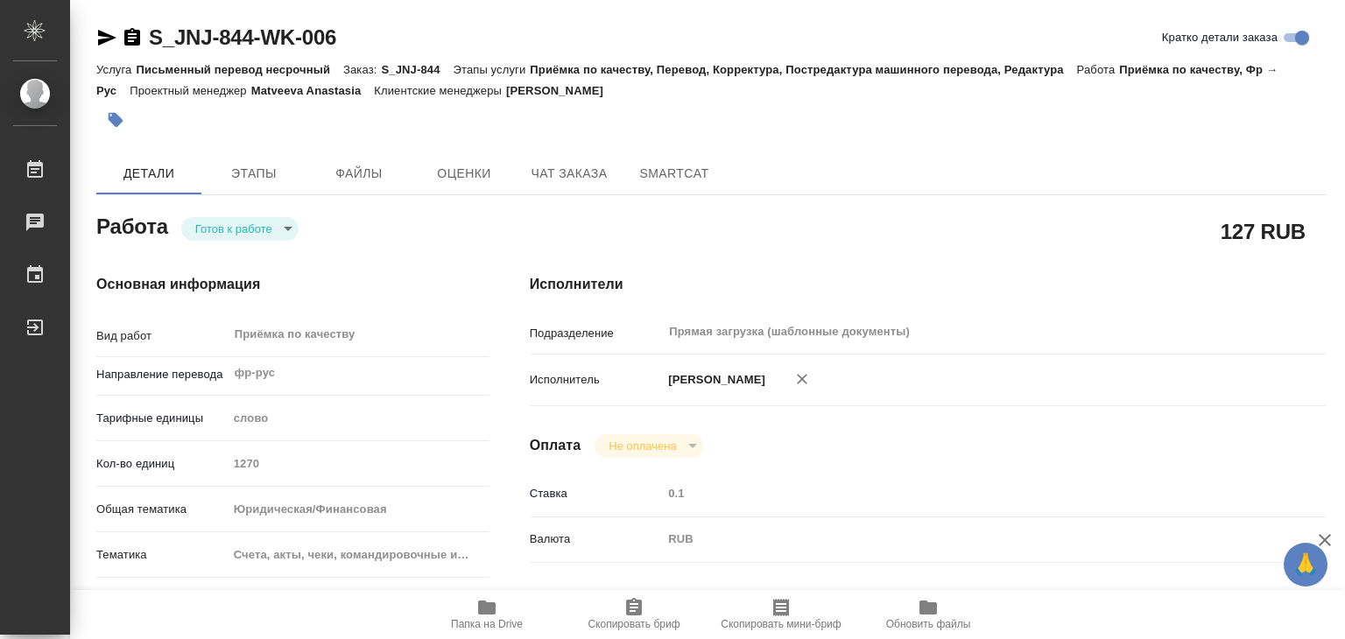
type input "RUB"
type input "[PERSON_NAME]"
type textarea "Под нот Перевод - https://drive.awatera.com/s/9TWBDad8LTxC4m7"
type textarea "x"
type textarea "/Clients/Johnson and Johnson Medical/Orders/S_JNJ-844/Corrected/S_JNJ-844-WK-006"
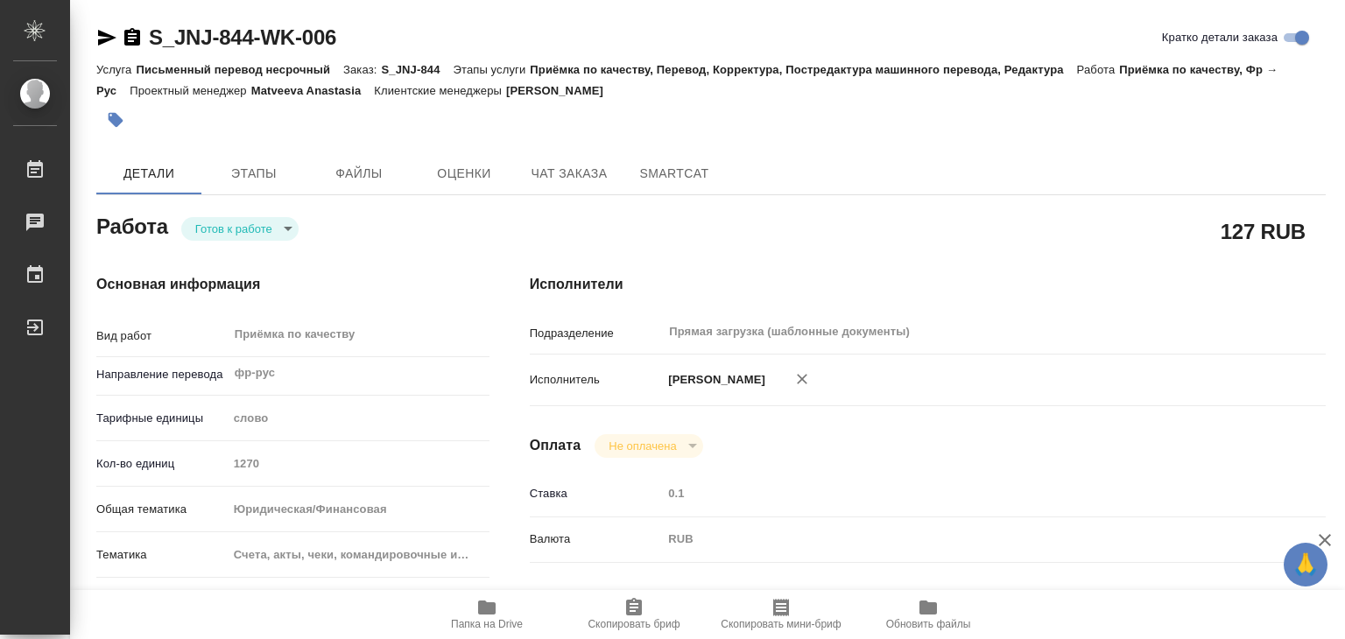
type textarea "x"
type input "S_JNJ-844"
type input "!узнать!"
type input "Письменный перевод несрочный"
type input "Приёмка по качеству, Перевод, Корректура, Постредактура машинного перевода, Ред…"
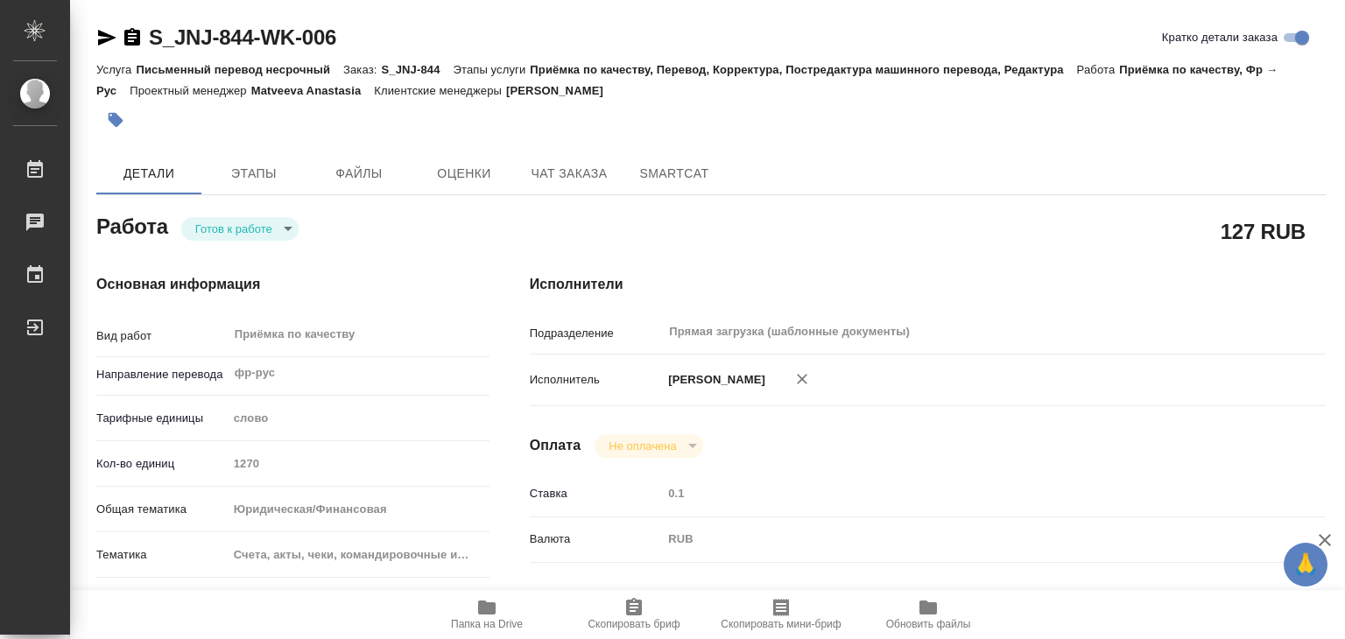
type input "[PERSON_NAME]"
type input "[PERSON_NAME], [PERSON_NAME]"
type input "/Clients/Johnson and Johnson Medical/Orders/S_JNJ-844"
type textarea "x"
type textarea "нем-рус франц-рус под нзп 09.09.2025 17:00 - готовность переводов"
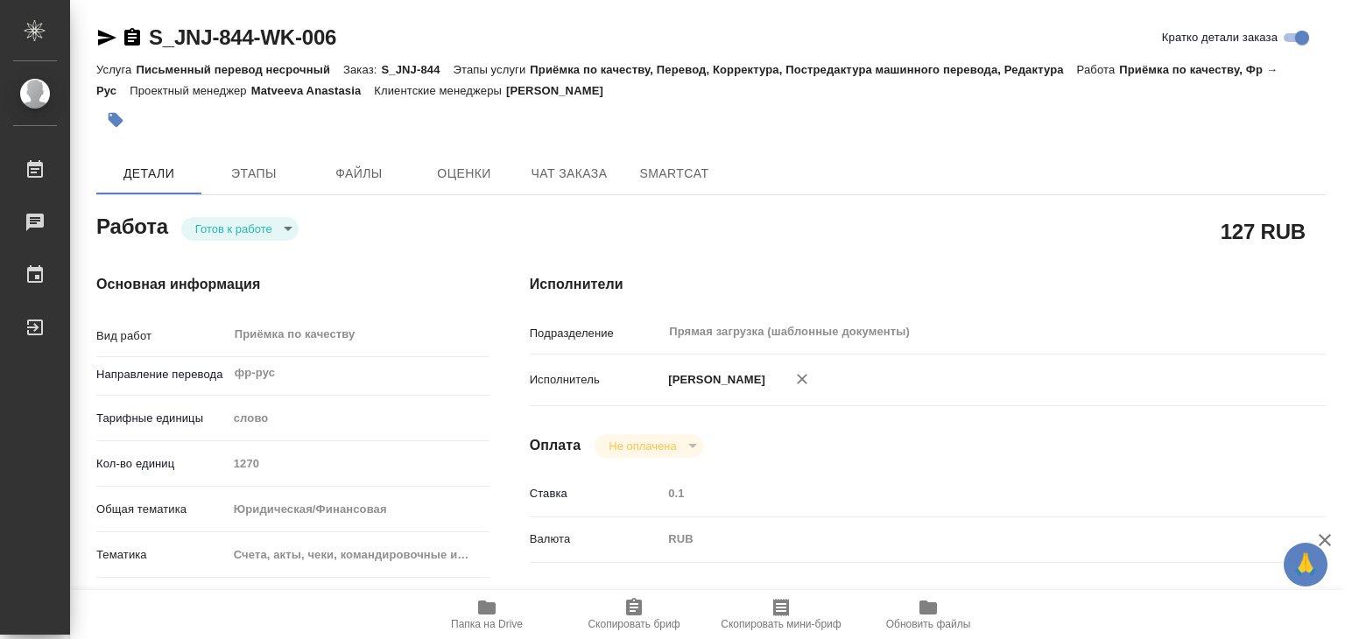
type textarea "x"
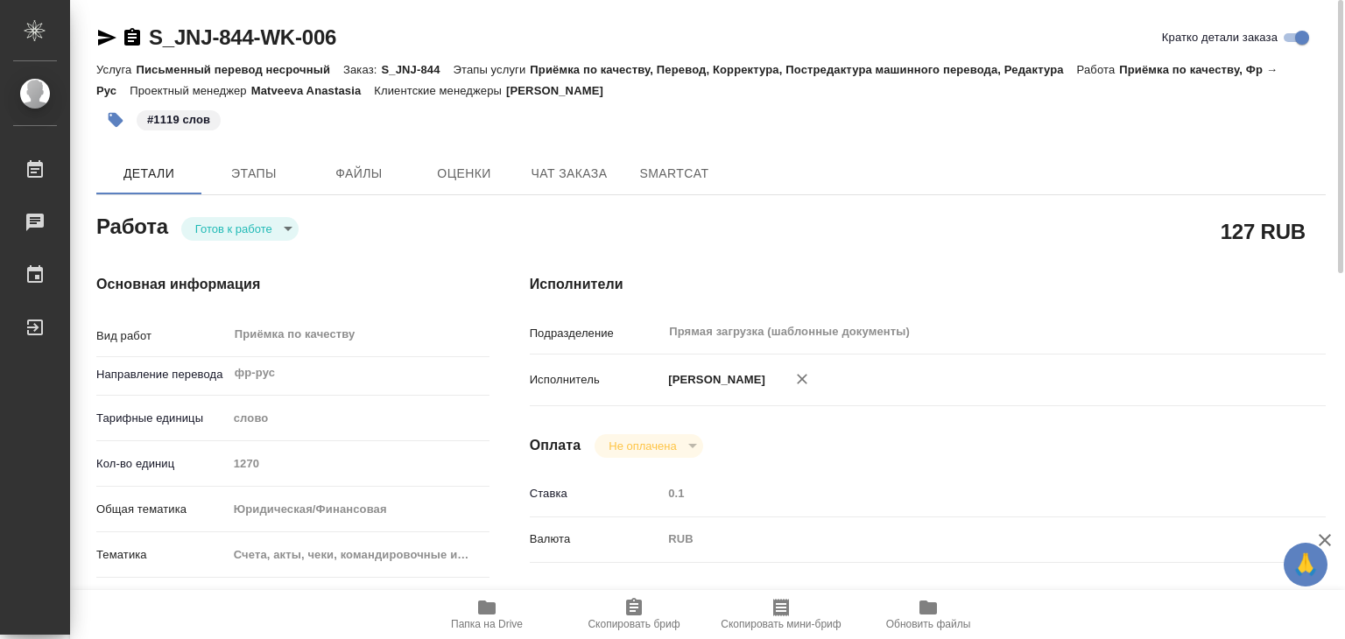
type textarea "x"
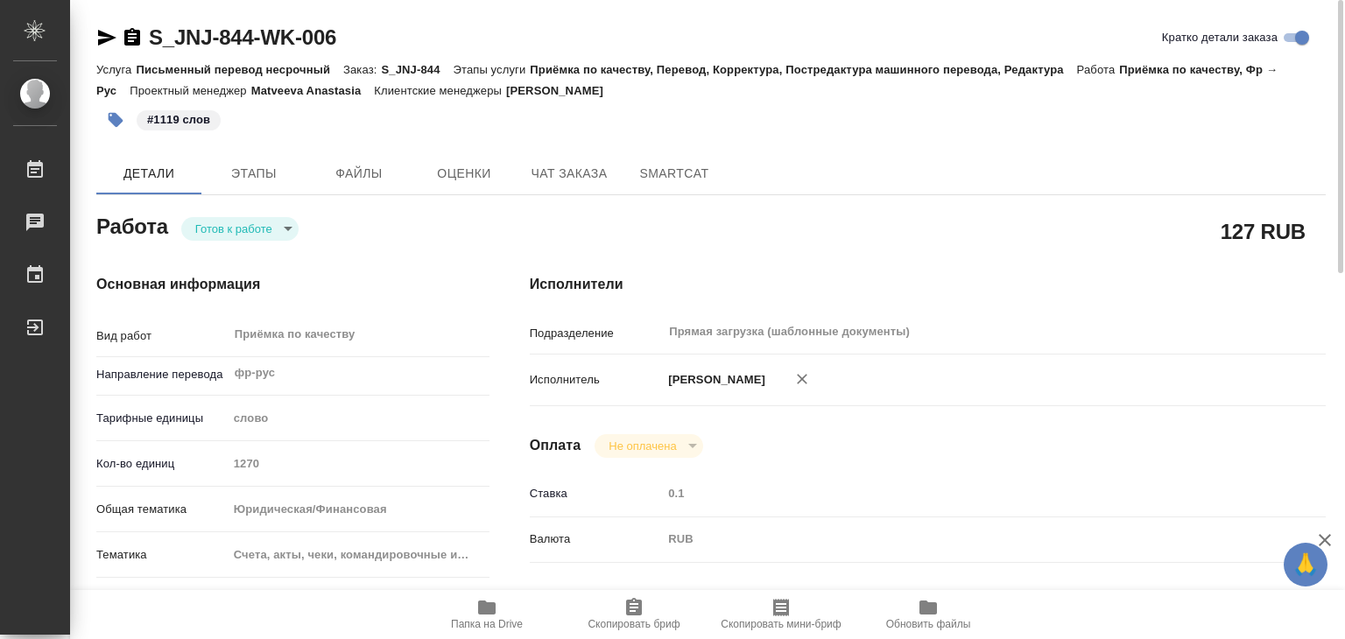
type textarea "x"
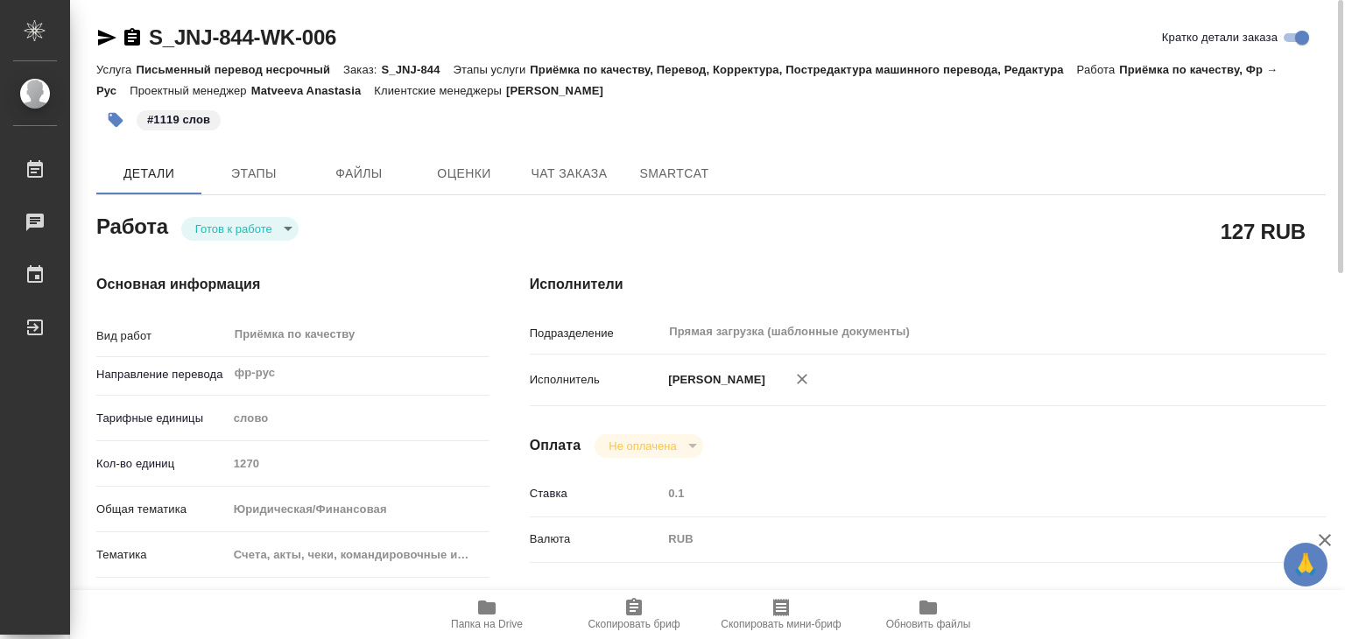
type textarea "x"
drag, startPoint x: 144, startPoint y: 16, endPoint x: 258, endPoint y: 39, distance: 116.9
copy link "S_JNJ-844"
click at [270, 221] on body "🙏 .cls-1 fill:#fff; AWATERA Alilekova Valeriya Работы 0 Чаты График Выйти S_JNJ…" at bounding box center [672, 319] width 1345 height 639
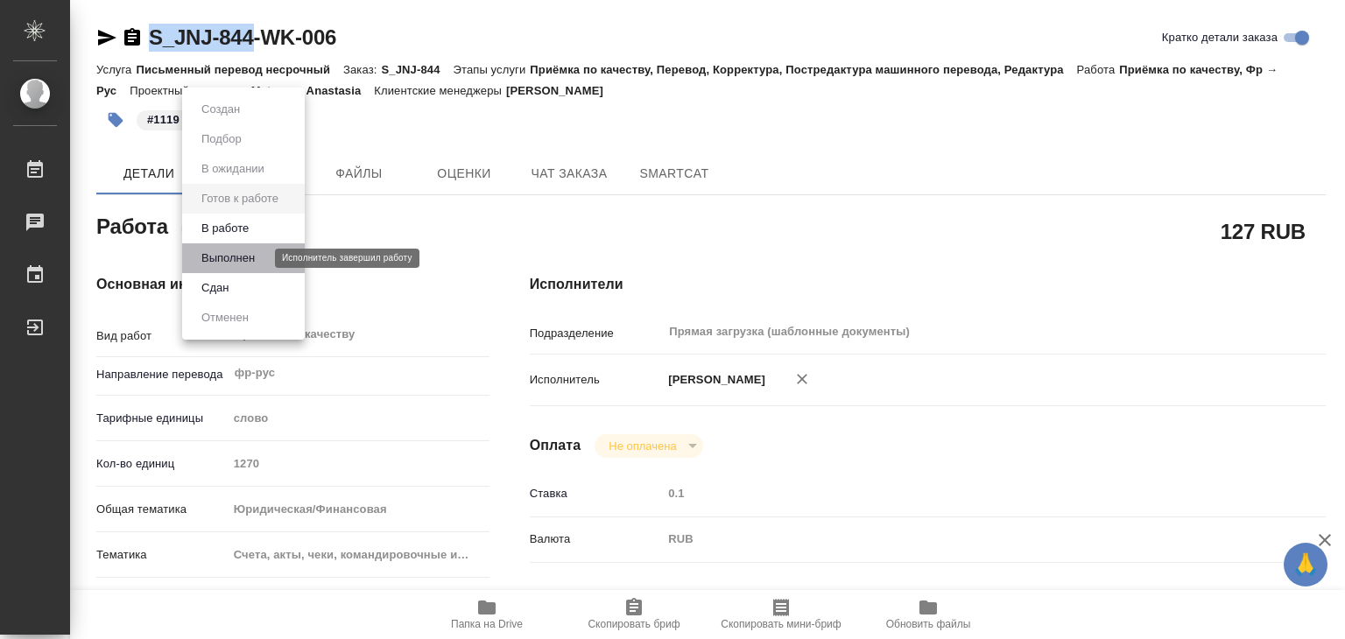
click at [260, 256] on button "Выполнен" at bounding box center [228, 258] width 64 height 19
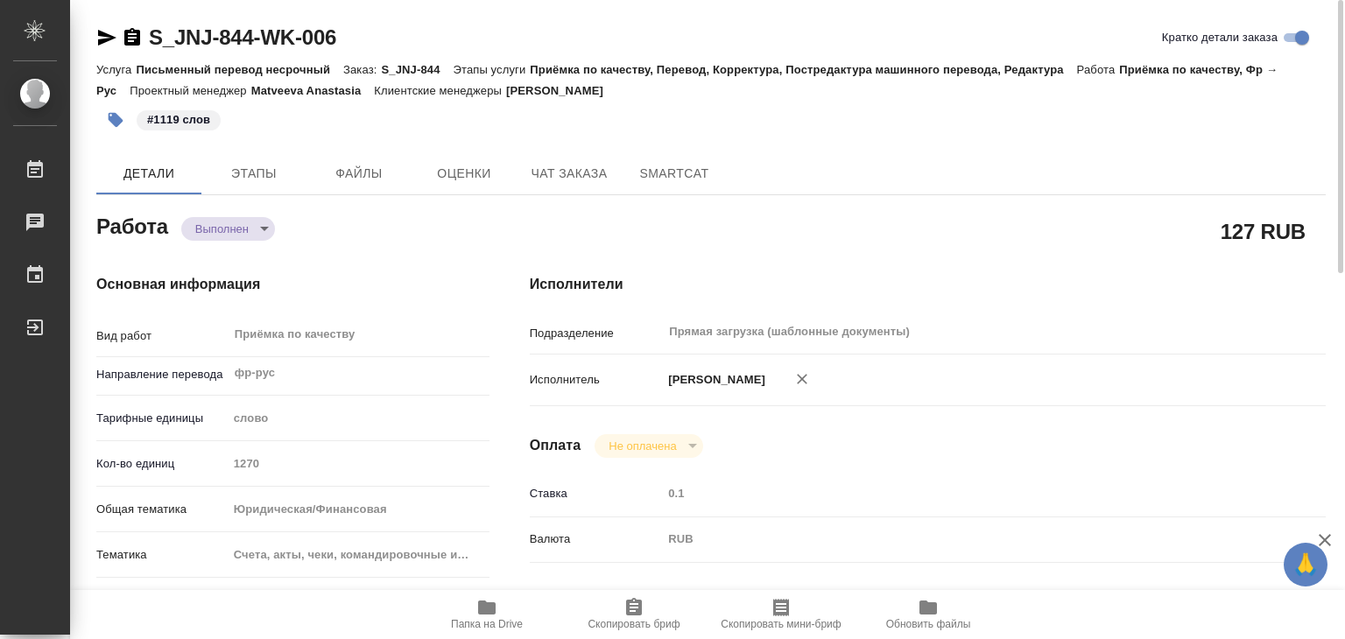
type textarea "x"
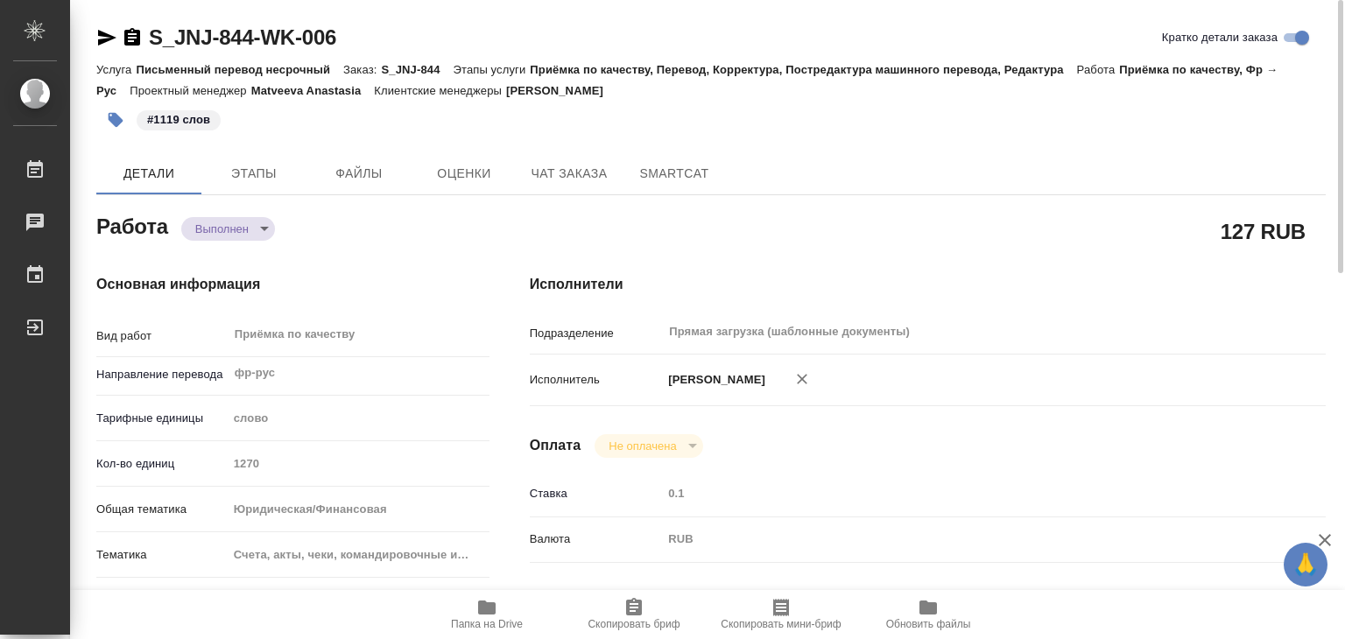
type textarea "x"
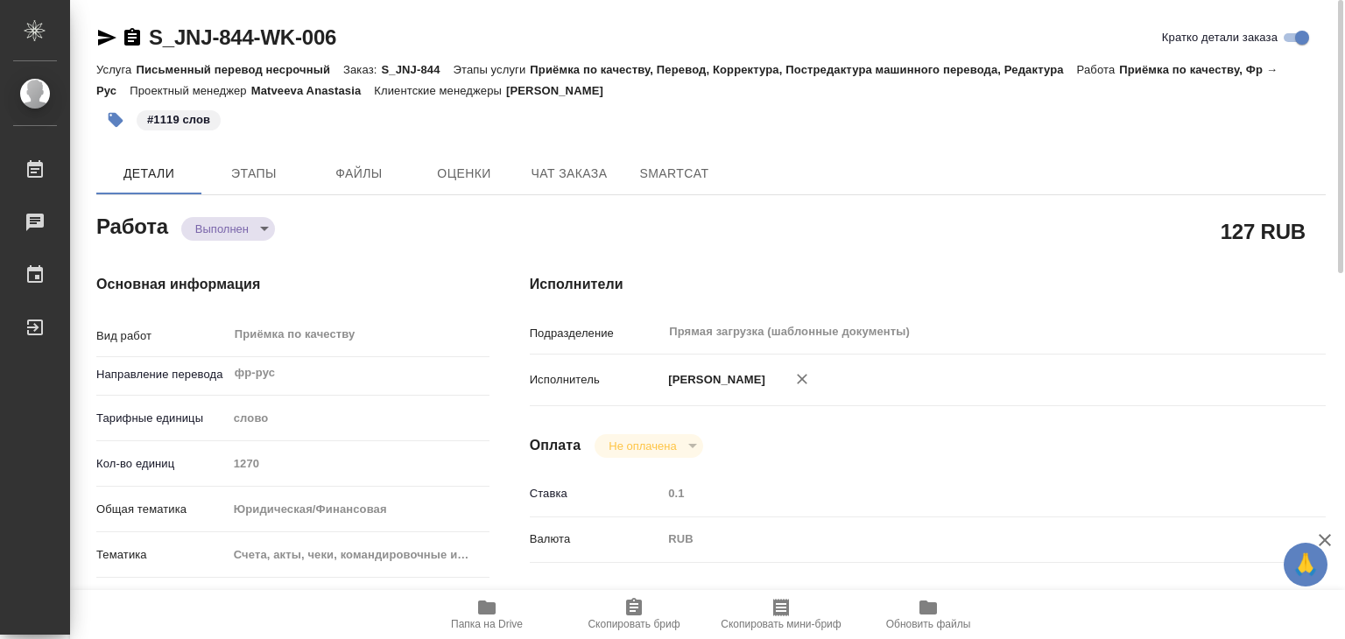
type textarea "x"
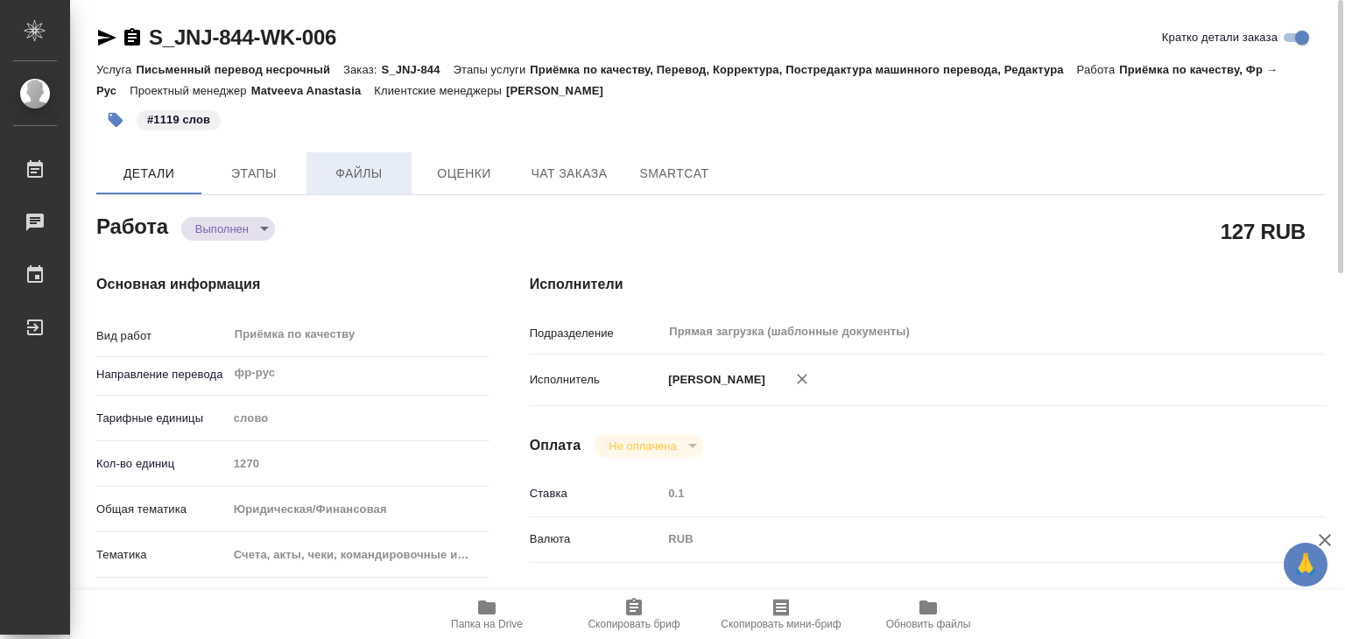
click at [372, 163] on span "Файлы" at bounding box center [359, 174] width 84 height 22
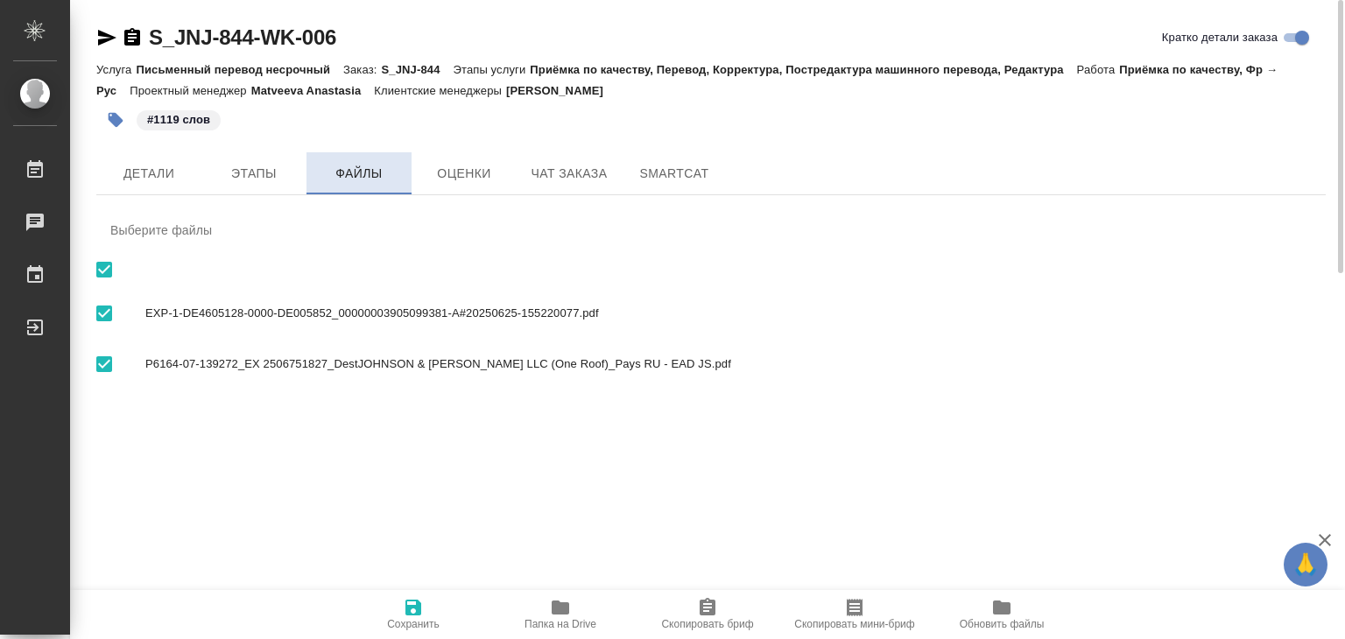
checkbox input "true"
click at [137, 183] on span "Детали" at bounding box center [149, 174] width 84 height 22
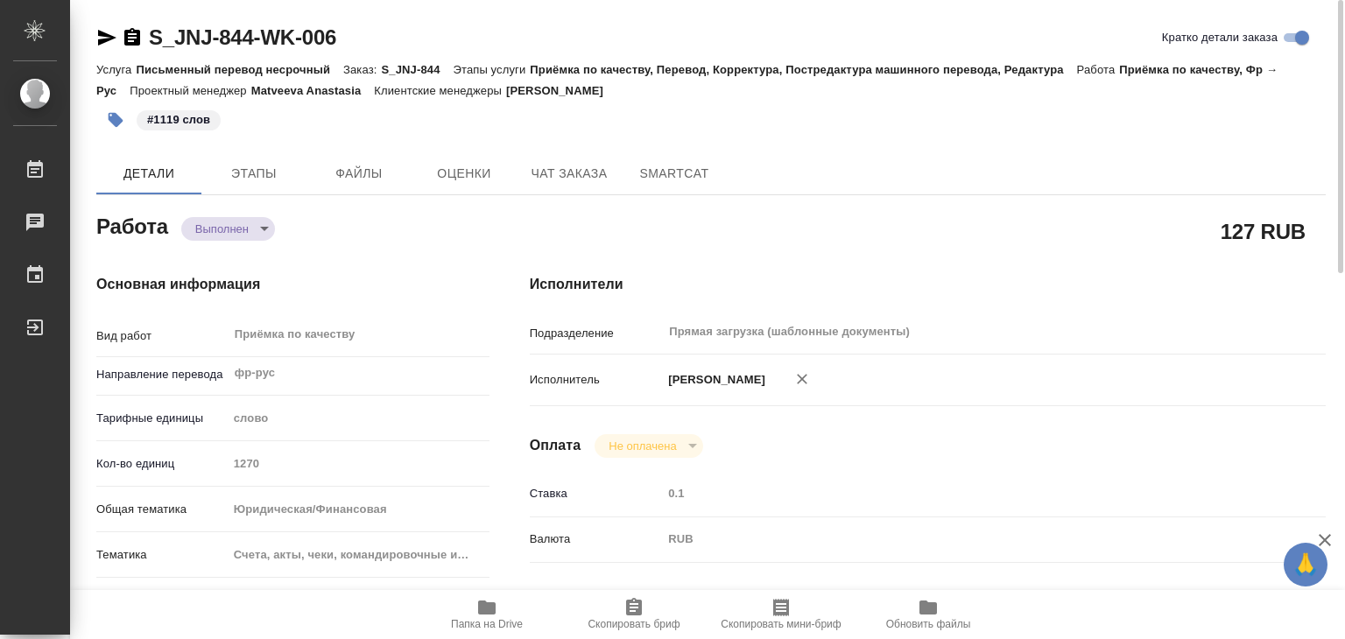
type textarea "x"
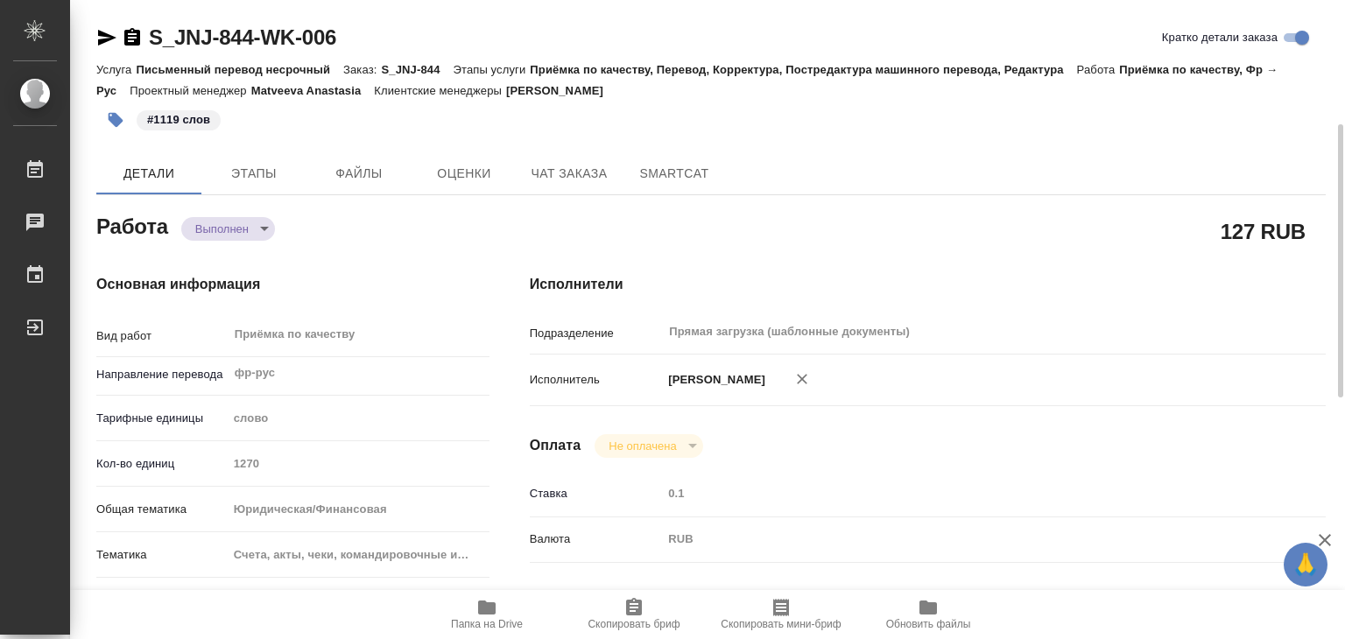
type textarea "x"
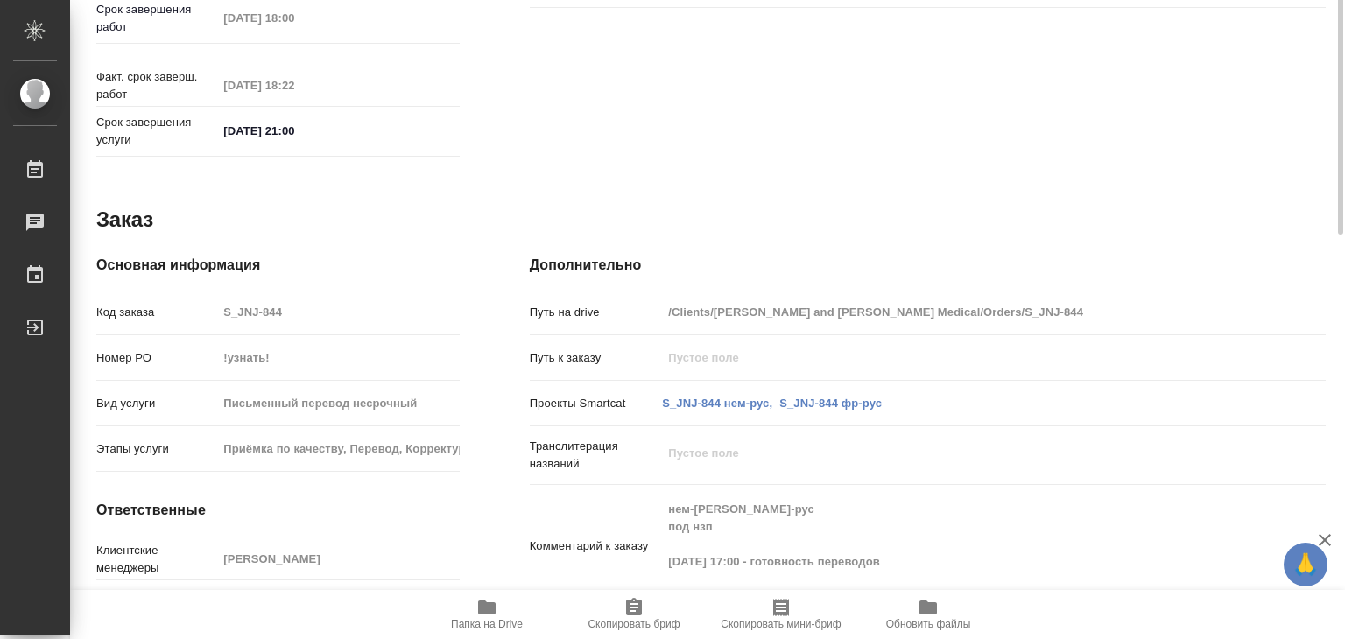
type textarea "x"
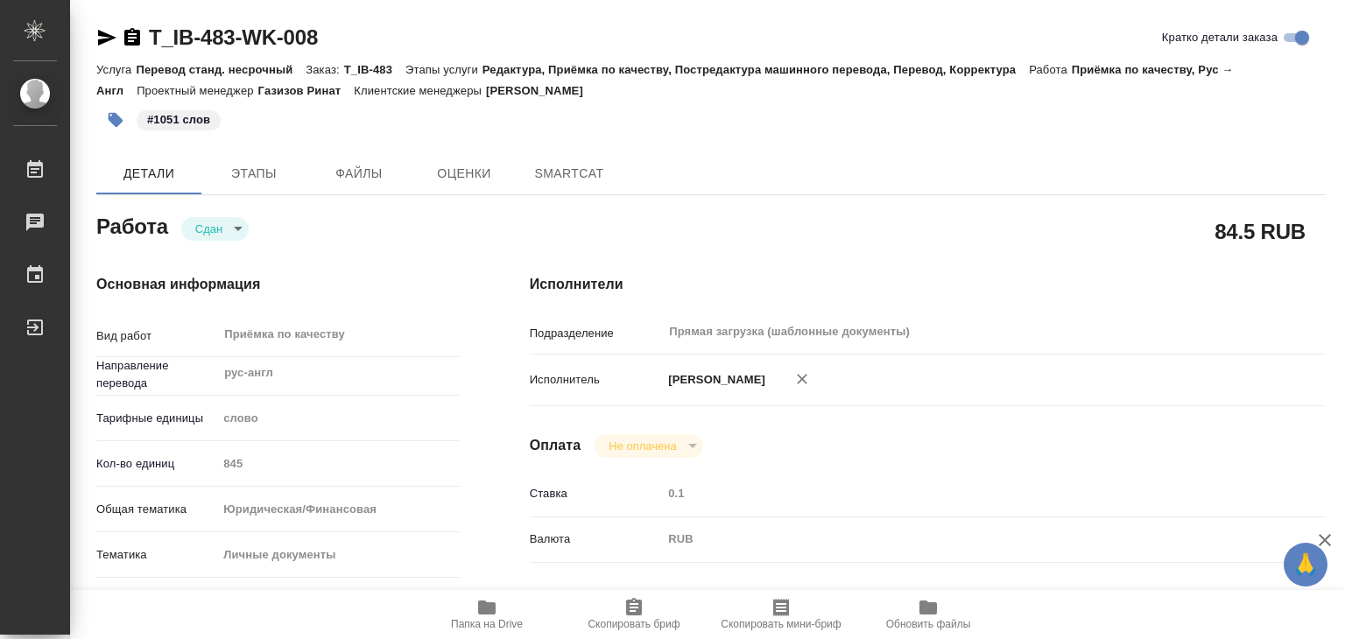
type textarea "x"
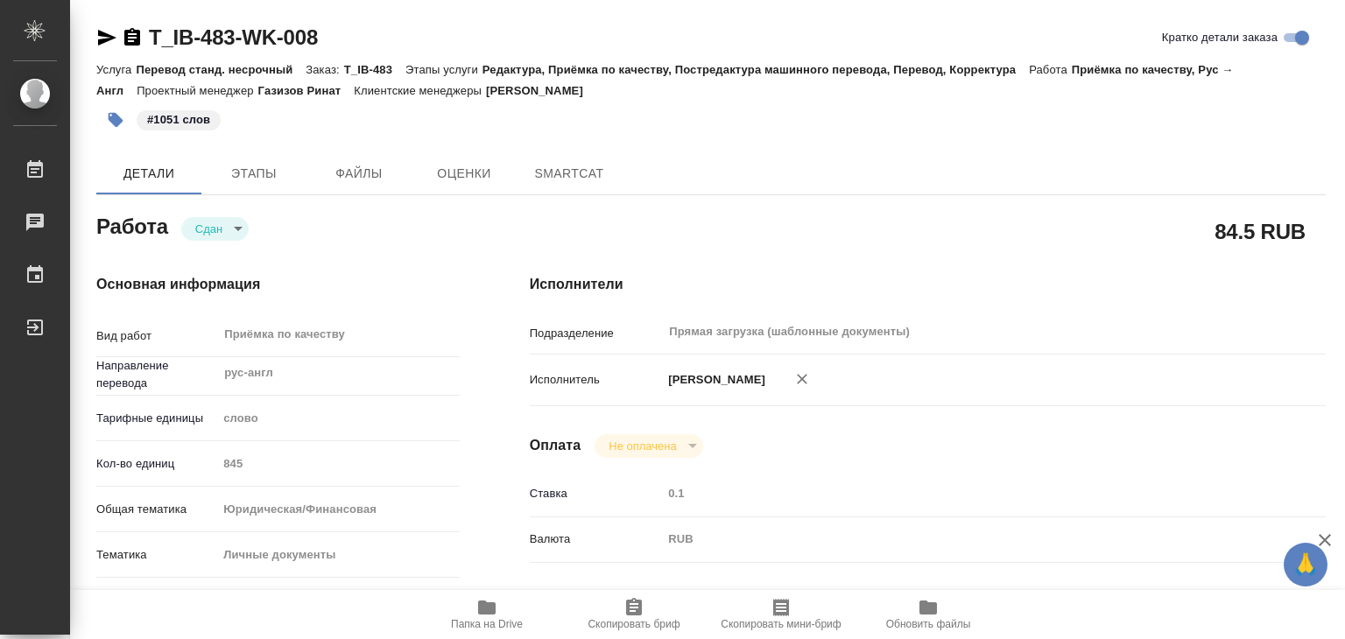
type textarea "x"
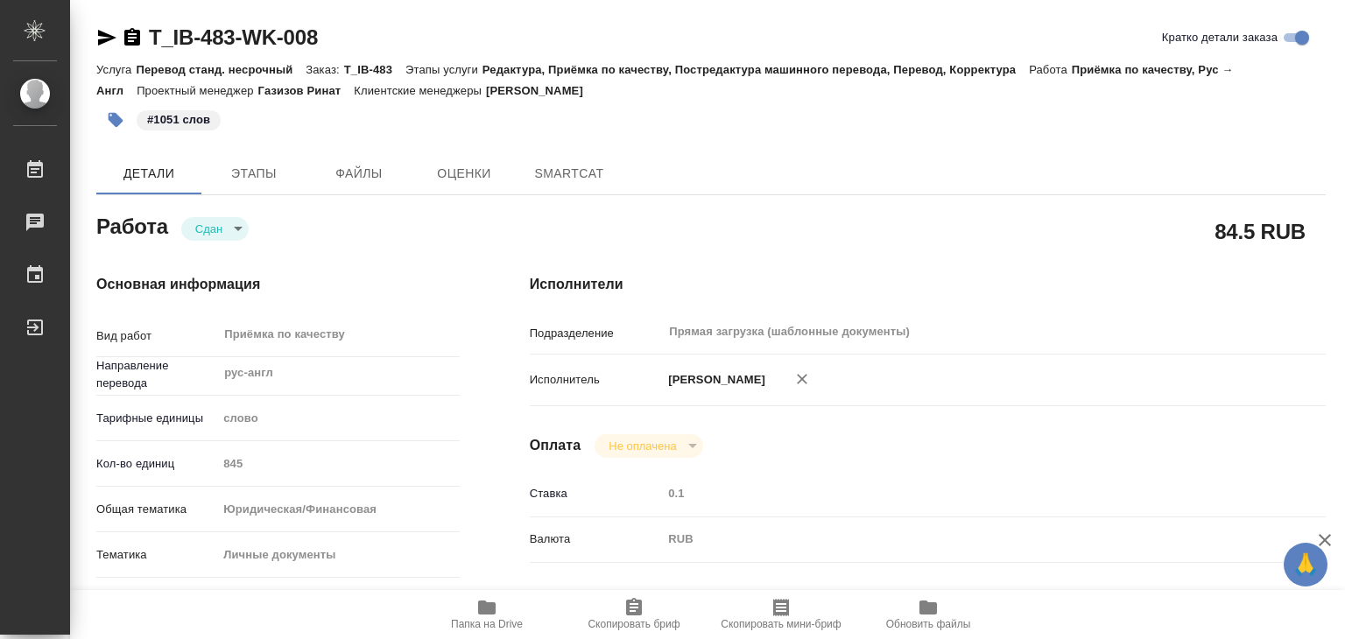
type textarea "x"
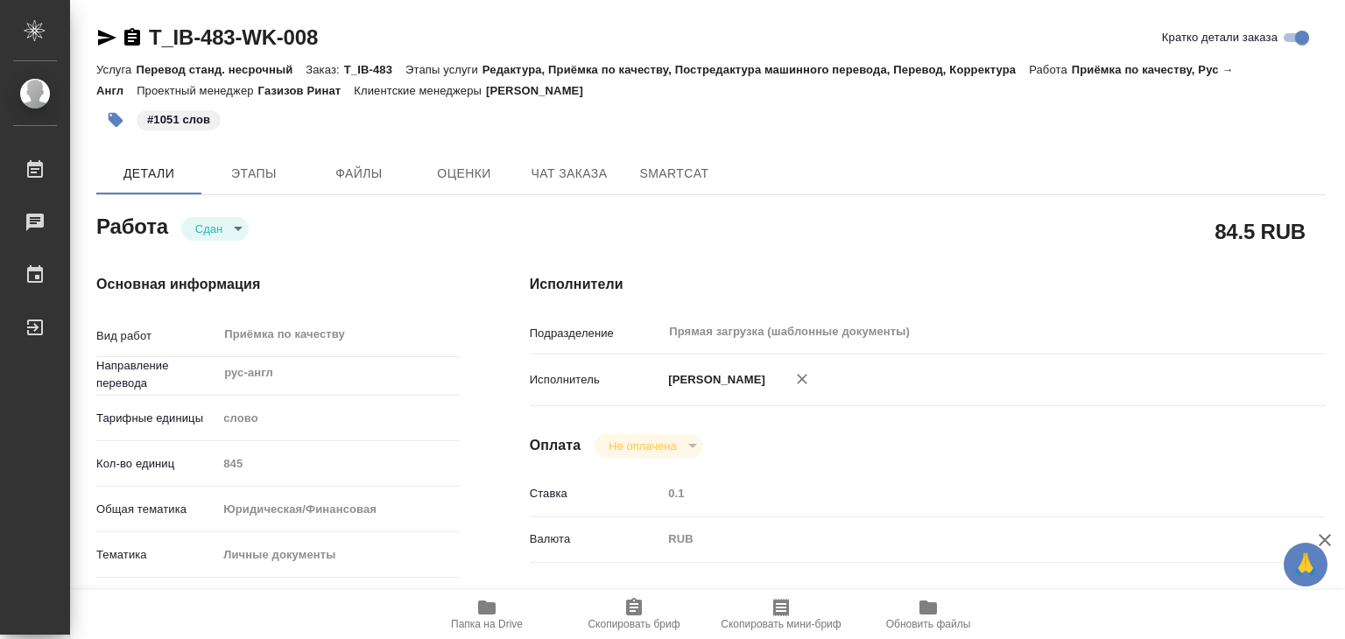
type textarea "x"
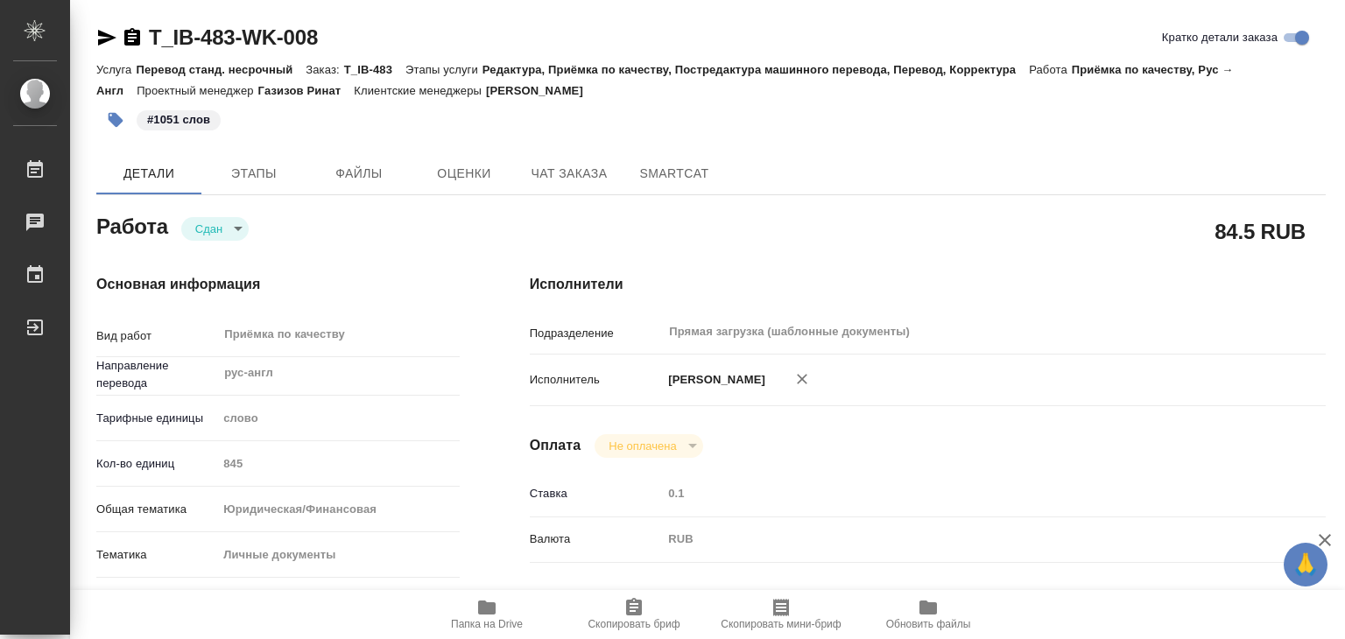
click at [489, 615] on icon "button" at bounding box center [486, 607] width 21 height 21
type textarea "x"
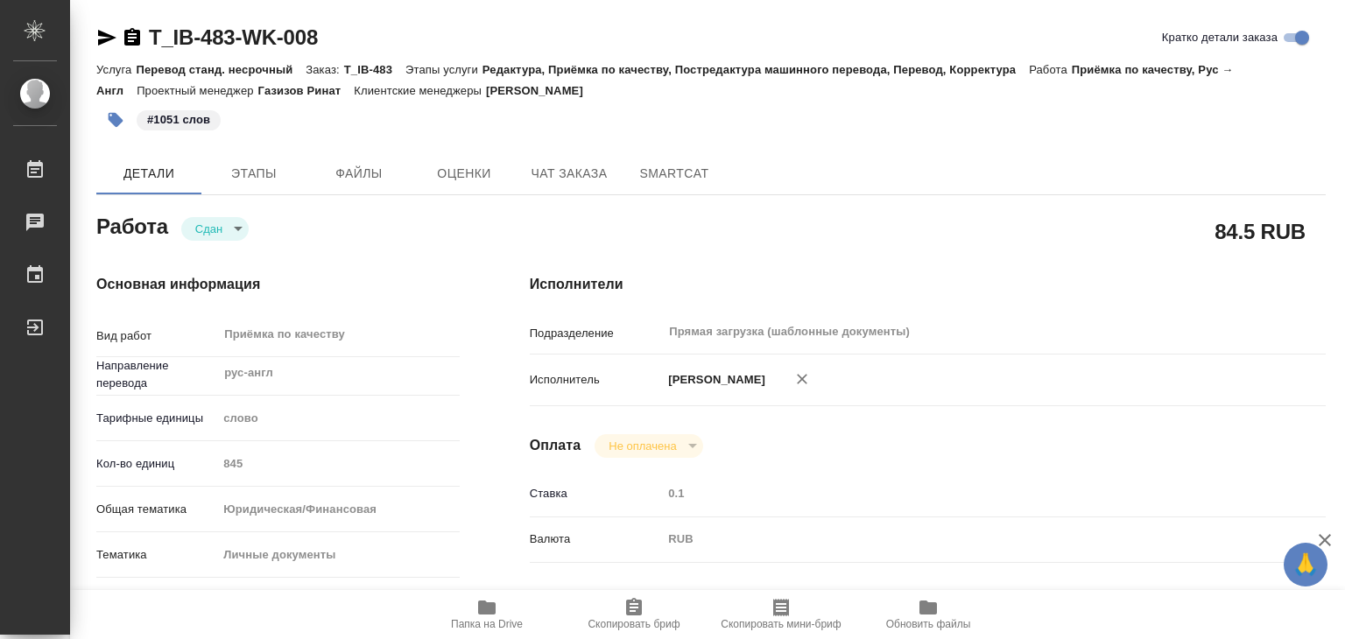
type textarea "x"
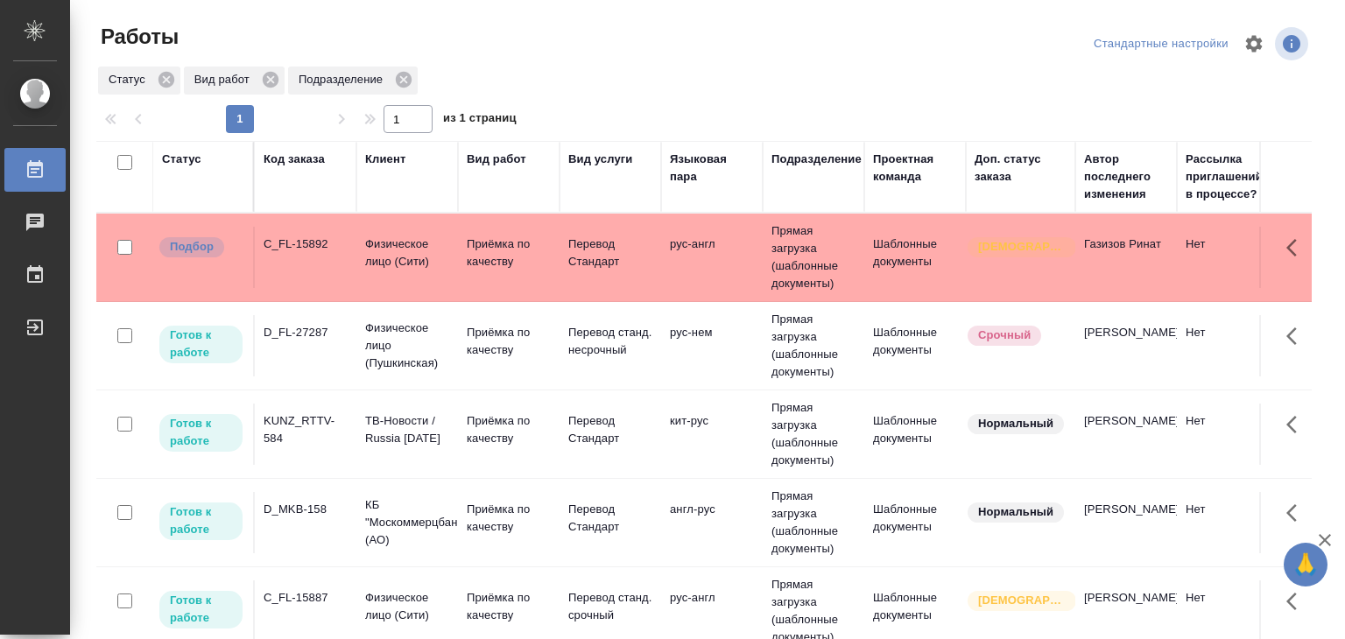
scroll to position [511, 0]
click at [356, 262] on td "Физическое лицо (Сити)" at bounding box center [407, 257] width 102 height 61
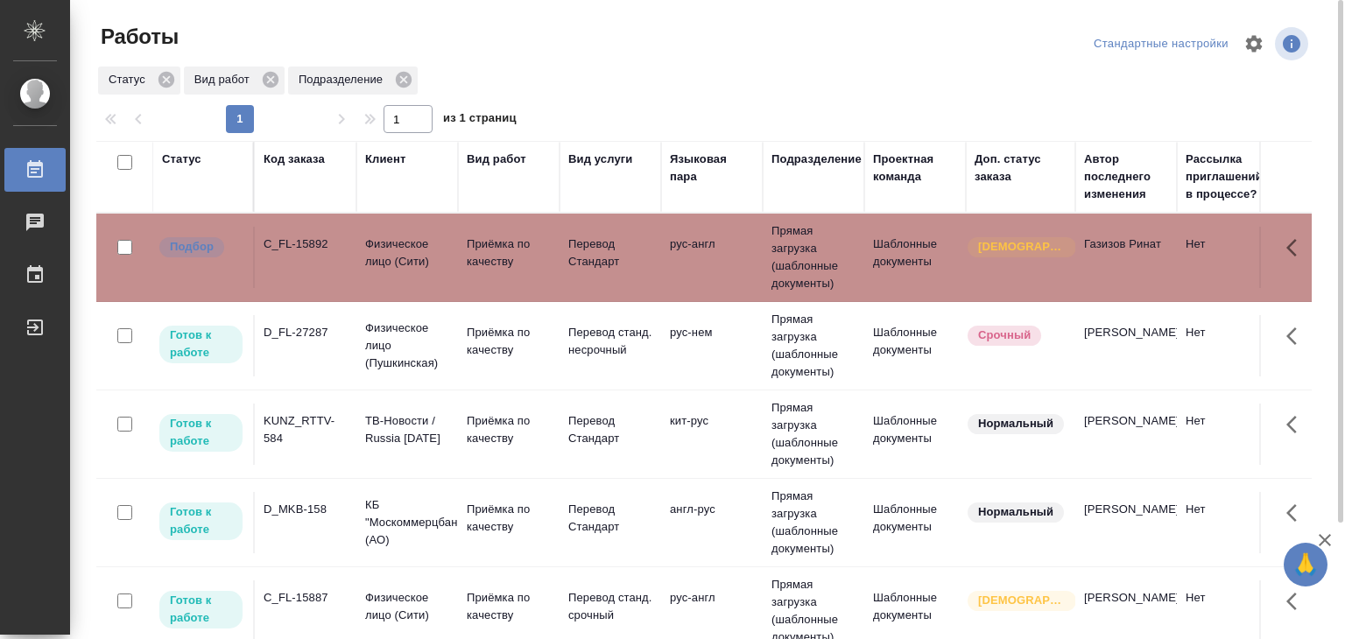
click at [356, 262] on td "Физическое лицо (Сити)" at bounding box center [407, 257] width 102 height 61
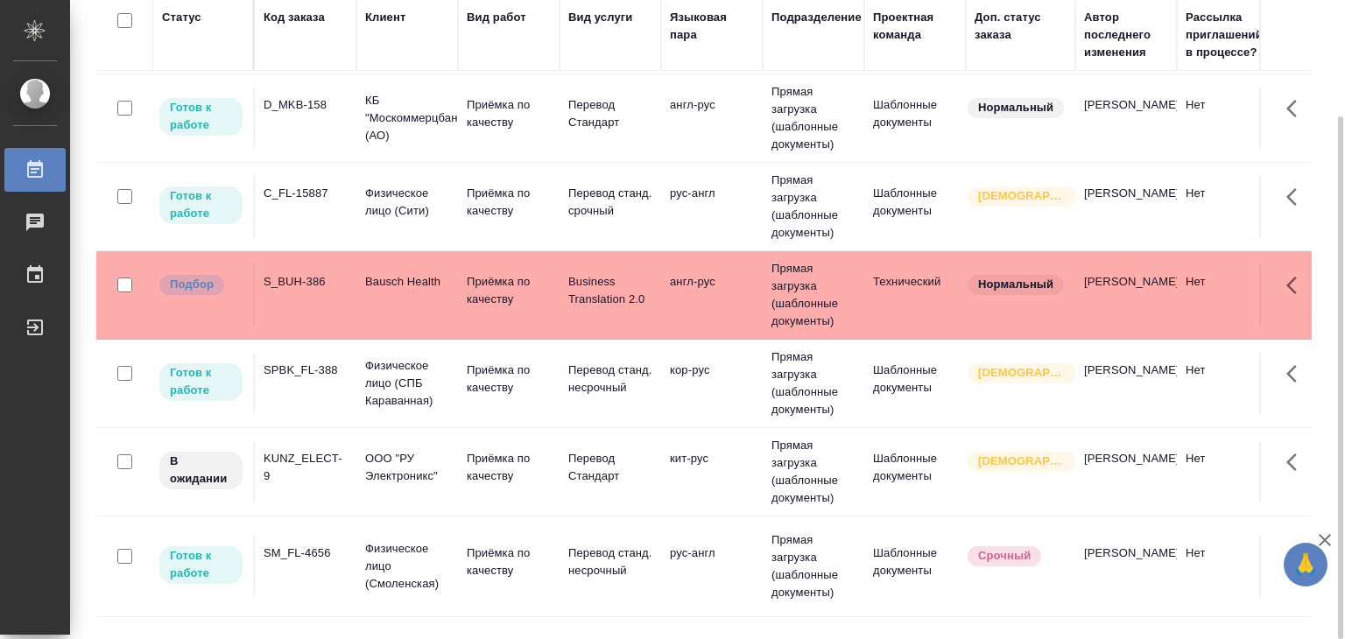
scroll to position [350, 0]
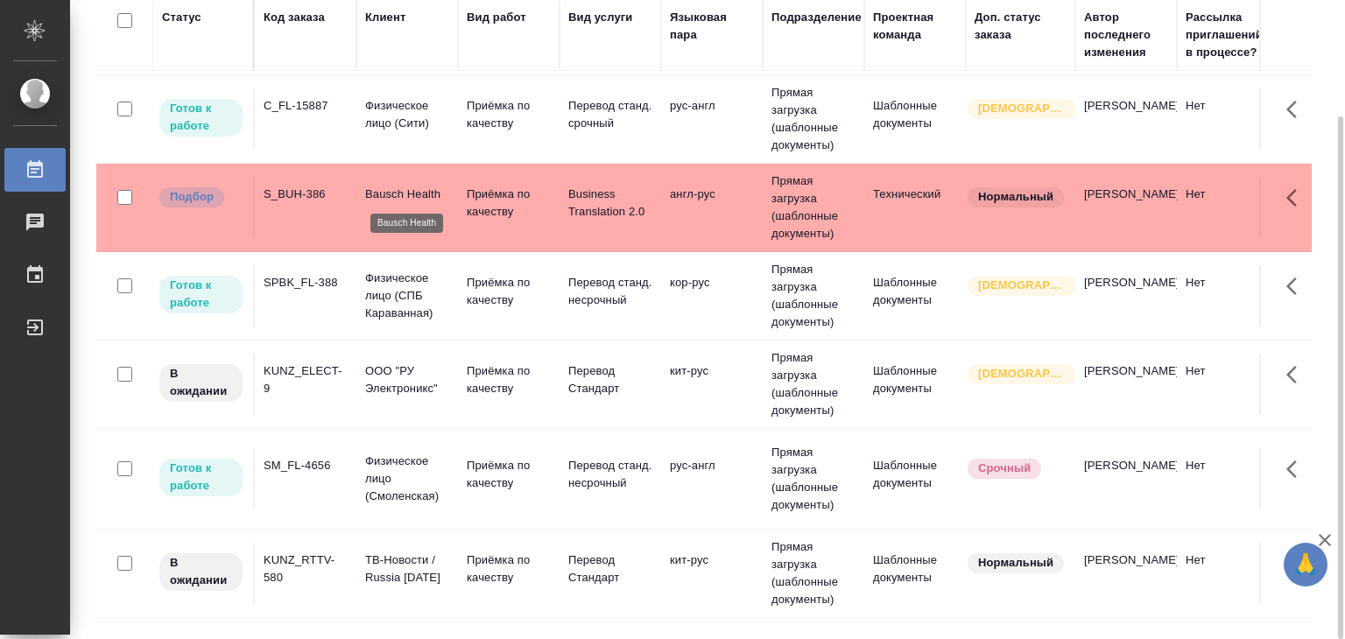
click at [410, 200] on p "Bausch Health" at bounding box center [407, 195] width 84 height 18
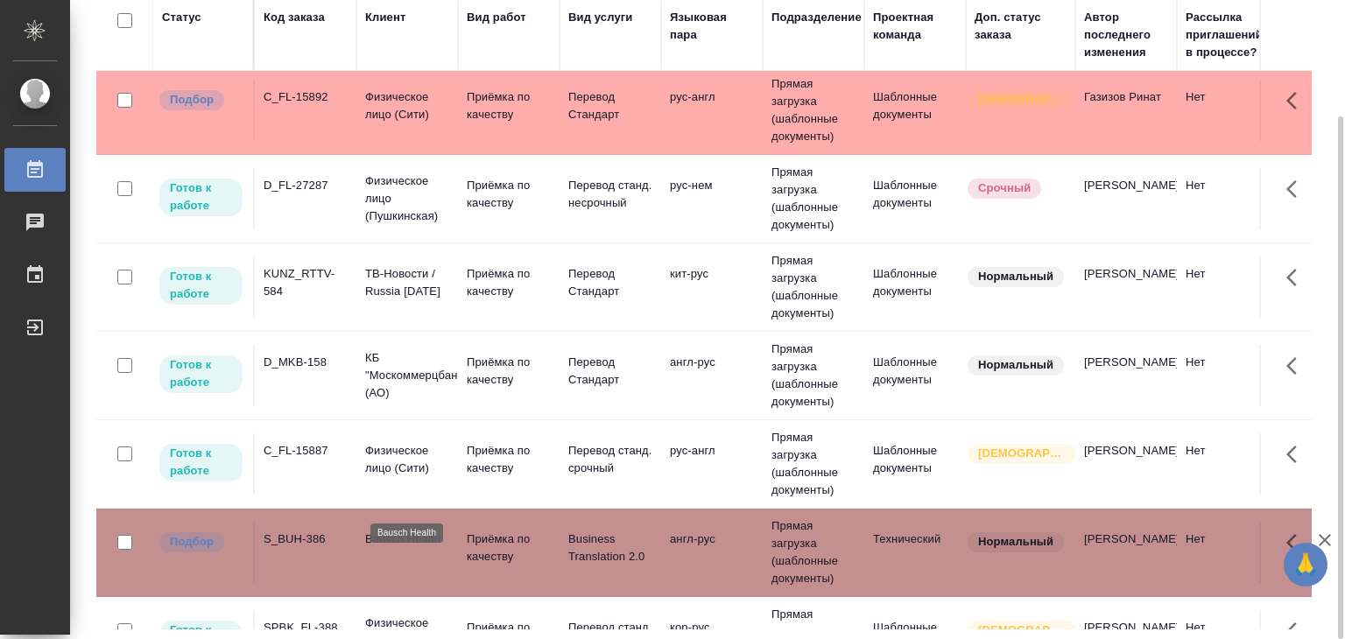
scroll to position [0, 0]
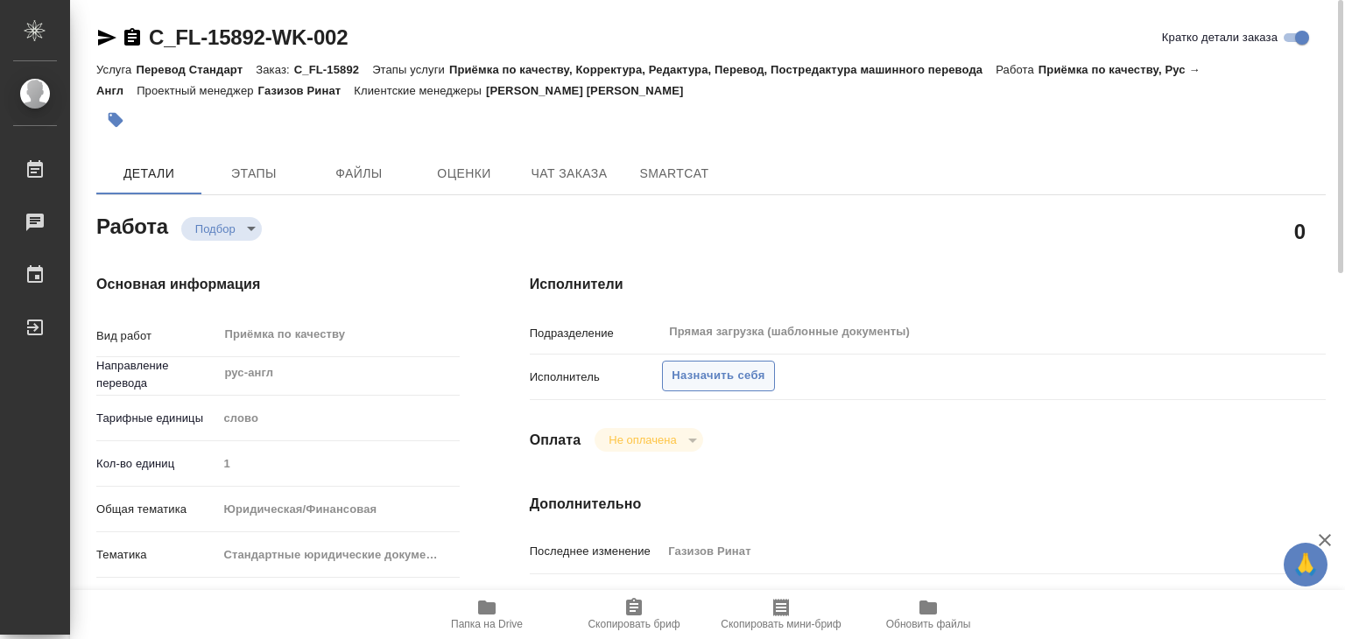
click at [706, 383] on span "Назначить себя" at bounding box center [717, 376] width 93 height 20
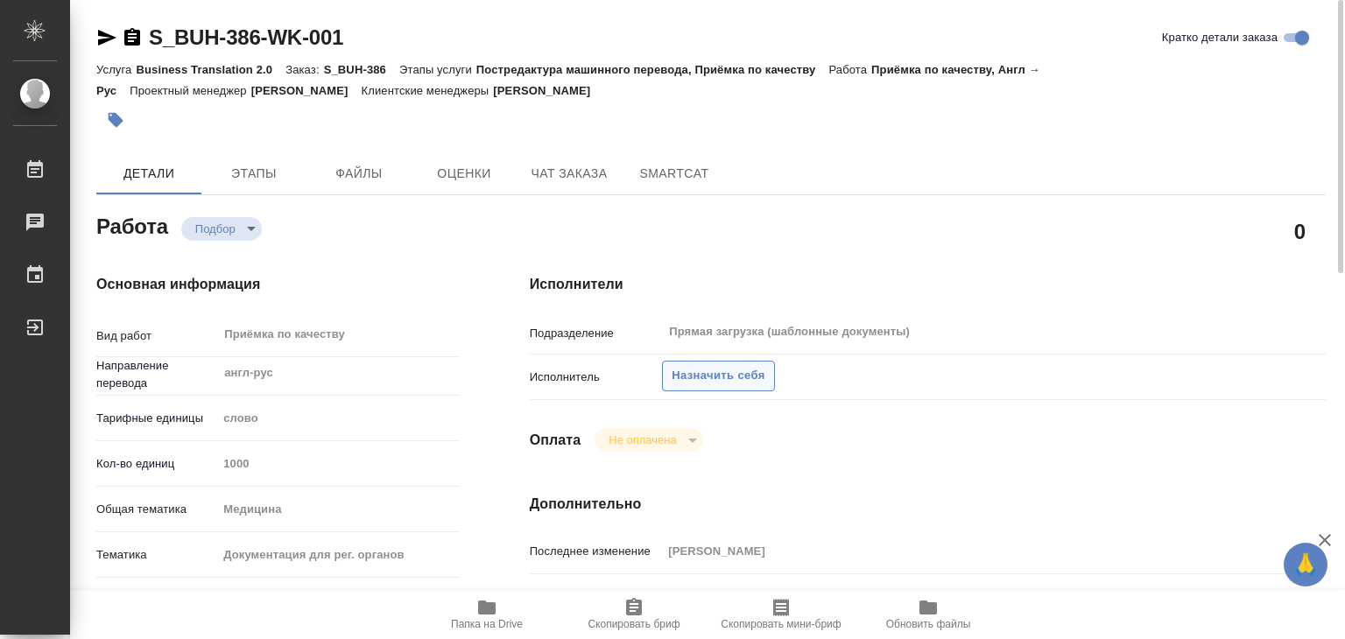
click at [742, 377] on span "Назначить себя" at bounding box center [717, 376] width 93 height 20
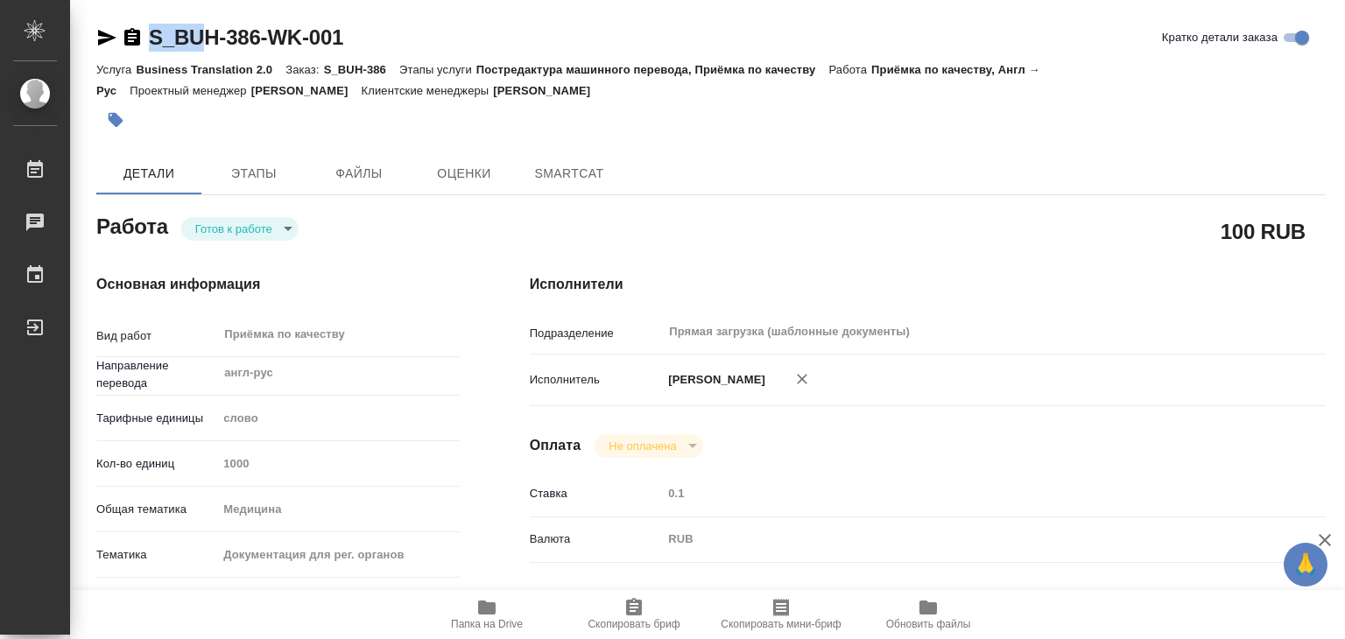
type textarea "x"
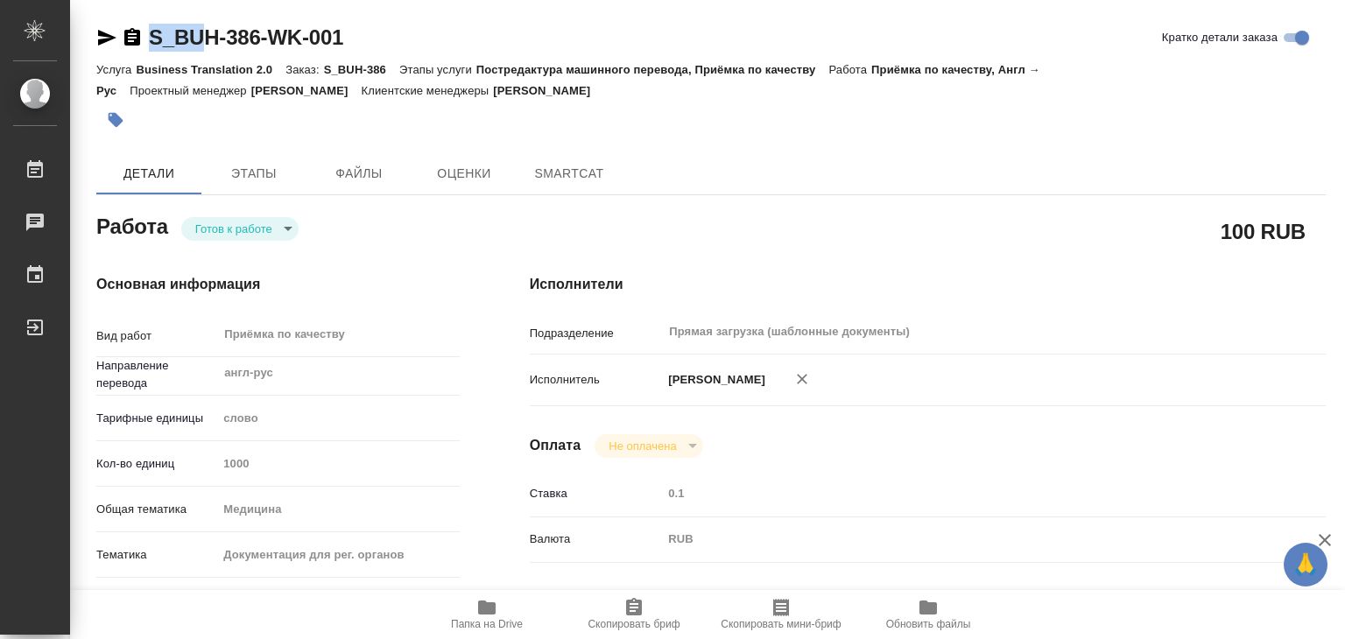
type textarea "x"
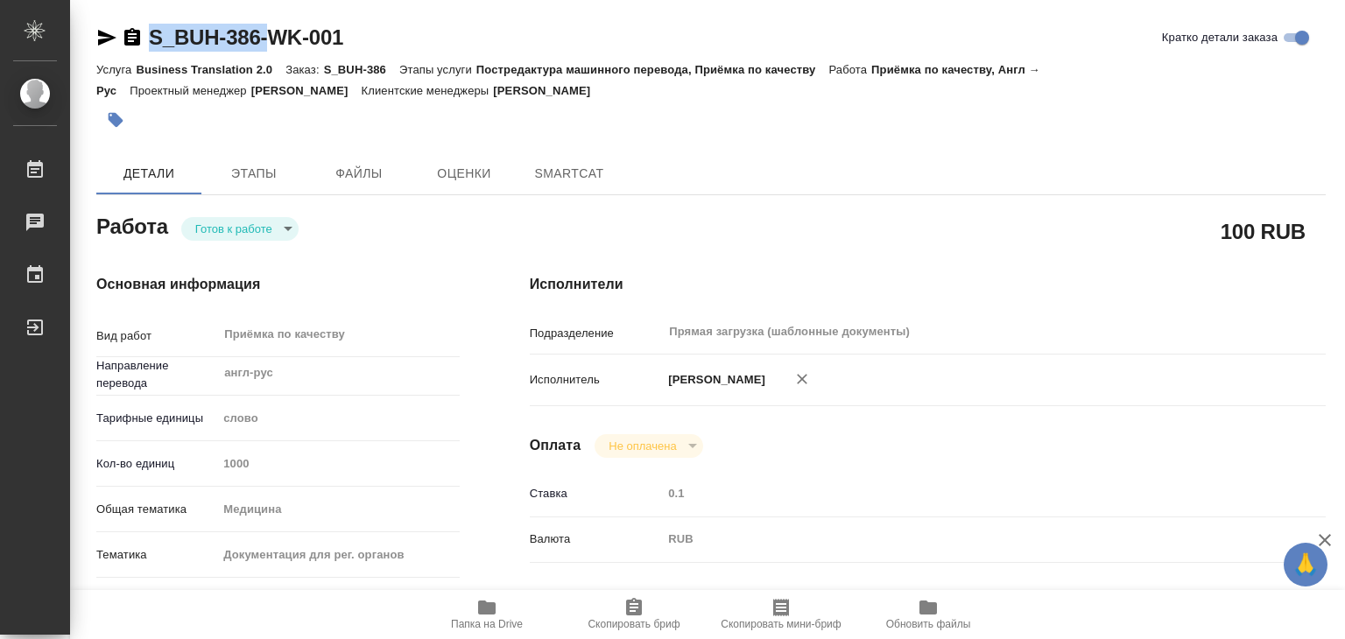
drag, startPoint x: 151, startPoint y: 18, endPoint x: 271, endPoint y: 44, distance: 123.4
type textarea "x"
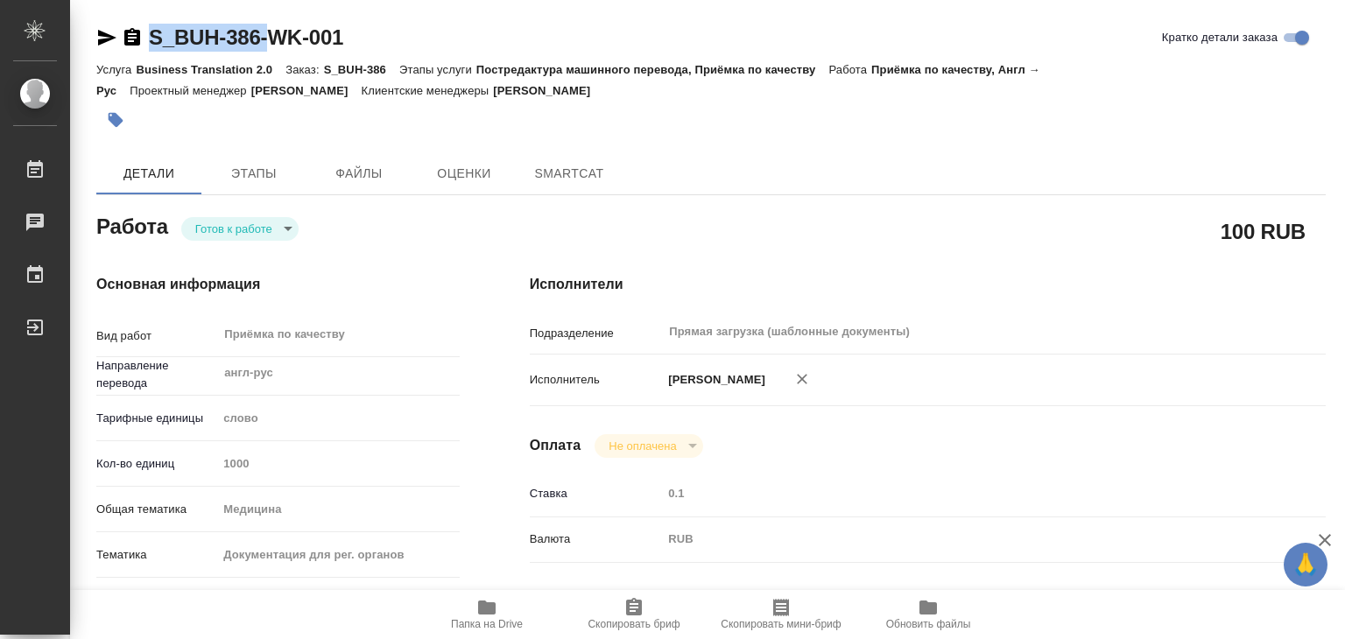
type textarea "x"
type input "readyForWork"
type textarea "Приёмка по качеству"
type textarea "x"
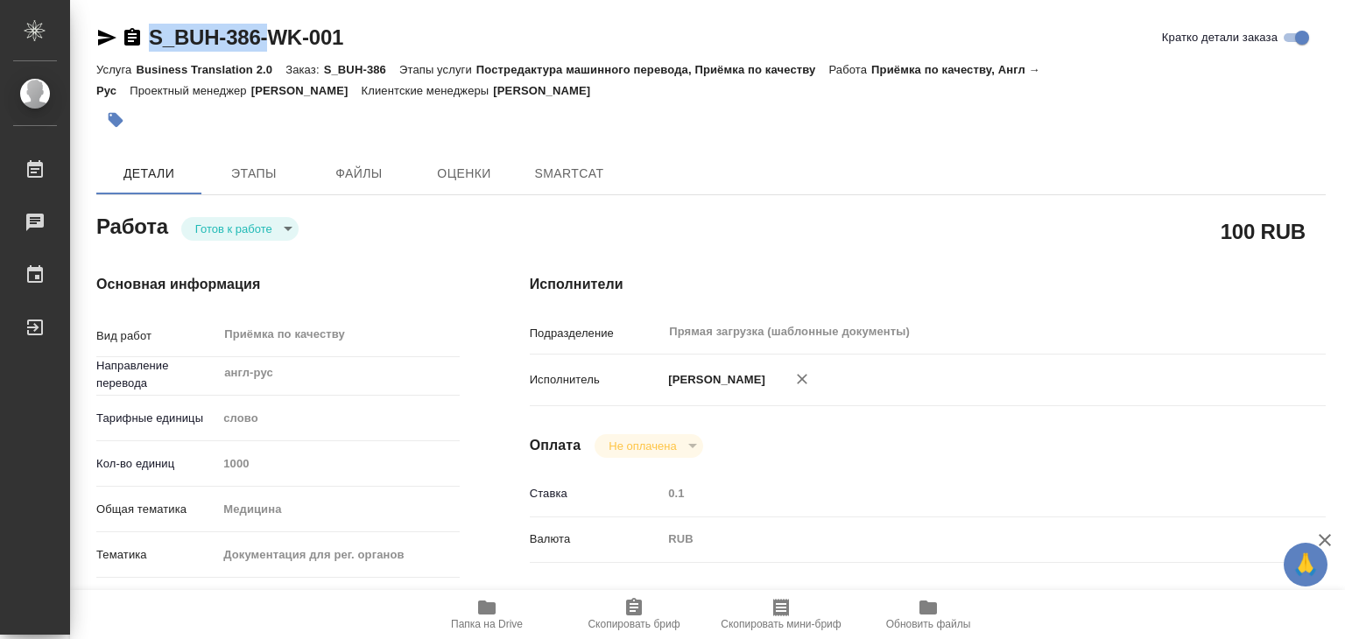
type input "англ-рус"
type input "5a8b1489cc6b4906c91bfd90"
type input "1000"
type input "med"
type input "5f647205b73bc97568ca66c6"
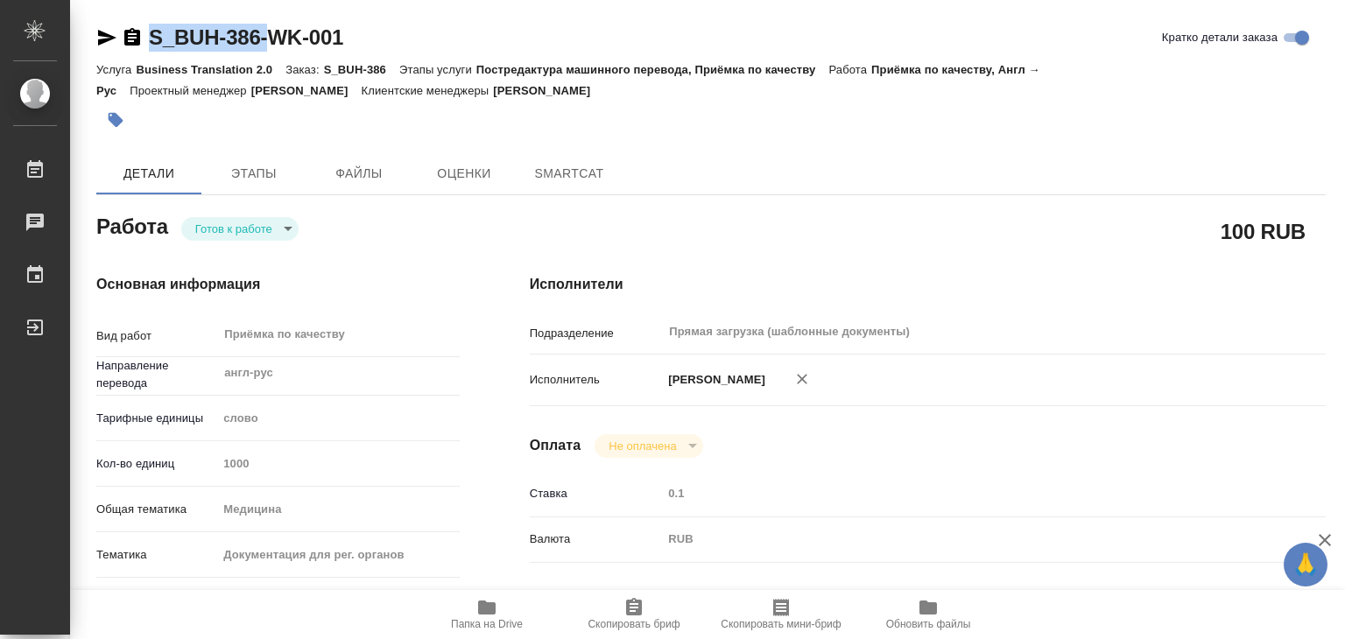
checkbox input "true"
type input "11.09.2025 19:00"
type input "11.09.2025 21:00"
type input "Прямая загрузка (шаблонные документы)"
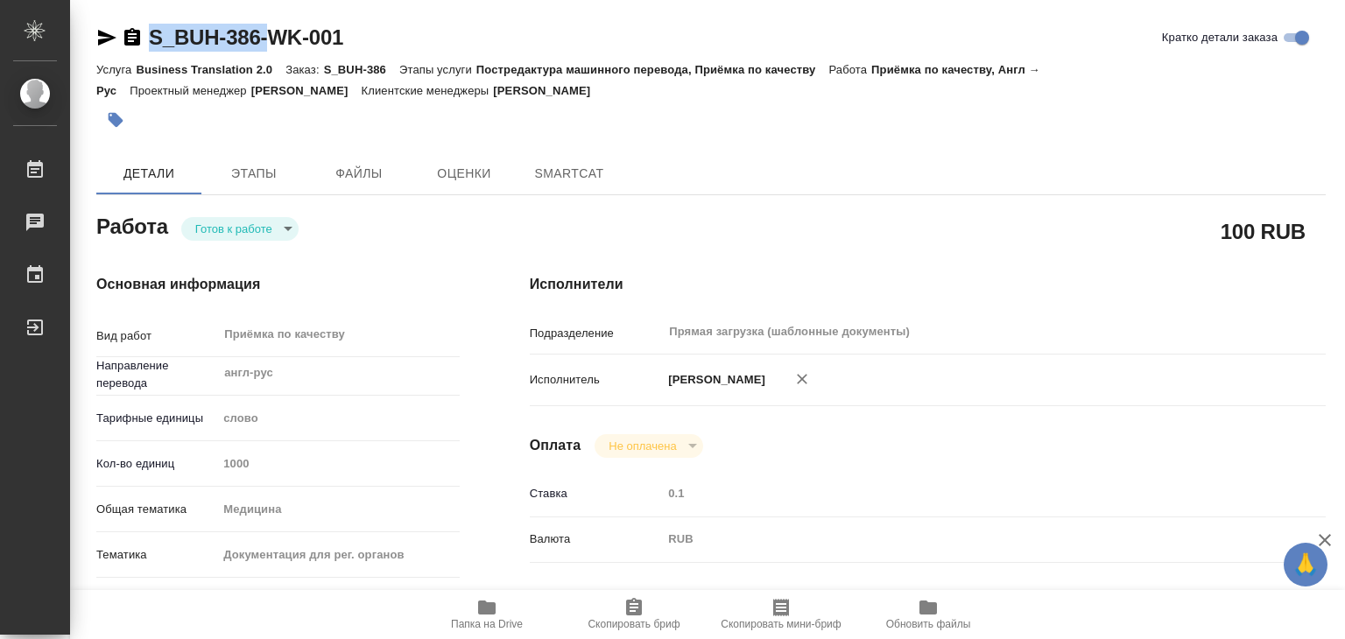
type input "notPayed"
type input "[PERSON_NAME]"
type textarea "под НЗП файлы - ISO 13485_Procemsa - Certificato MDR 00016 rev 1_Procemsa"
type textarea "x"
type textarea "/Clients/Bausch Health /Orders/S_BUH-386/Corrected/S_BUH-386-WK-001"
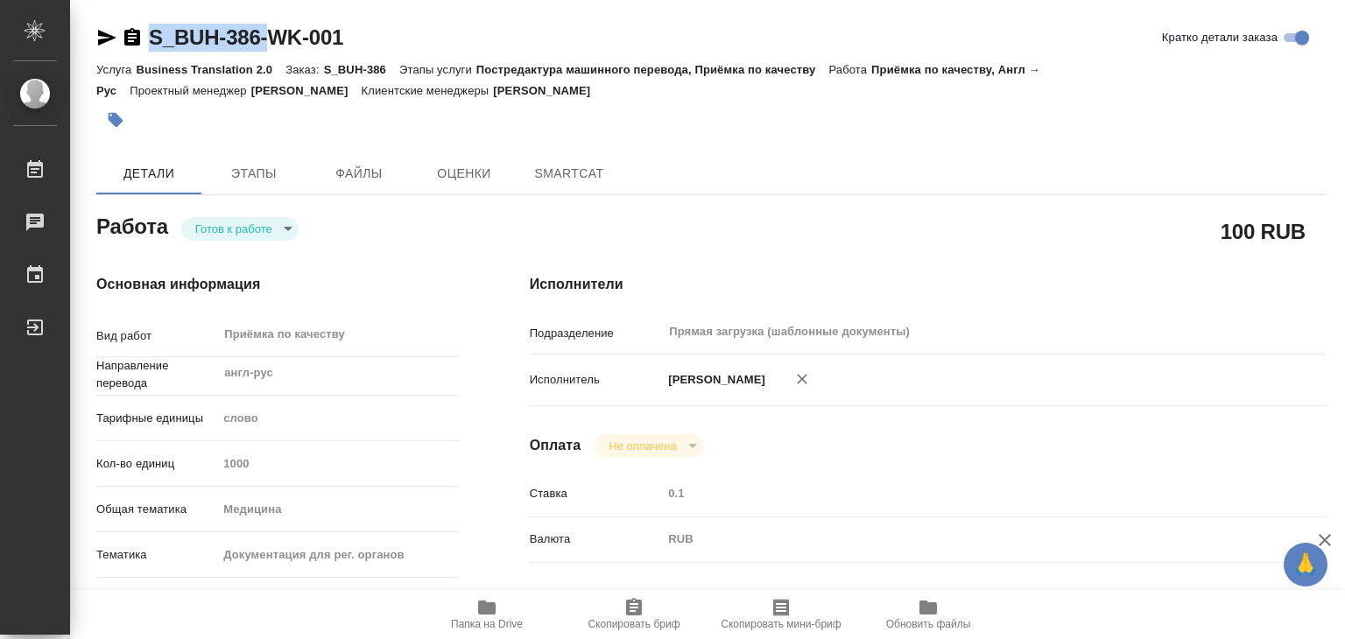
type textarea "x"
type input "S_BUH-386"
type input "Business Translation 2.0"
type input "Постредактура машинного перевода, Приёмка по качеству"
type input "[PERSON_NAME]"
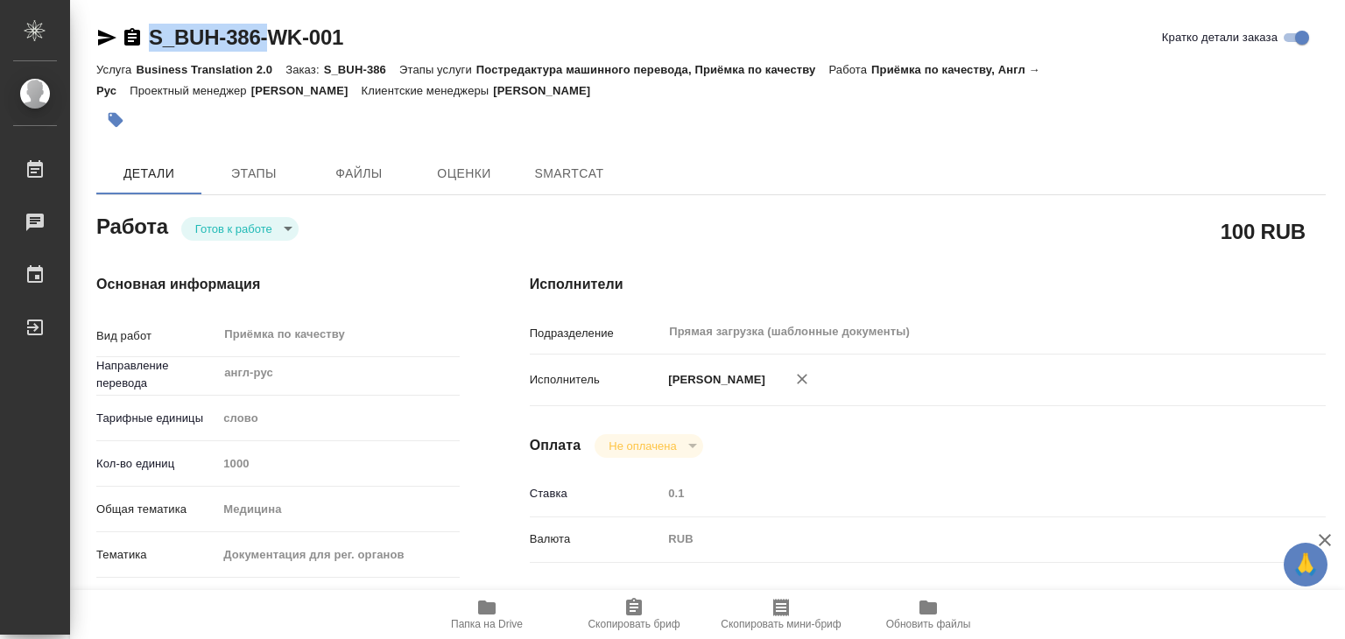
type input "[PERSON_NAME]"
type input "/Clients/Bausch Health /Orders/S_BUH-386"
type textarea "x"
type textarea "англ-рус, итал дубль убираем под НЗП файлы - ISO 13485_Procemsa - Certificato M…"
type textarea "x"
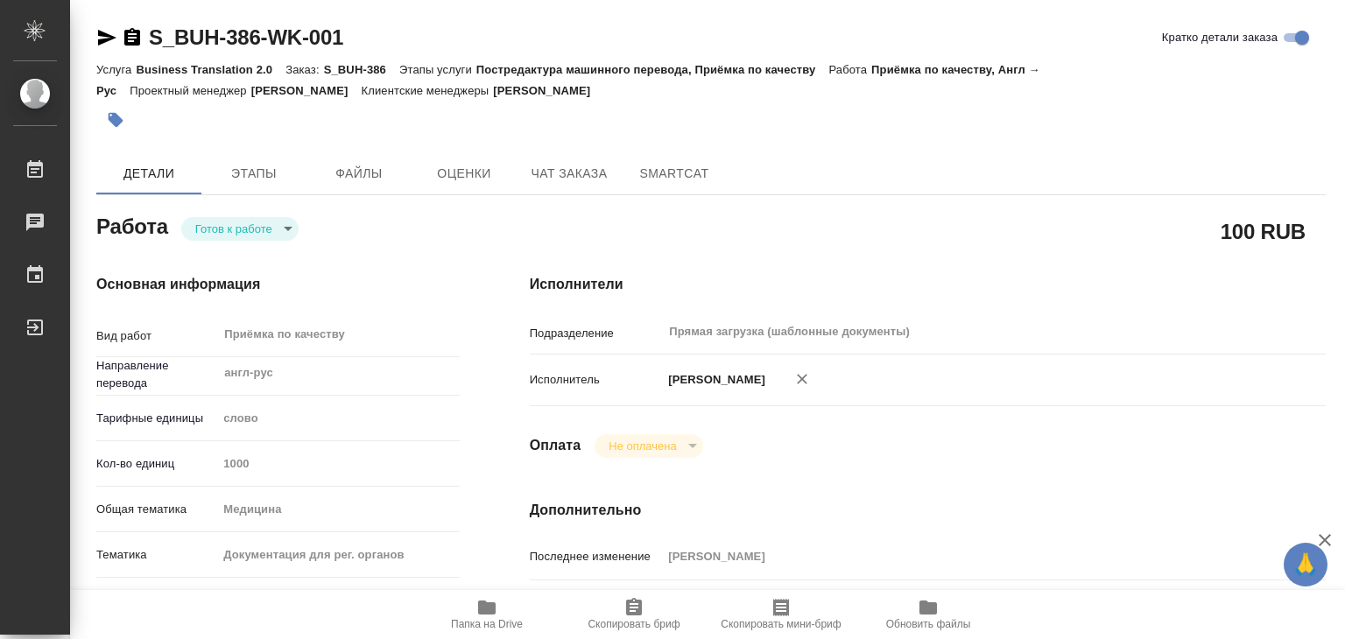
type textarea "x"
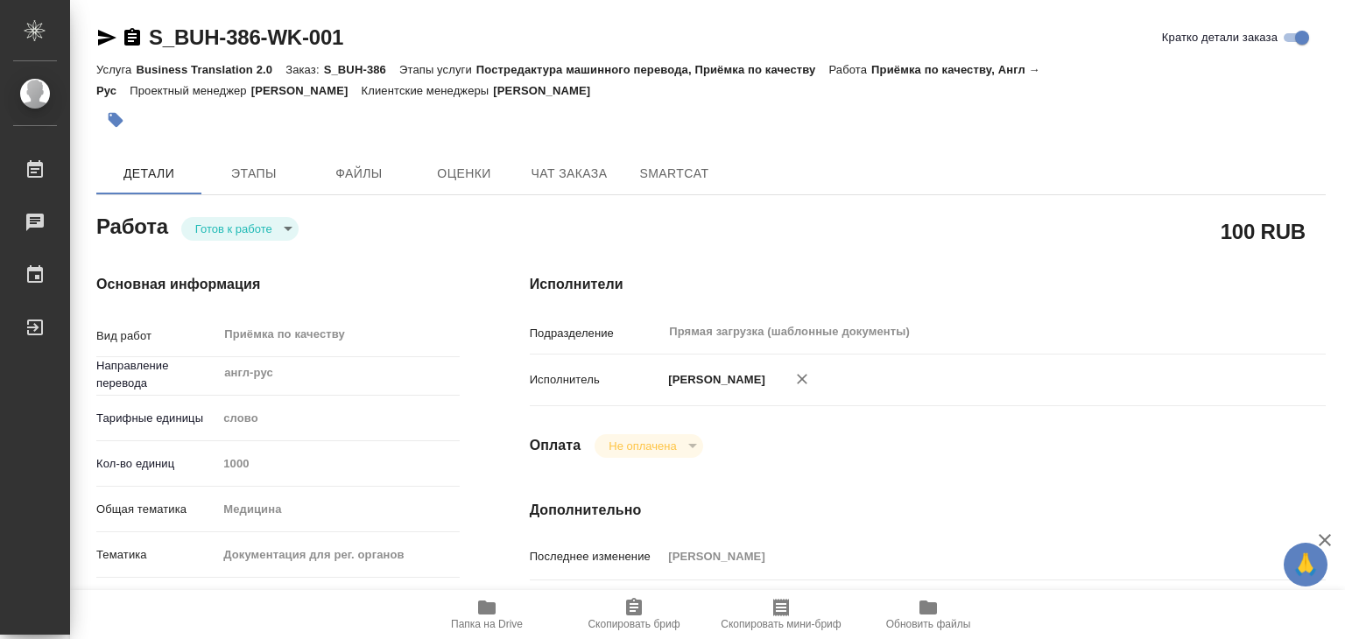
type textarea "x"
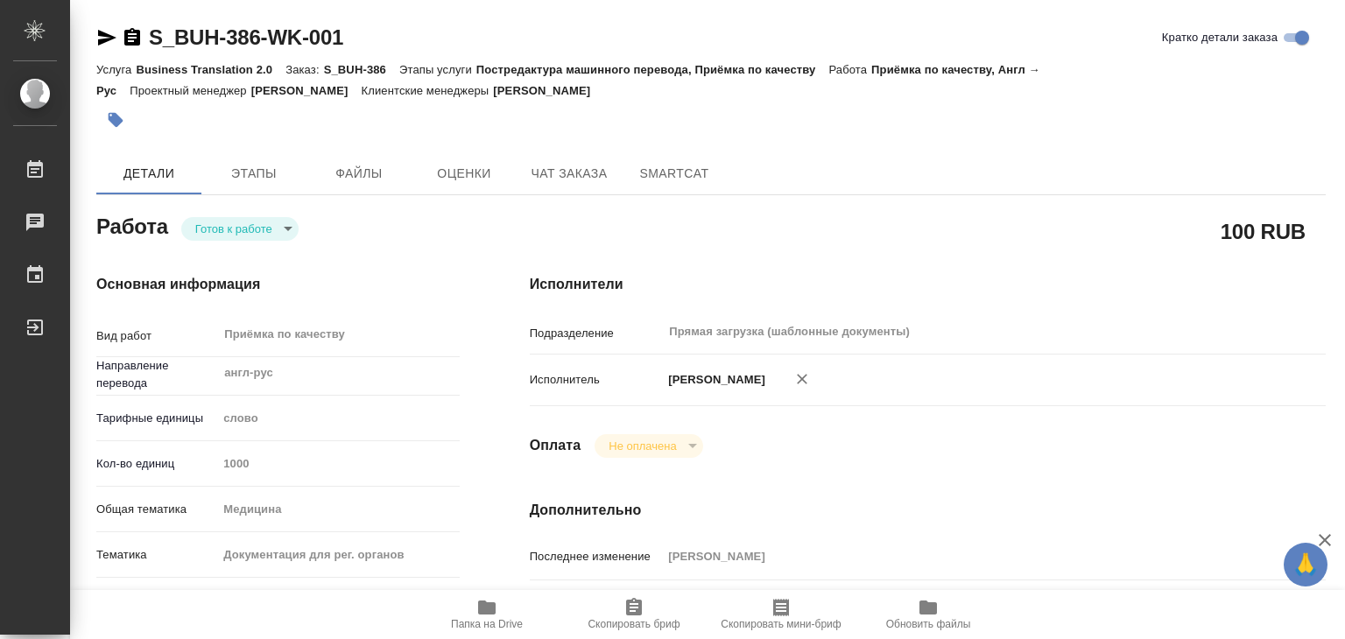
type textarea "x"
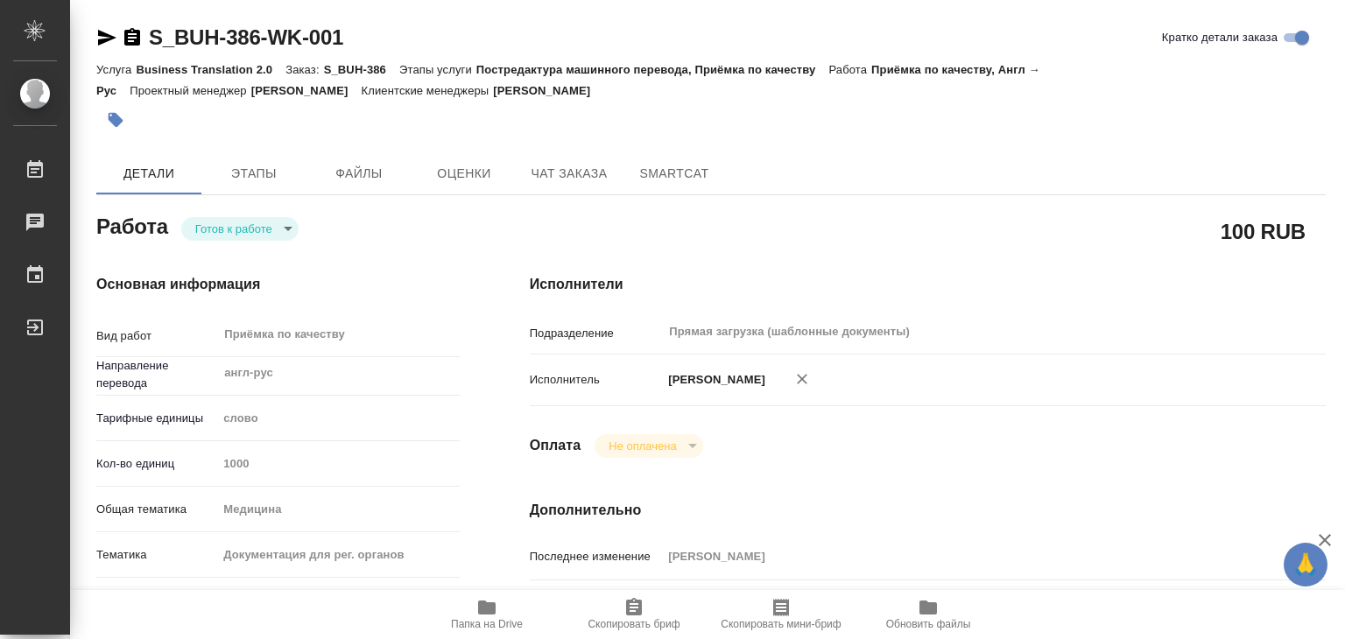
type textarea "x"
drag, startPoint x: 146, startPoint y: 18, endPoint x: 266, endPoint y: 45, distance: 122.8
type textarea "x"
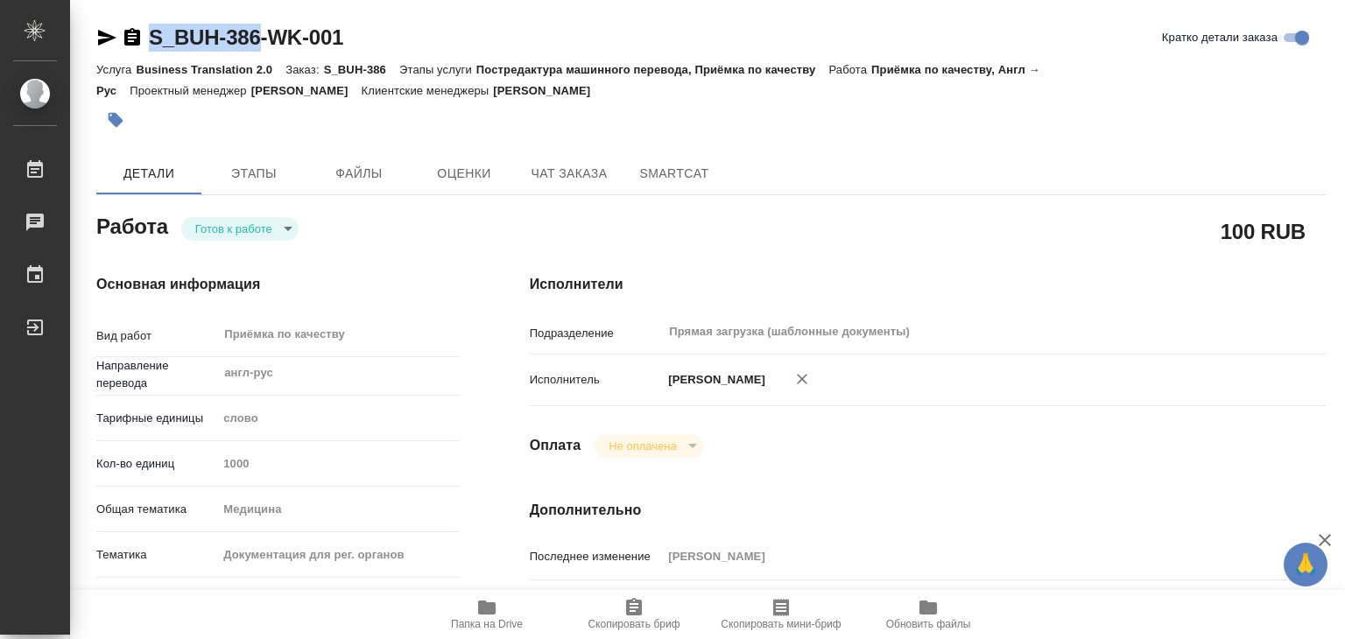
type textarea "x"
copy link "S_BUH-386"
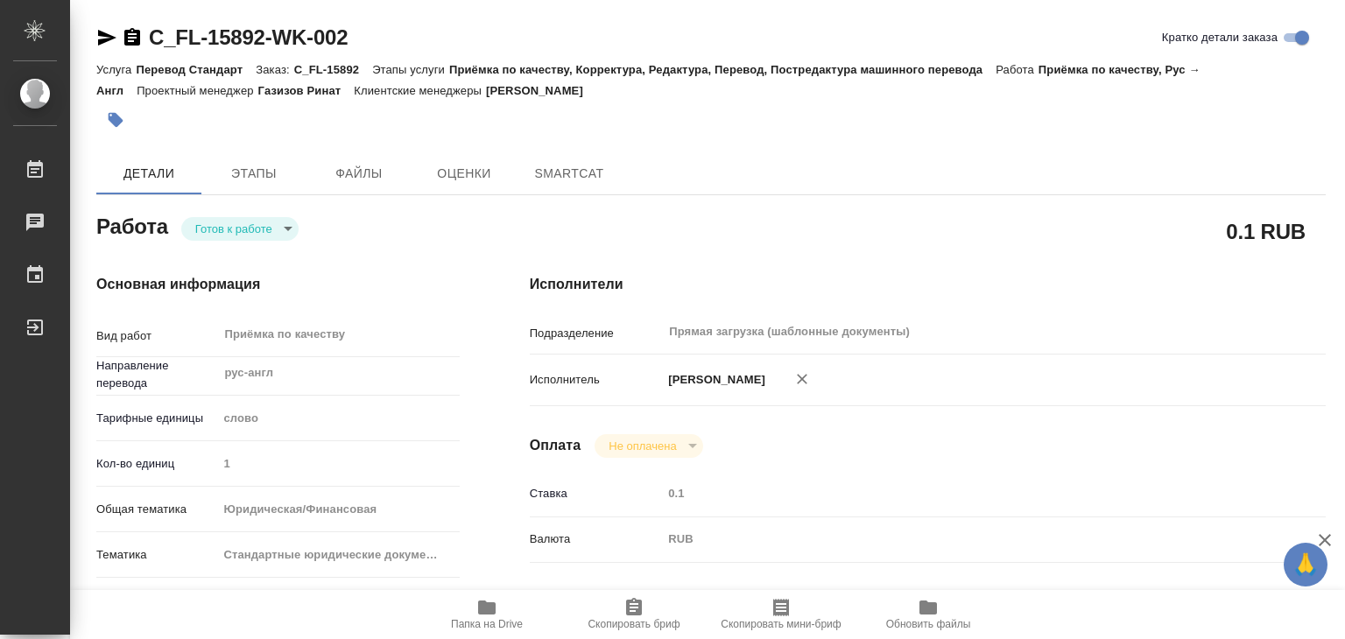
type textarea "x"
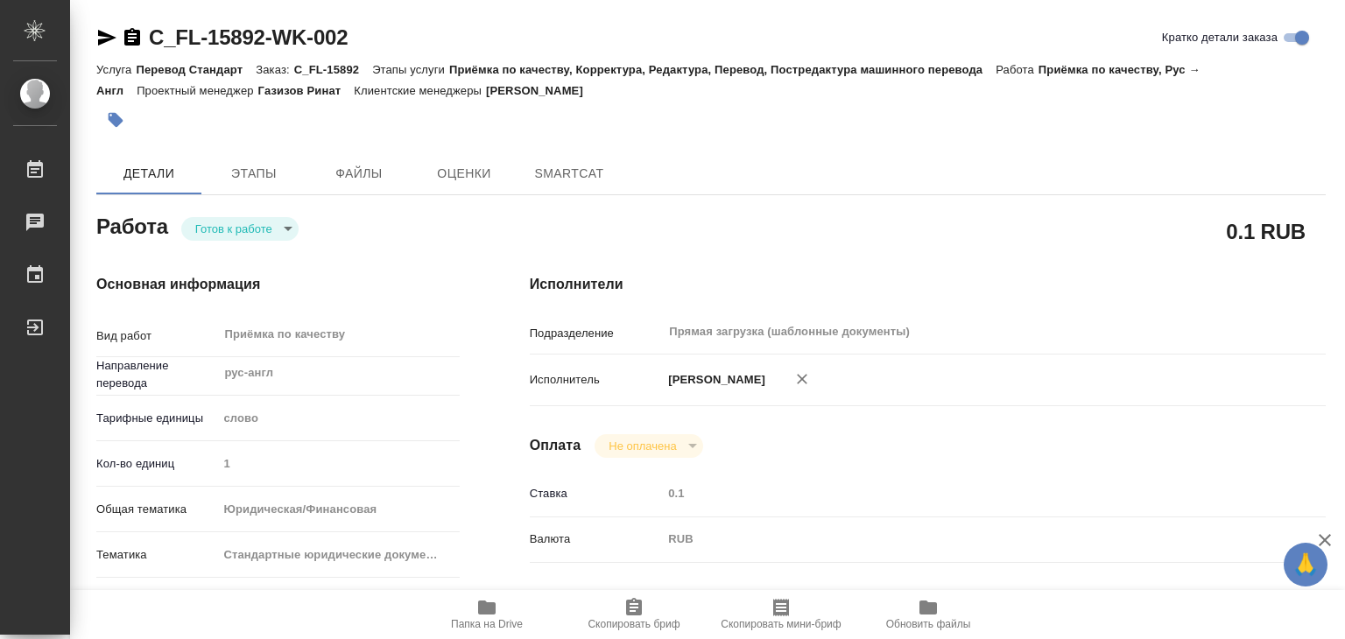
type textarea "x"
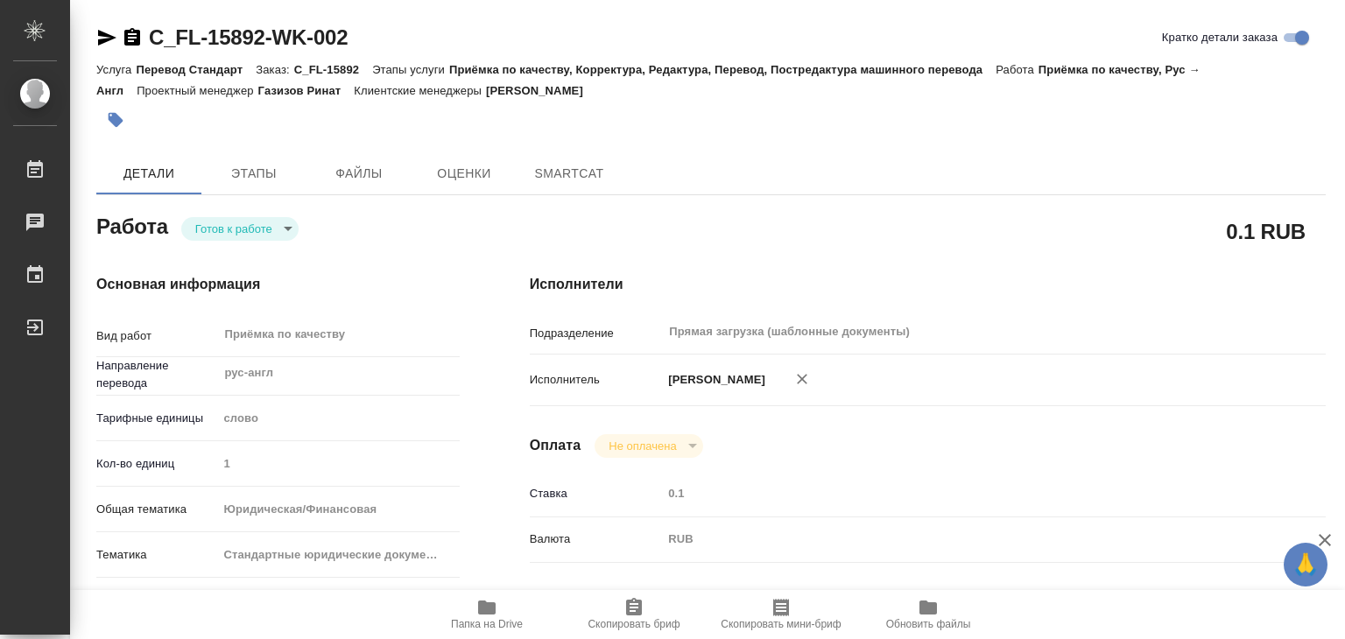
type textarea "x"
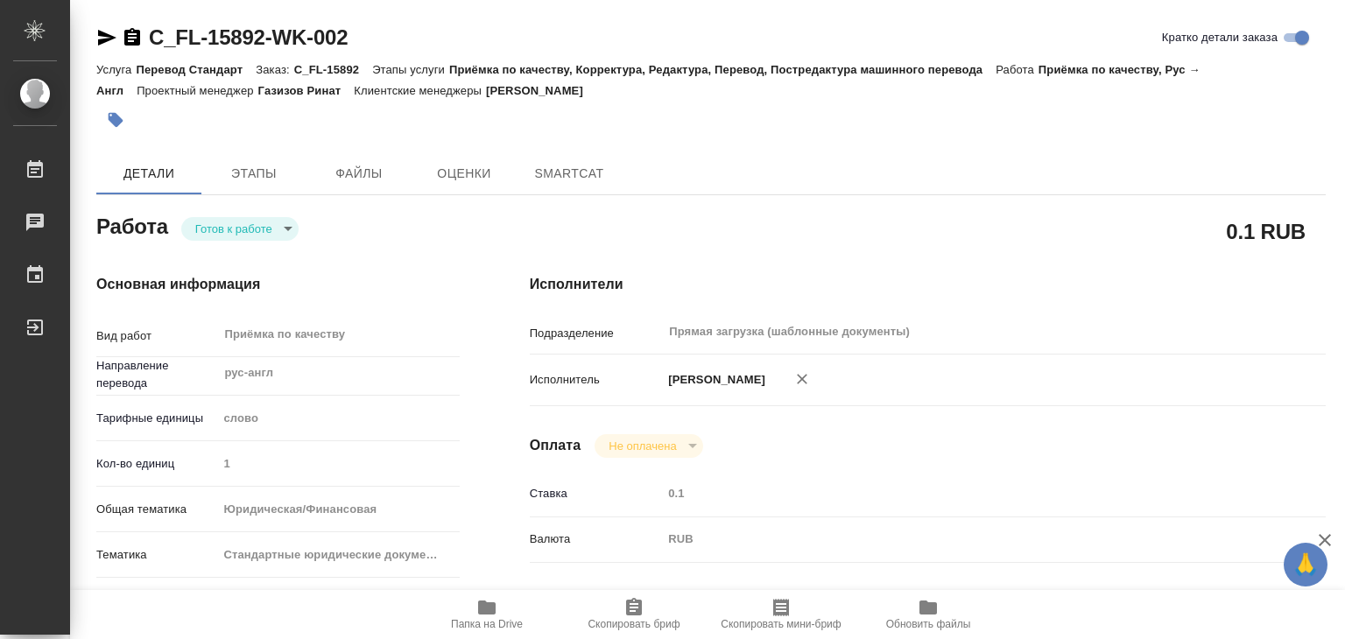
type textarea "x"
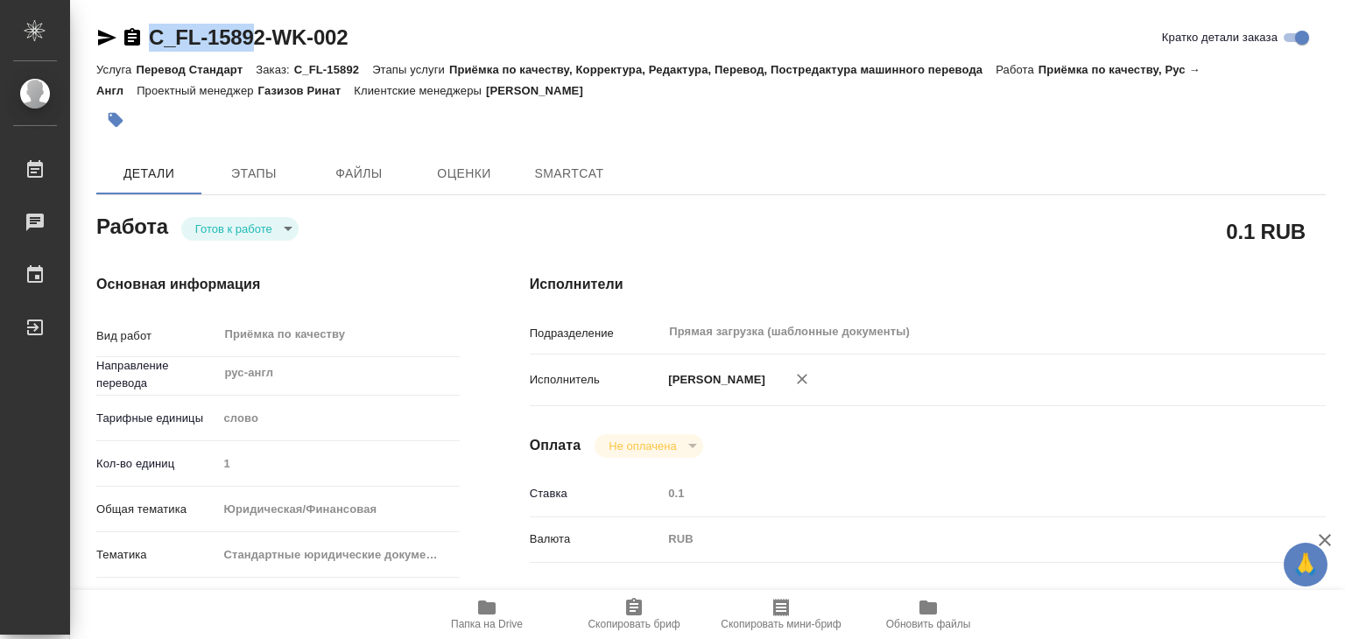
type textarea "x"
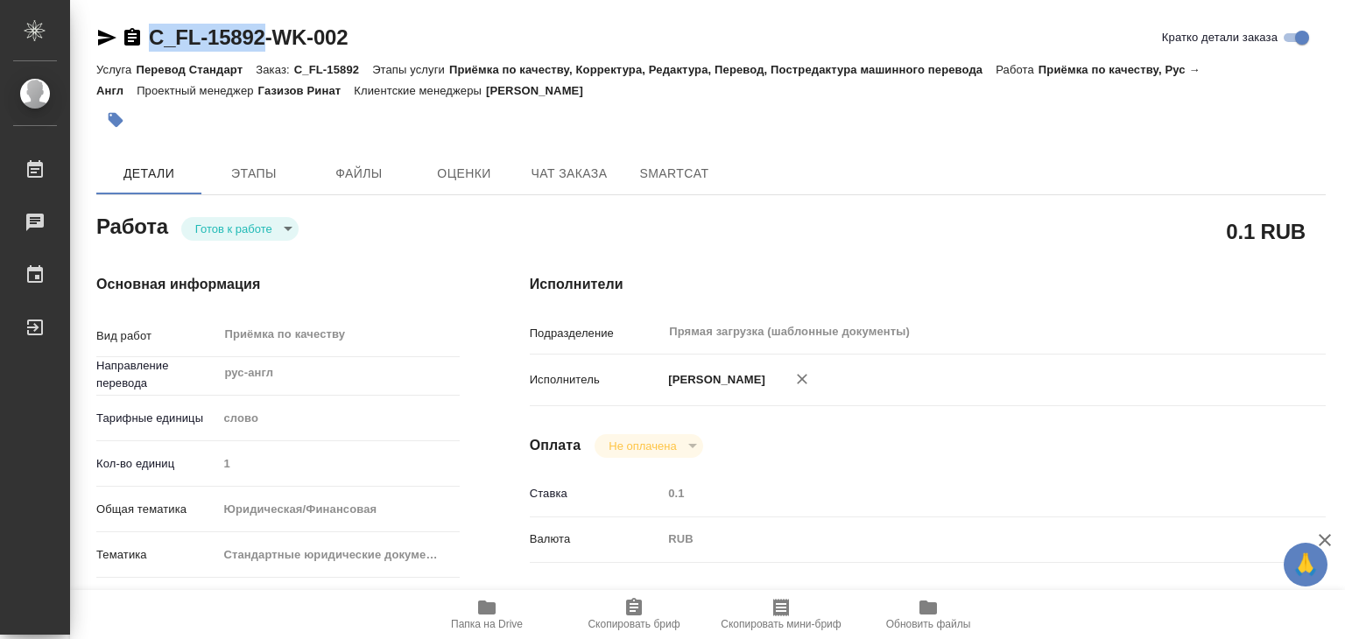
drag, startPoint x: 145, startPoint y: 18, endPoint x: 267, endPoint y: 39, distance: 123.6
copy link "C_FL-15892"
type textarea "x"
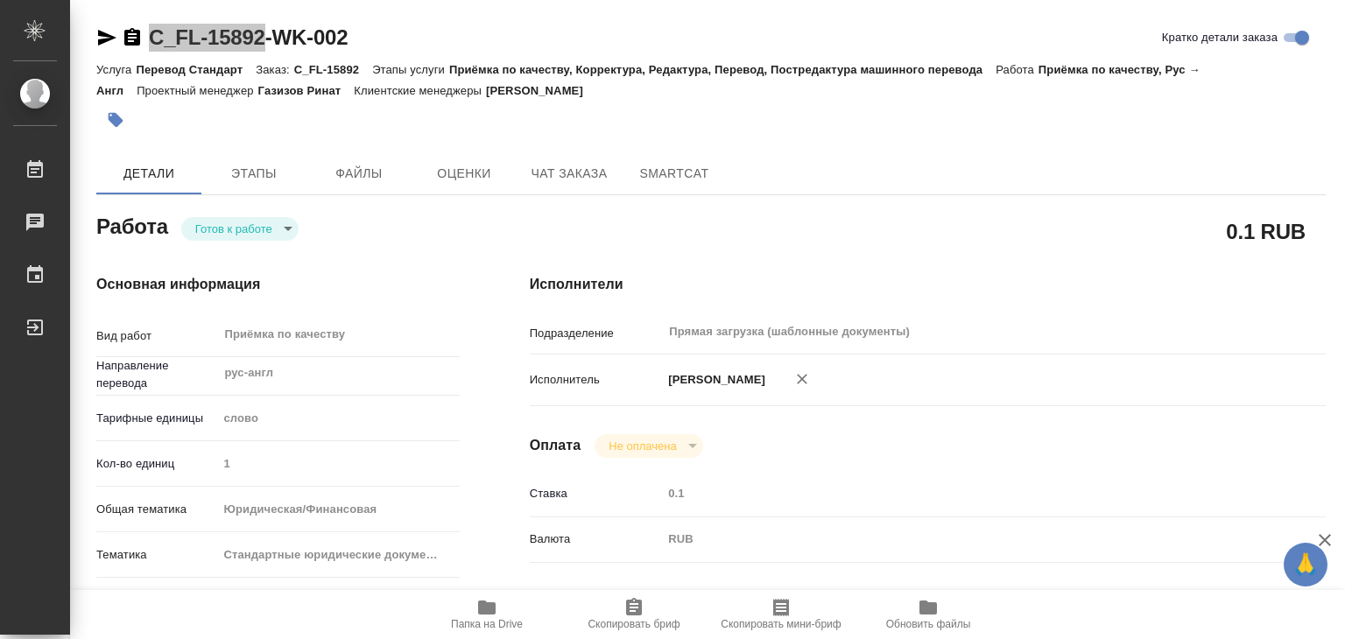
type textarea "x"
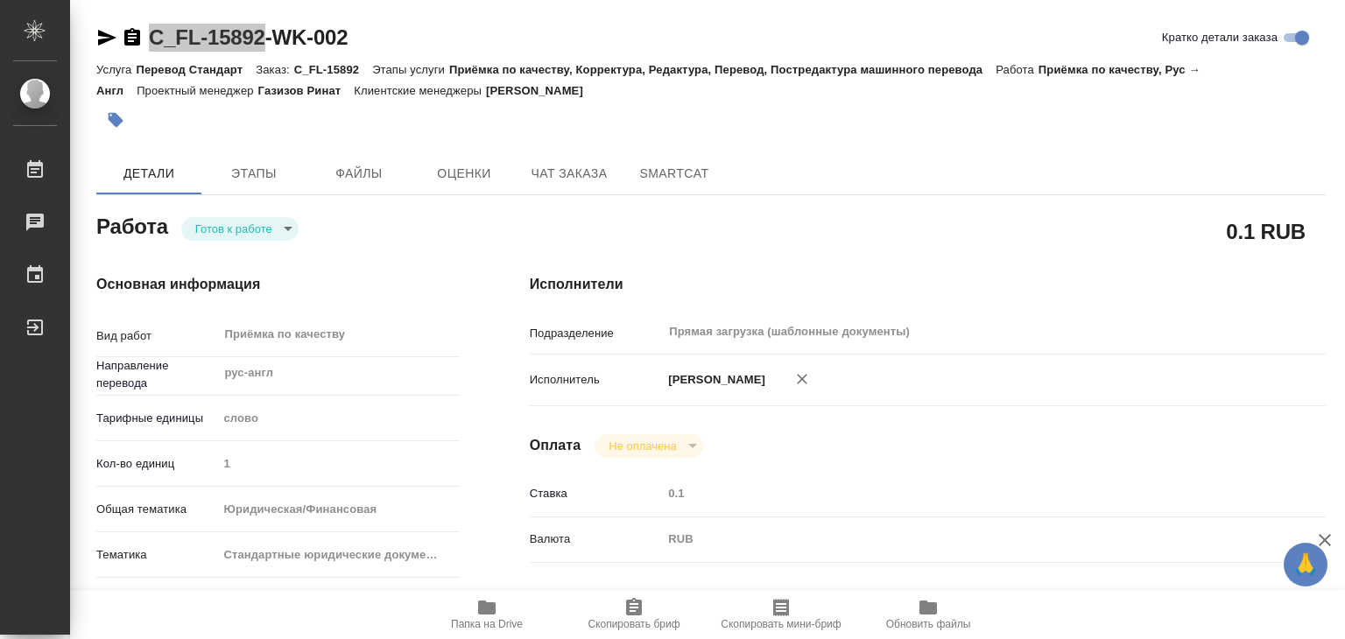
type textarea "x"
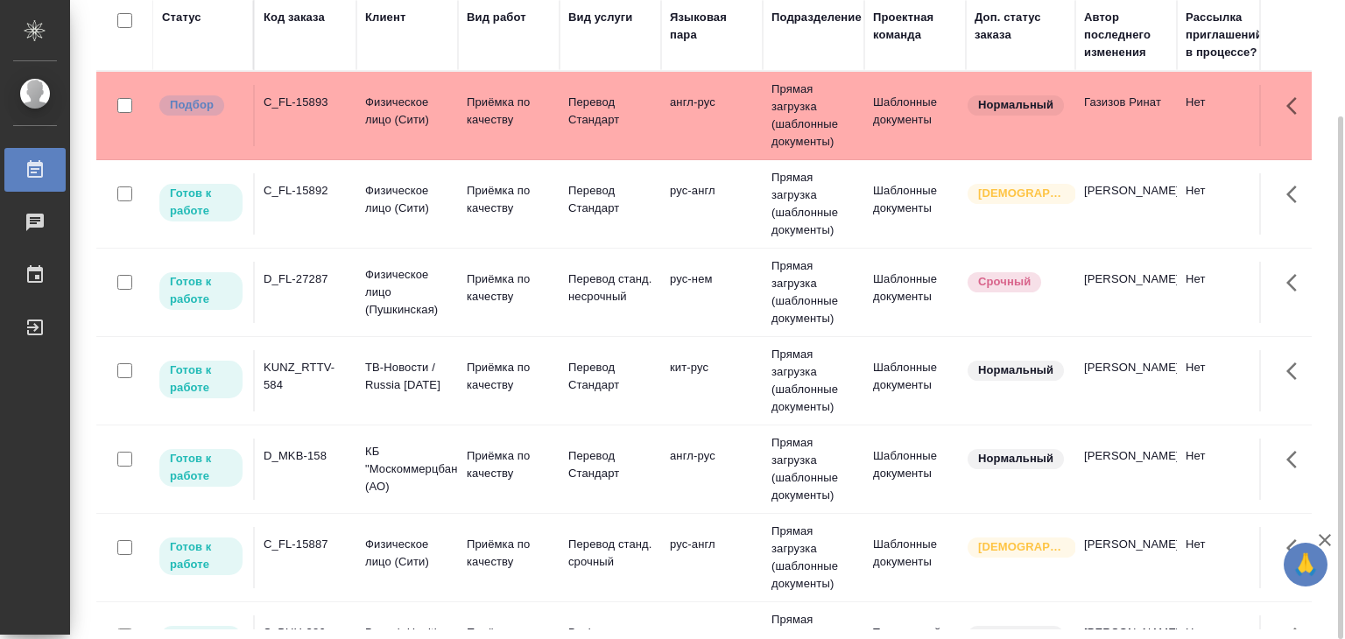
click at [420, 130] on td "Физическое лицо (Сити)" at bounding box center [407, 115] width 102 height 61
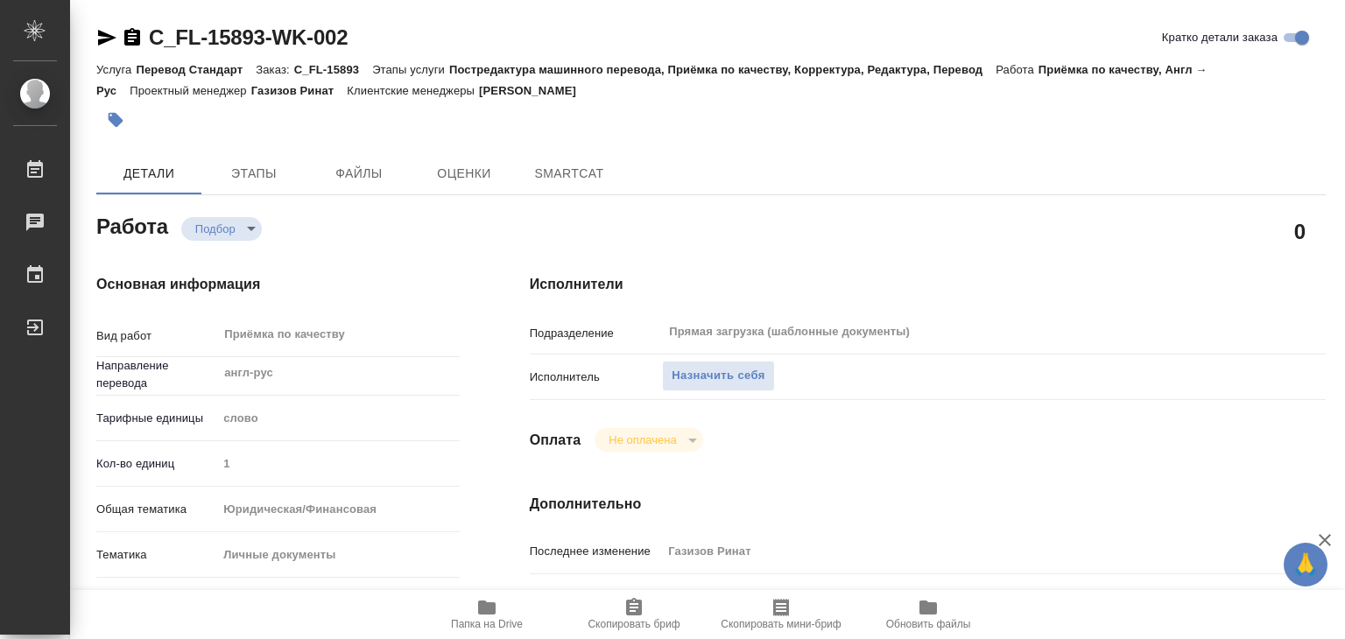
type textarea "x"
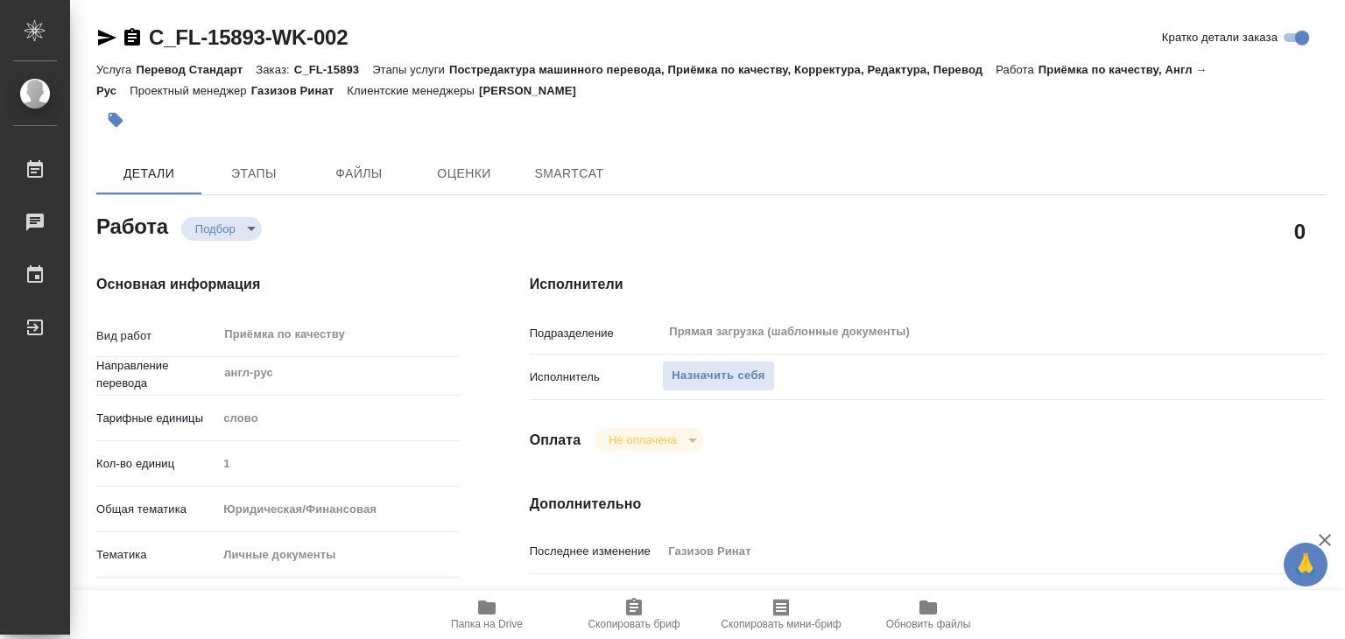
type textarea "x"
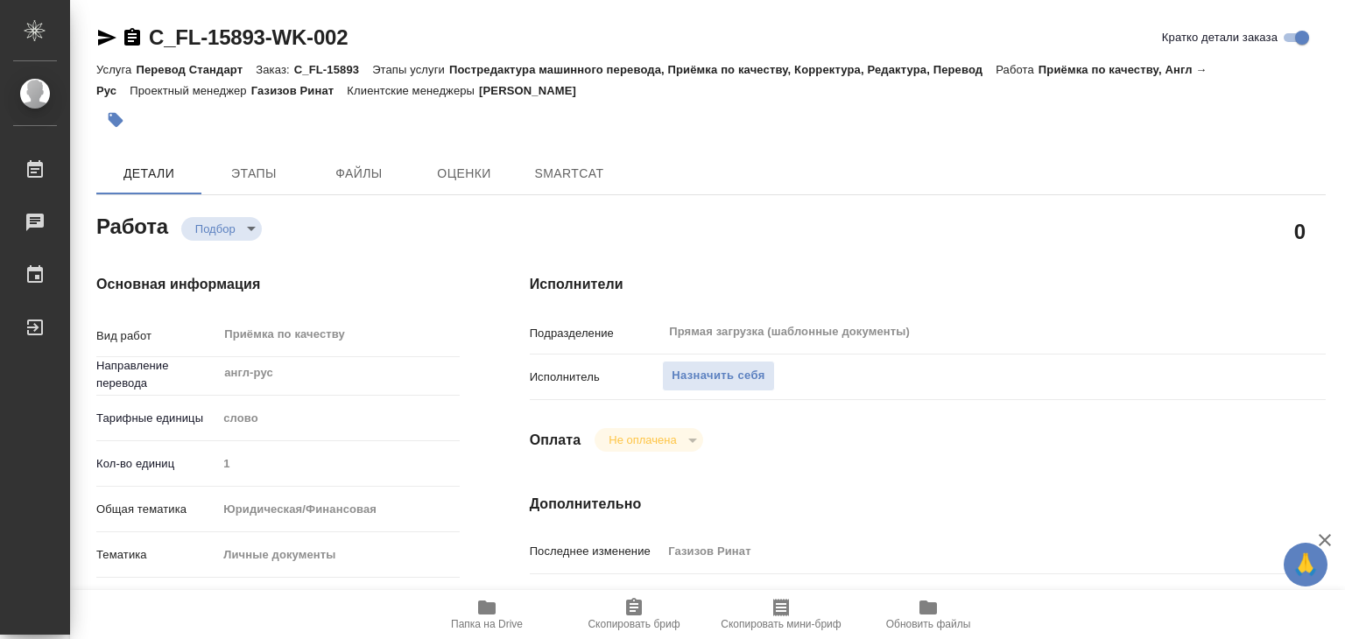
type textarea "x"
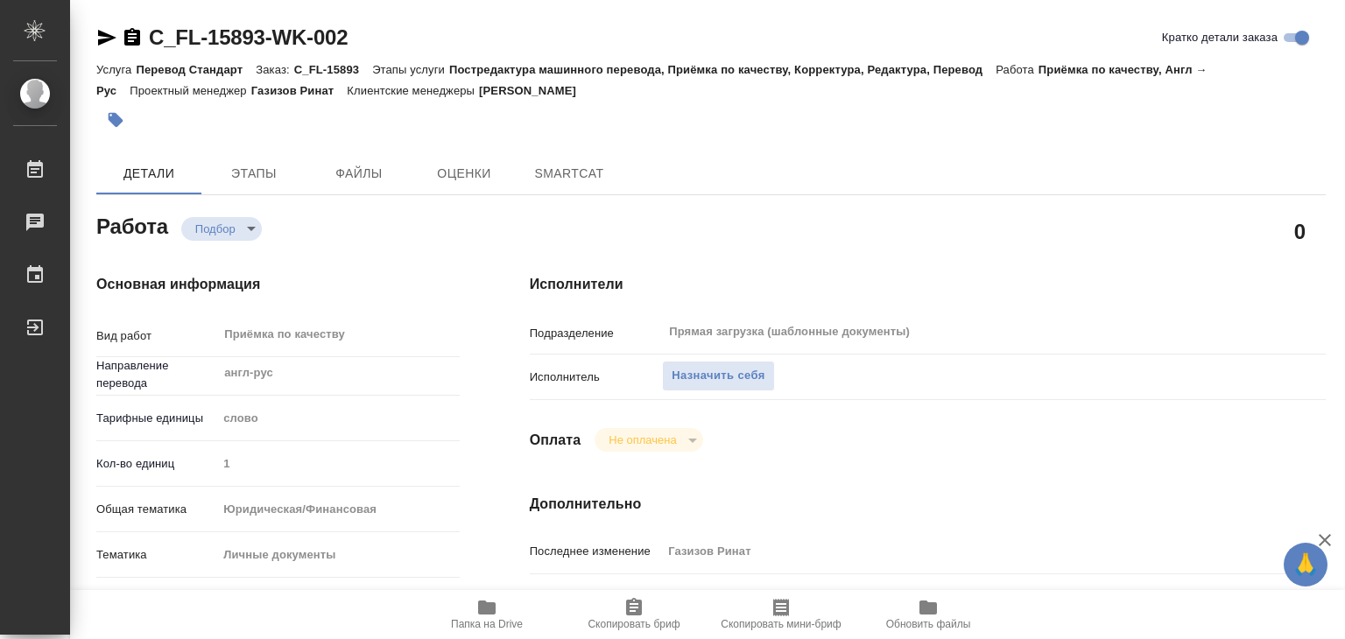
type textarea "x"
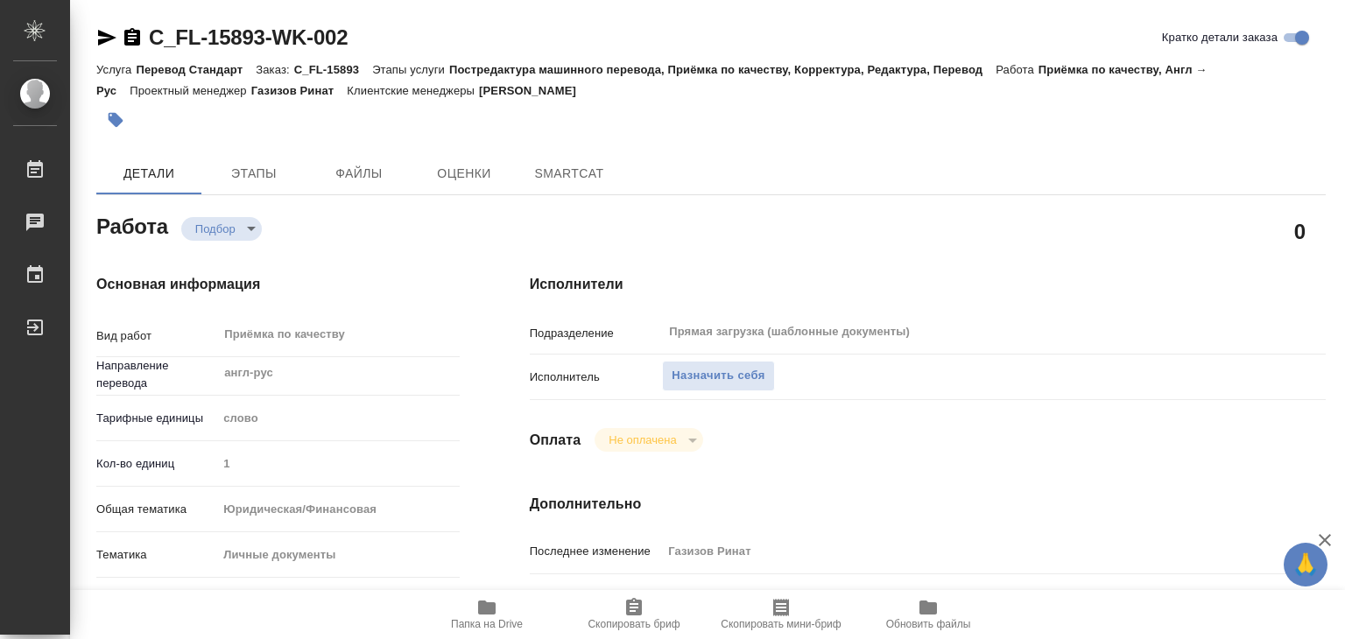
scroll to position [350, 0]
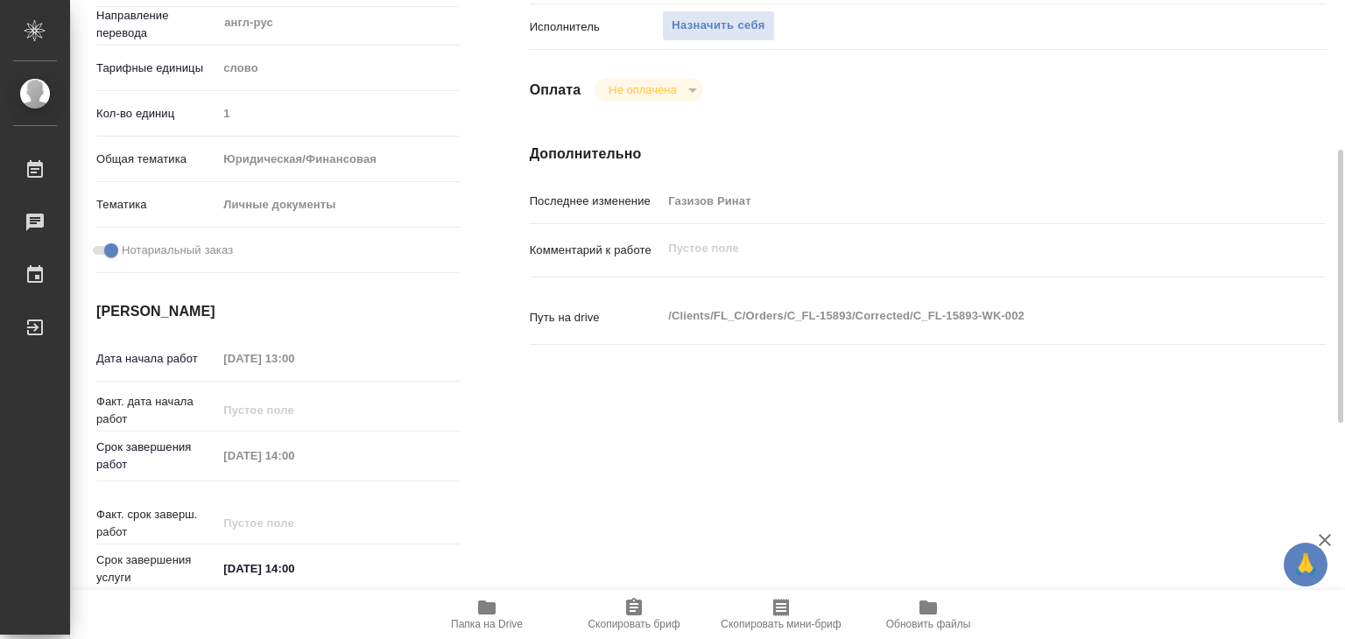
type textarea "x"
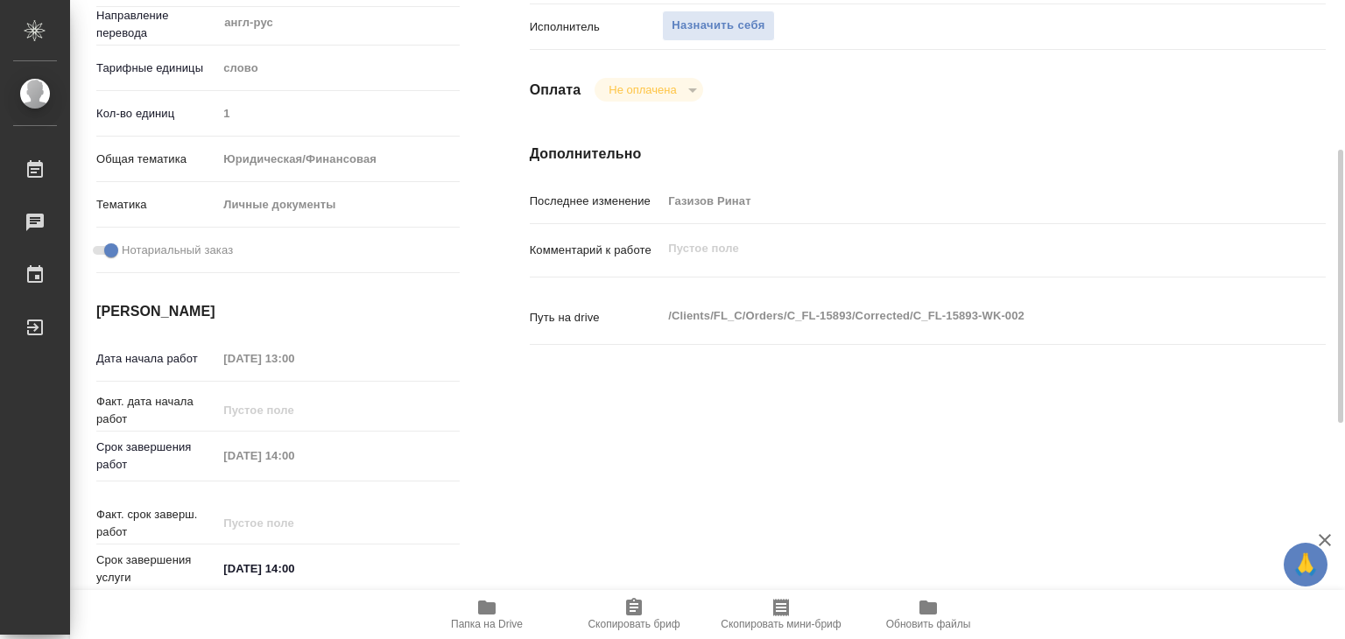
type textarea "x"
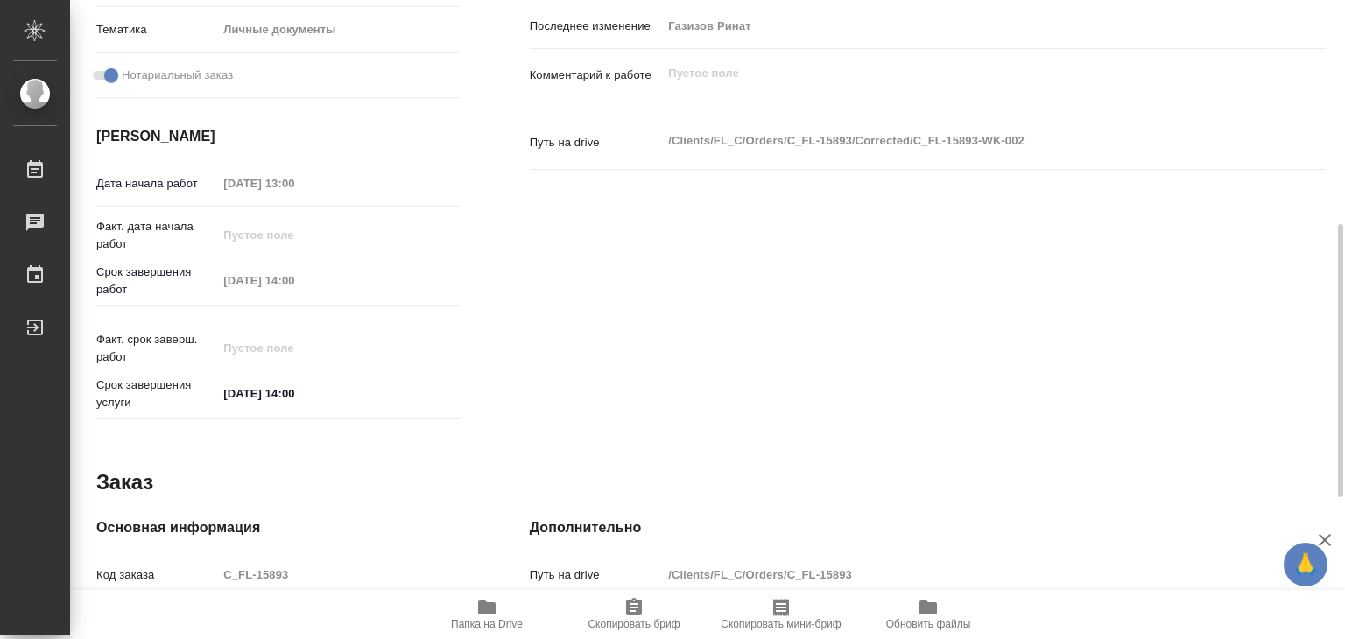
type textarea "x"
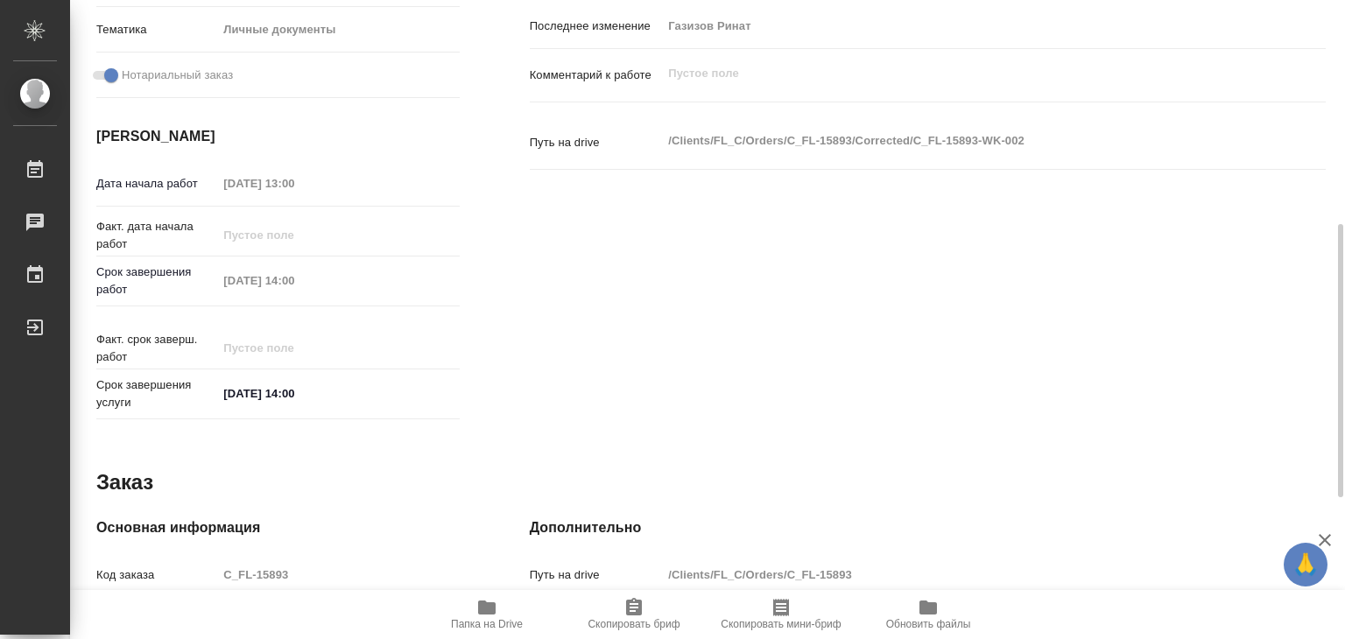
scroll to position [700, 0]
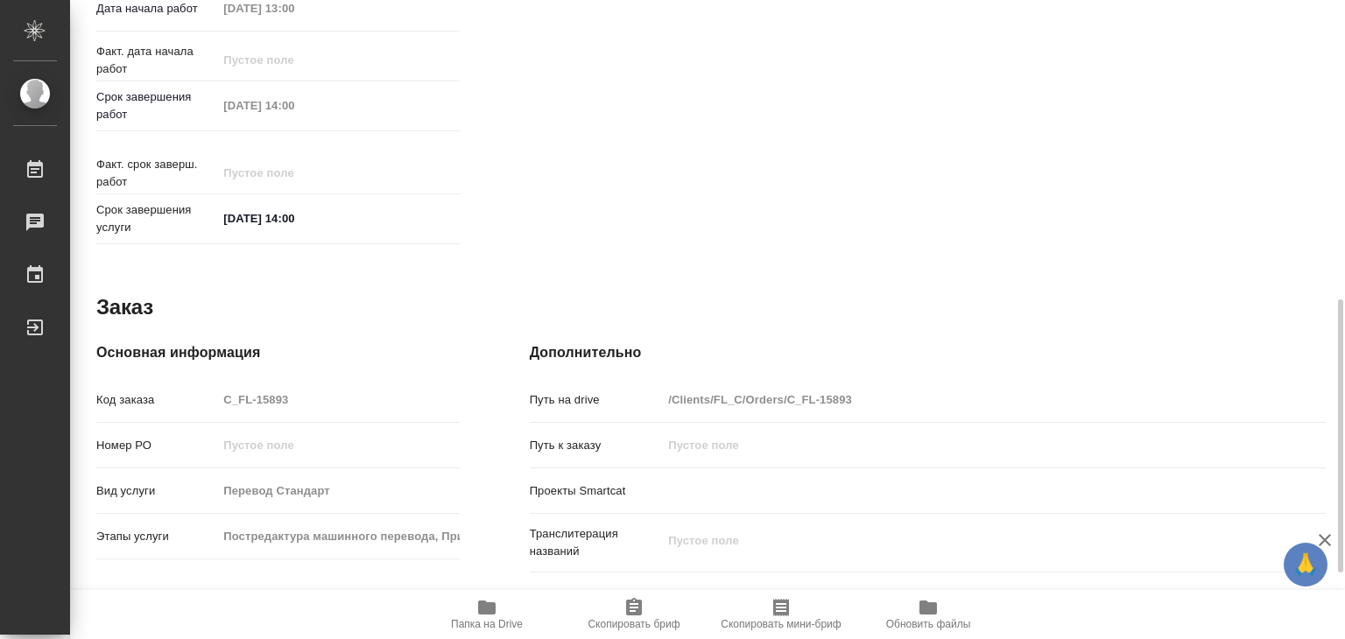
type textarea "x"
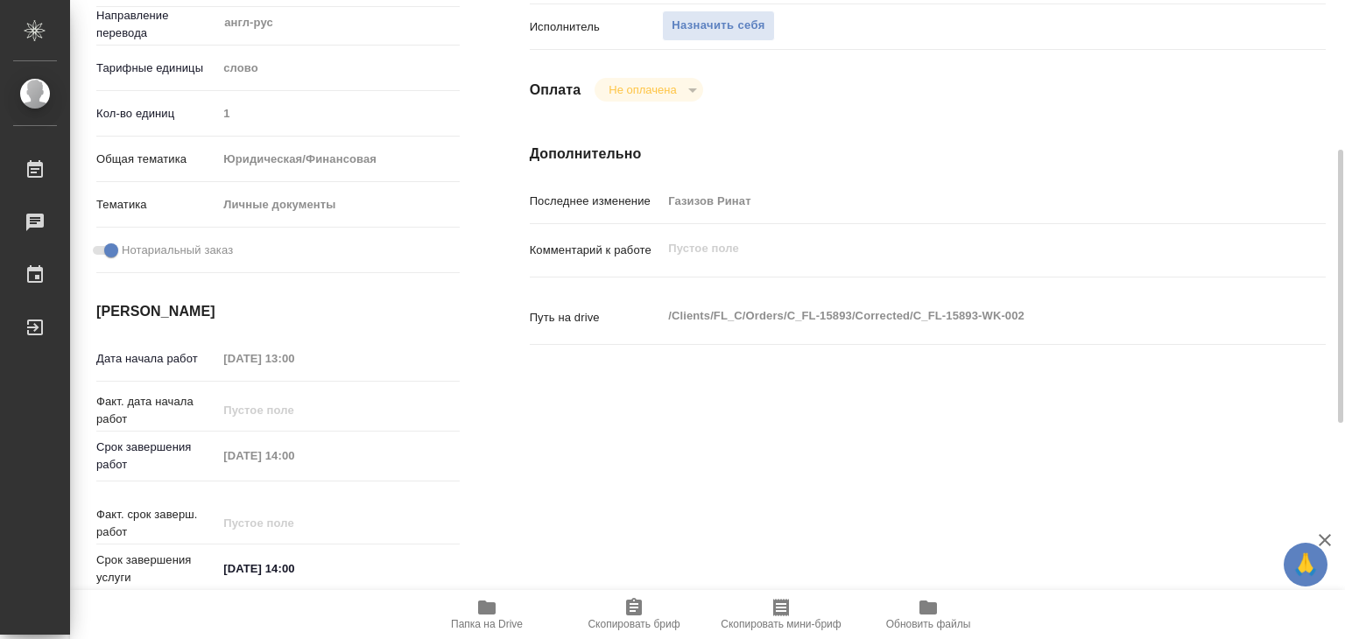
scroll to position [0, 0]
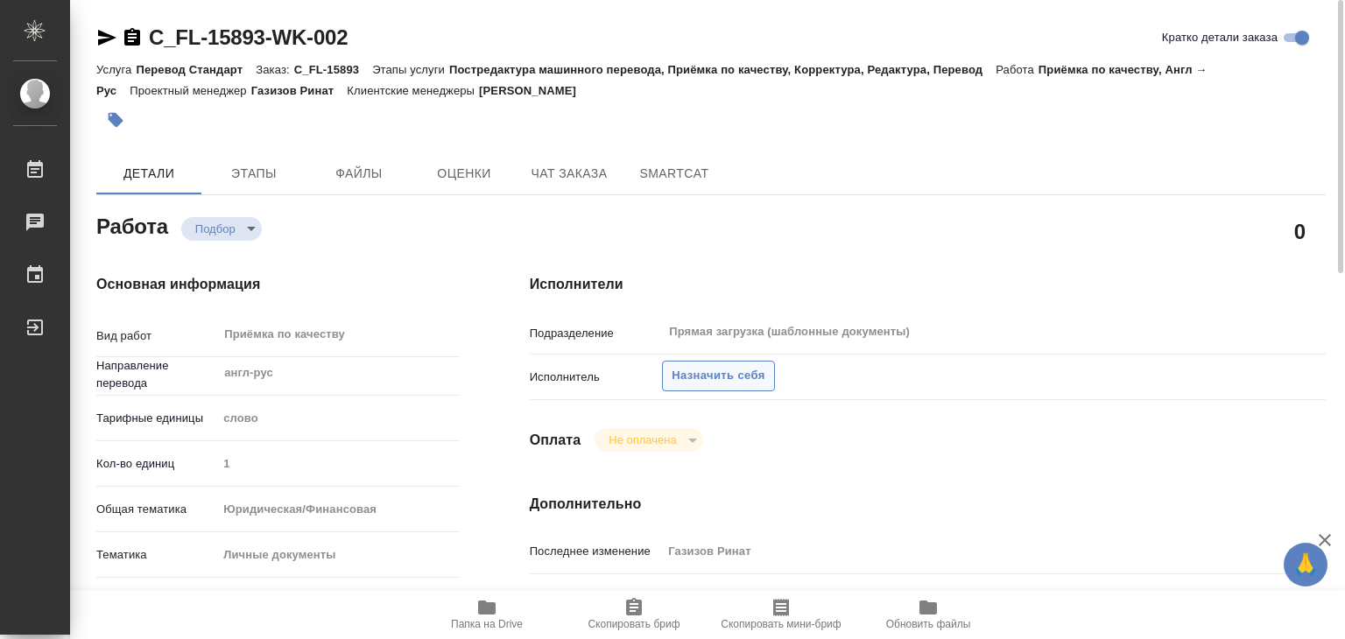
click at [692, 376] on span "Назначить себя" at bounding box center [717, 376] width 93 height 20
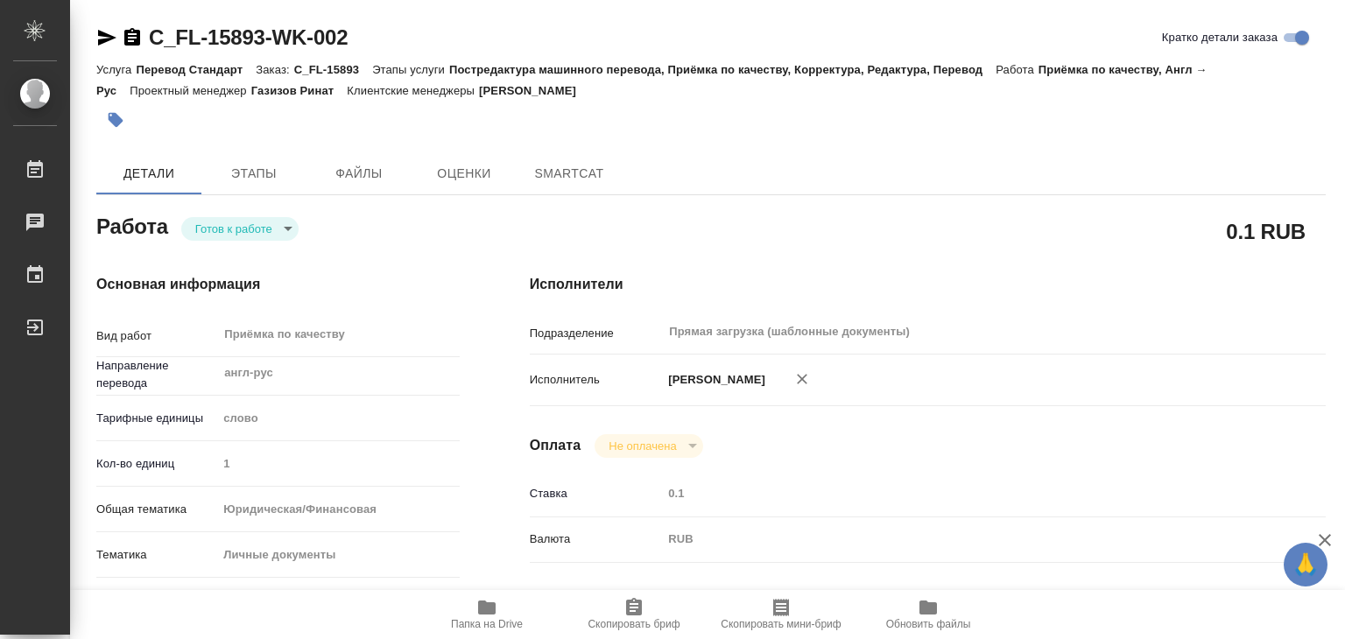
type textarea "x"
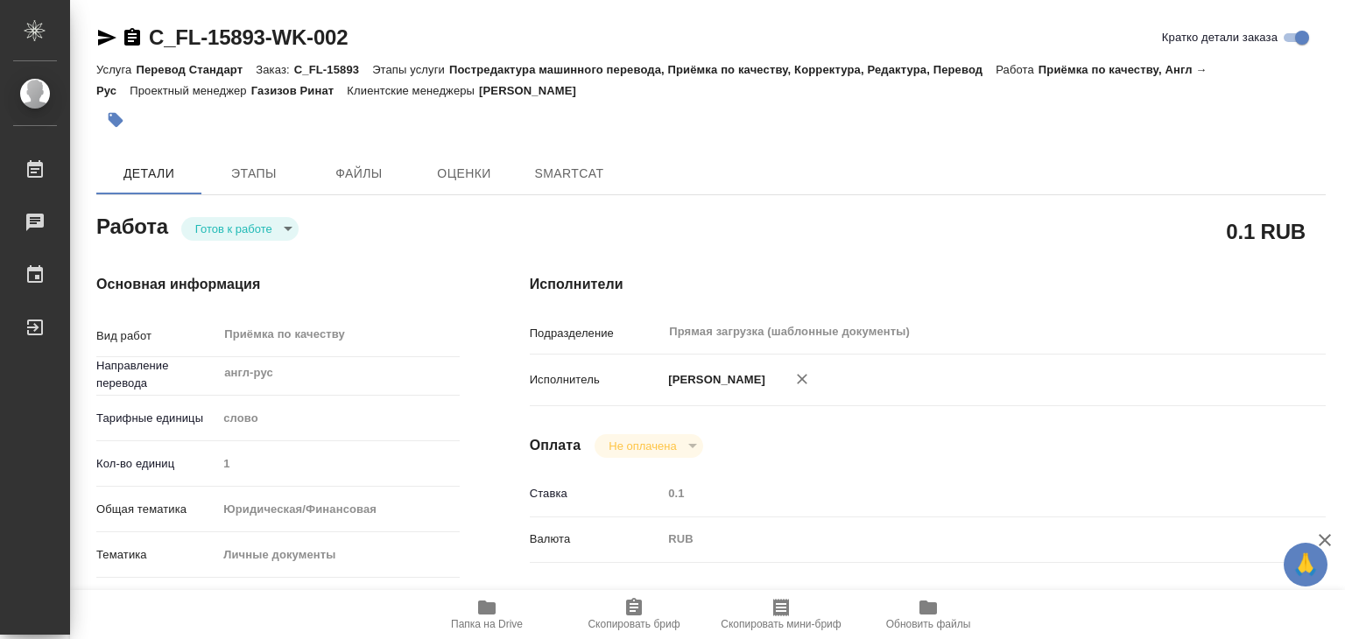
type textarea "x"
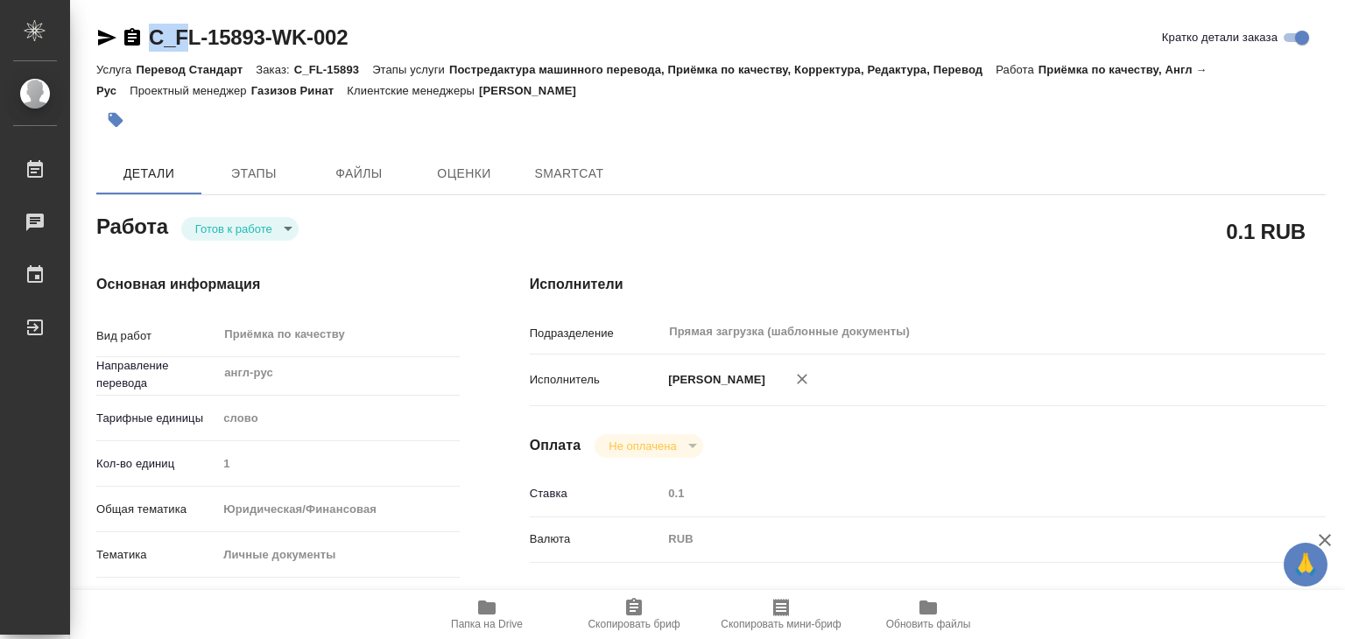
type textarea "x"
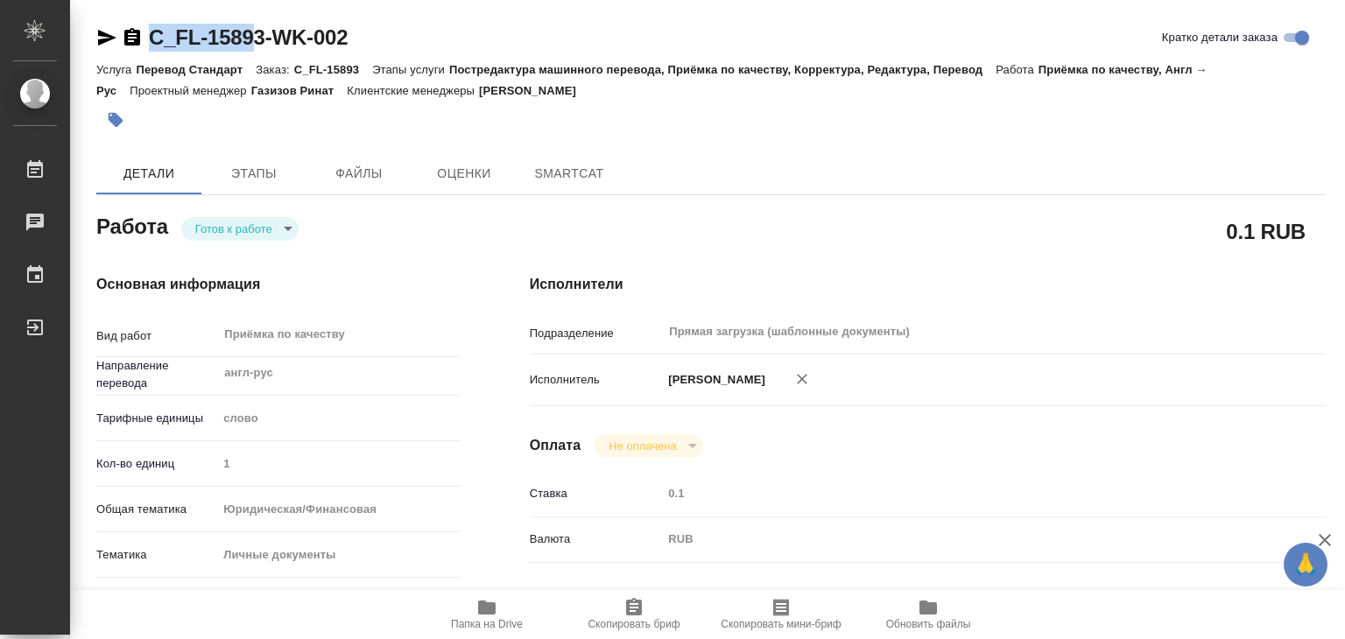
type textarea "x"
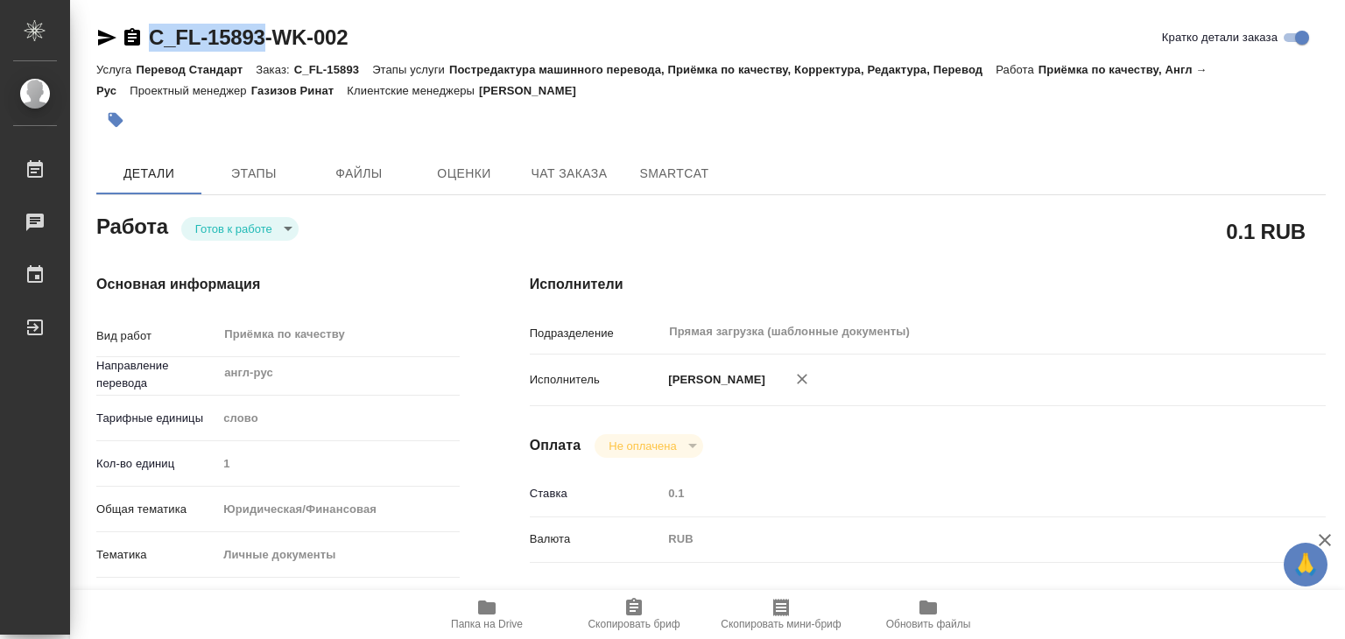
drag, startPoint x: 165, startPoint y: 25, endPoint x: 263, endPoint y: 43, distance: 98.7
copy link "C_FL-15893"
type textarea "x"
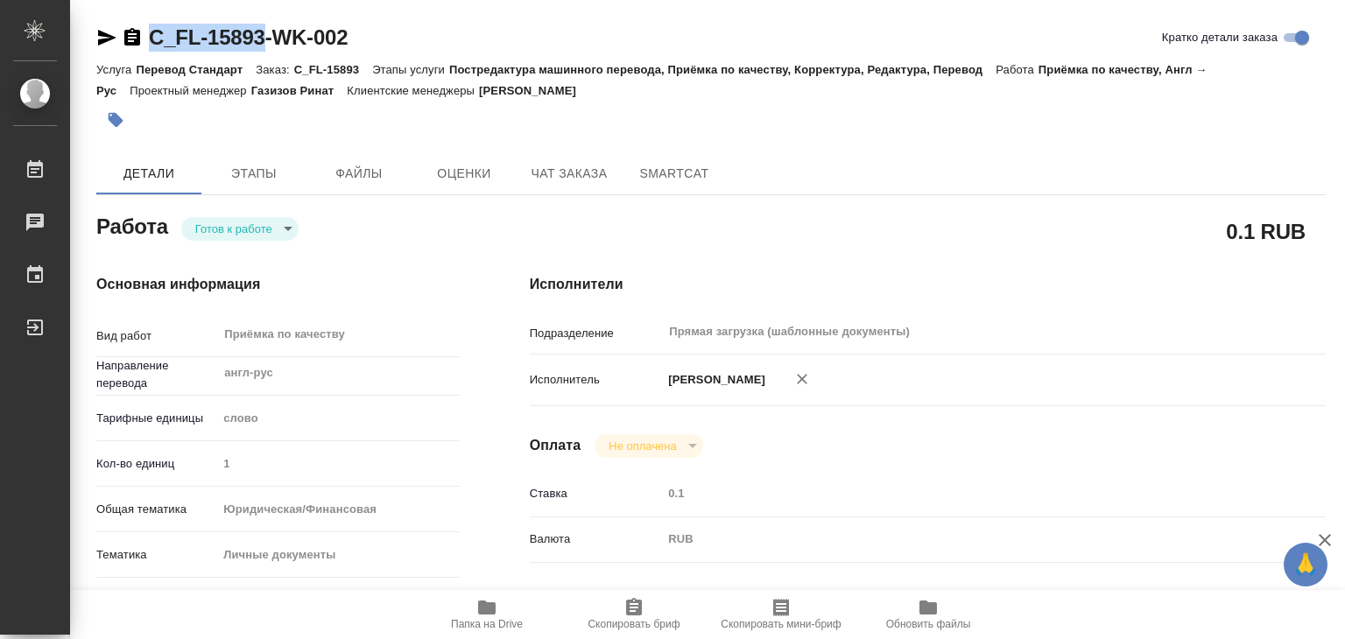
type textarea "x"
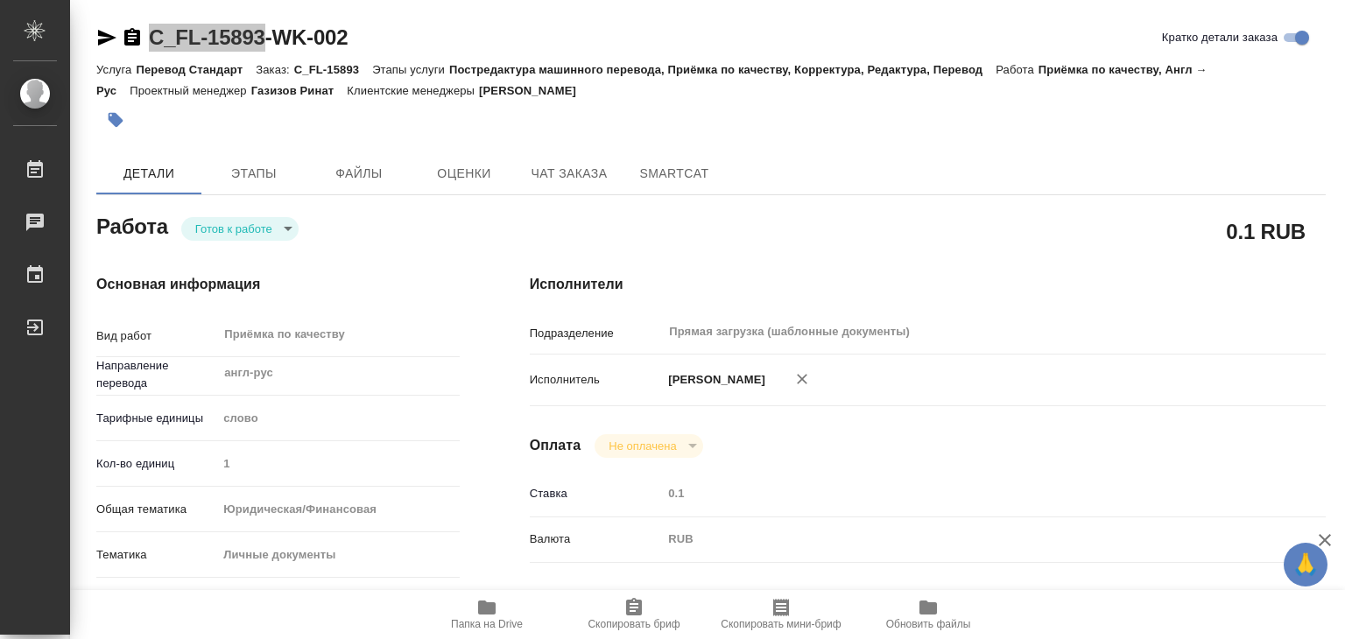
type textarea "x"
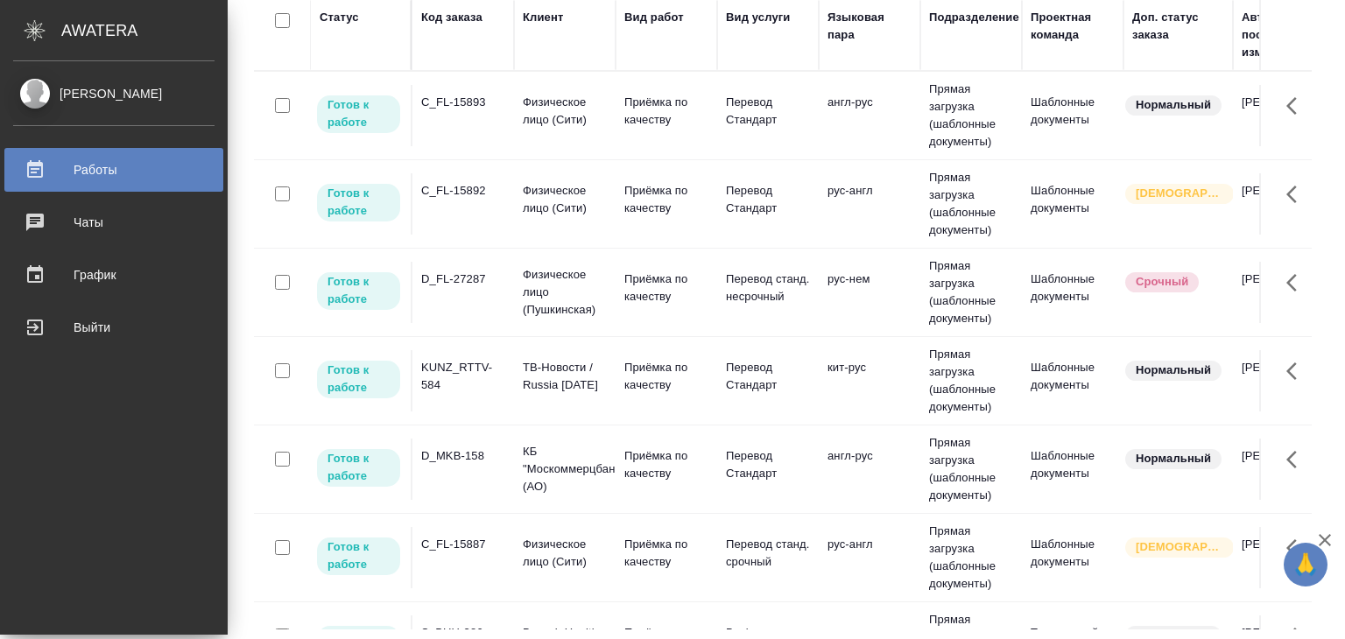
drag, startPoint x: 60, startPoint y: 168, endPoint x: 110, endPoint y: 186, distance: 54.0
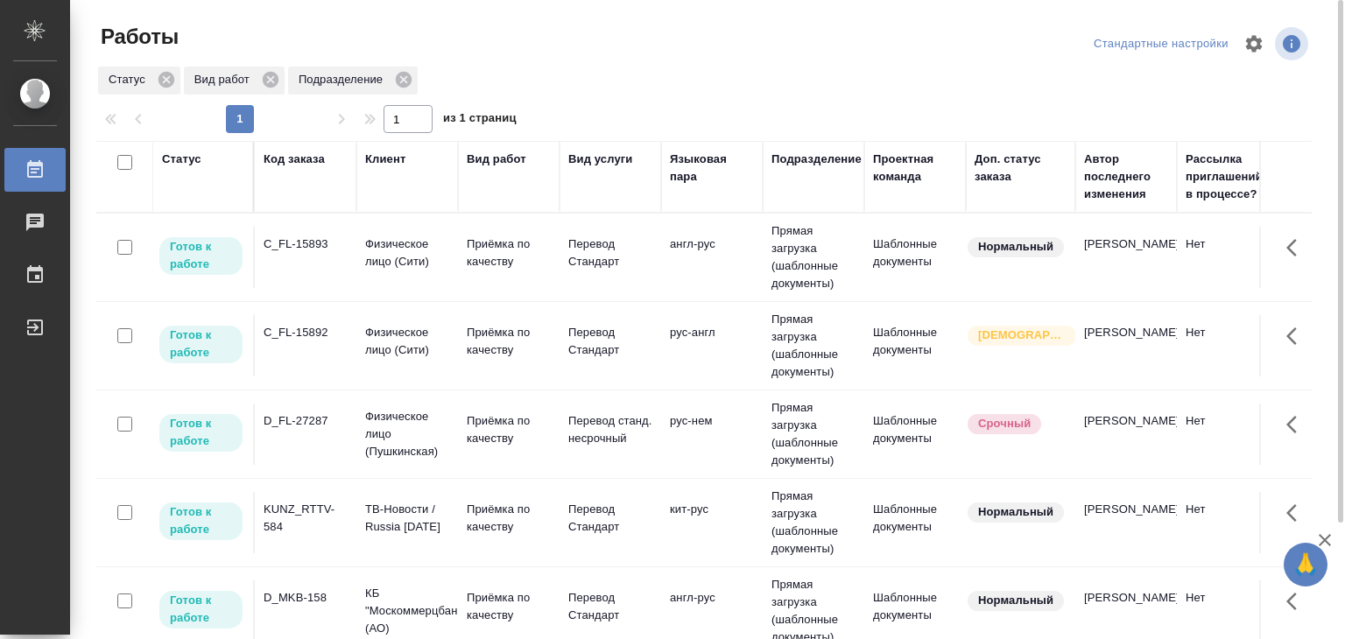
click at [1253, 46] on icon "button" at bounding box center [1254, 43] width 17 height 17
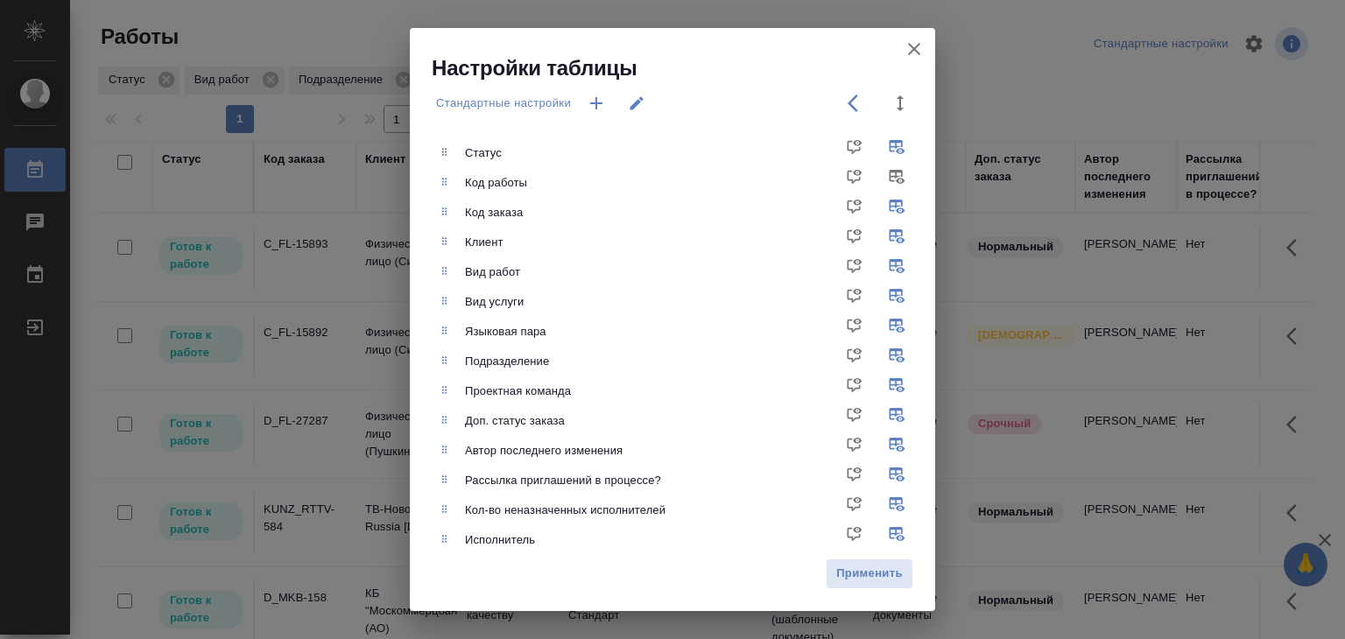
click at [909, 46] on icon "button" at bounding box center [913, 49] width 21 height 21
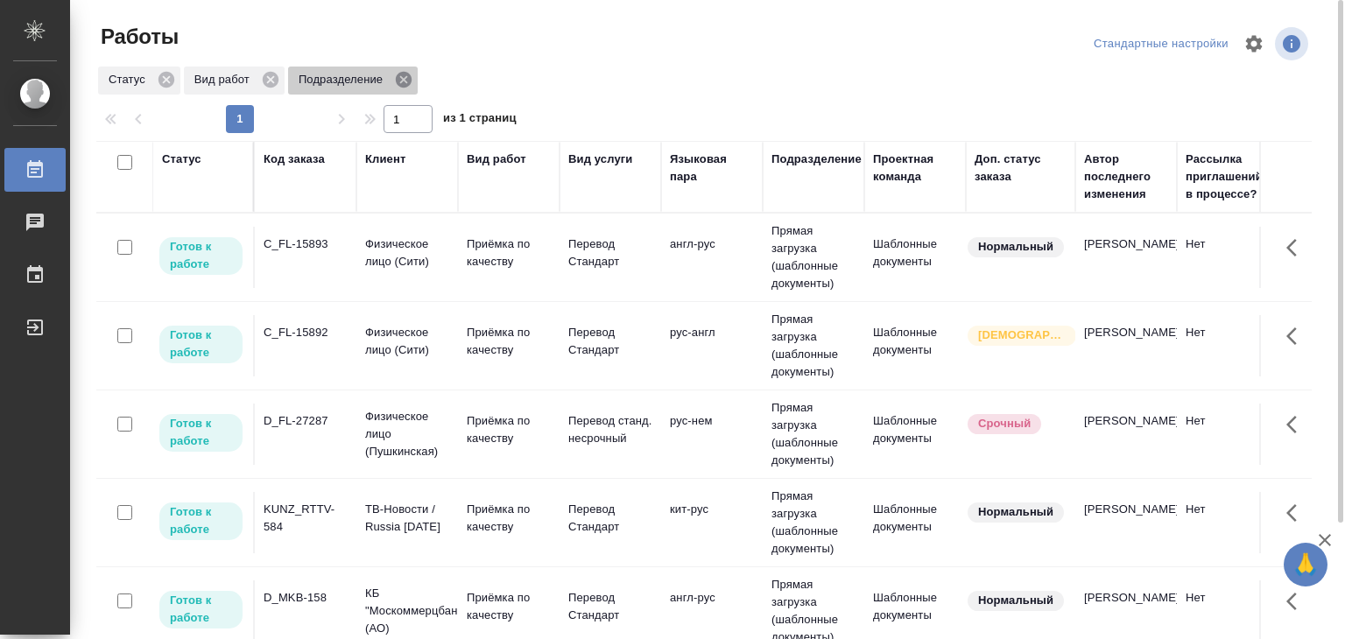
click at [411, 79] on icon at bounding box center [404, 80] width 16 height 16
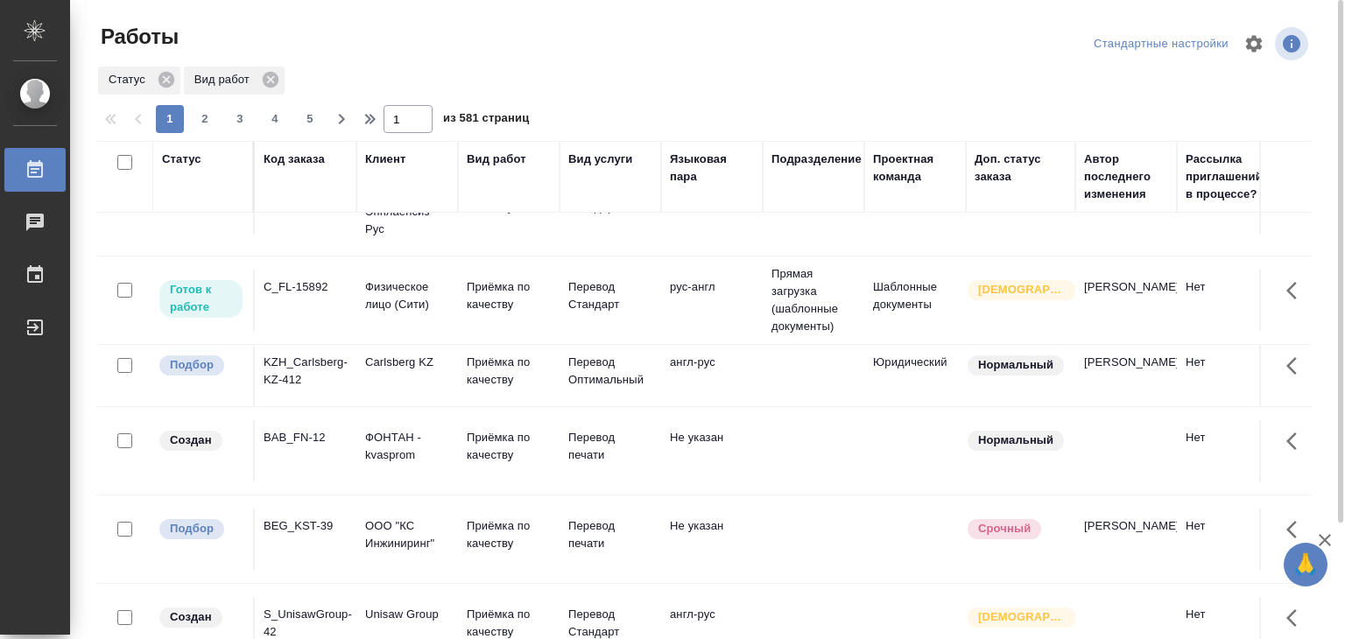
scroll to position [777, 0]
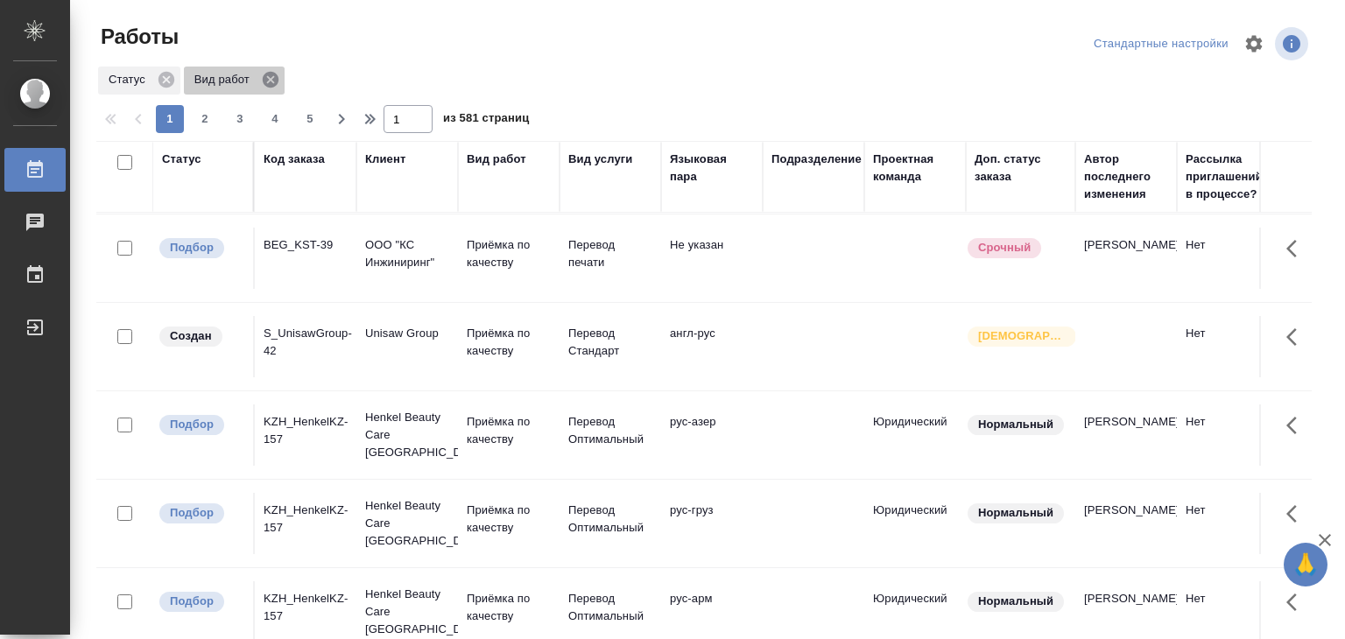
click at [277, 81] on icon at bounding box center [270, 79] width 19 height 19
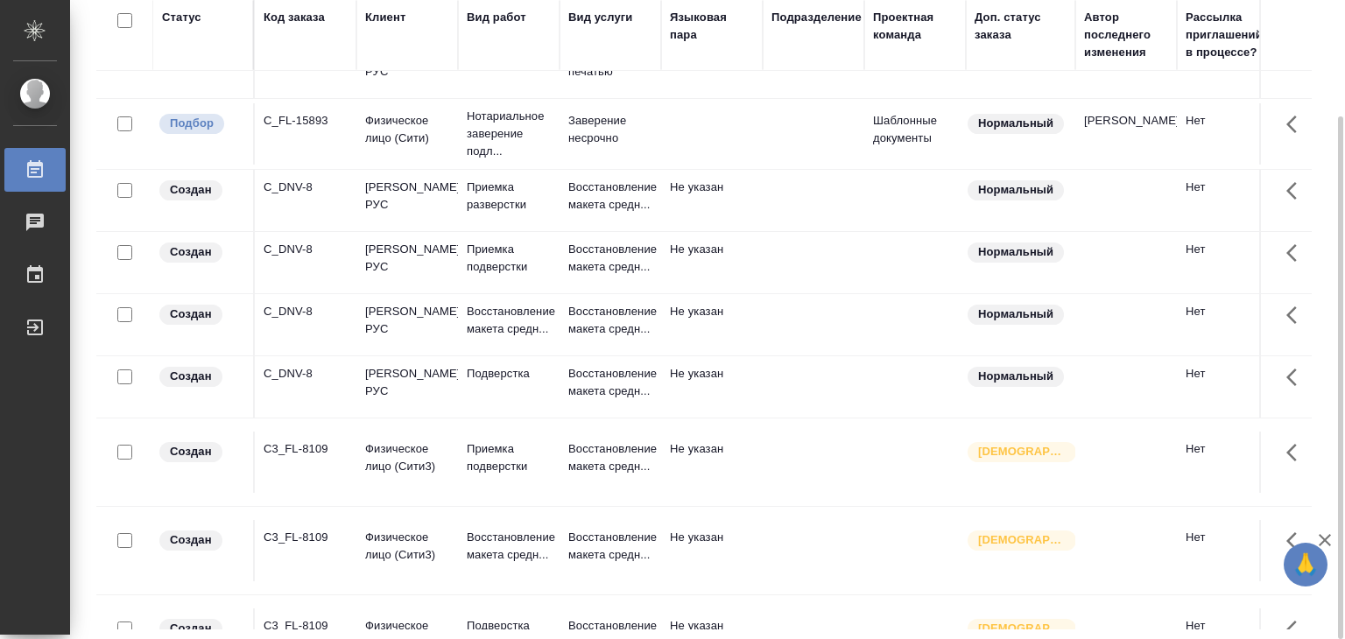
scroll to position [1398, 0]
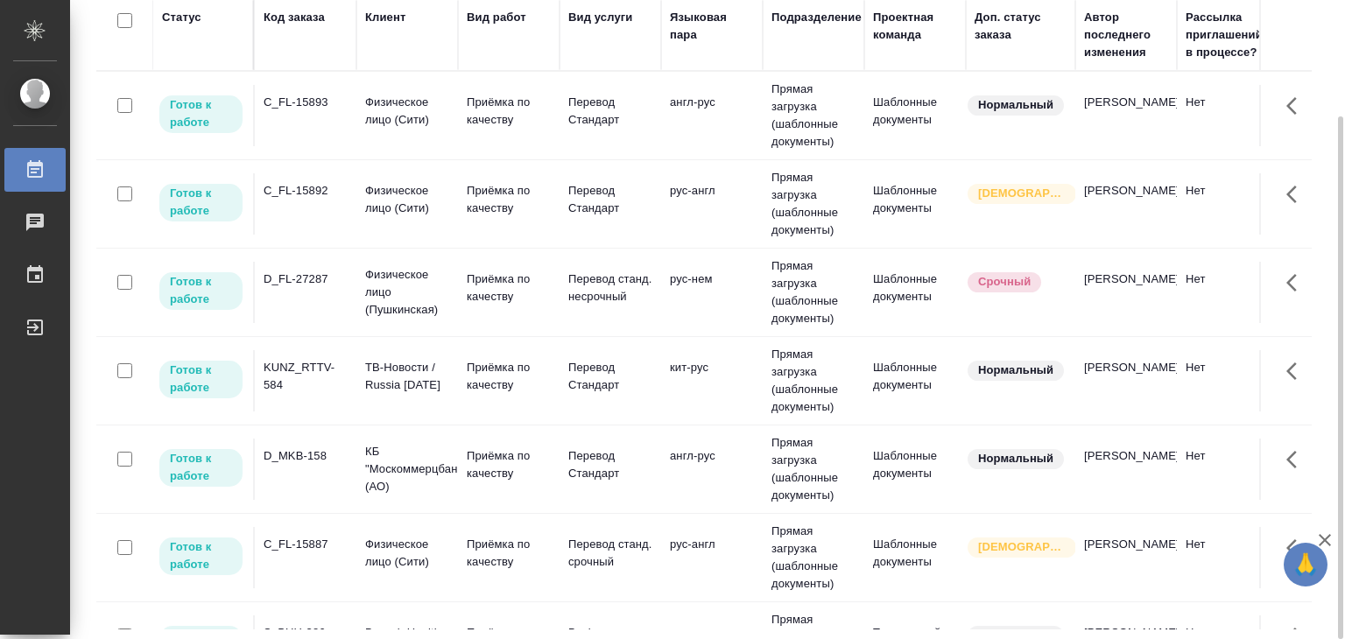
scroll to position [613, 0]
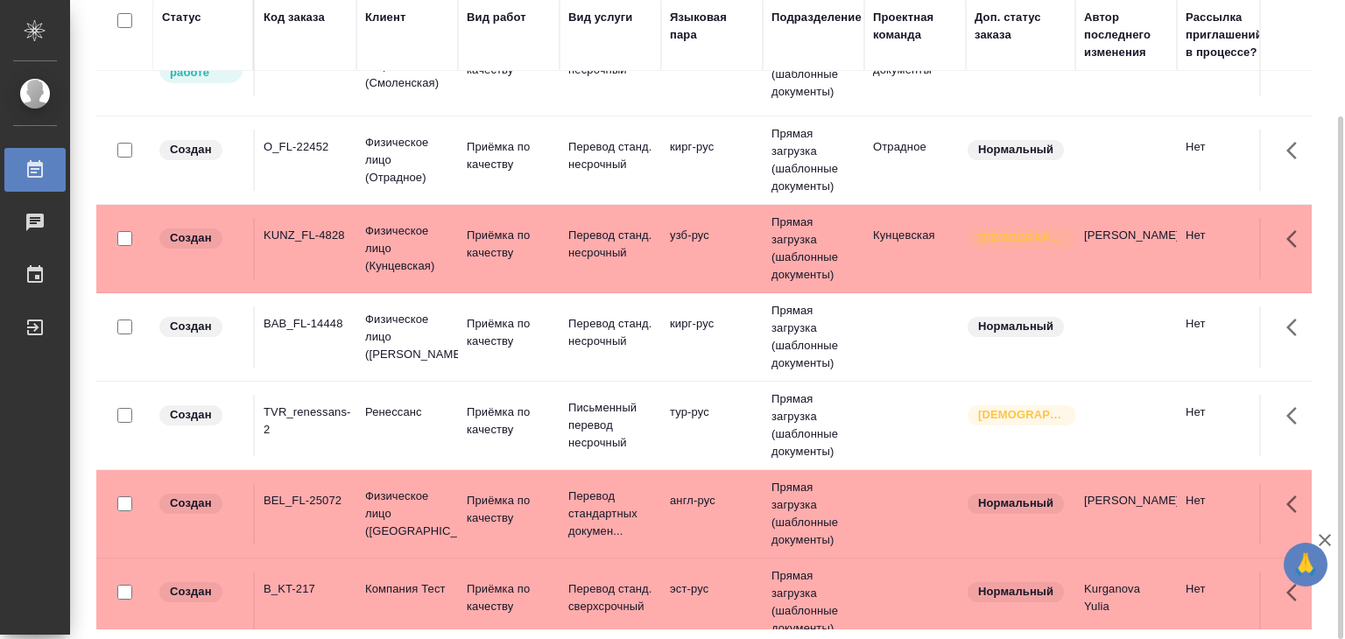
scroll to position [1257, 0]
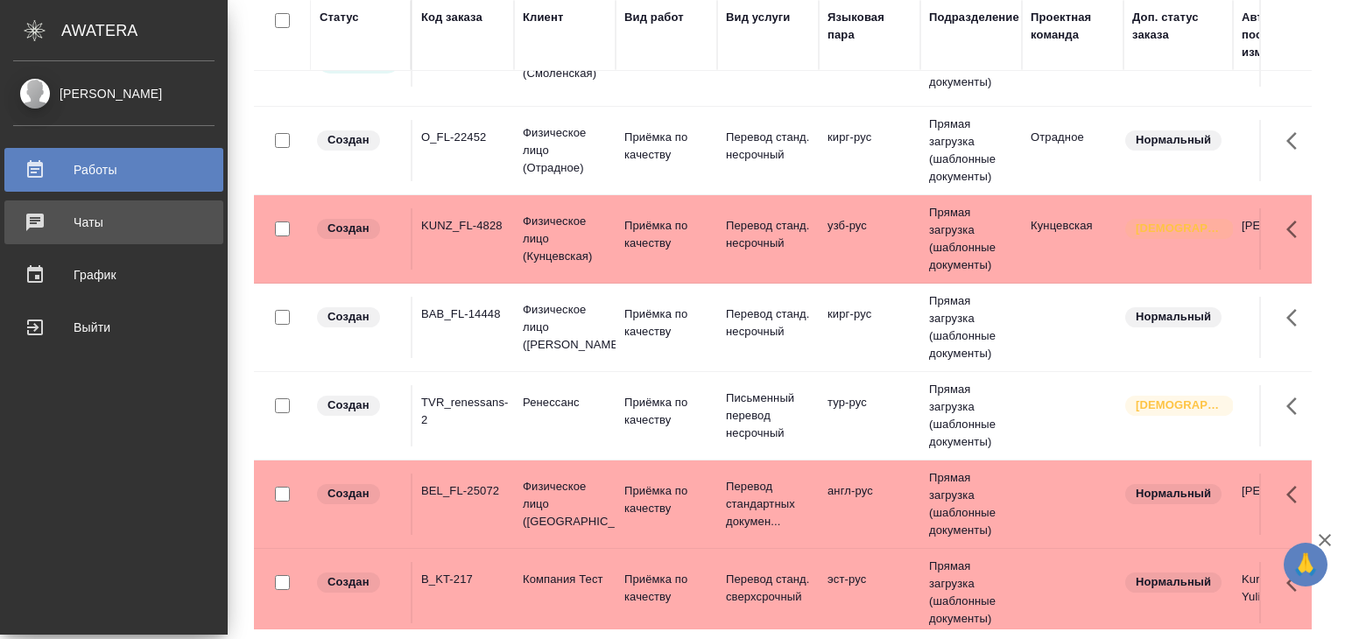
click at [82, 219] on div "Чаты" at bounding box center [113, 222] width 201 height 26
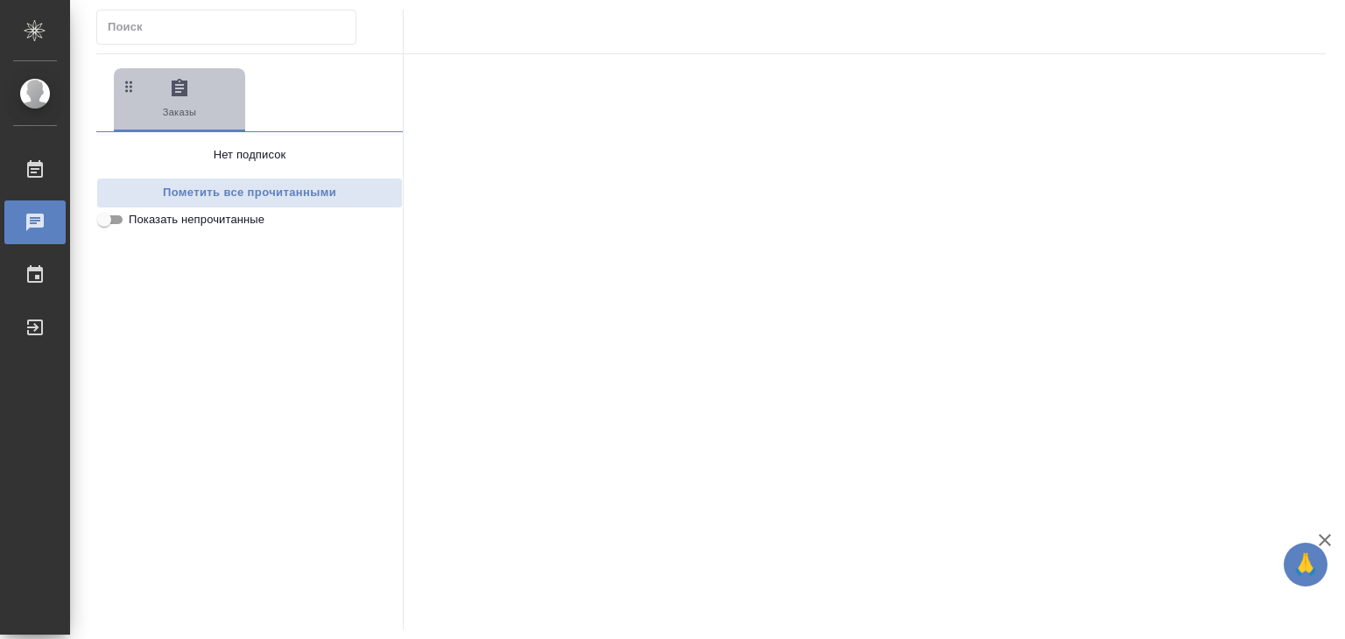
click at [181, 99] on icon "button" at bounding box center [179, 88] width 21 height 21
